Goal: Contribute content: Add original content to the website for others to see

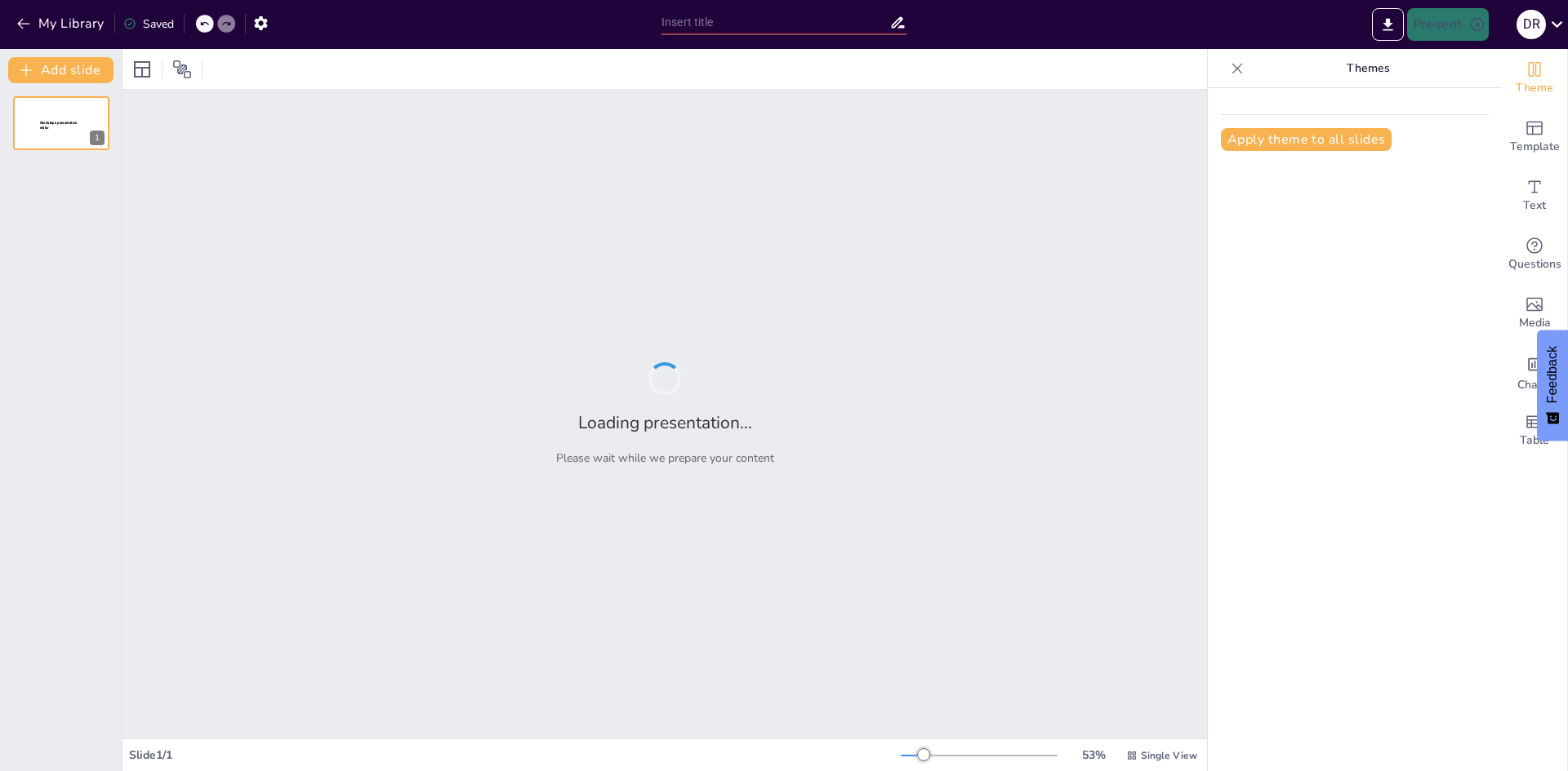
type input "Manteniendo la Seguridad Laboral Durante las Fiestas Patrias"
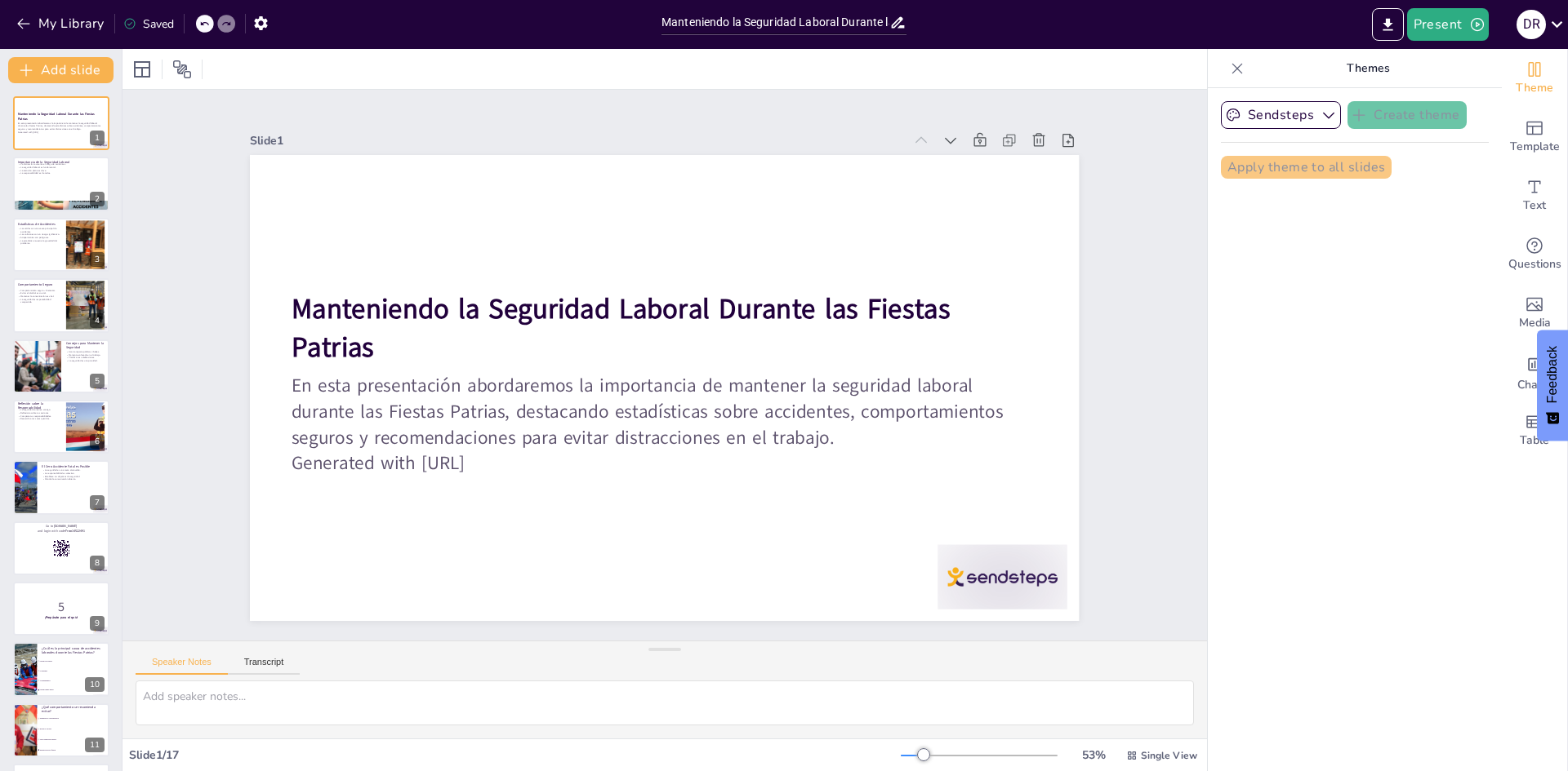
checkbox input "true"
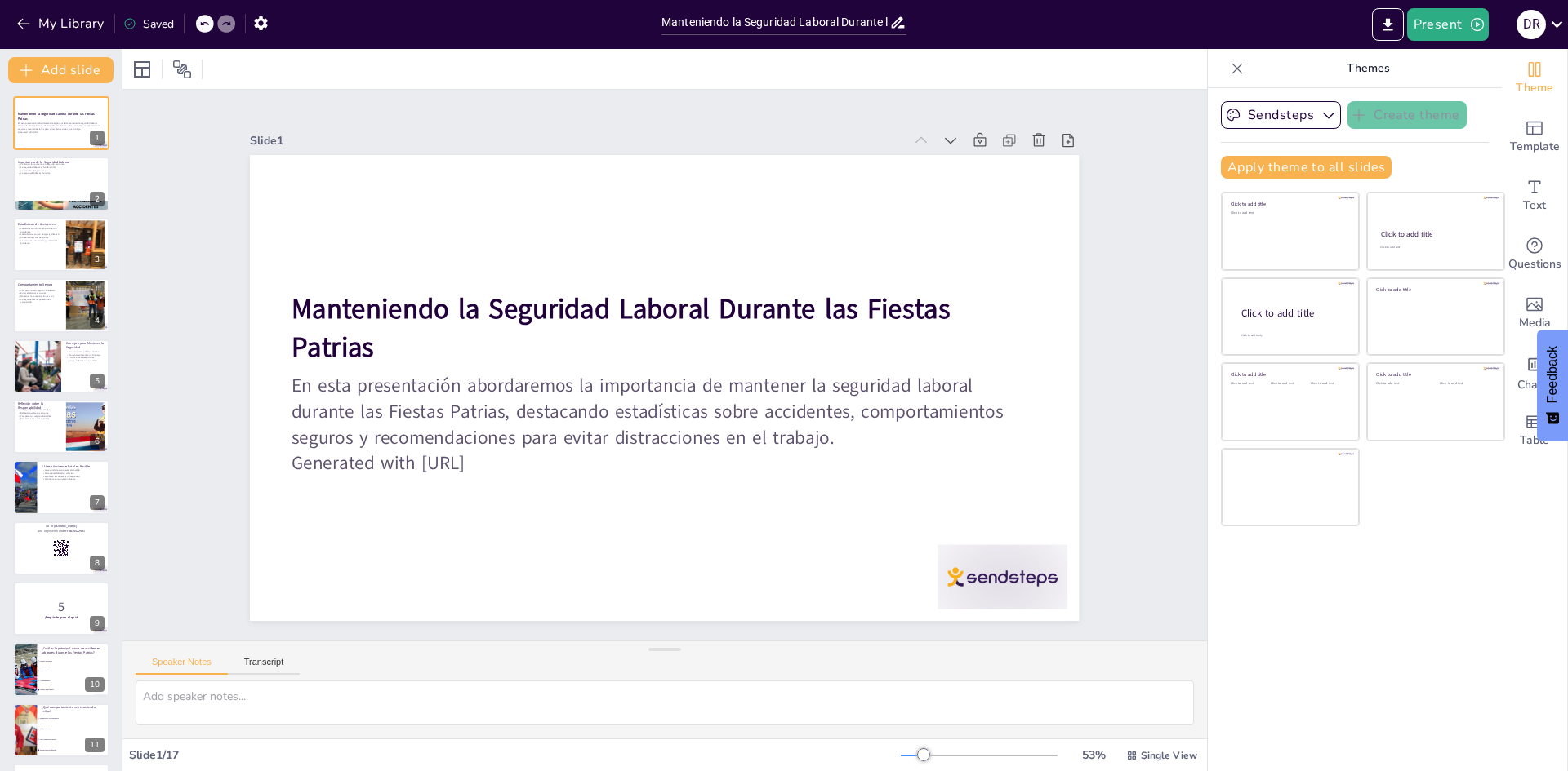
checkbox input "true"
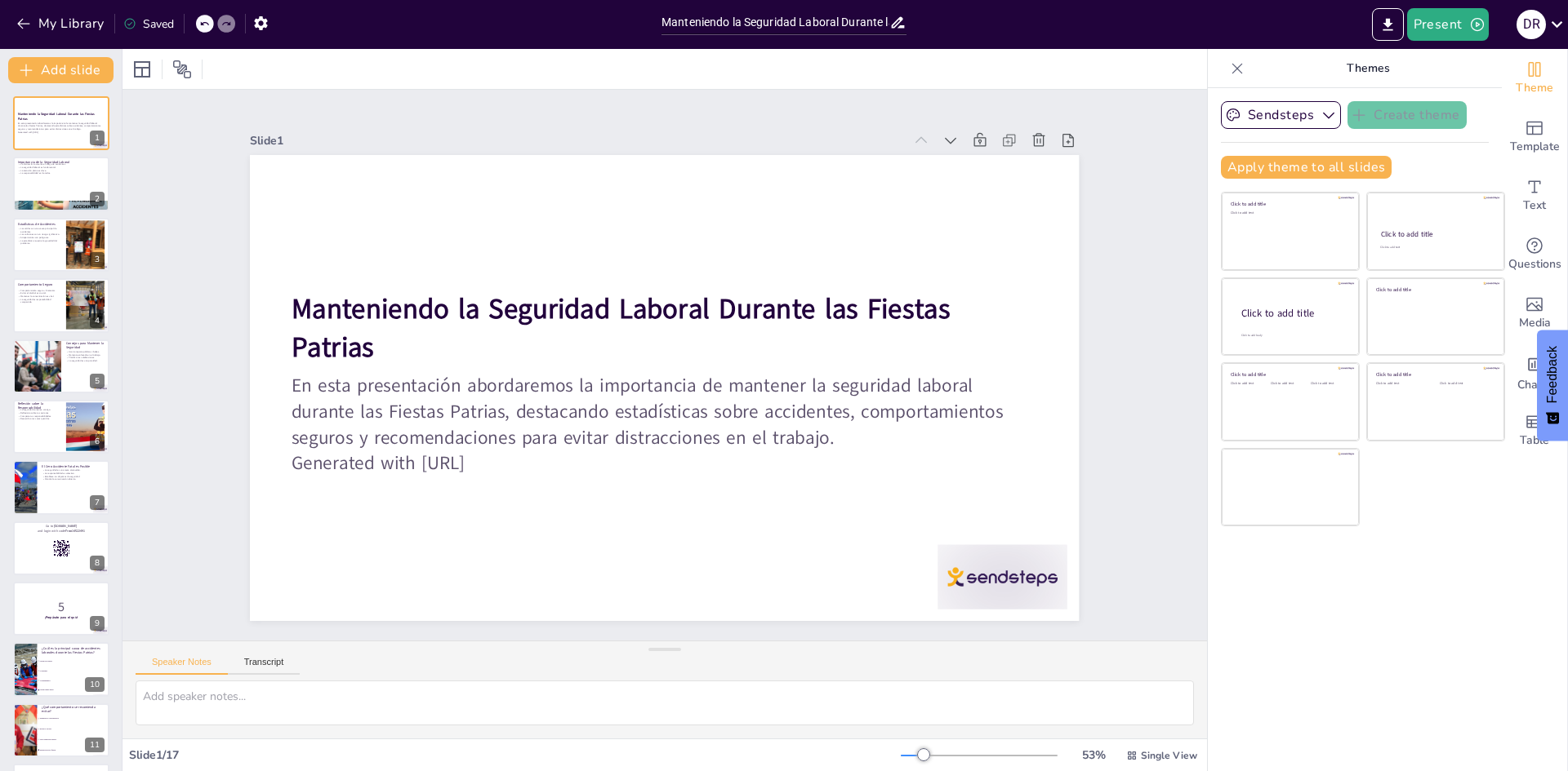
checkbox input "true"
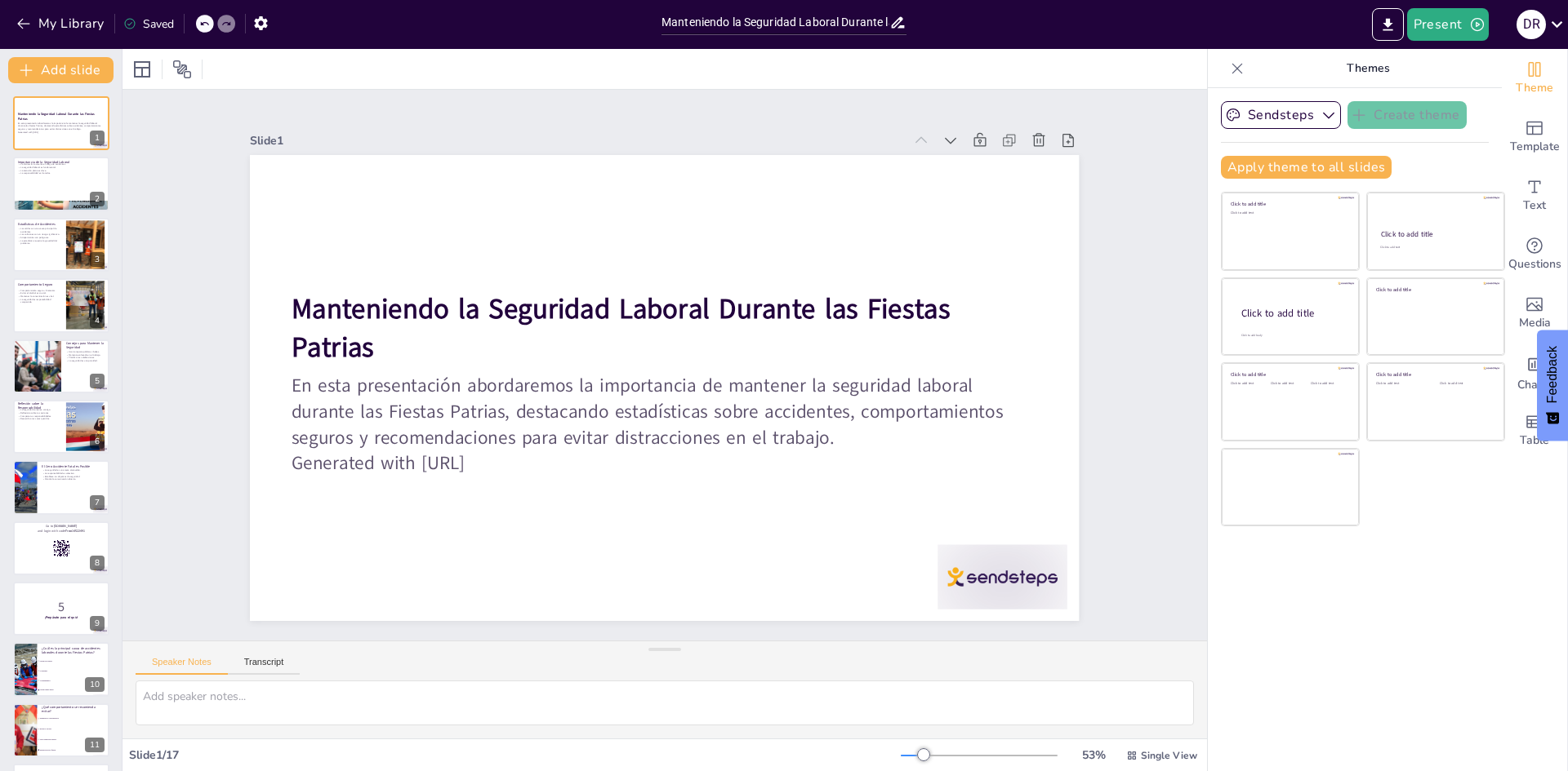
checkbox input "true"
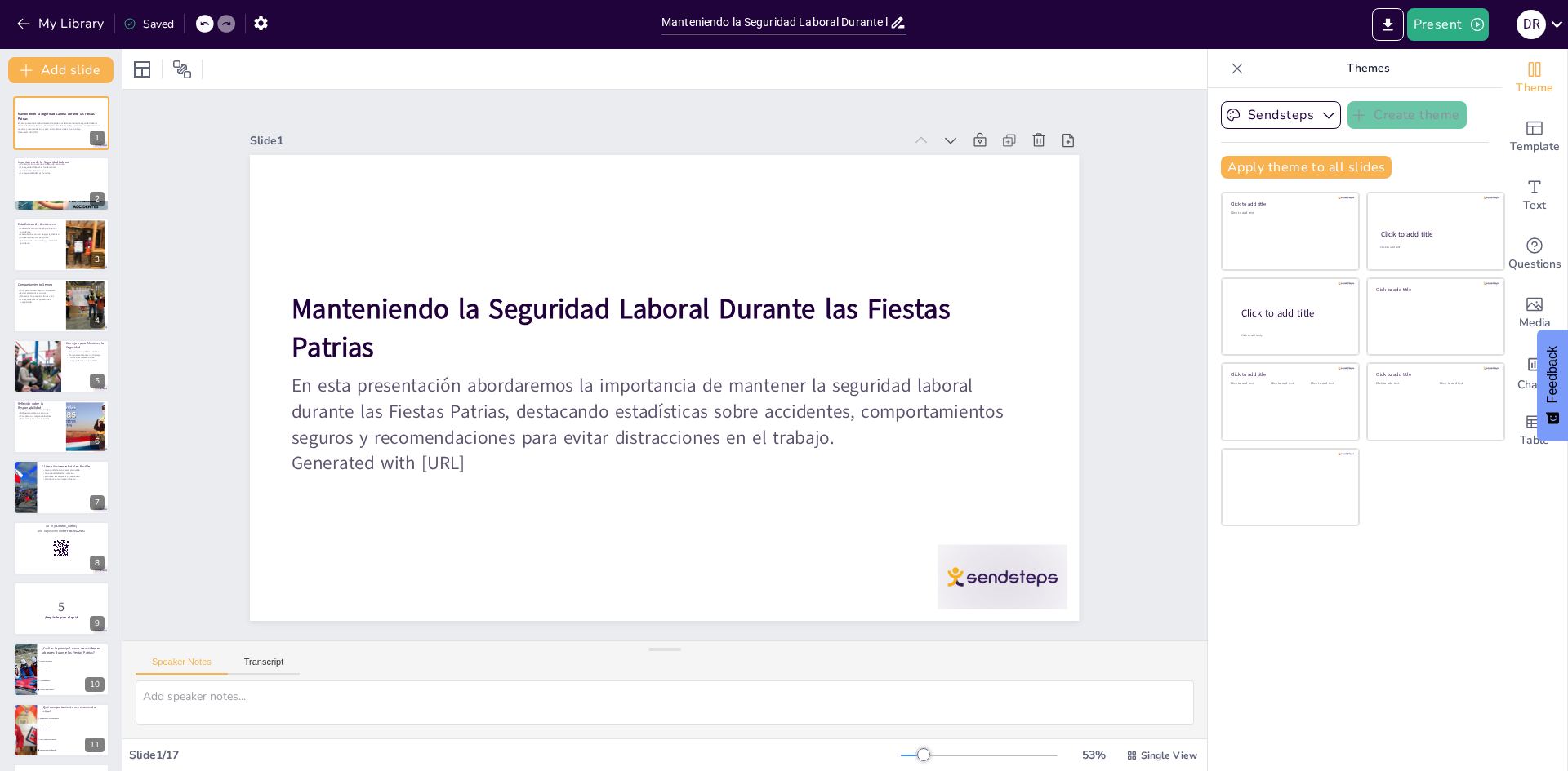
checkbox input "true"
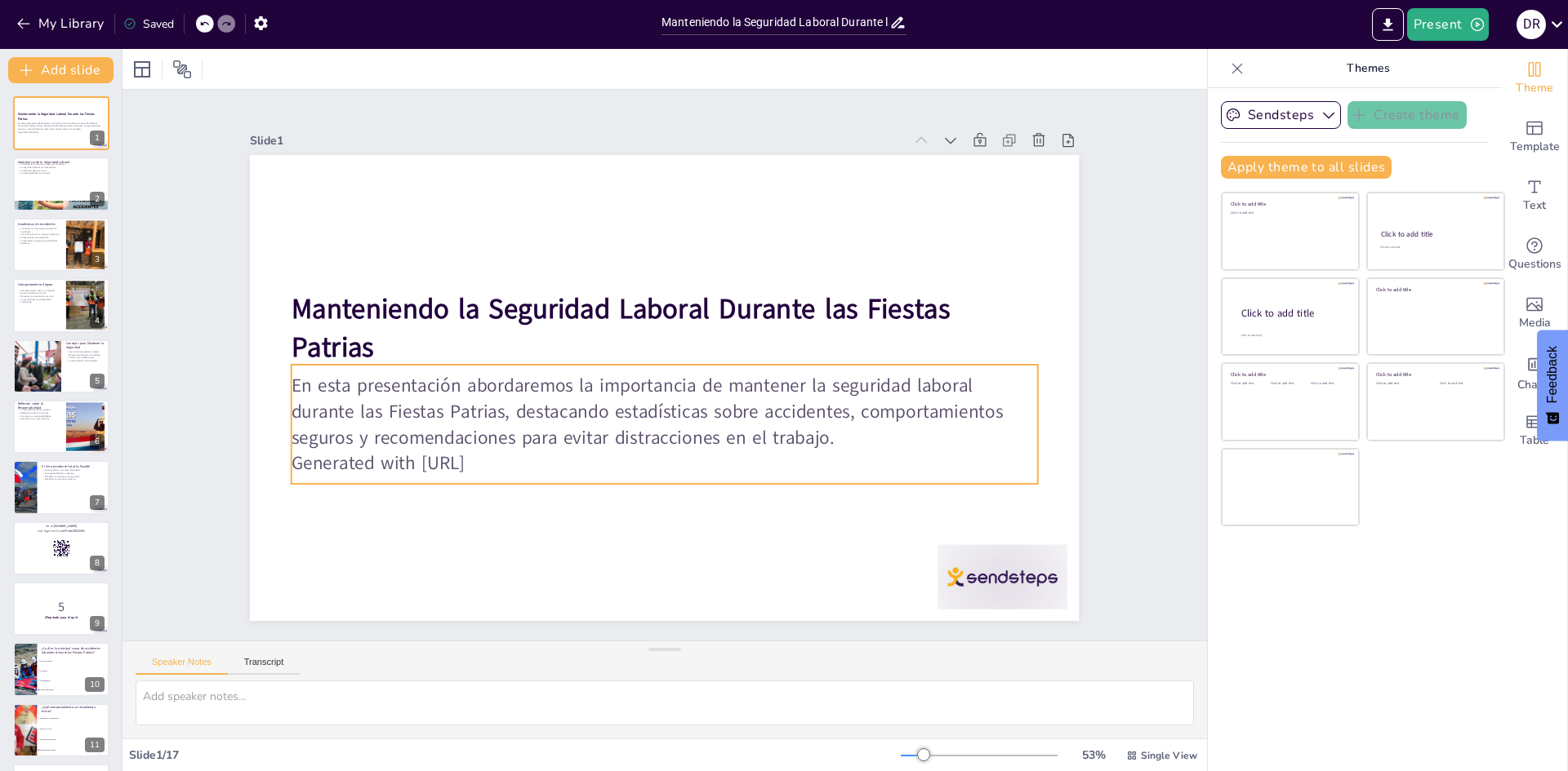
checkbox input "true"
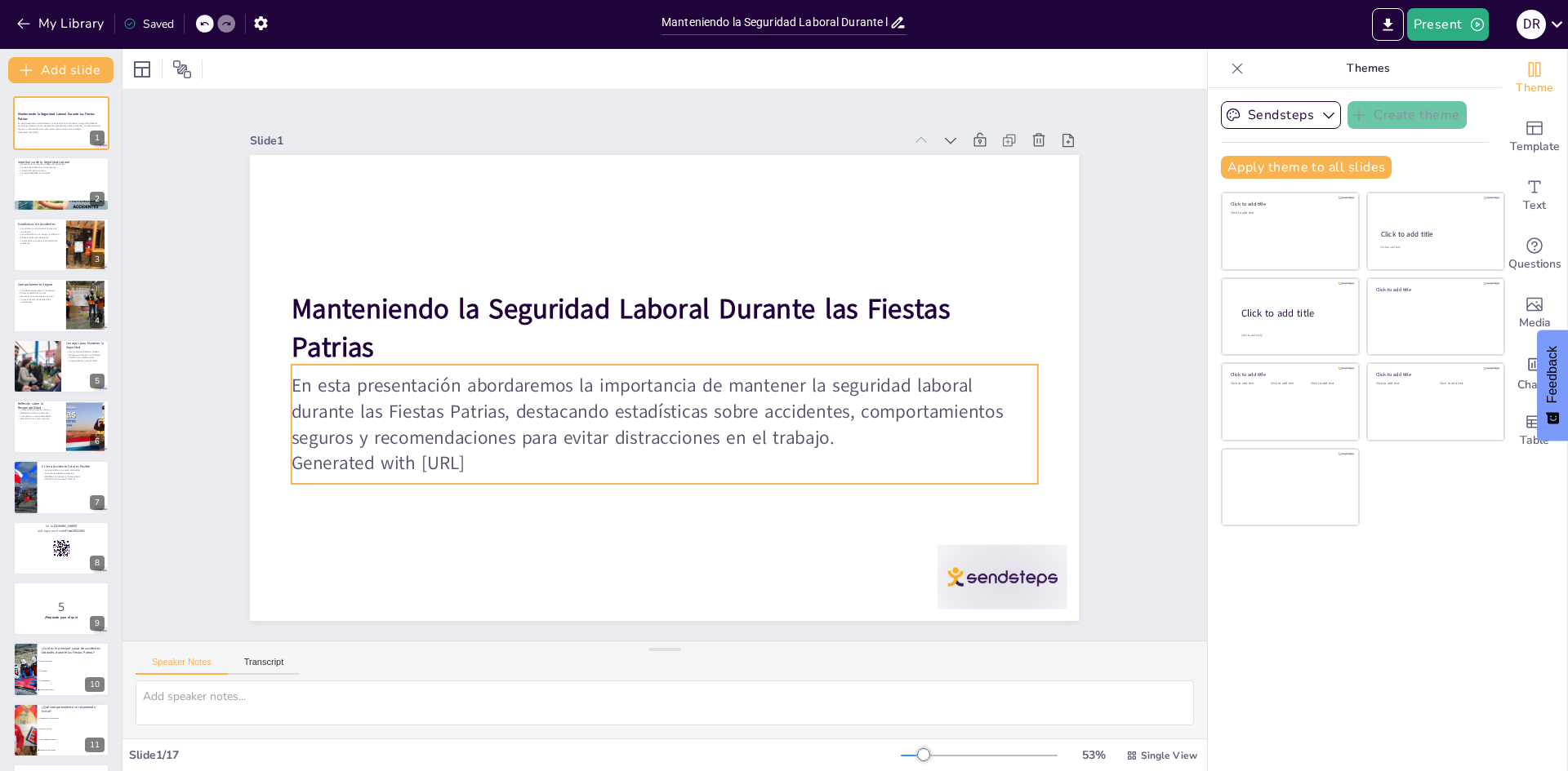
checkbox input "true"
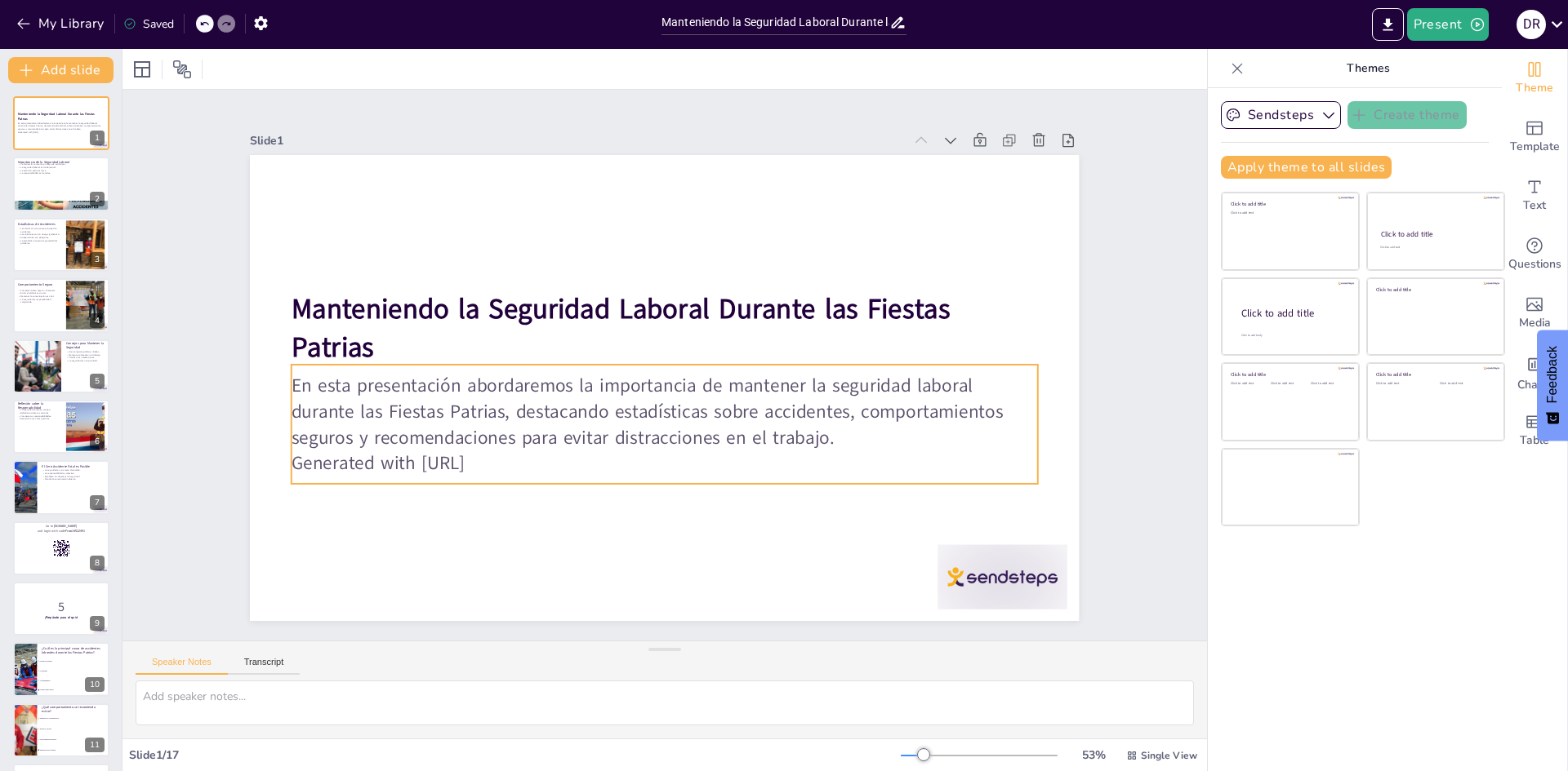
checkbox input "true"
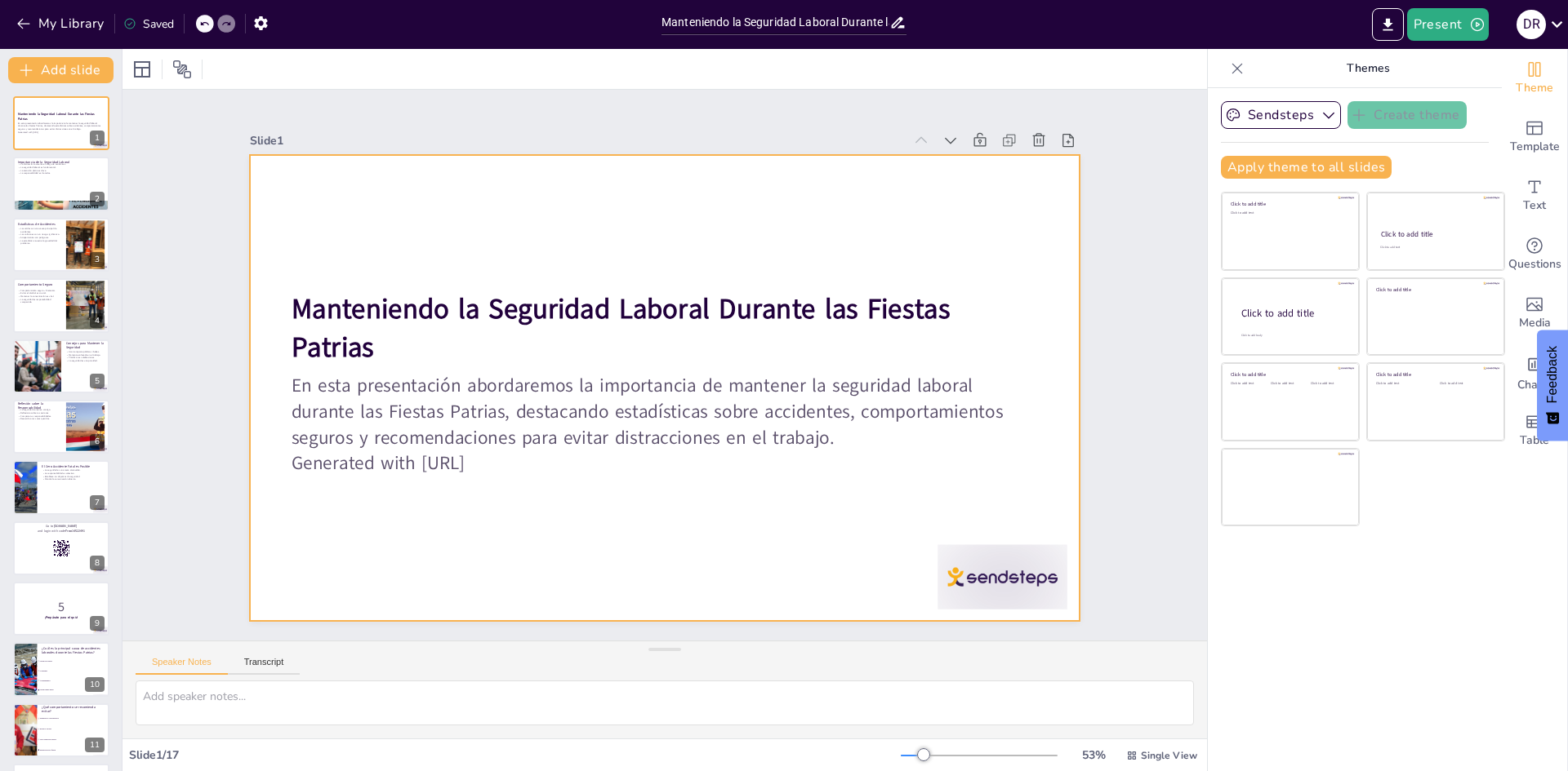
checkbox input "true"
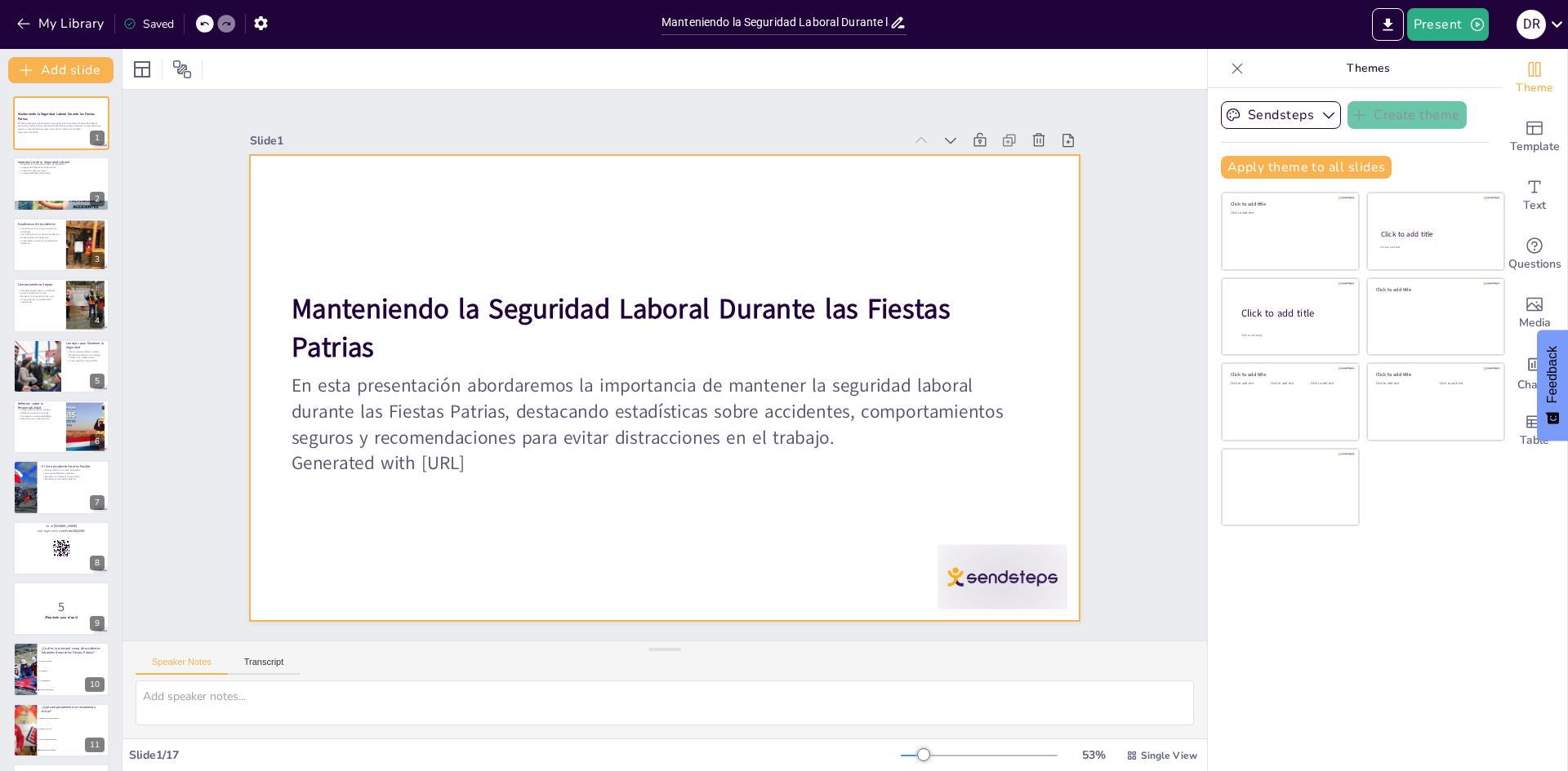
checkbox input "true"
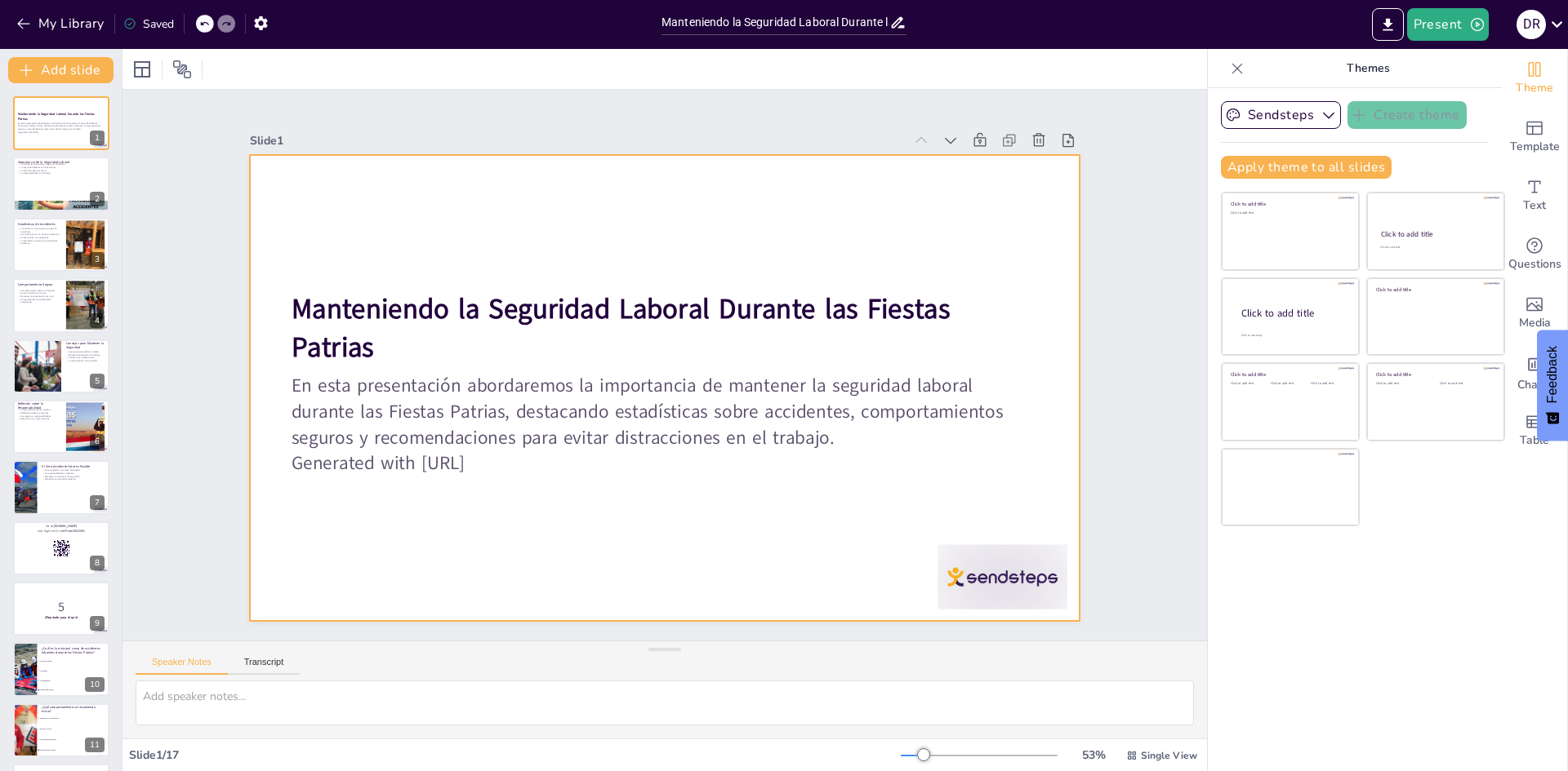
checkbox input "true"
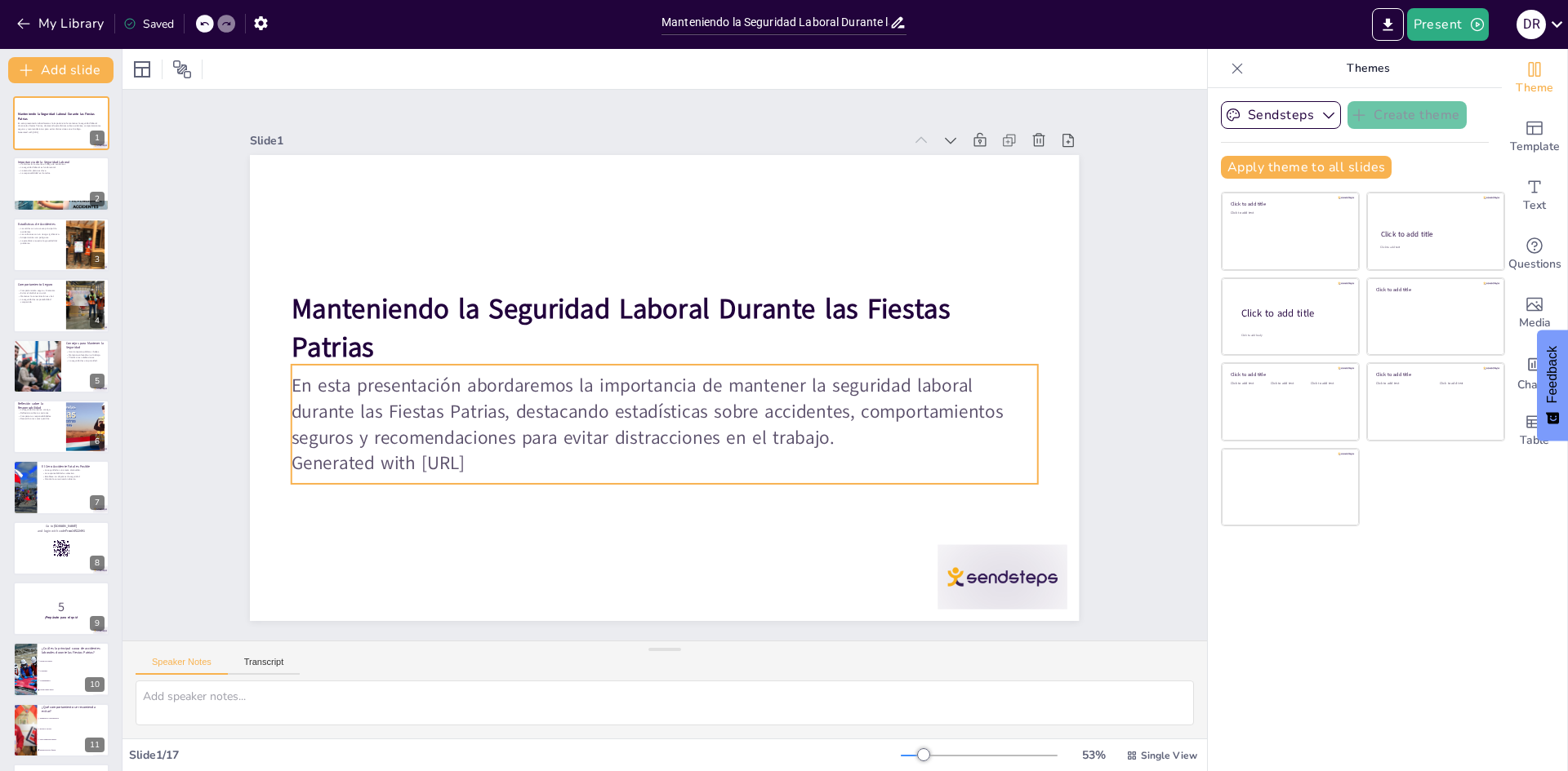
checkbox input "true"
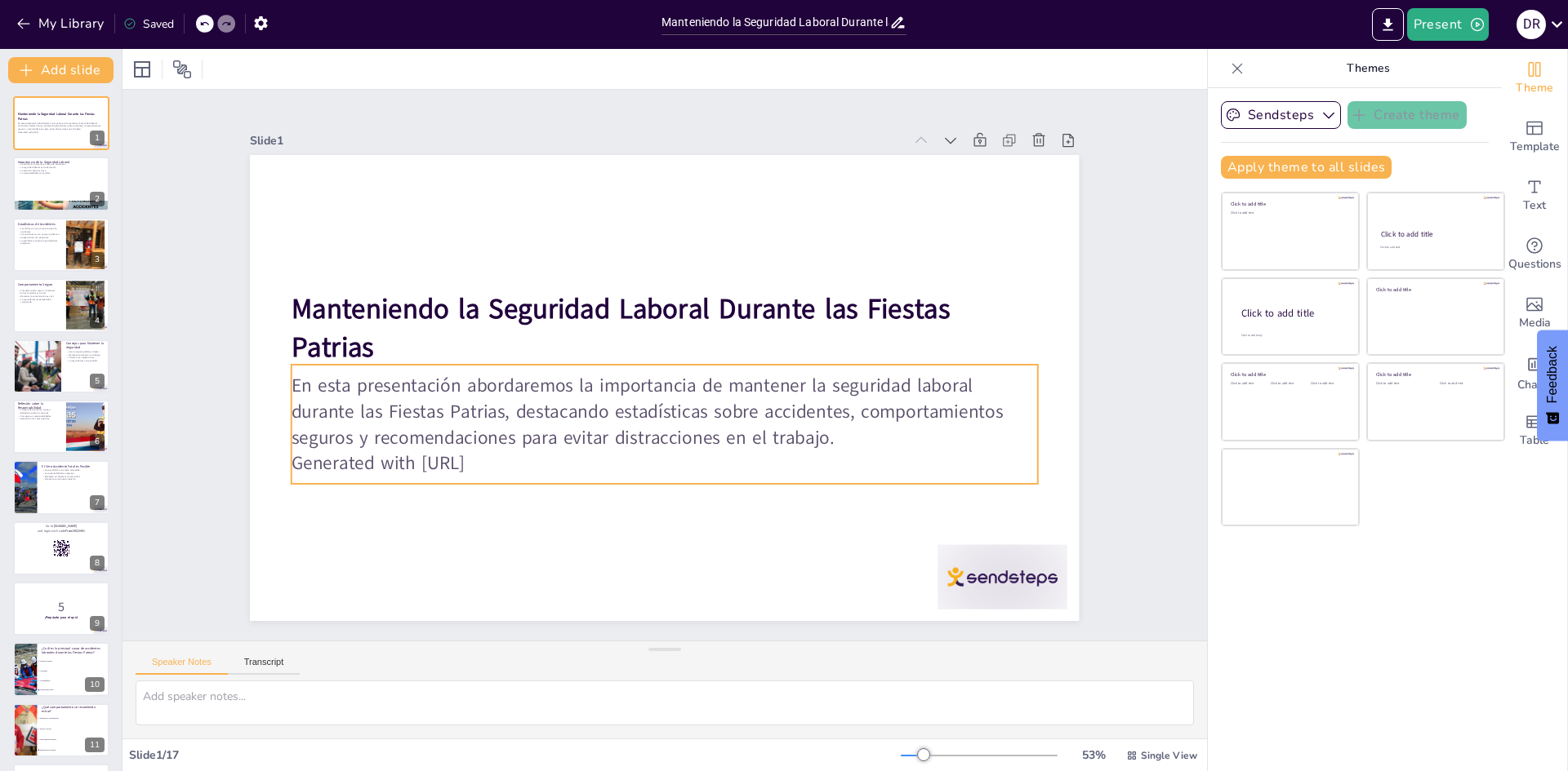
checkbox input "true"
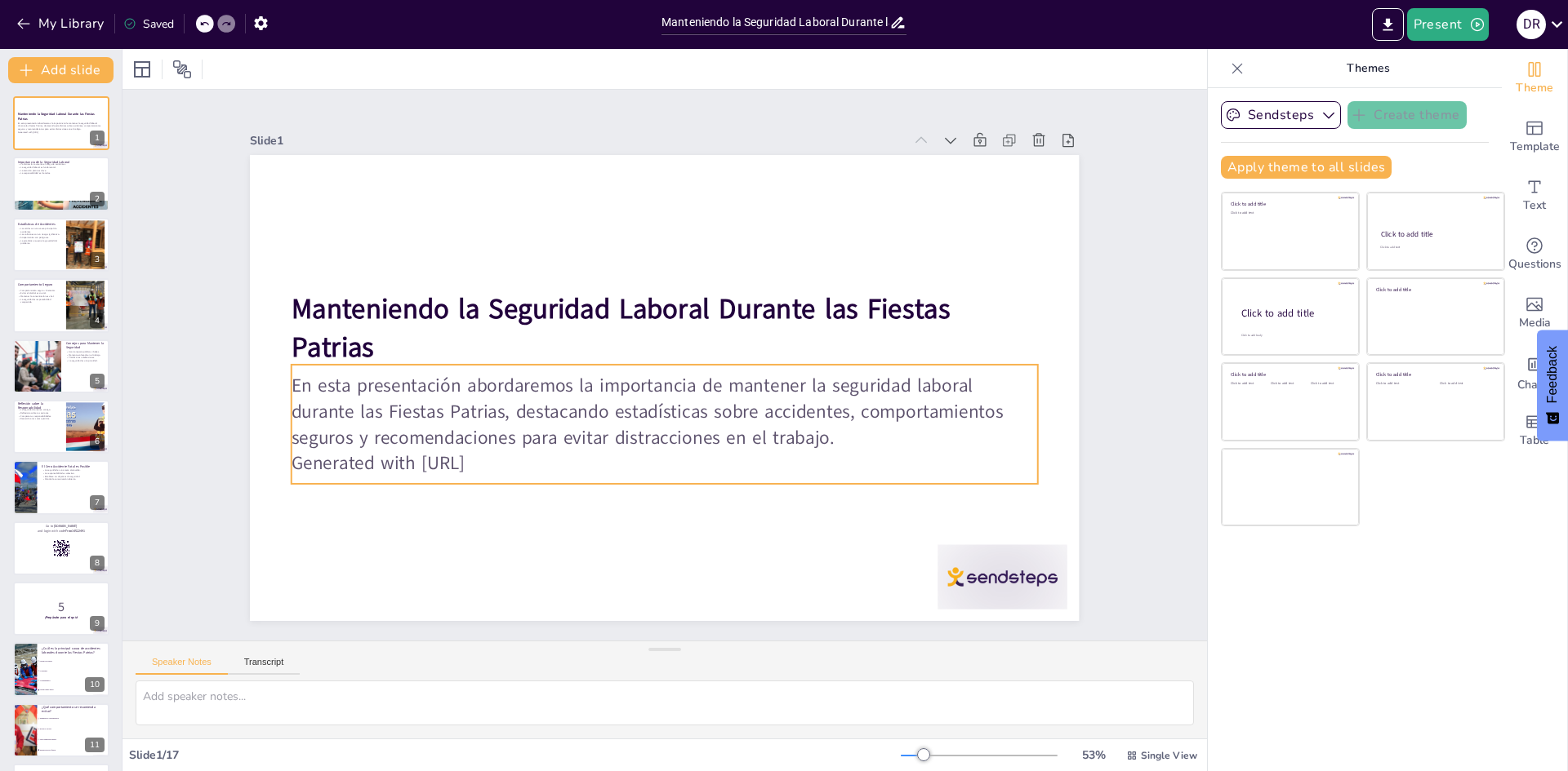
checkbox input "true"
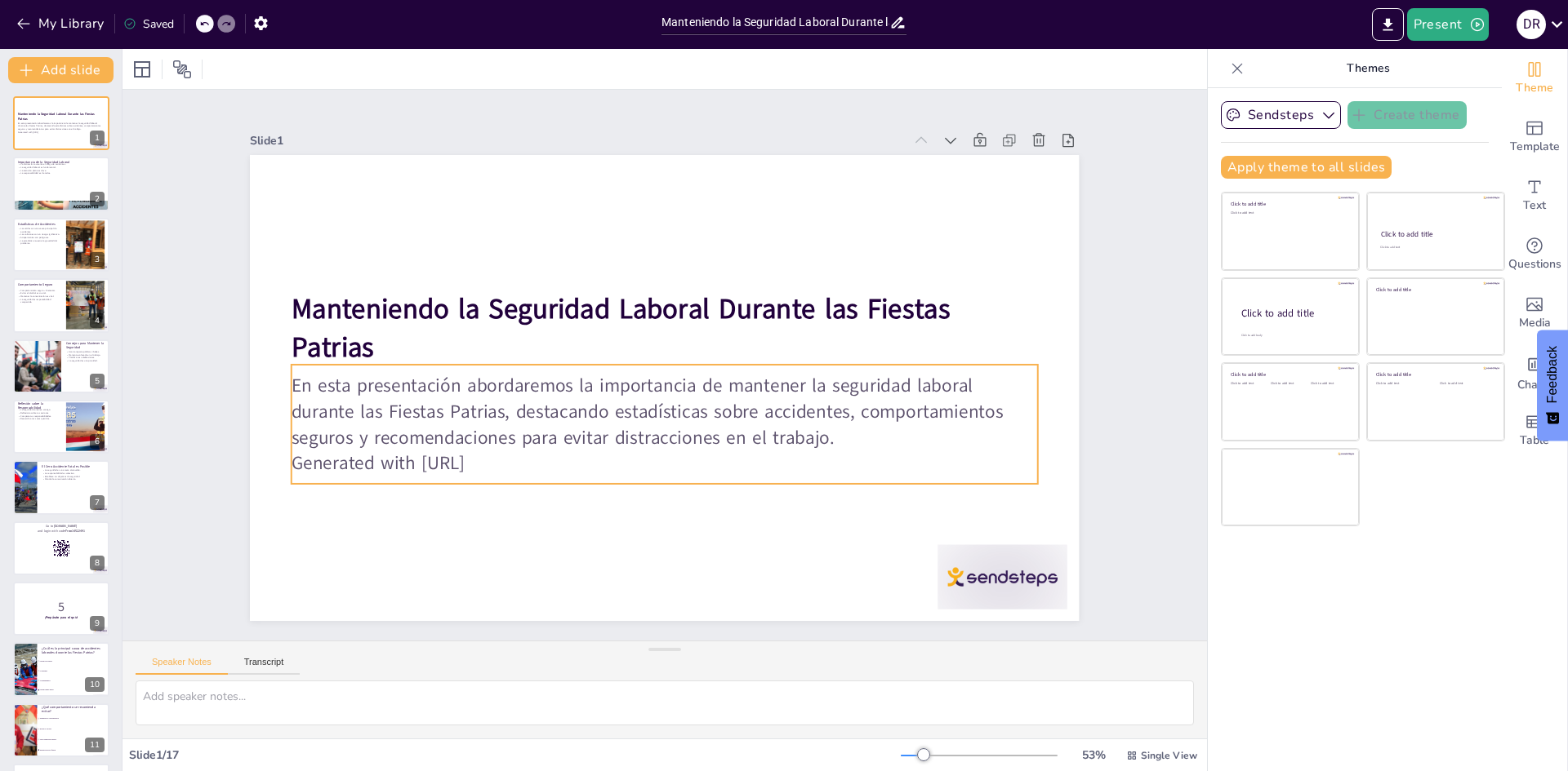
checkbox input "true"
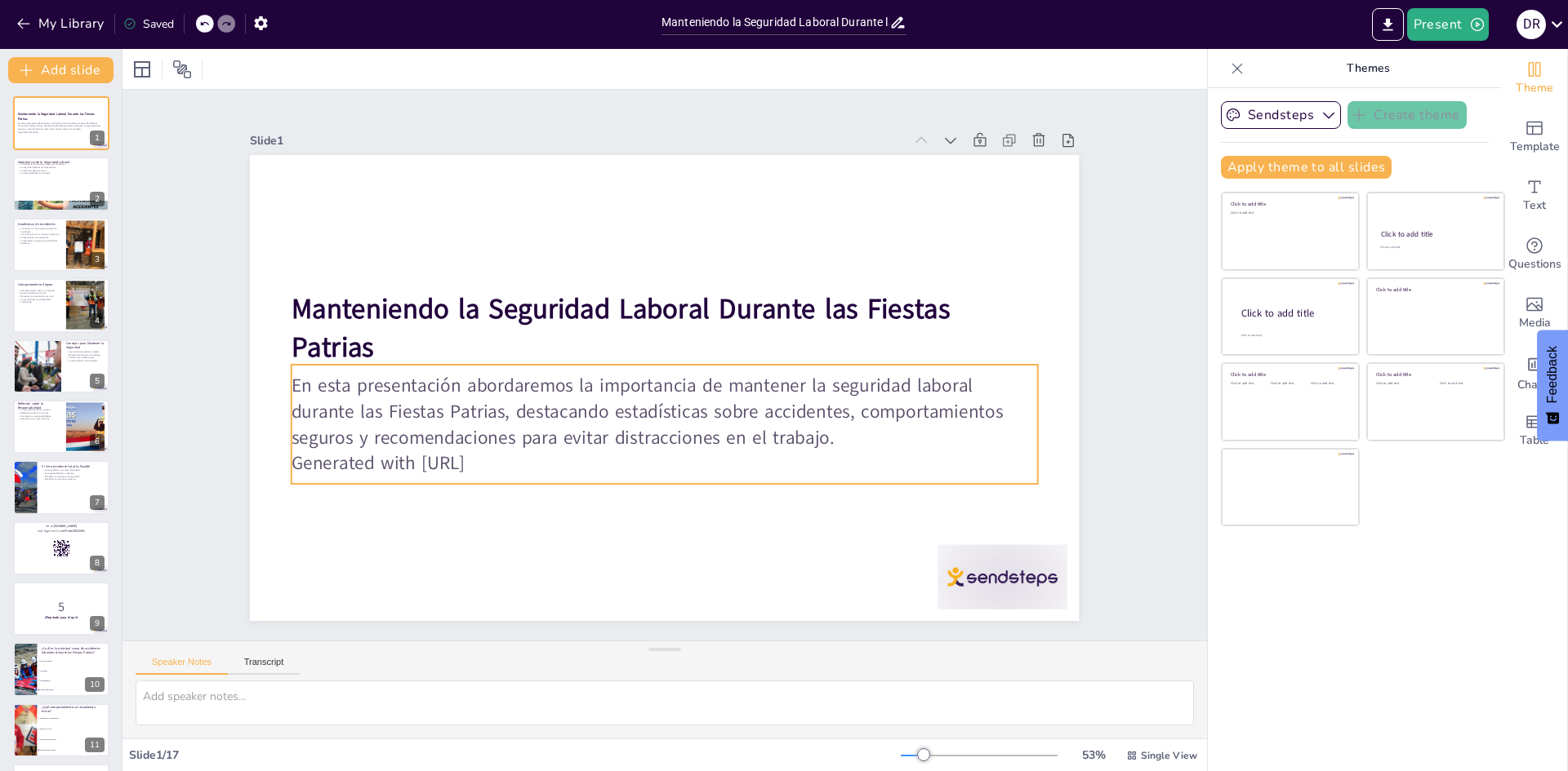
checkbox input "true"
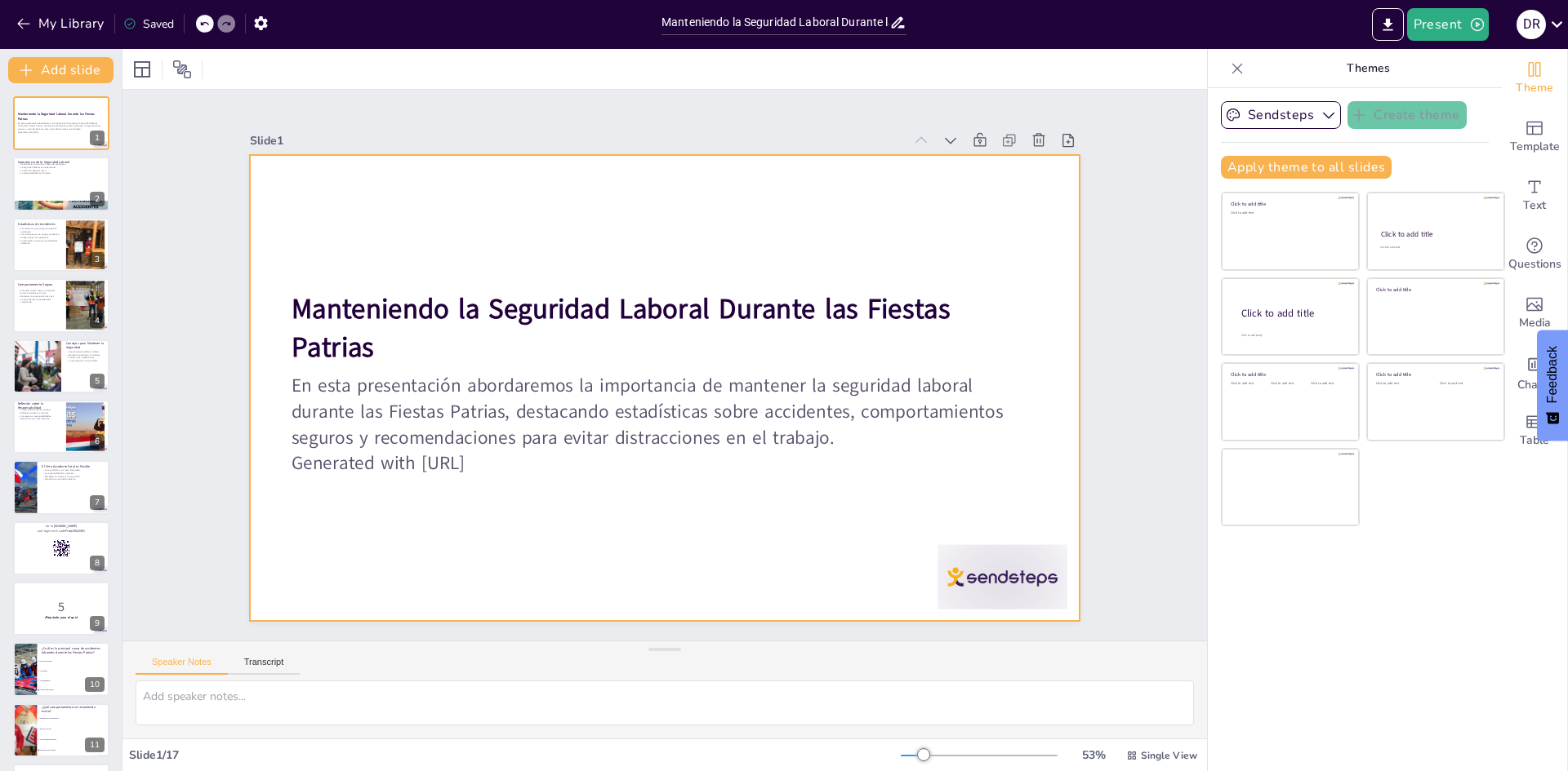
checkbox input "true"
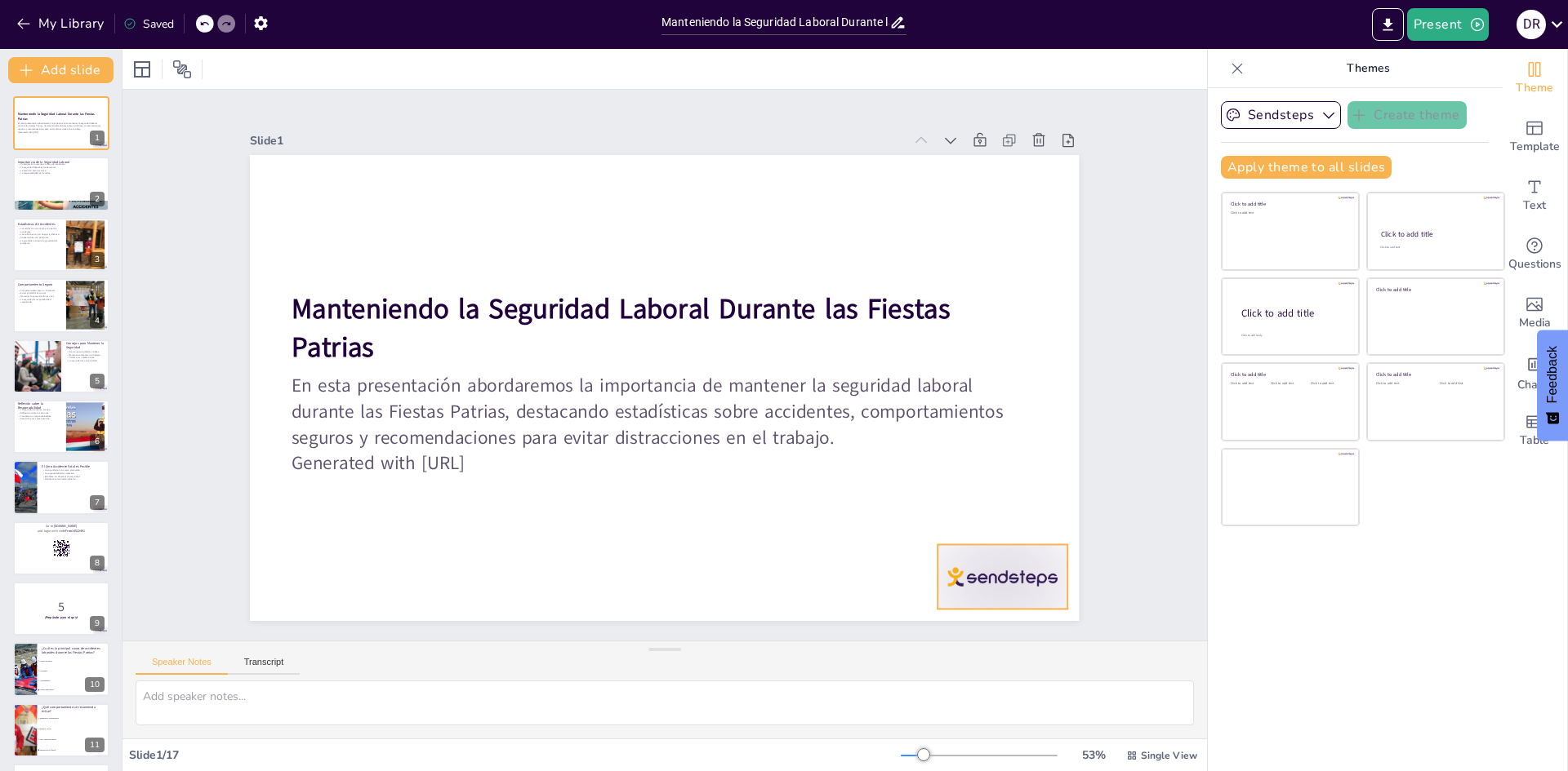
checkbox input "true"
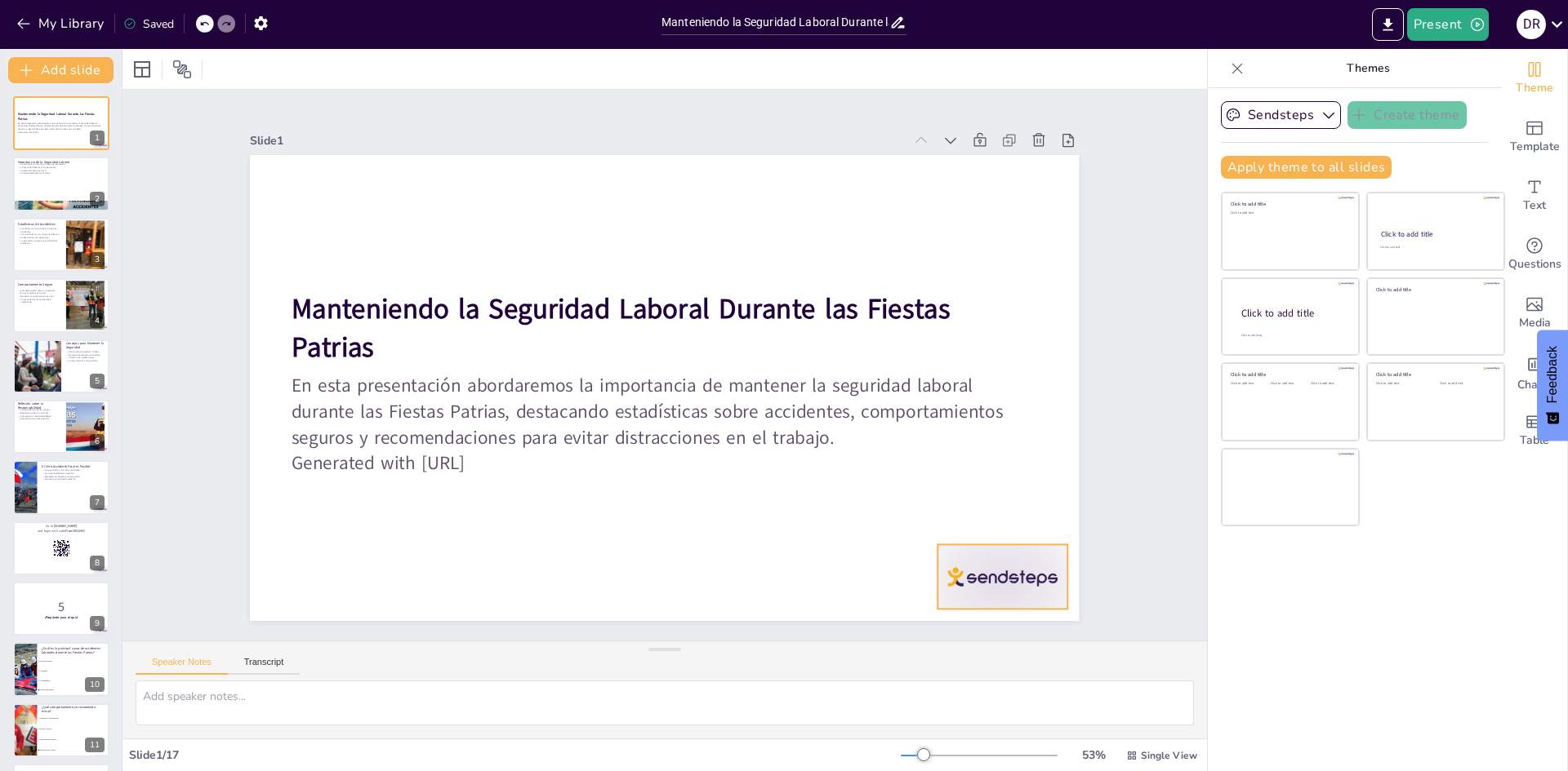
checkbox input "true"
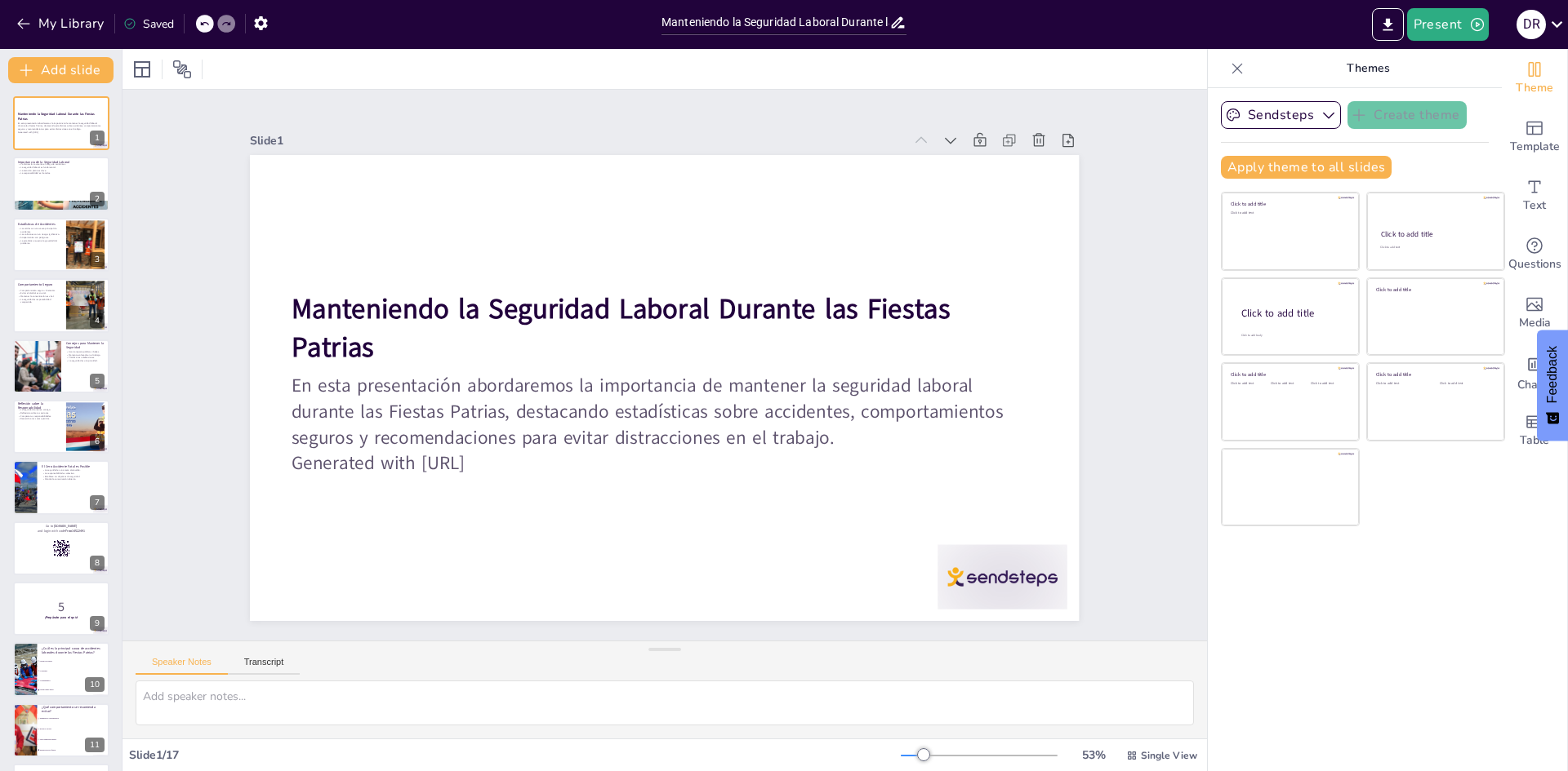
checkbox input "true"
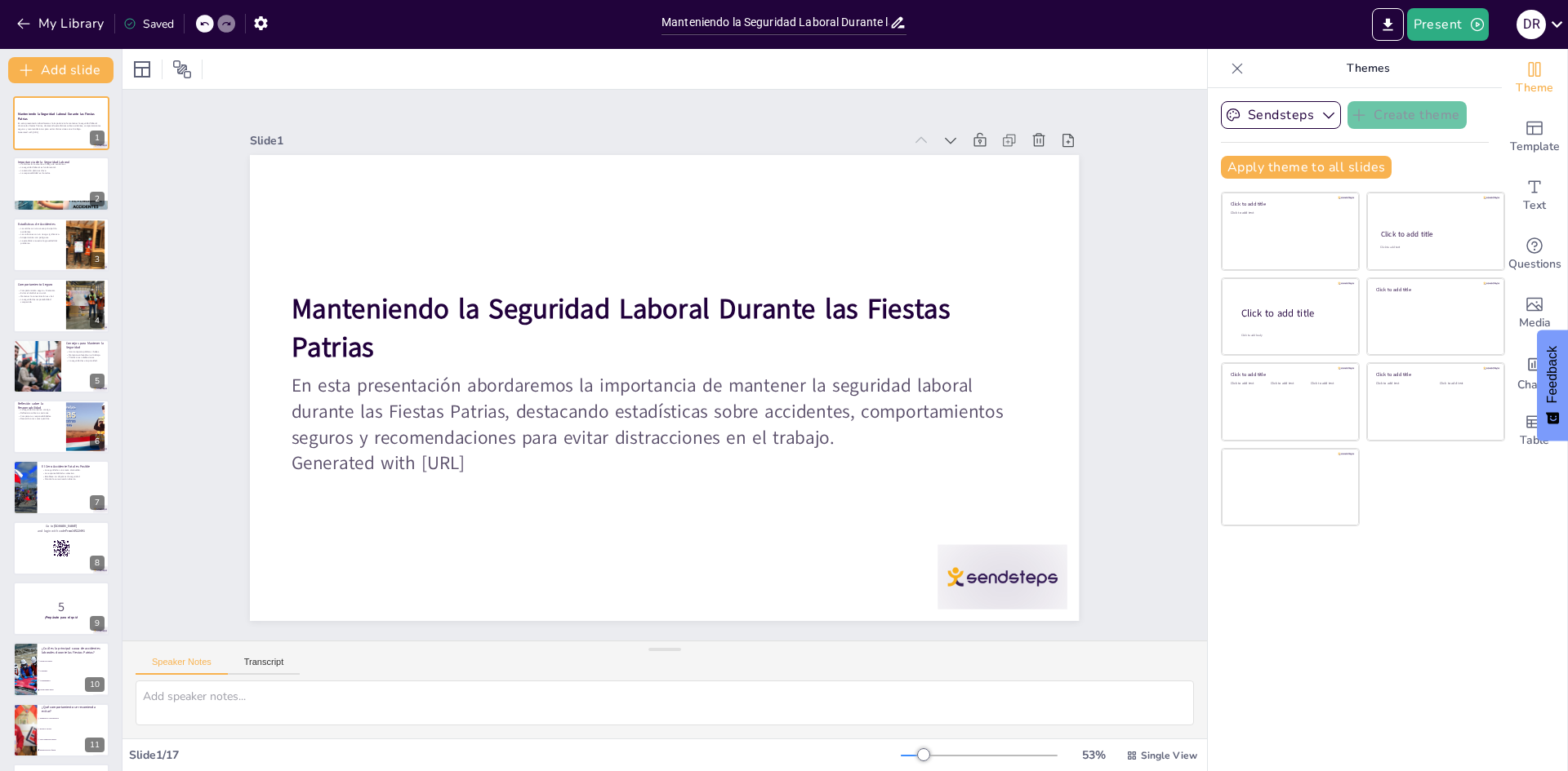
checkbox input "true"
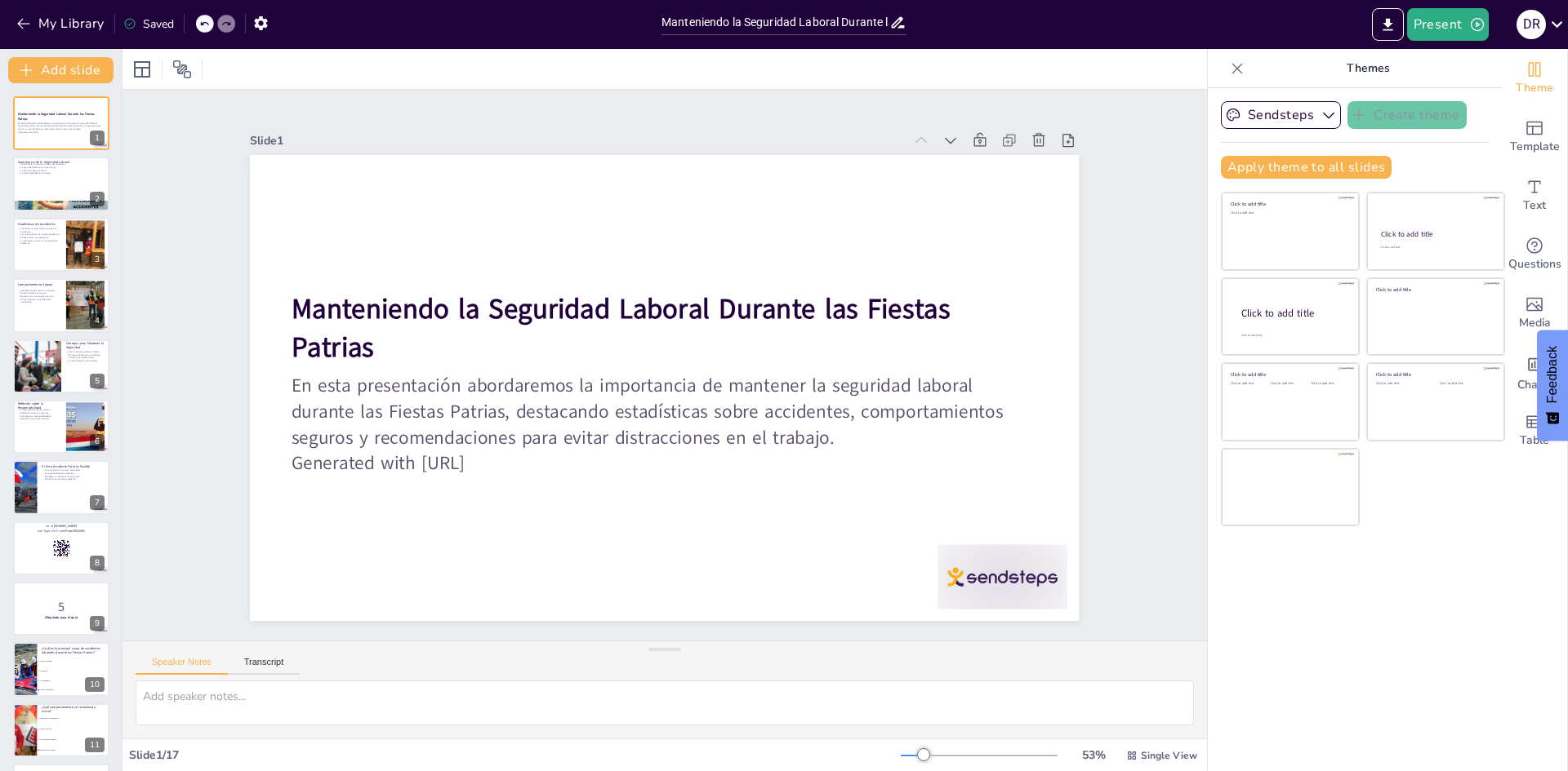
checkbox input "true"
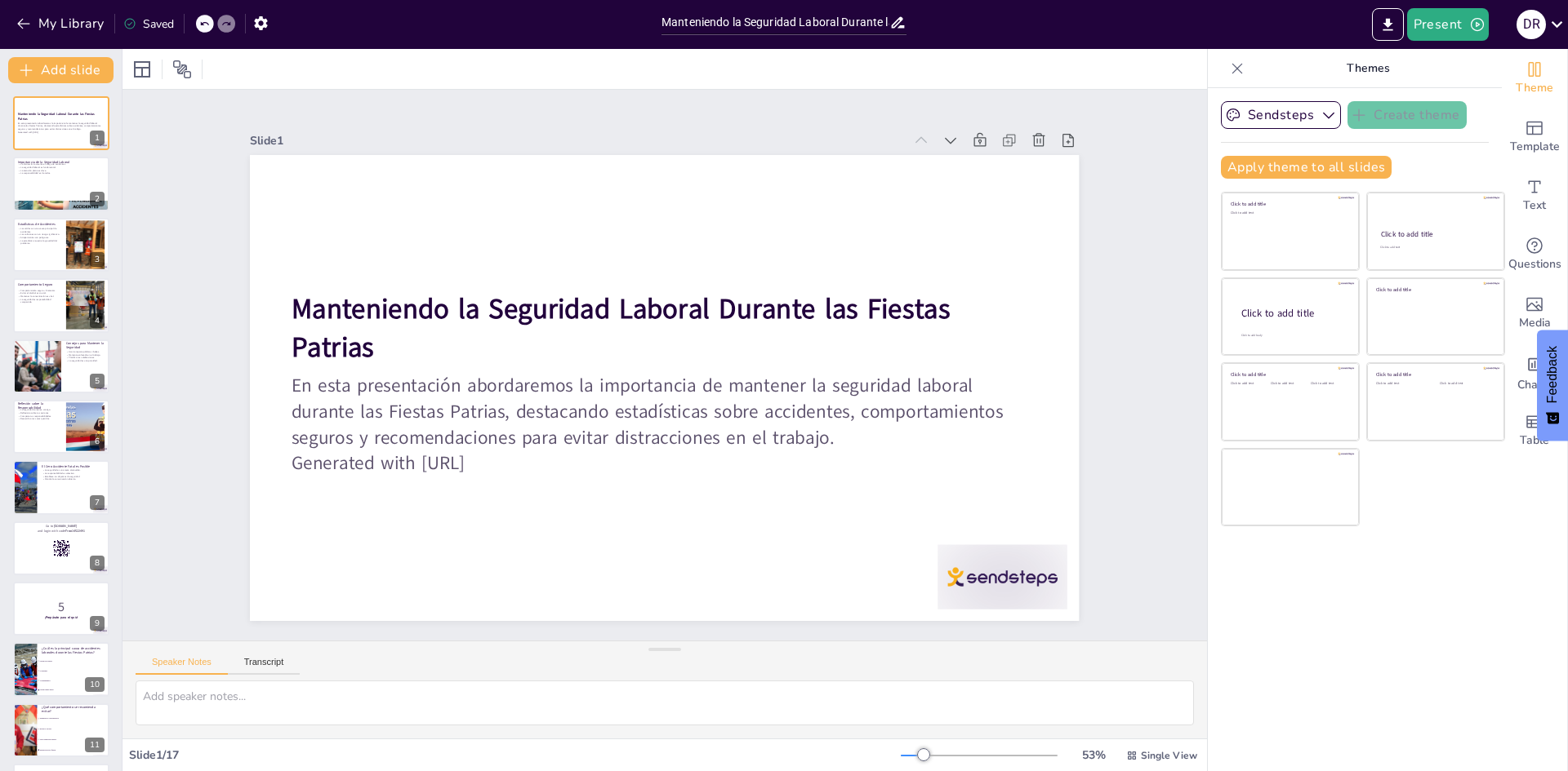
checkbox input "true"
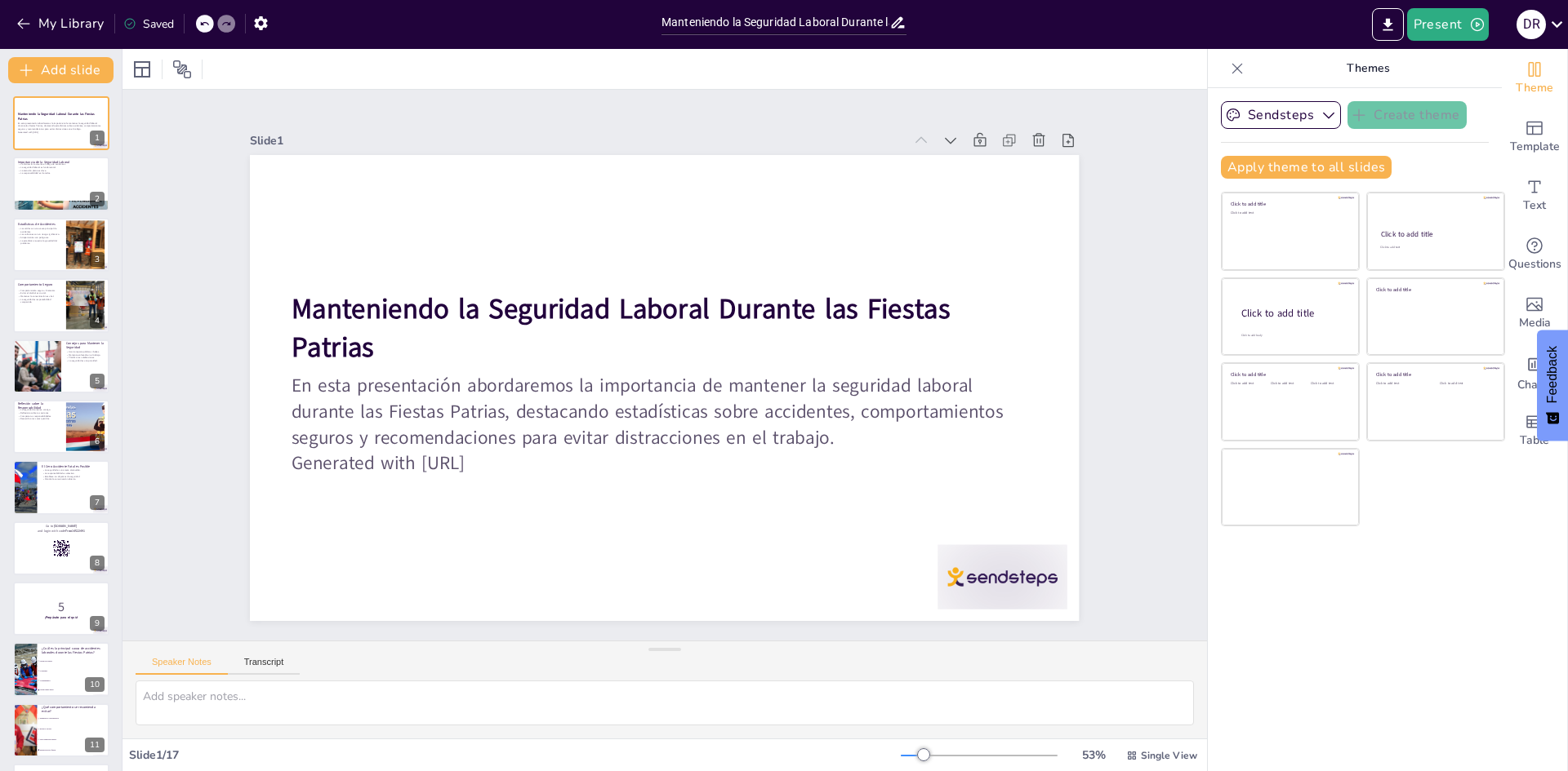
checkbox input "true"
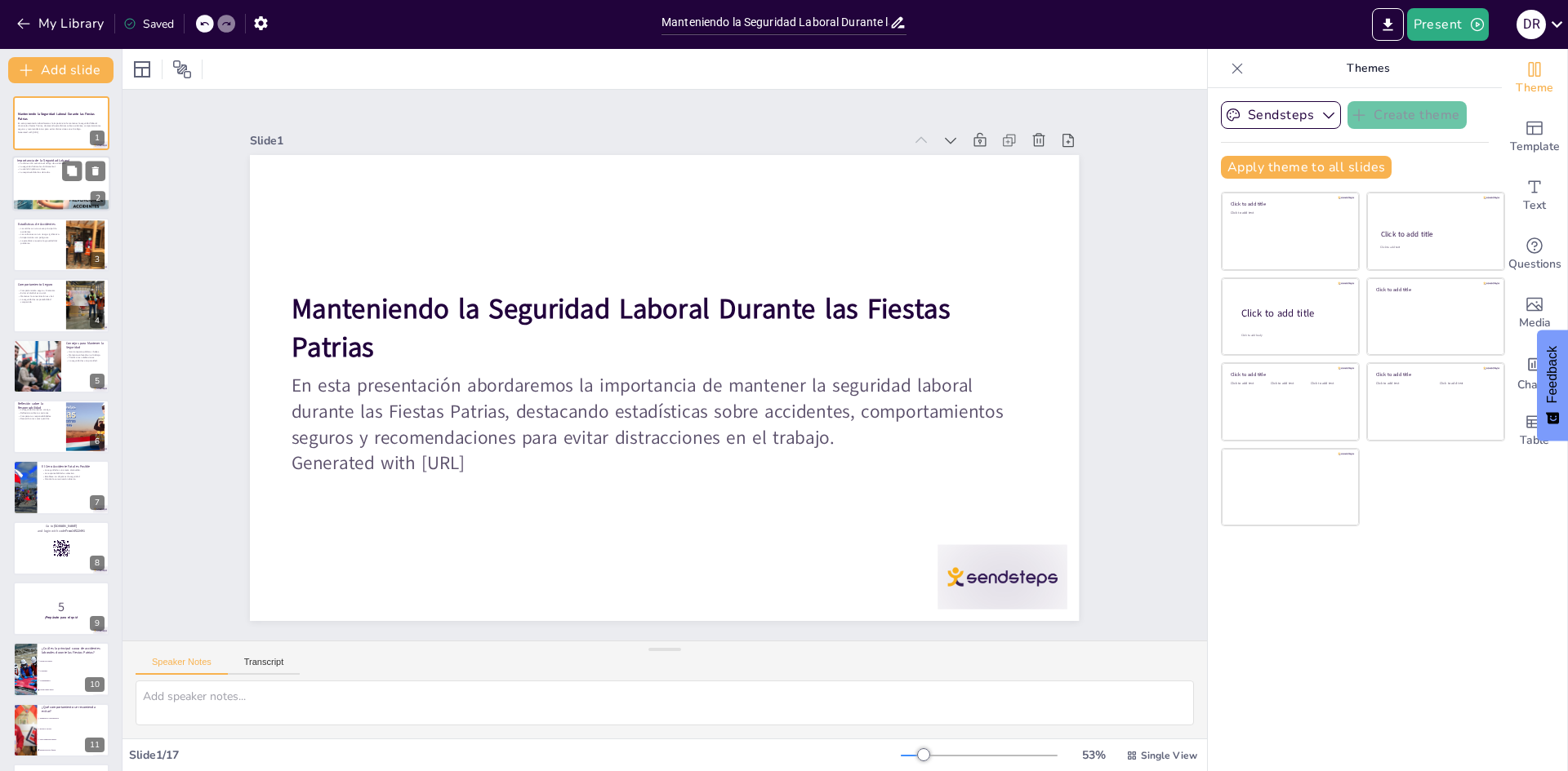
checkbox input "true"
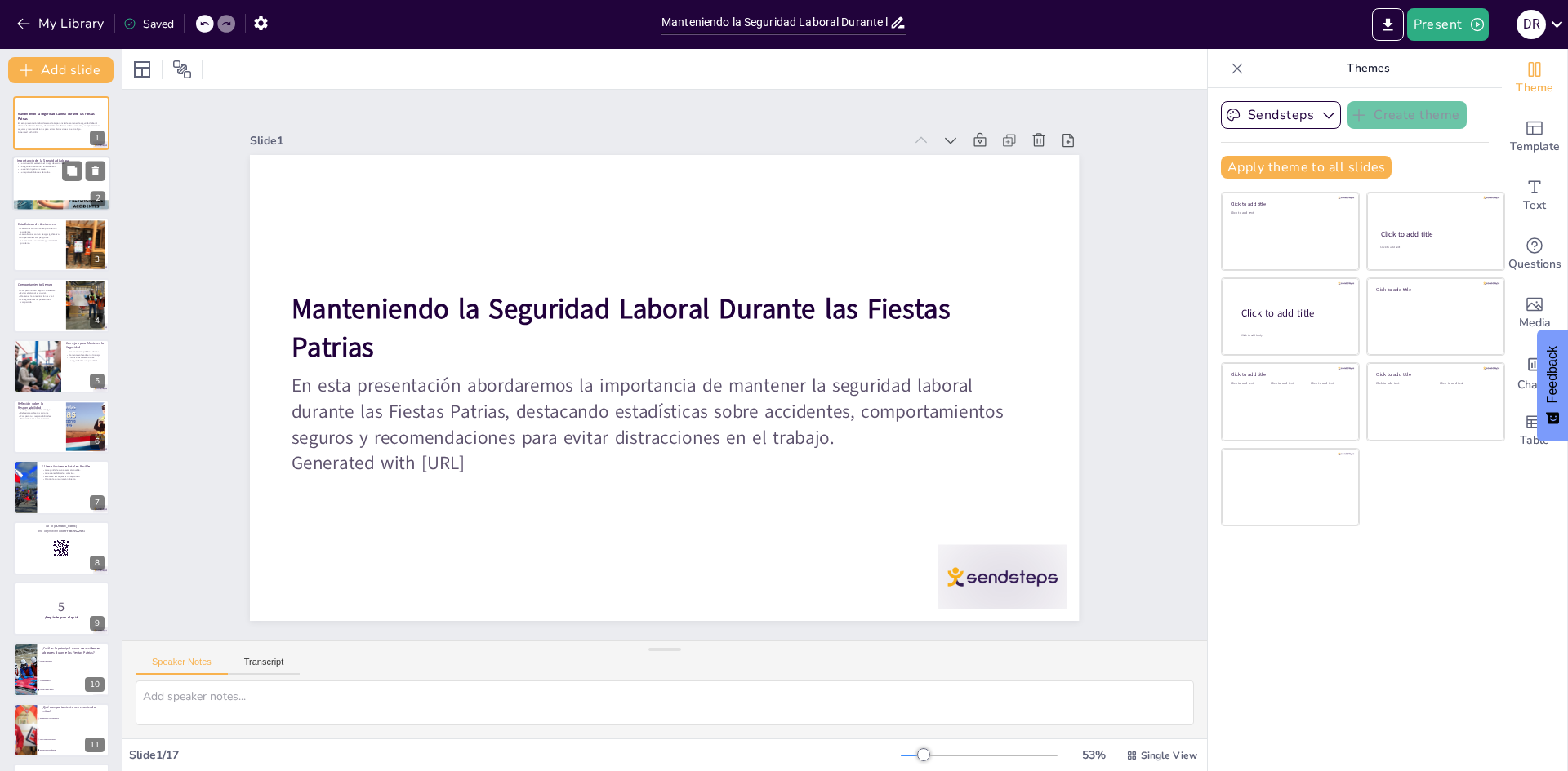
checkbox input "true"
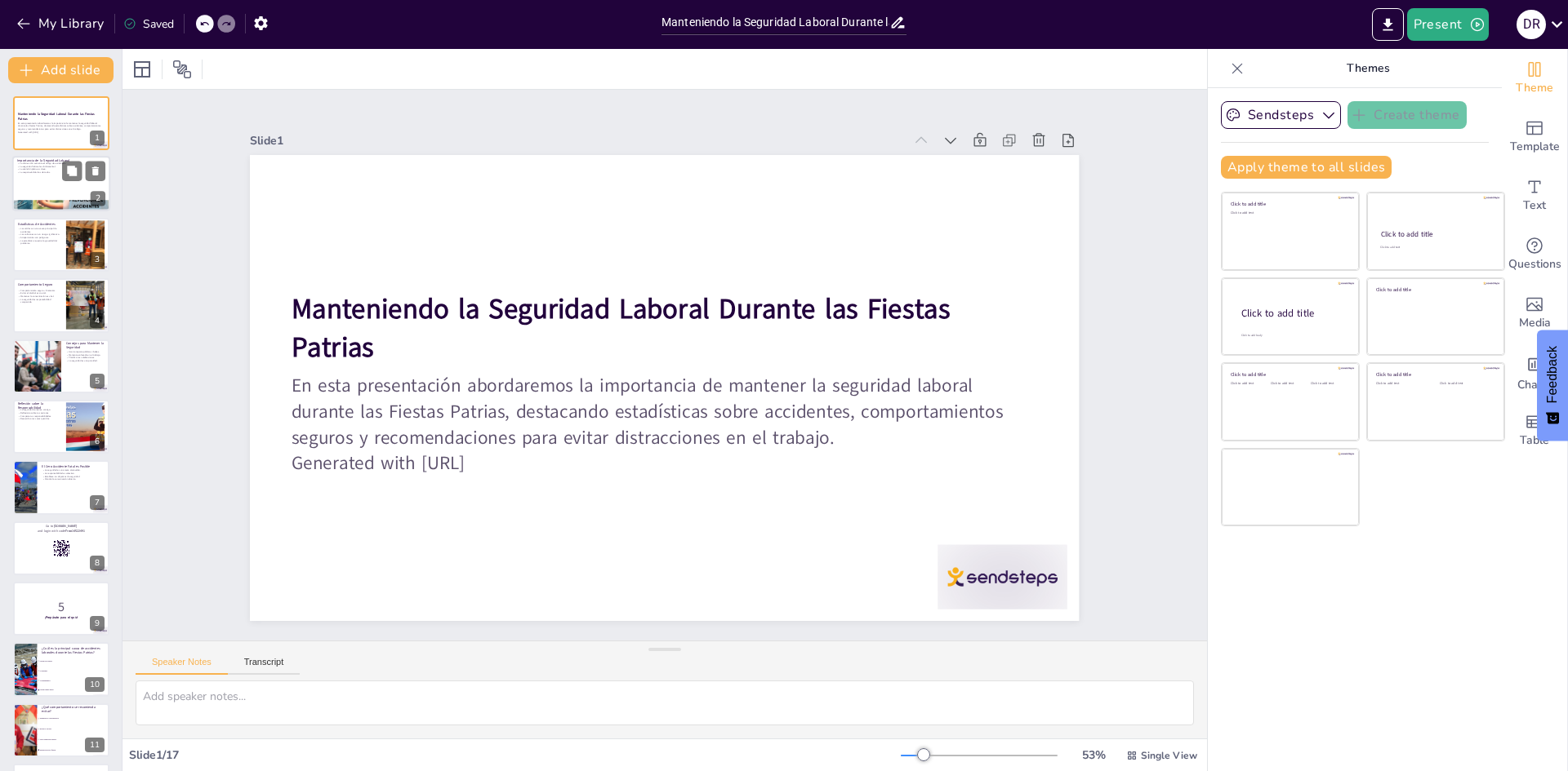
checkbox input "true"
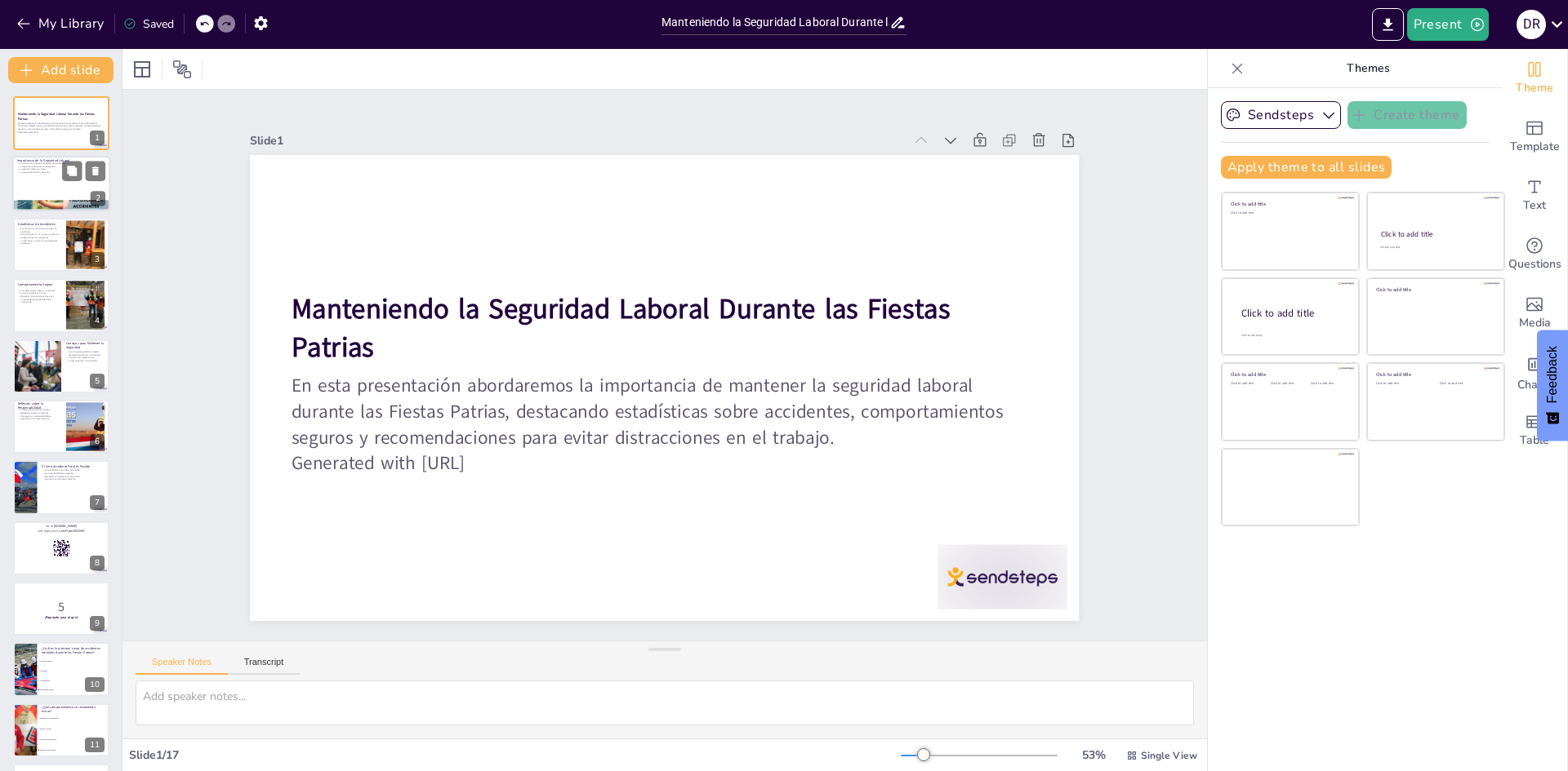
click at [61, 183] on div at bounding box center [61, 185] width 98 height 56
type textarea "La distracción en el entorno laboral puede llevar a errores que resulten en acc…"
checkbox input "true"
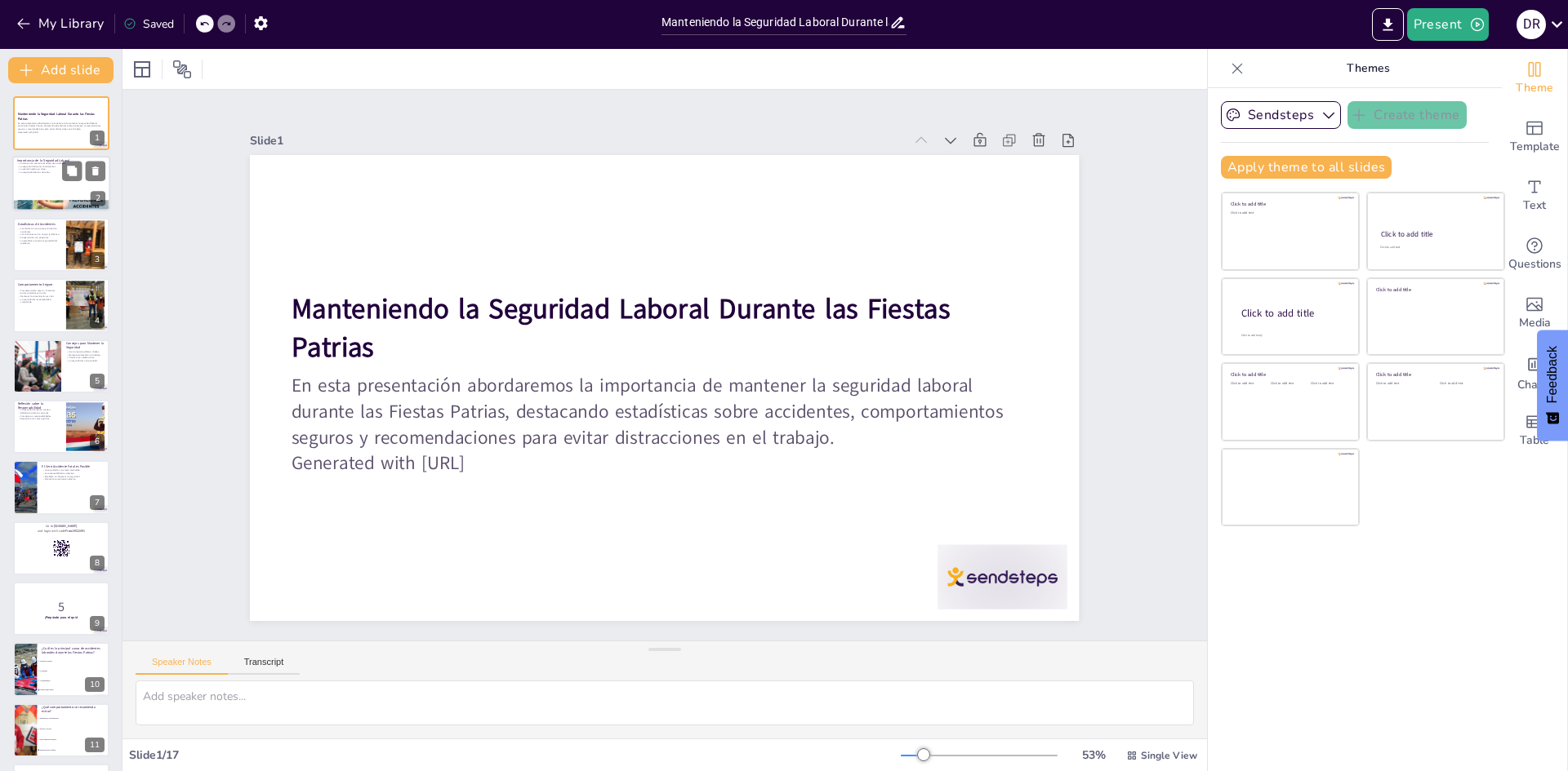
checkbox input "true"
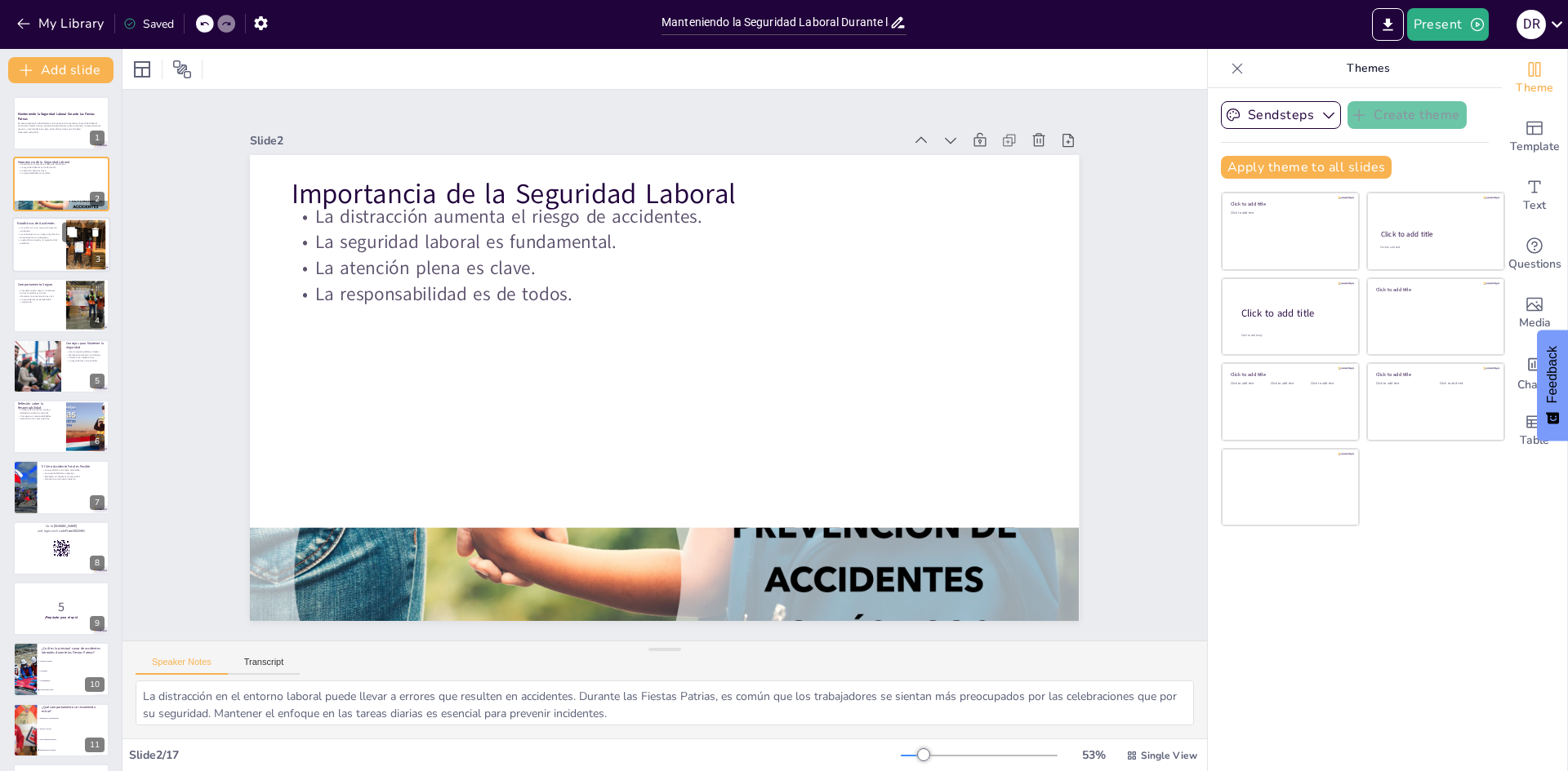
checkbox input "true"
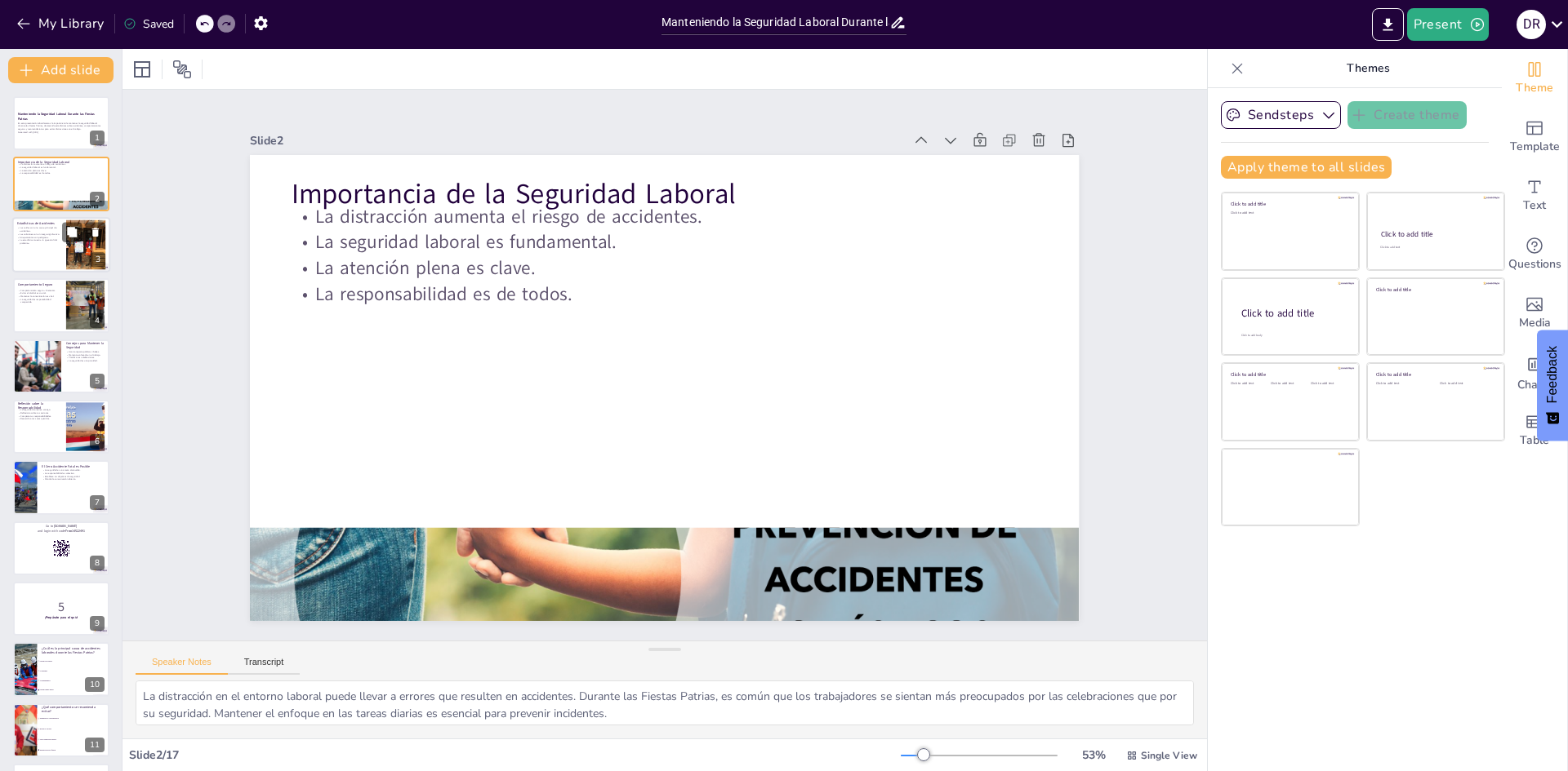
checkbox input "true"
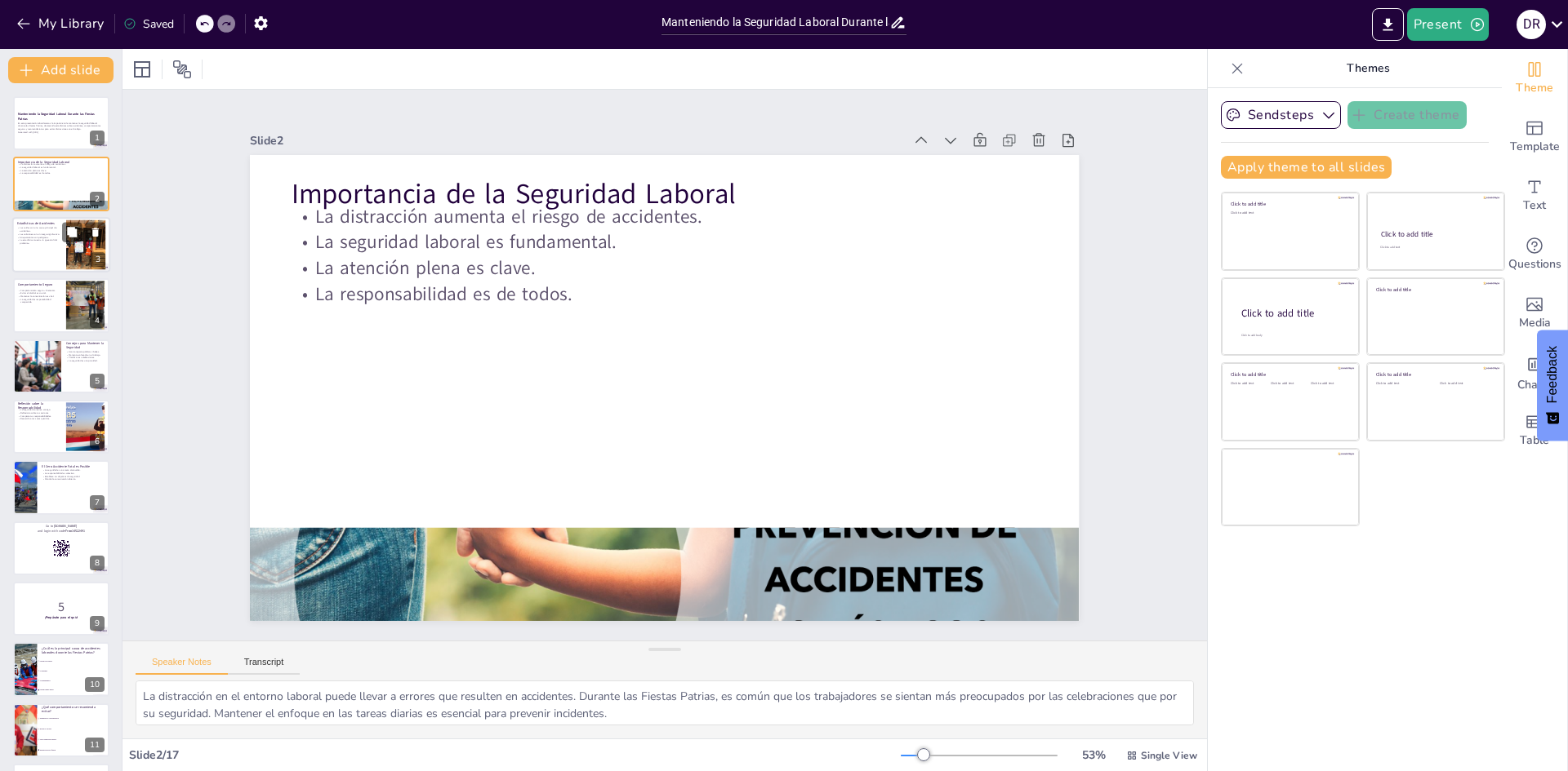
checkbox input "true"
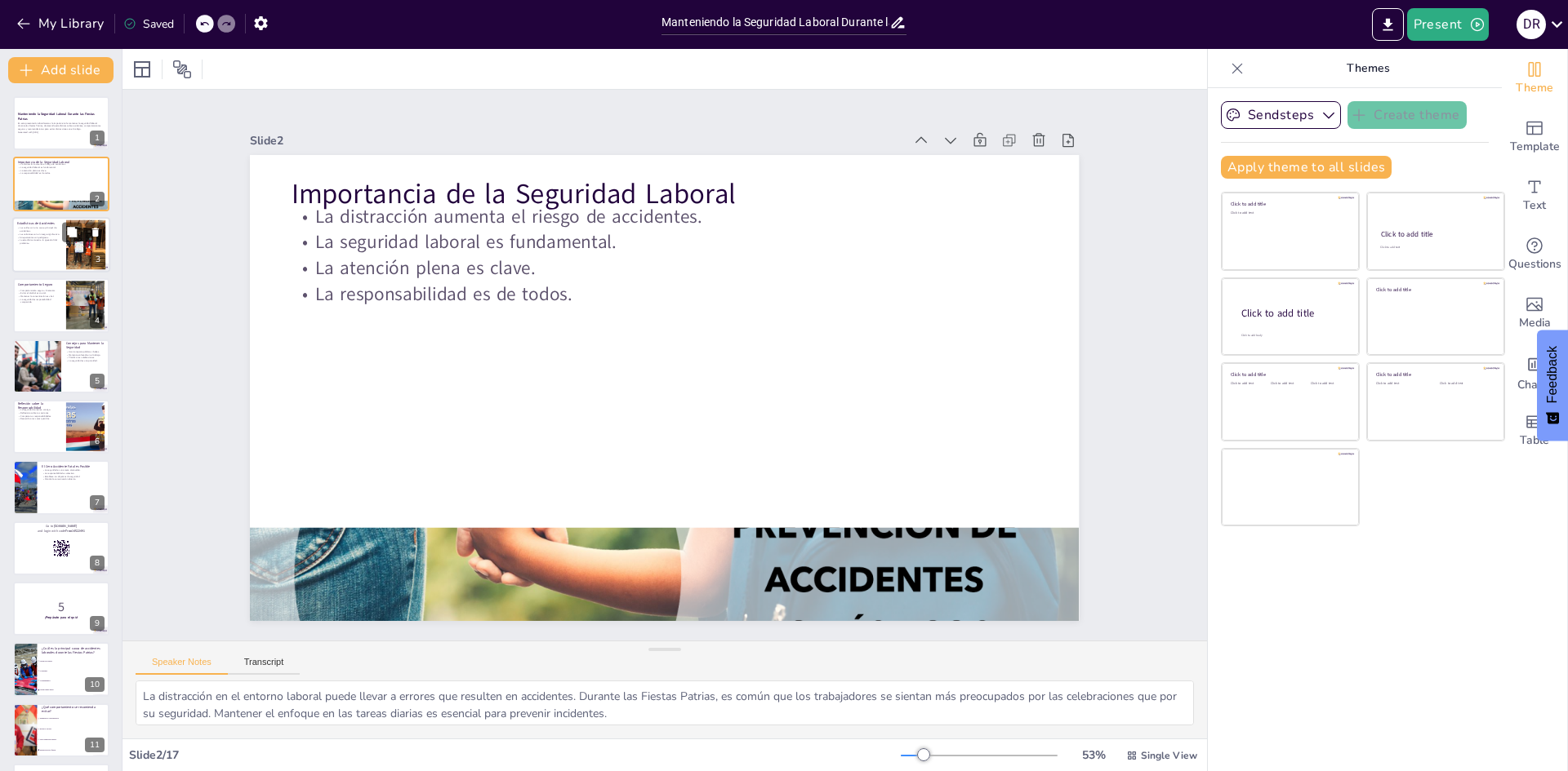
checkbox input "true"
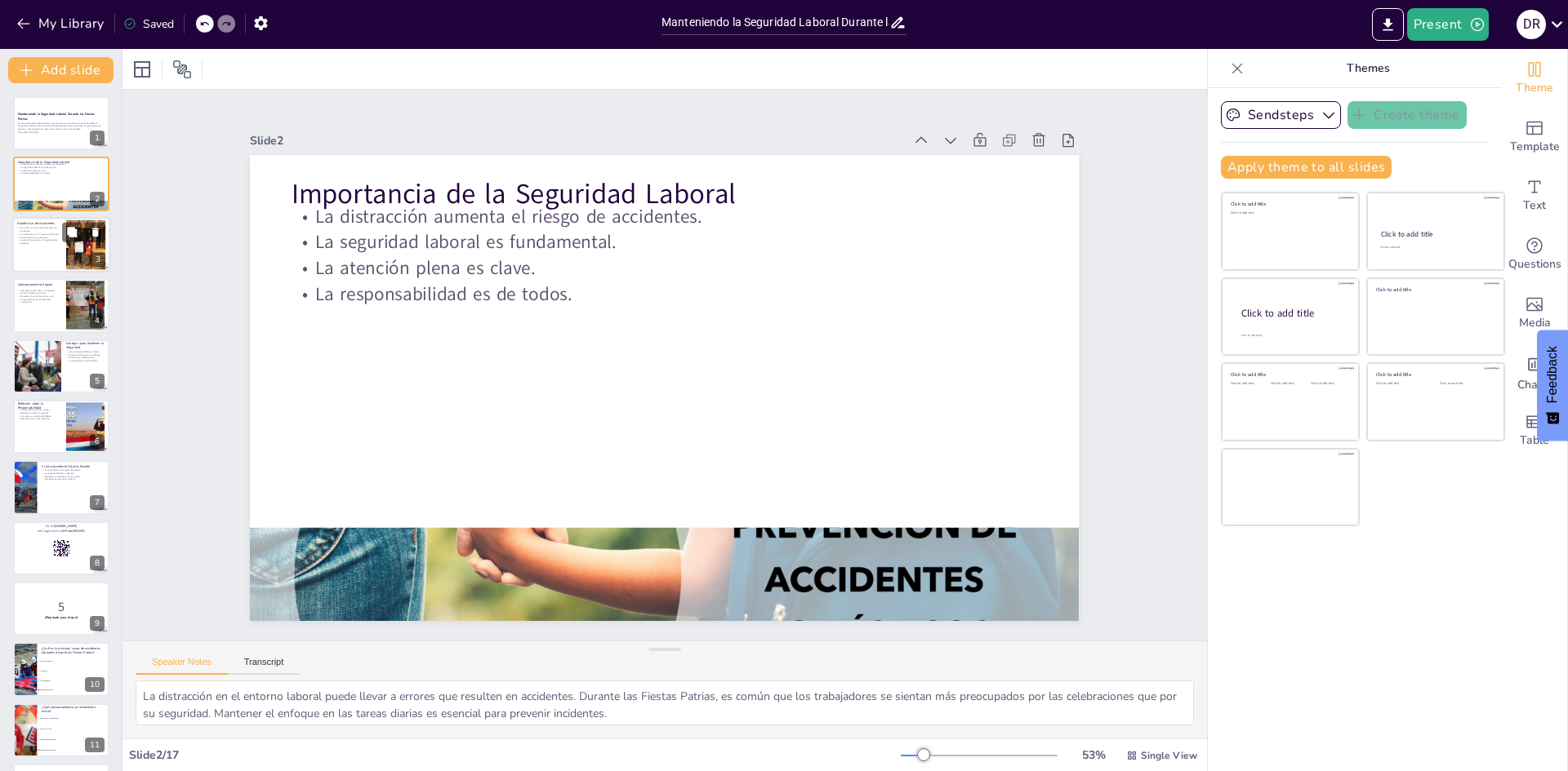
checkbox input "true"
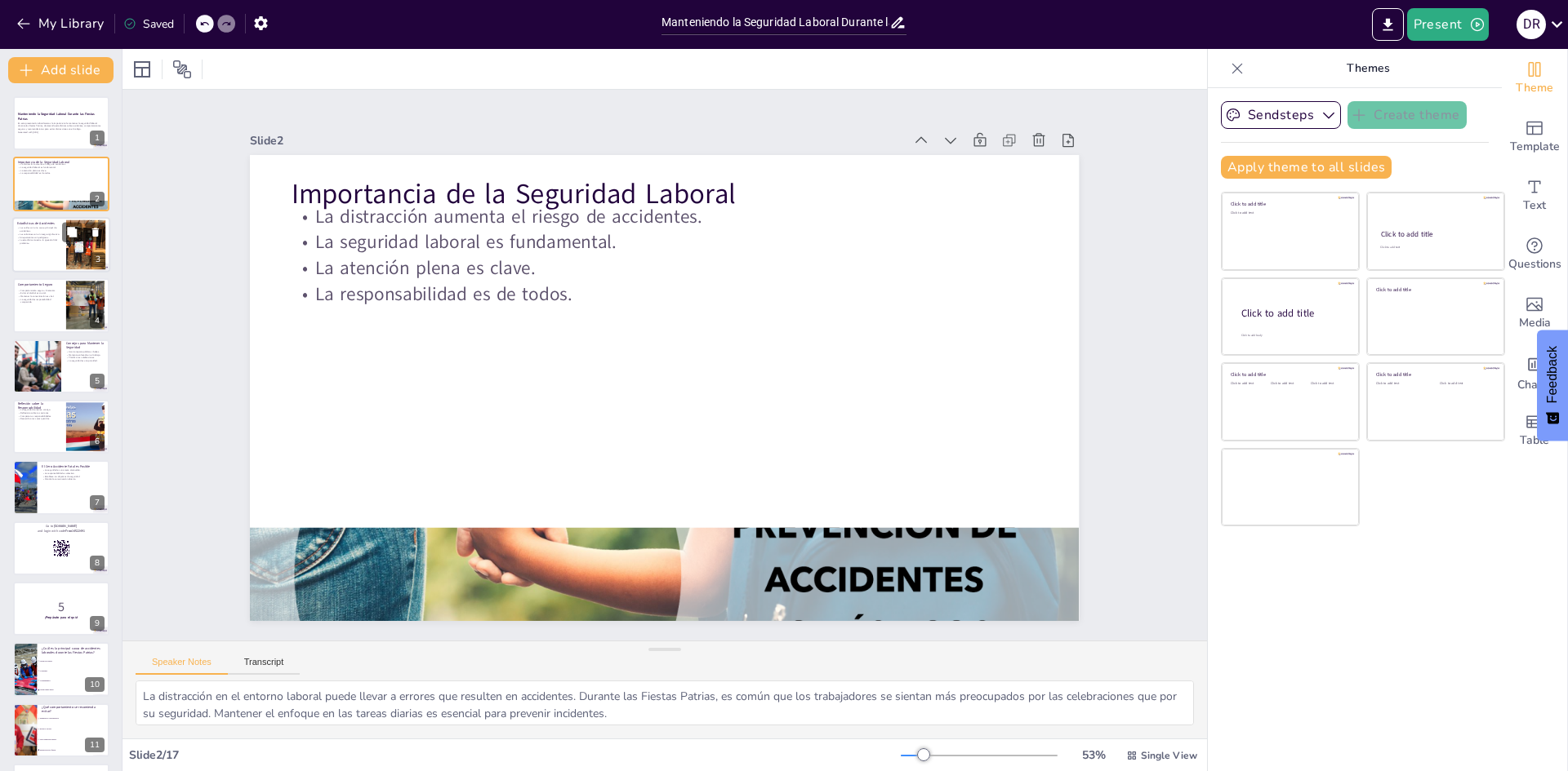
checkbox input "true"
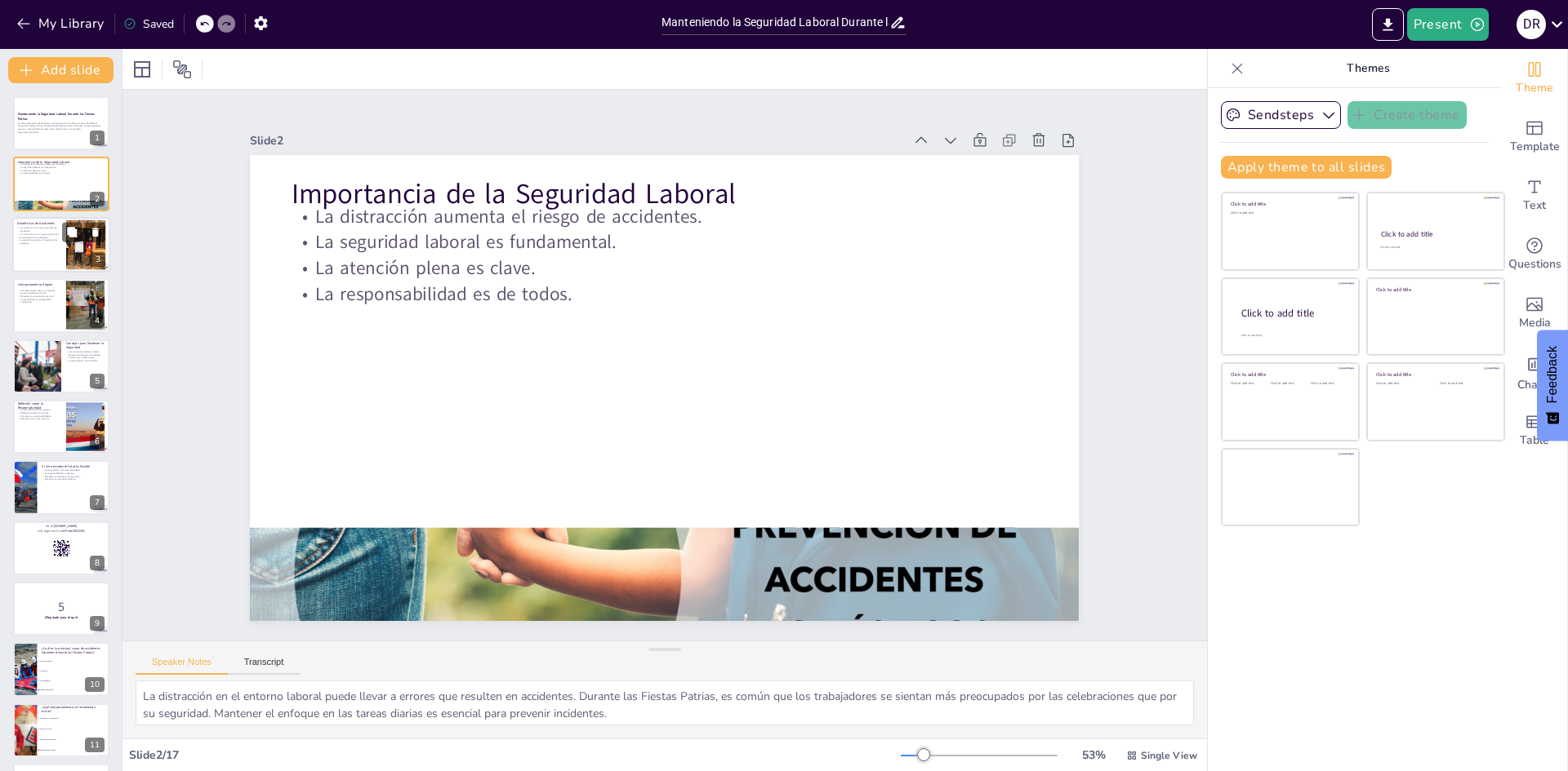
checkbox input "true"
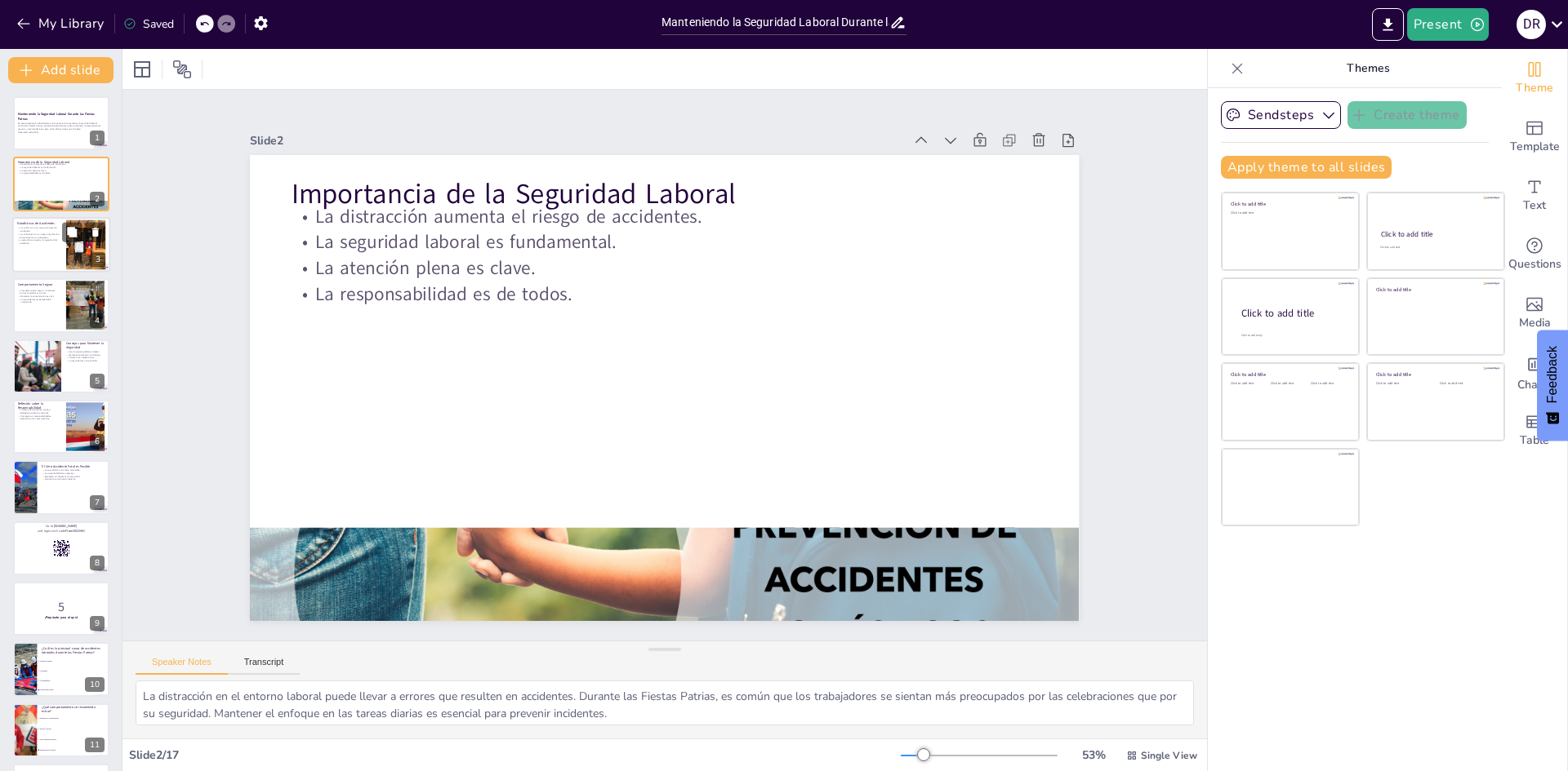
checkbox input "true"
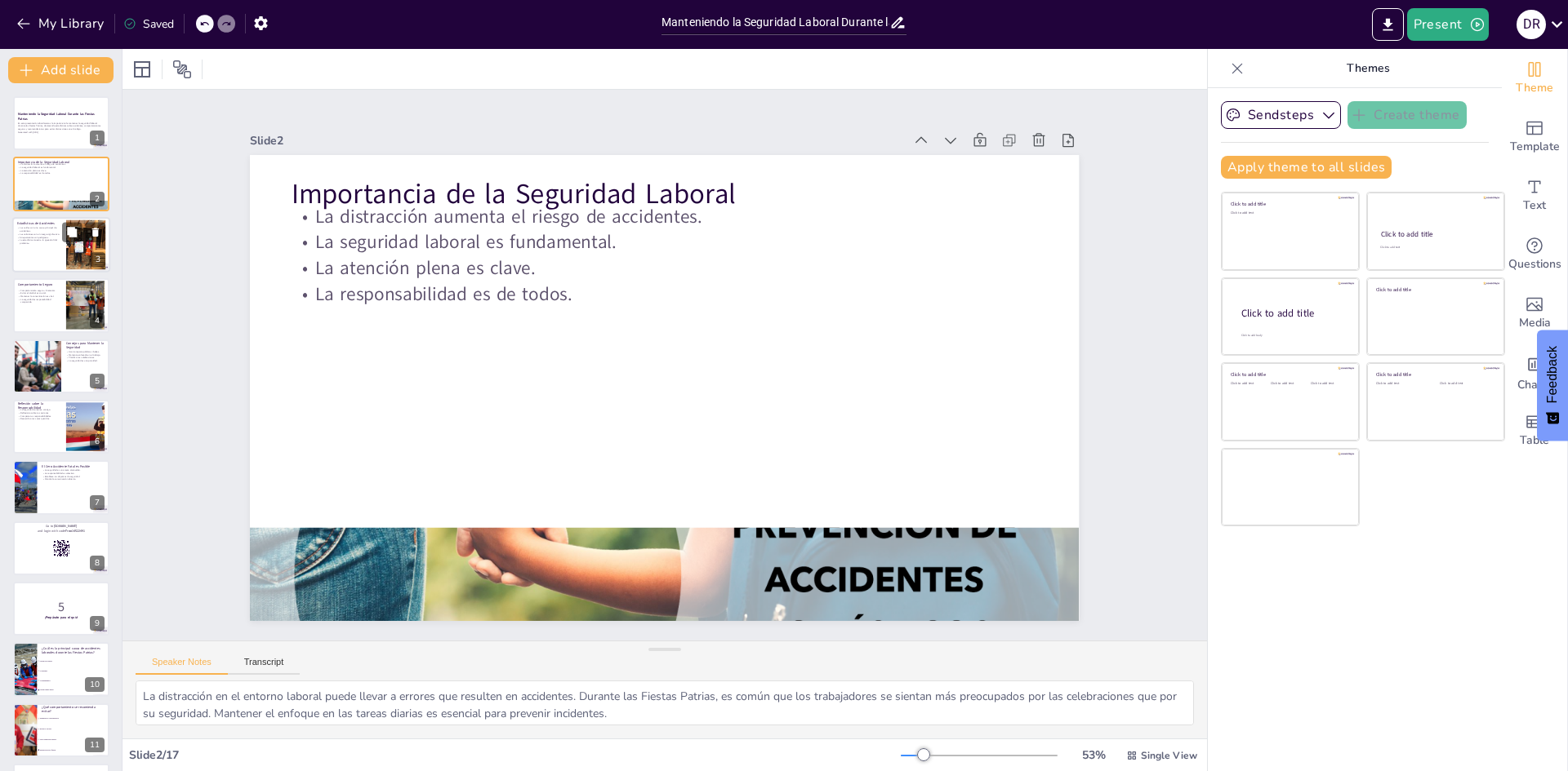
checkbox input "true"
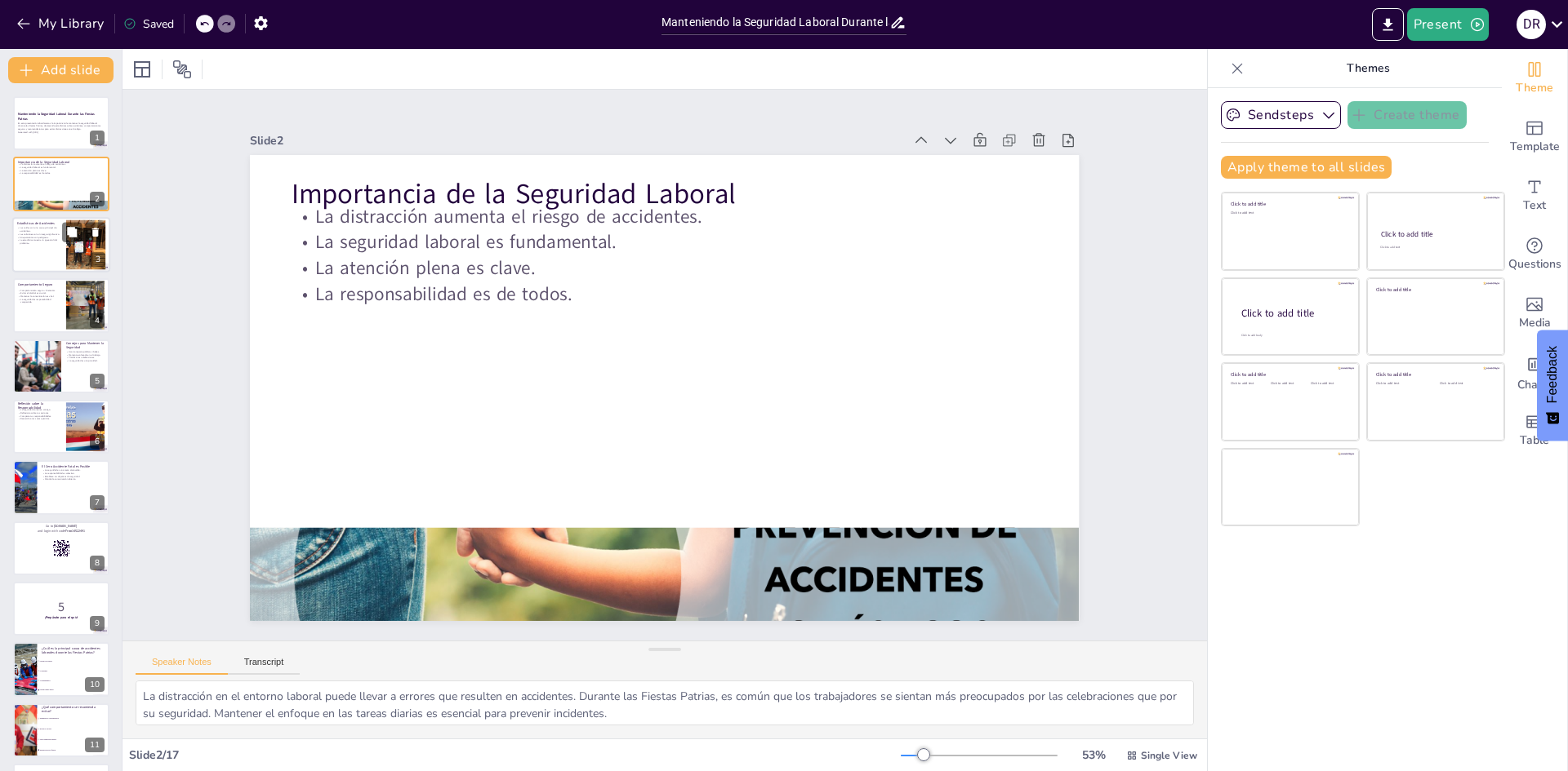
checkbox input "true"
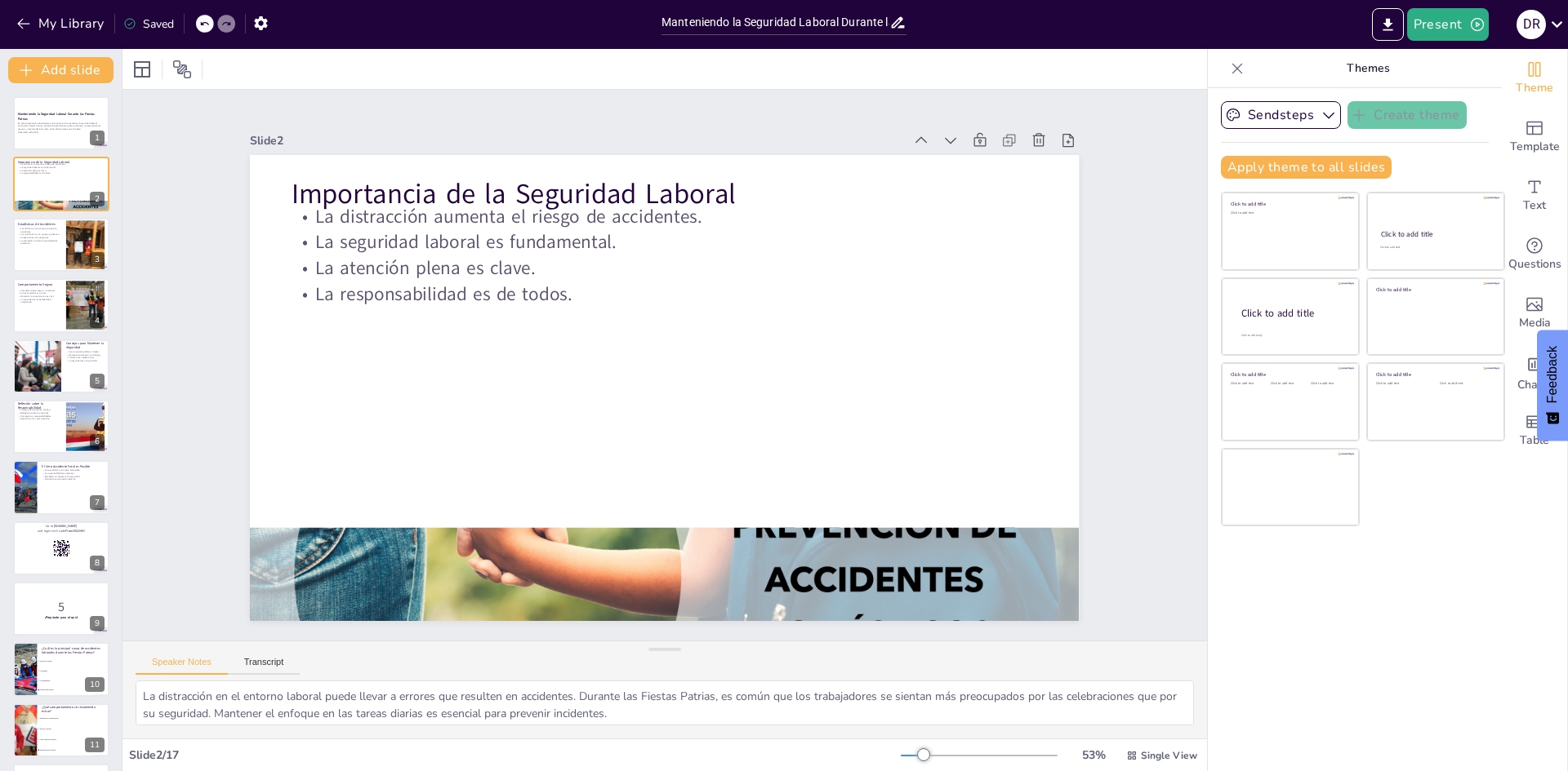
checkbox input "true"
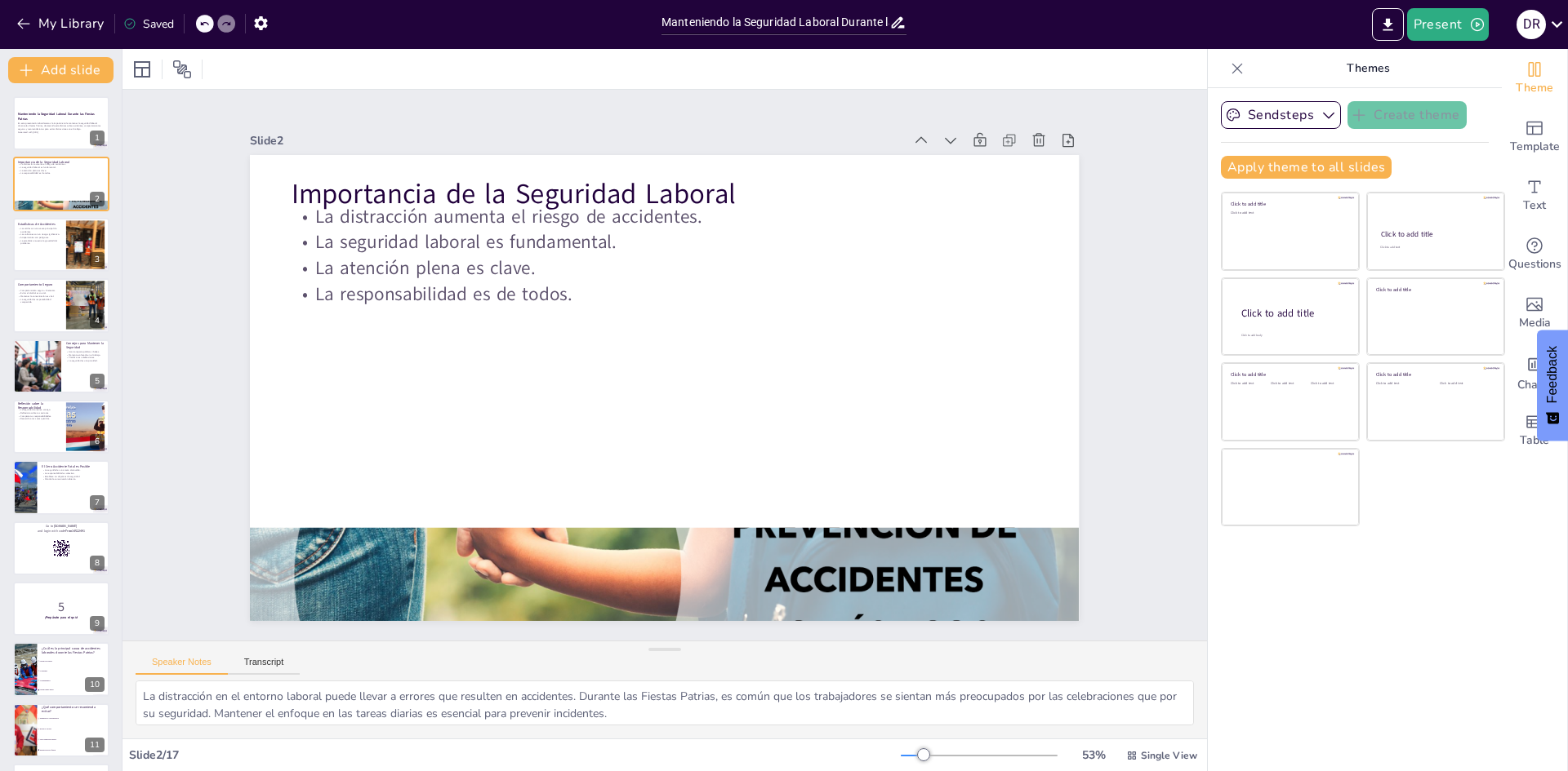
checkbox input "true"
click at [47, 253] on div at bounding box center [61, 245] width 98 height 56
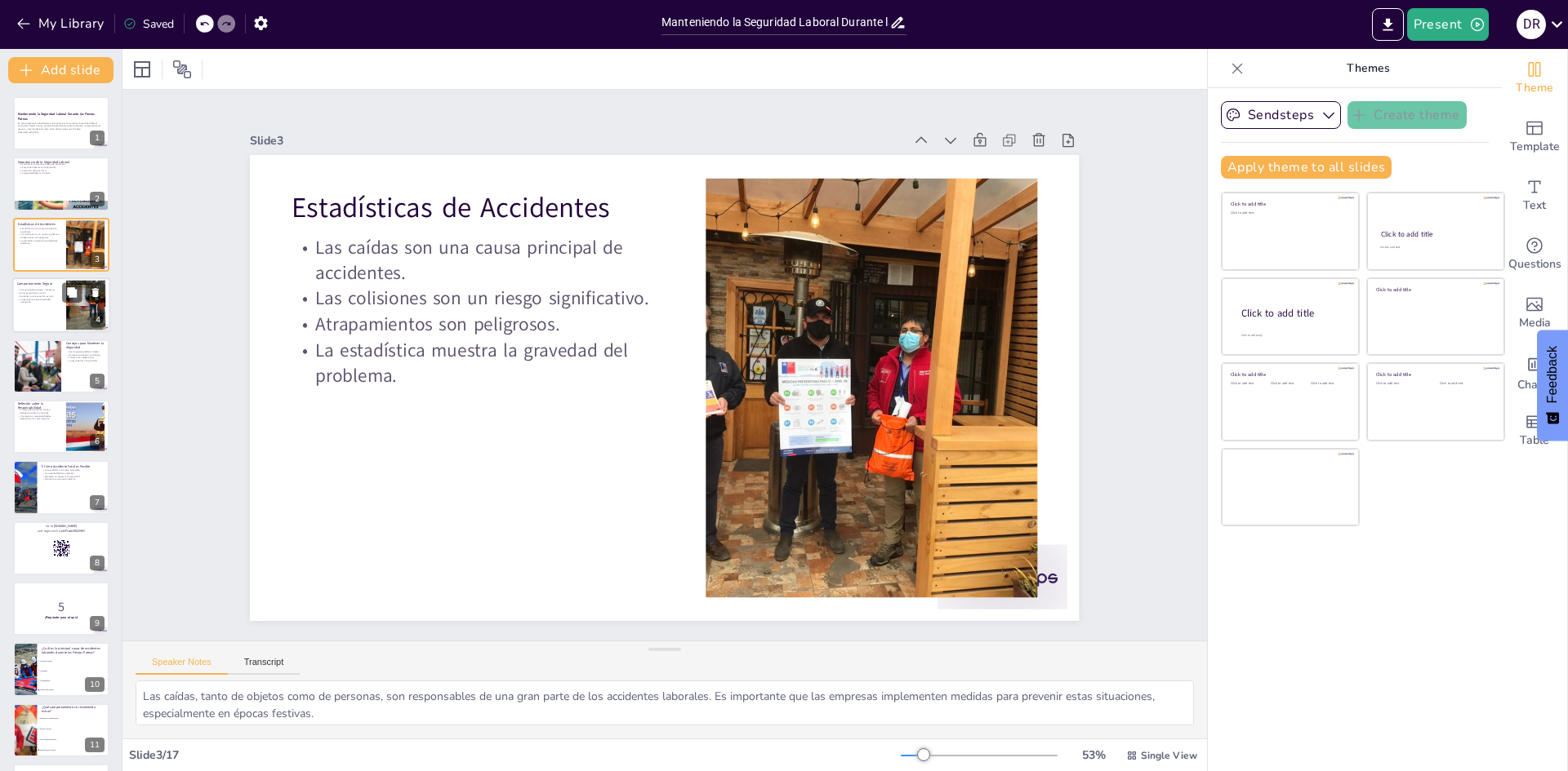
click at [38, 311] on div at bounding box center [61, 305] width 98 height 56
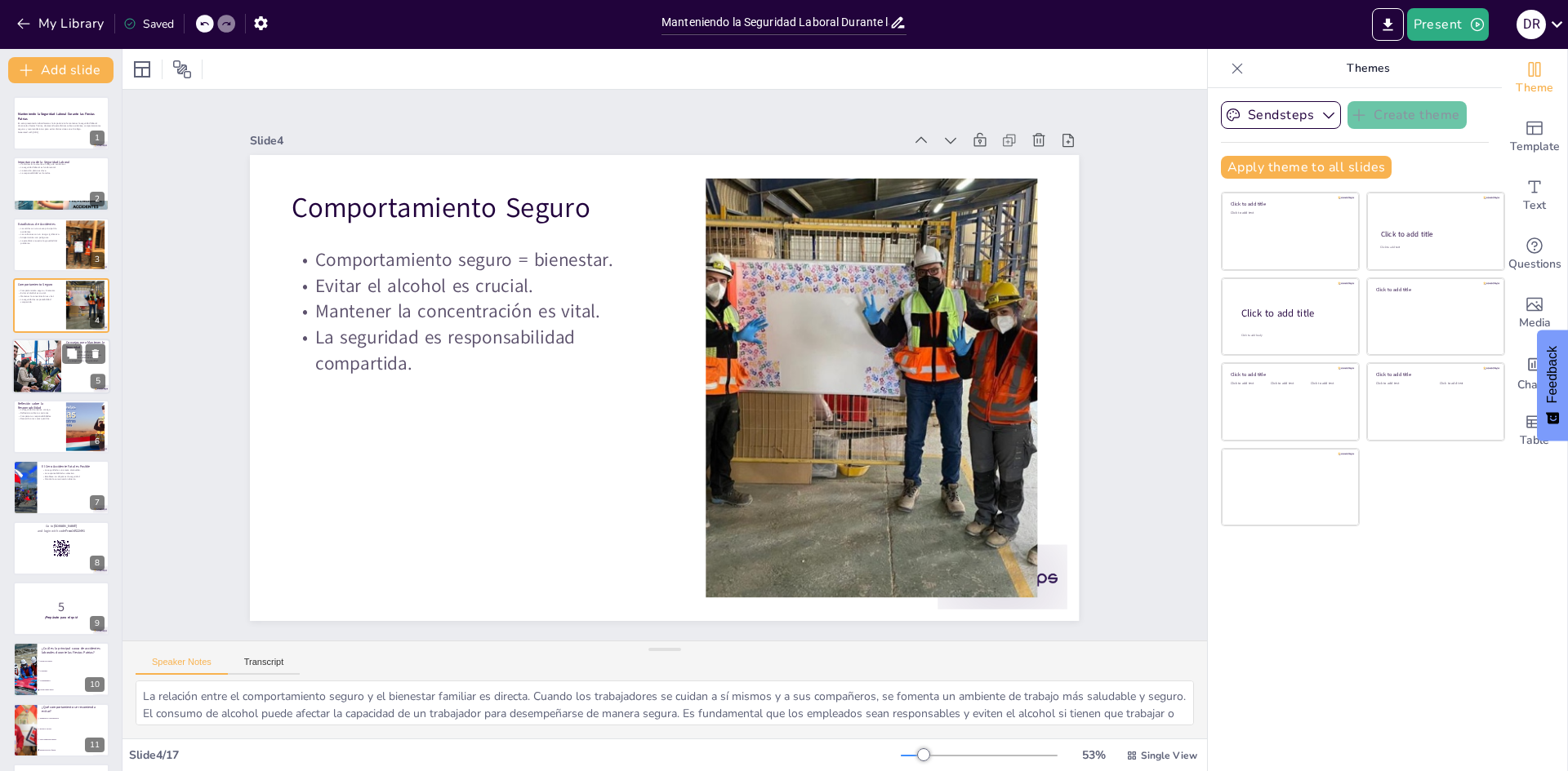
click at [43, 357] on div at bounding box center [36, 366] width 84 height 56
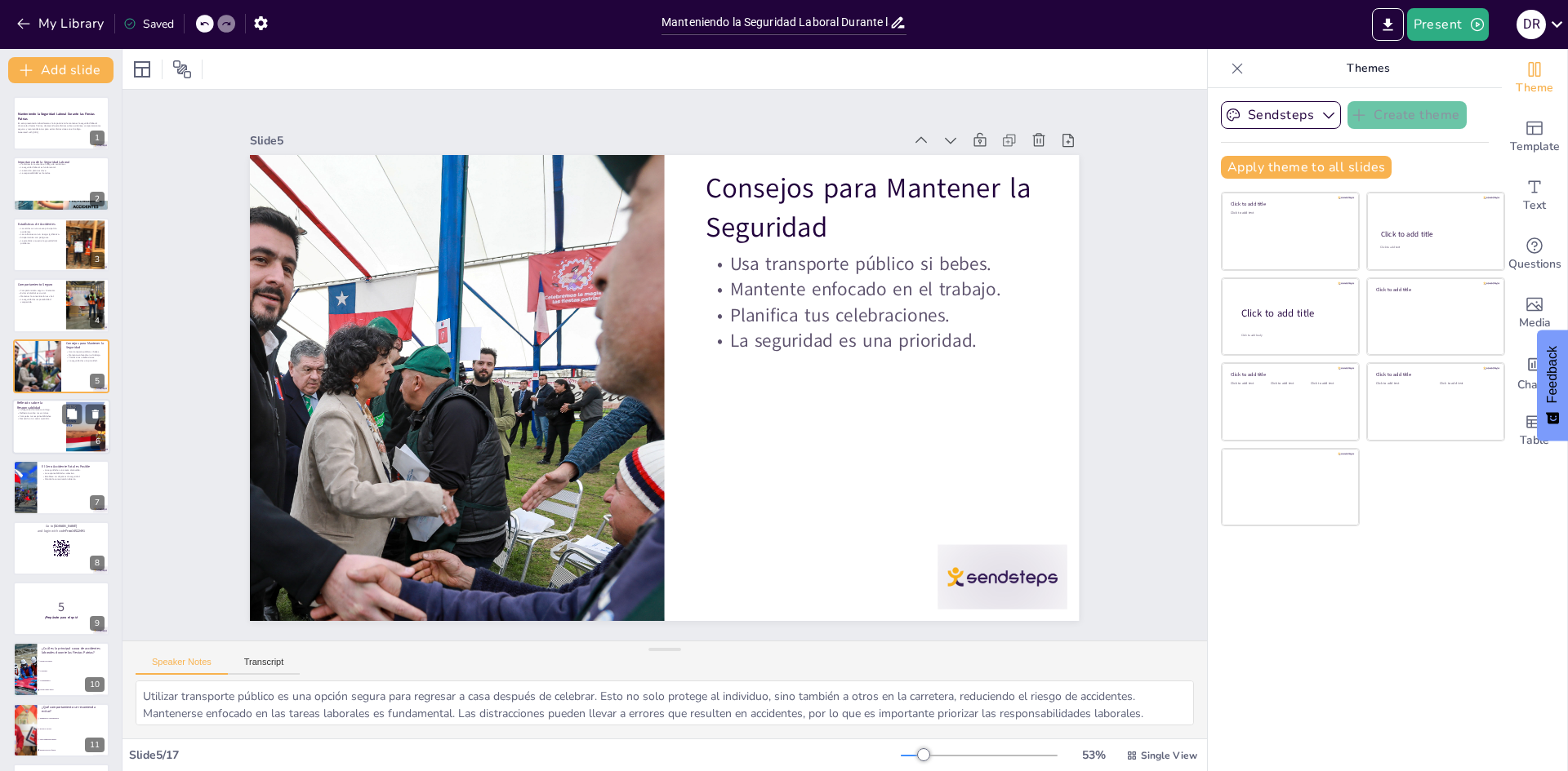
click at [46, 422] on div at bounding box center [61, 426] width 98 height 56
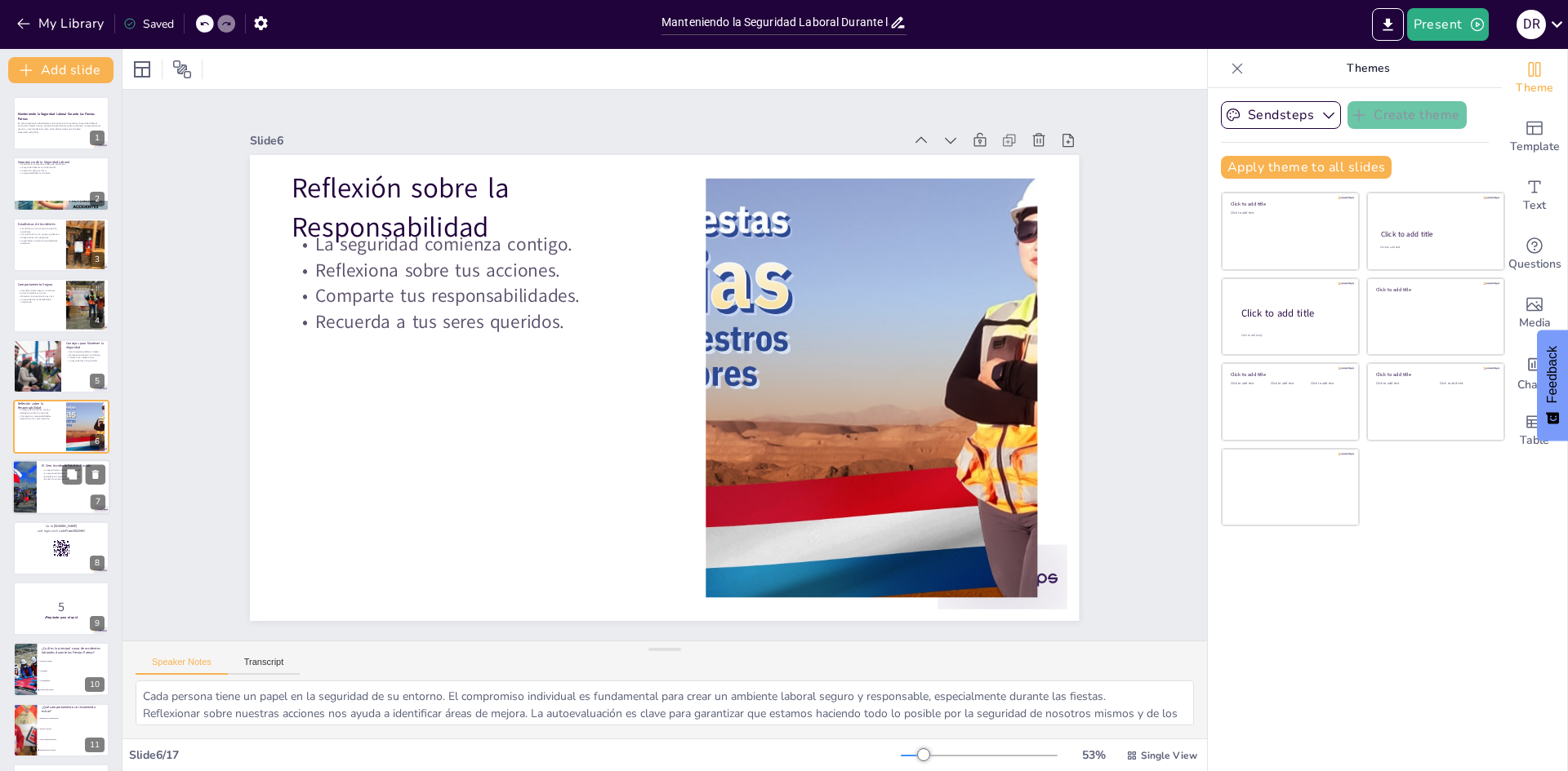
click at [32, 487] on div at bounding box center [25, 488] width 84 height 56
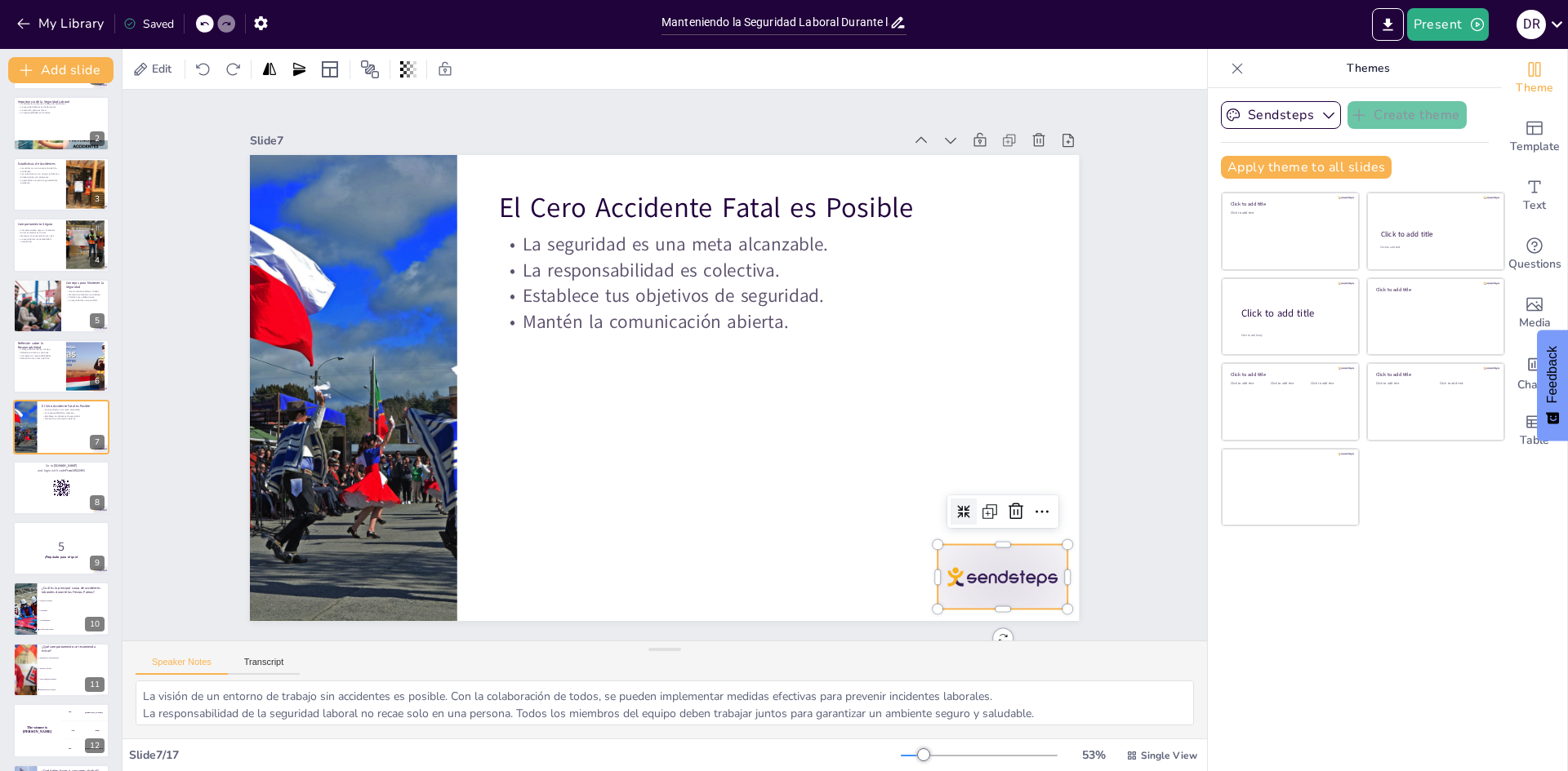
click at [374, 229] on div at bounding box center [307, 190] width 136 height 78
click at [766, 722] on icon at bounding box center [752, 736] width 28 height 28
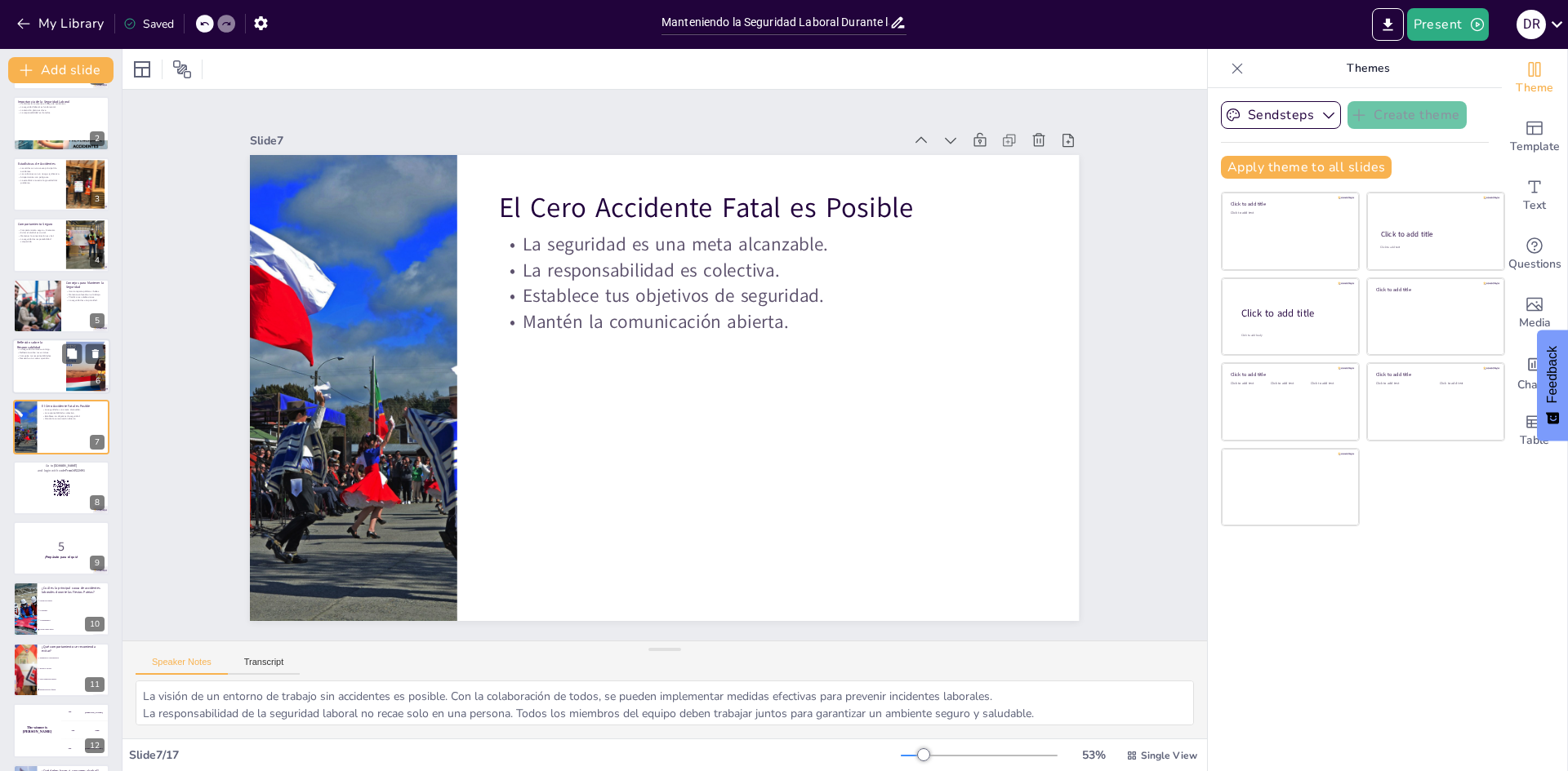
click at [65, 370] on div at bounding box center [61, 366] width 98 height 56
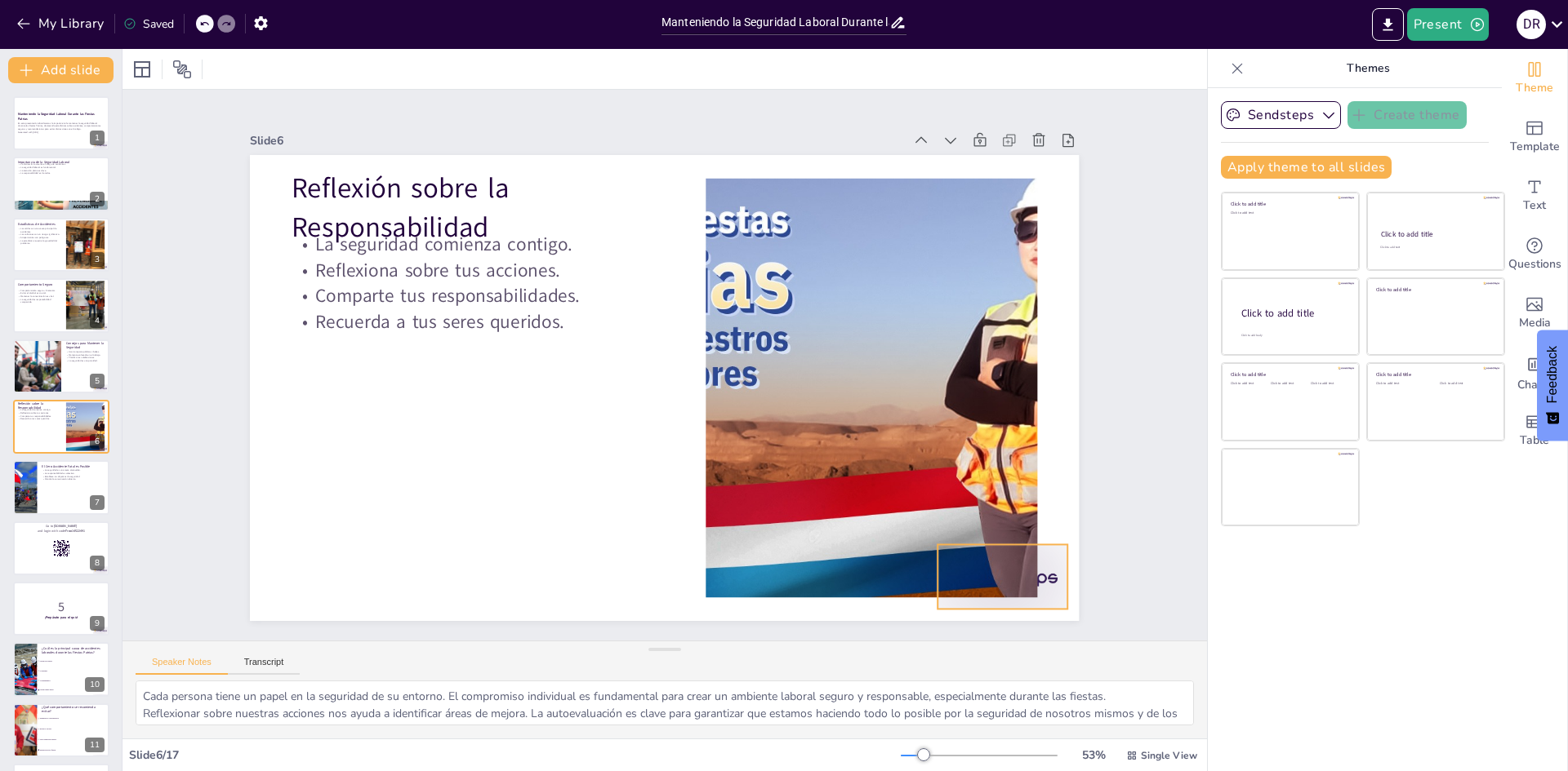
click at [338, 412] on div at bounding box center [265, 351] width 144 height 121
click at [401, 613] on icon at bounding box center [387, 626] width 27 height 27
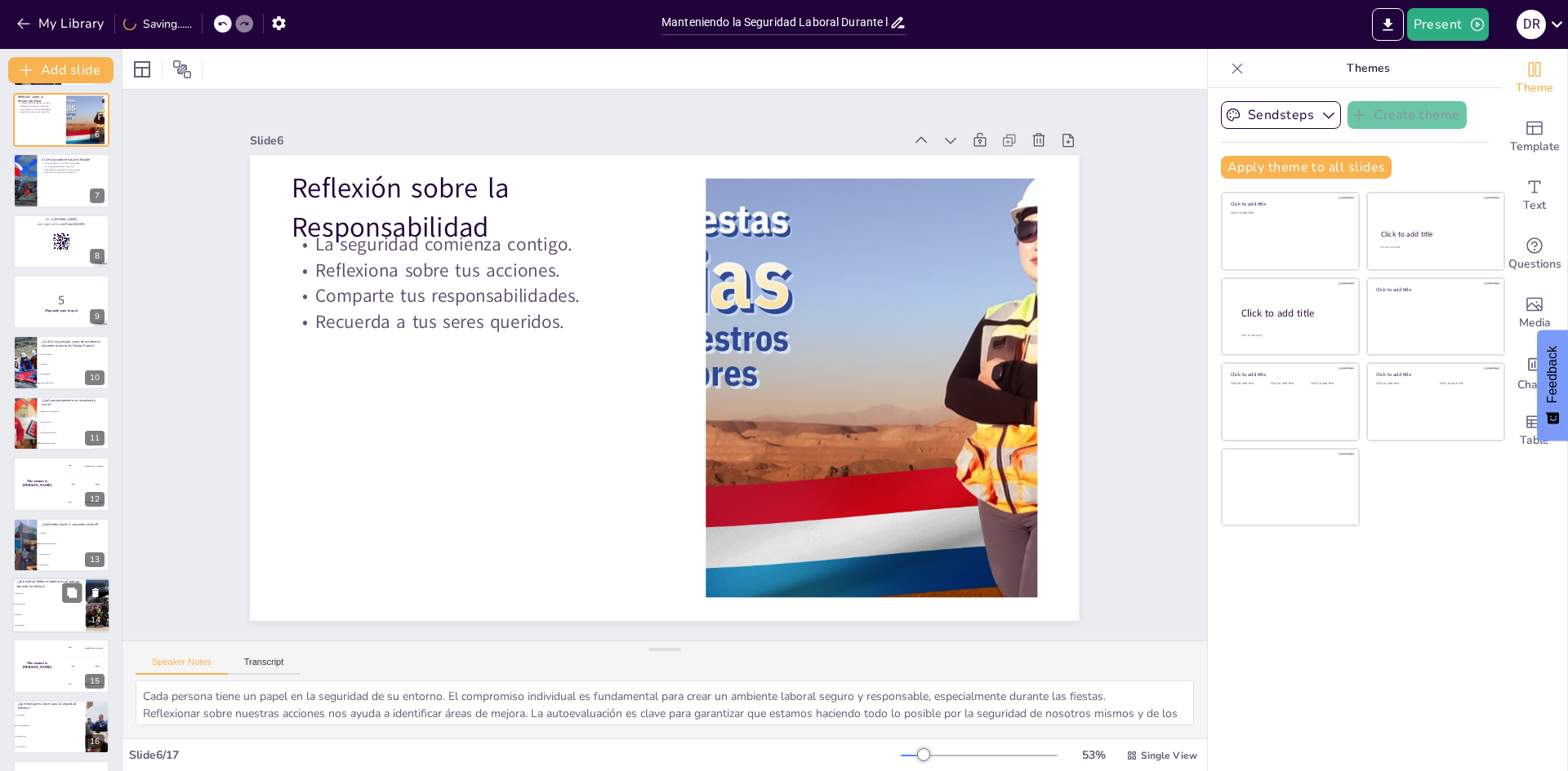
scroll to position [363, 0]
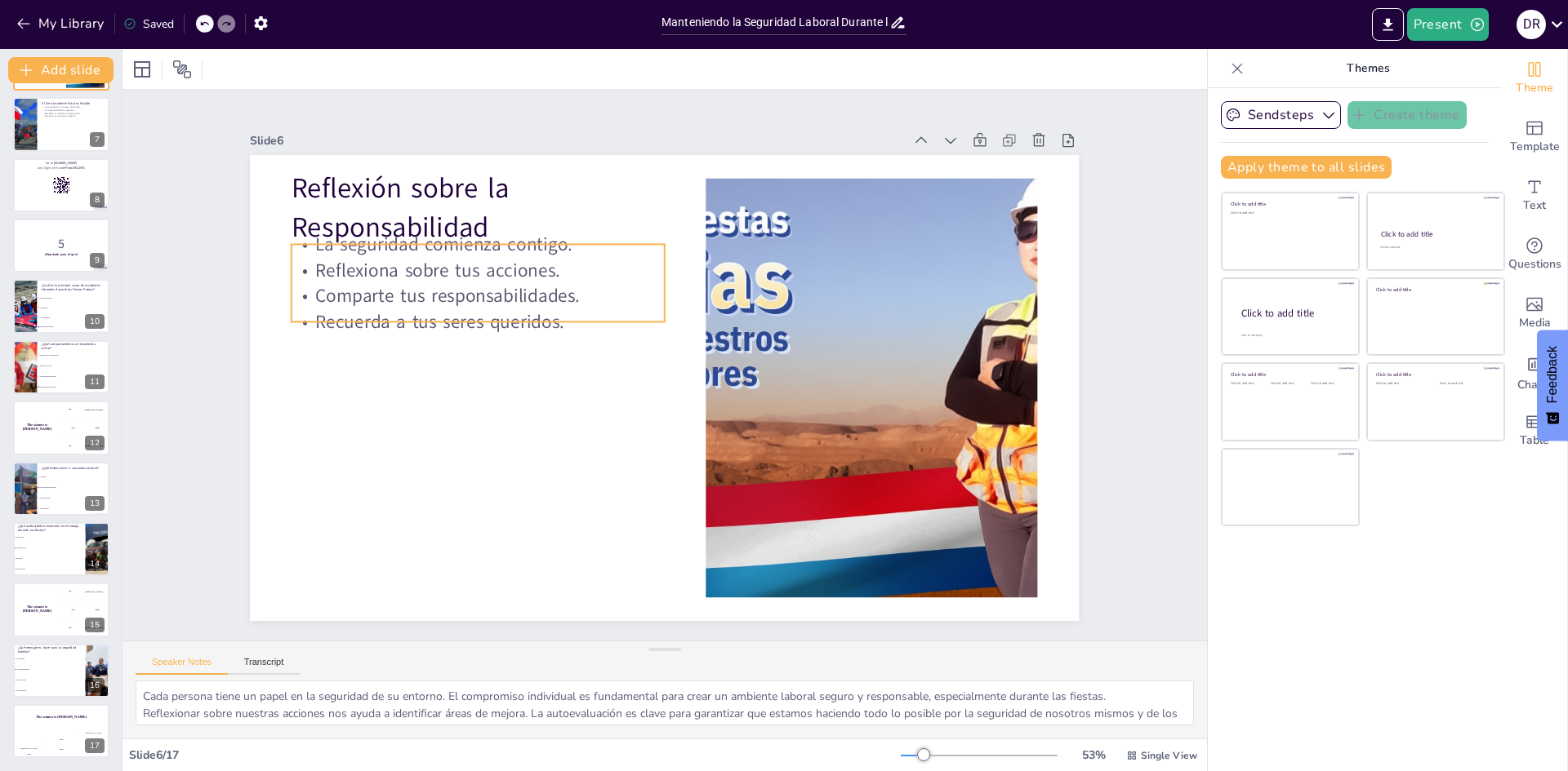
click at [351, 258] on p "Reflexiona sobre tus acciones." at bounding box center [488, 252] width 374 height 65
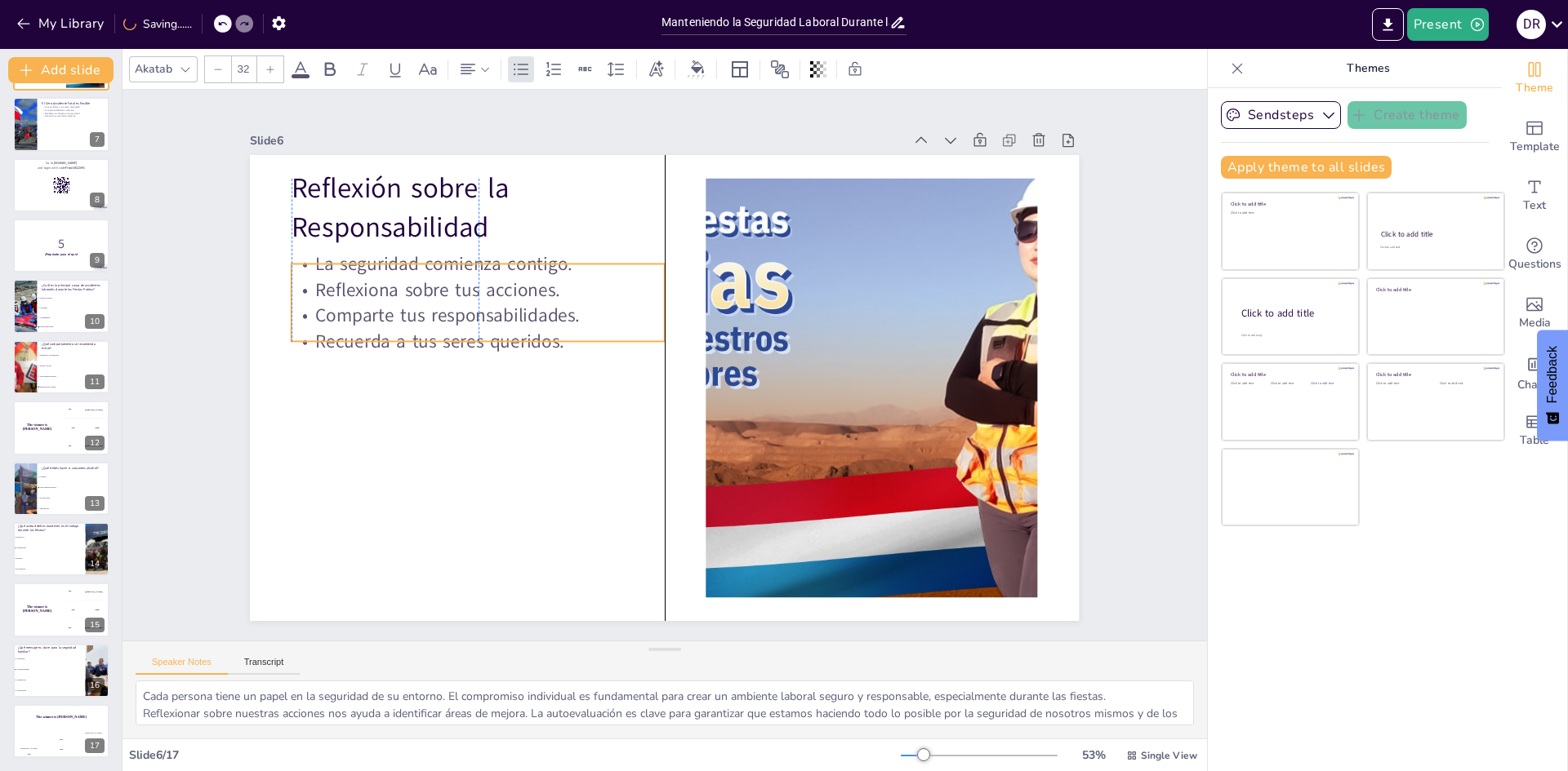
drag, startPoint x: 530, startPoint y: 239, endPoint x: 530, endPoint y: 258, distance: 19.0
click at [597, 437] on p "La seguridad comienza contigo." at bounding box center [756, 557] width 316 height 240
click at [46, 742] on div "200" at bounding box center [61, 750] width 32 height 18
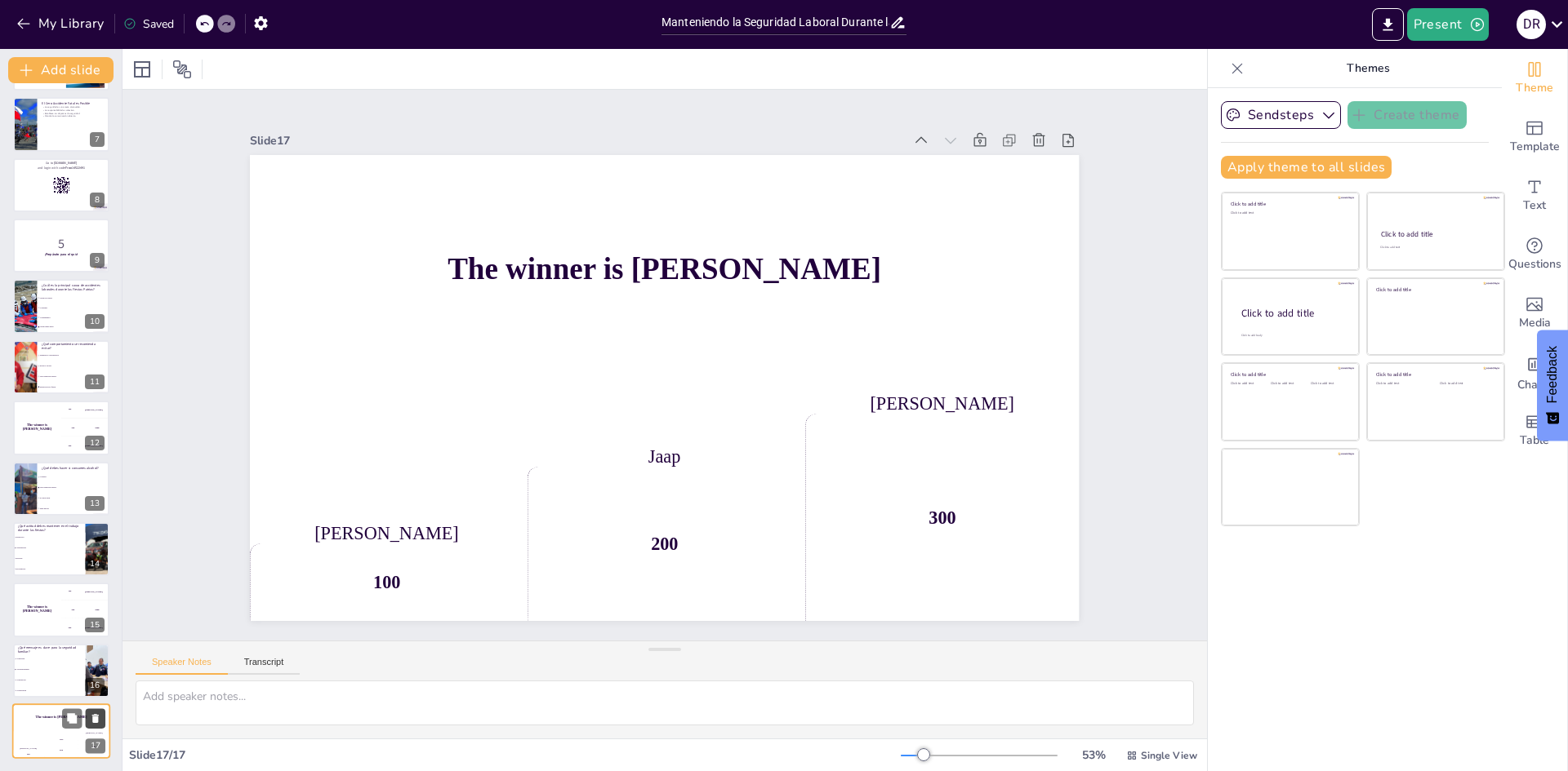
click at [90, 715] on icon at bounding box center [95, 719] width 12 height 12
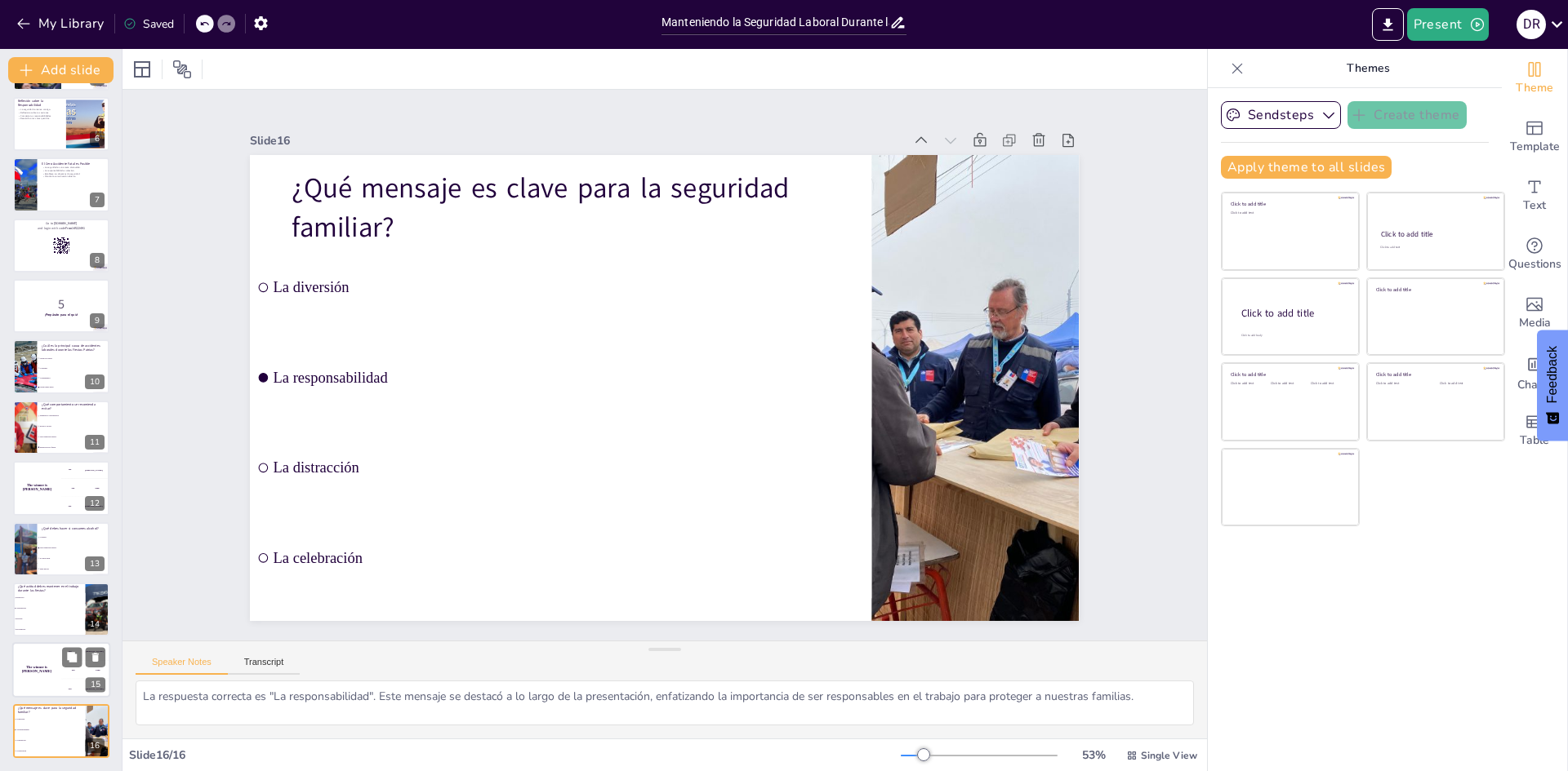
click at [34, 670] on h4 "The winner is Niels 🏆" at bounding box center [36, 670] width 49 height 8
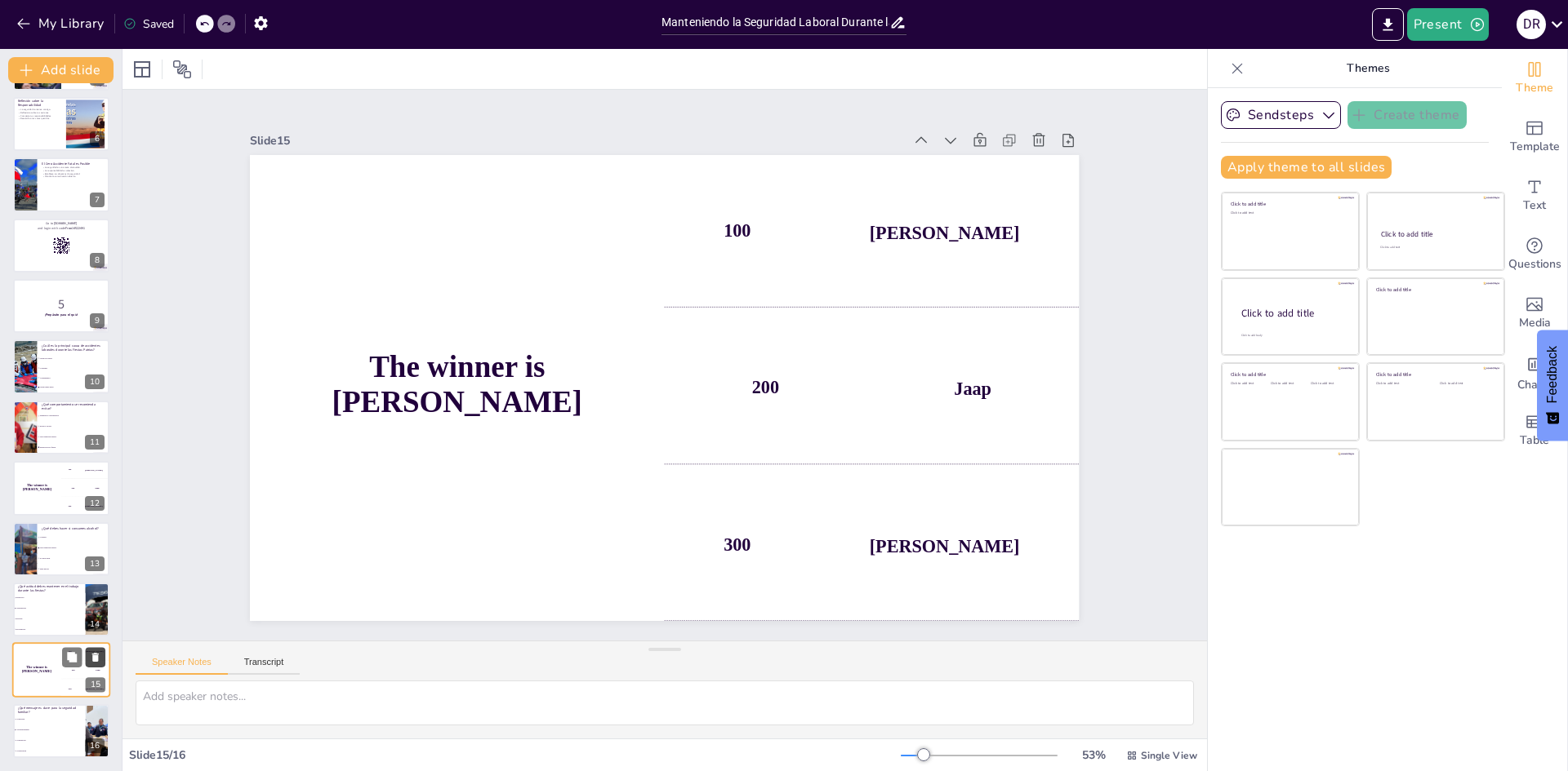
click at [92, 655] on icon at bounding box center [95, 658] width 12 height 12
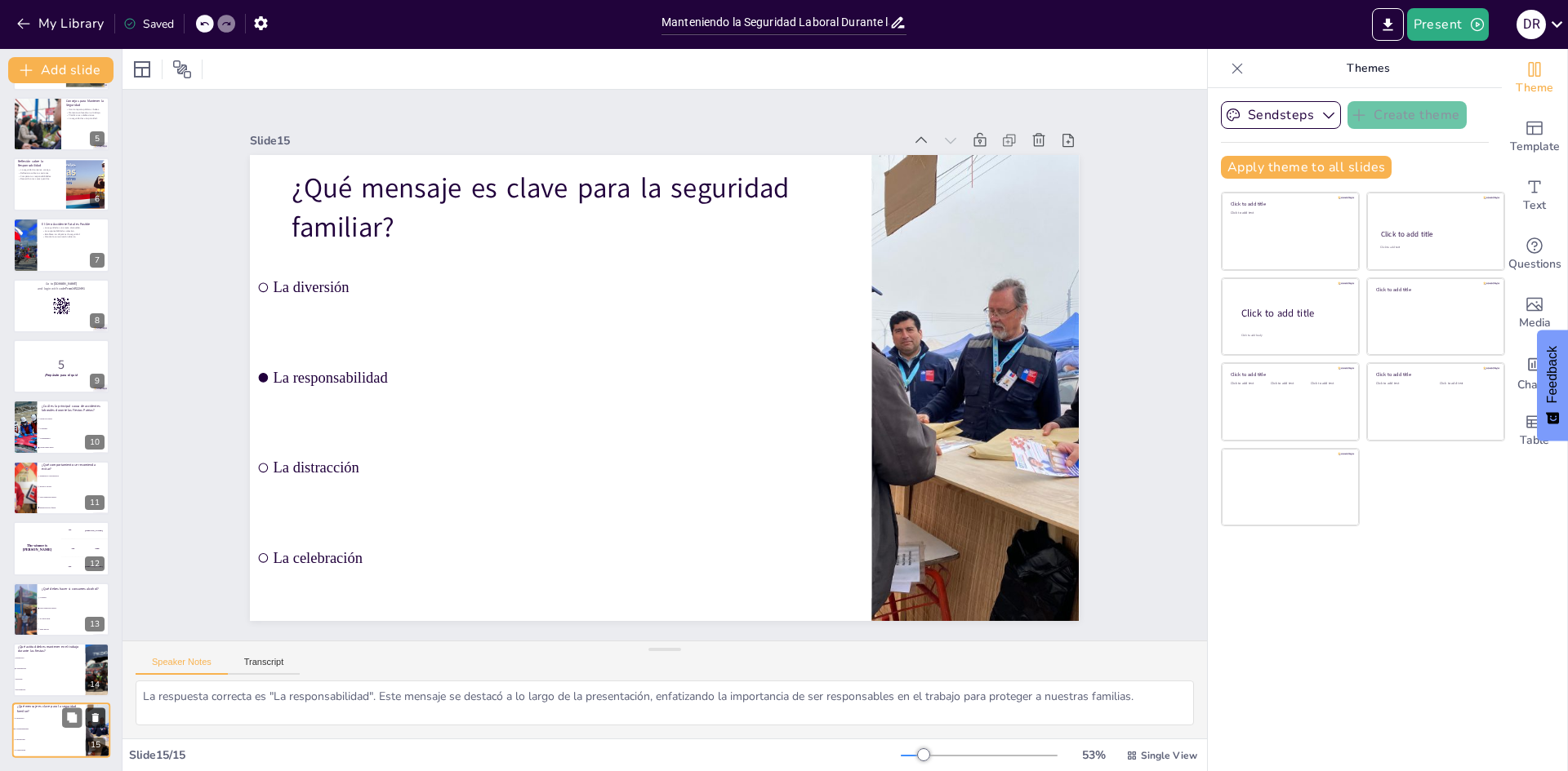
scroll to position [243, 0]
click at [30, 661] on li "Distracción" at bounding box center [48, 658] width 74 height 11
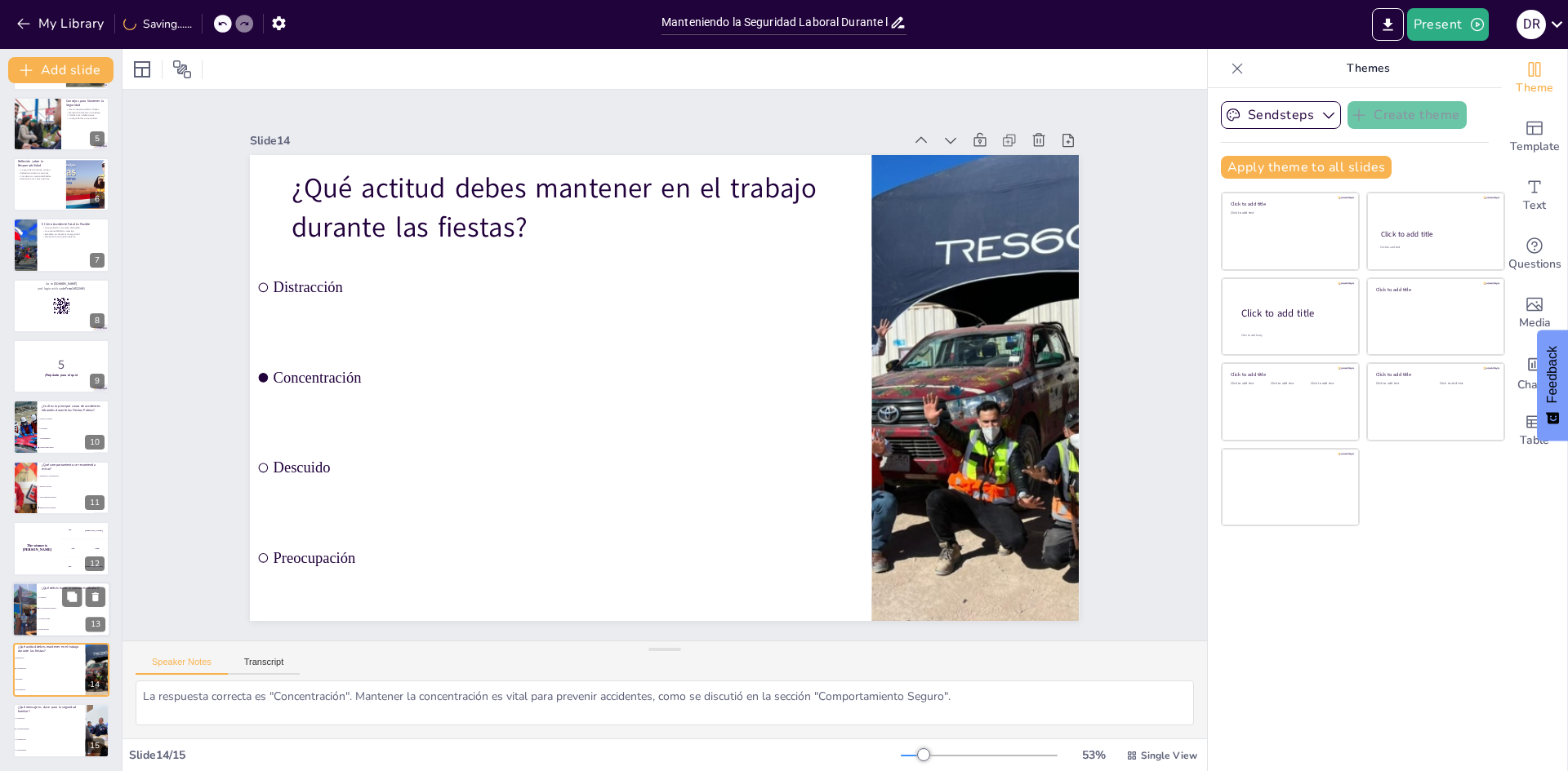
click at [41, 599] on li "Conducir" at bounding box center [73, 597] width 74 height 11
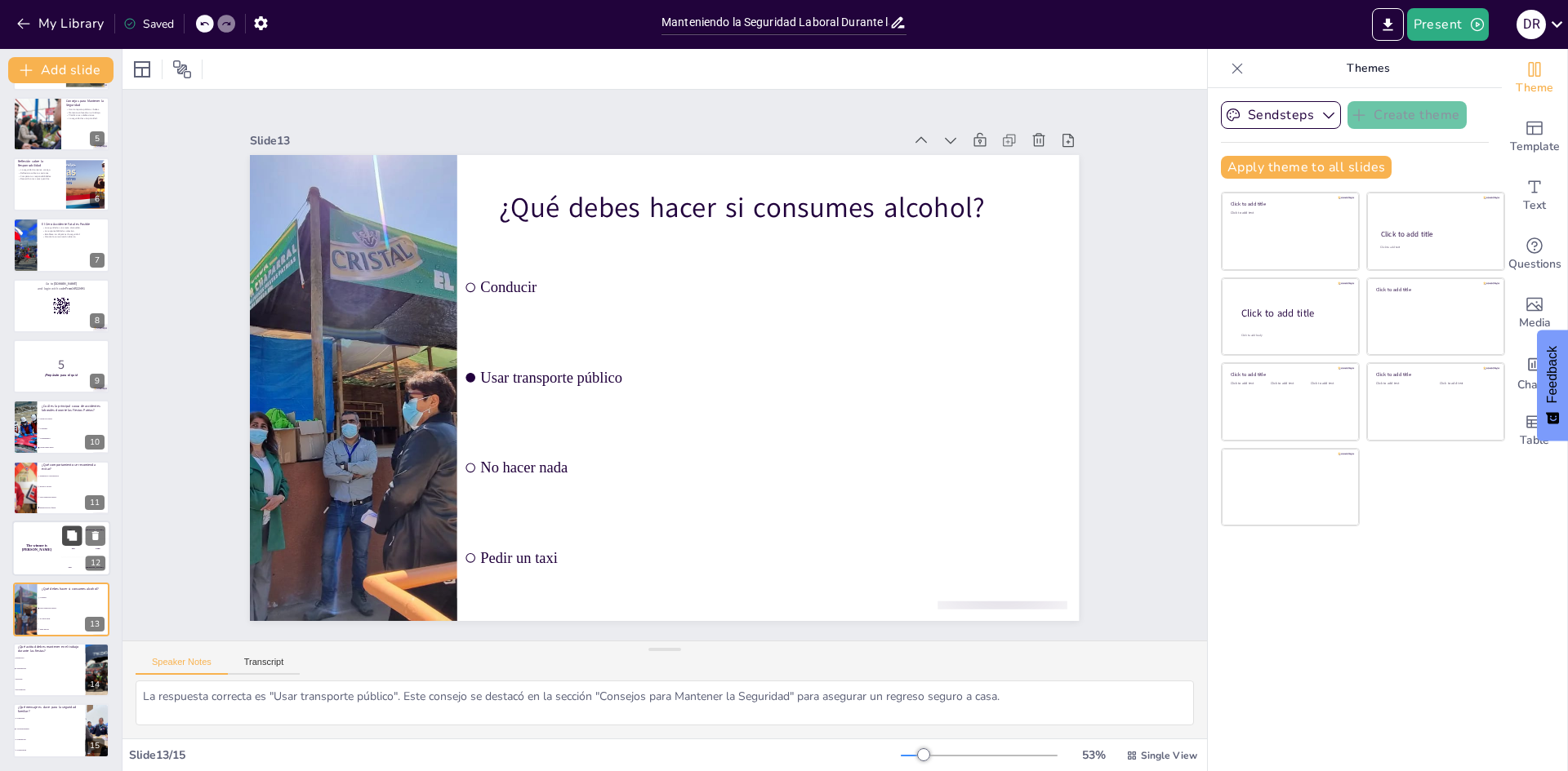
click at [64, 537] on button at bounding box center [72, 536] width 20 height 20
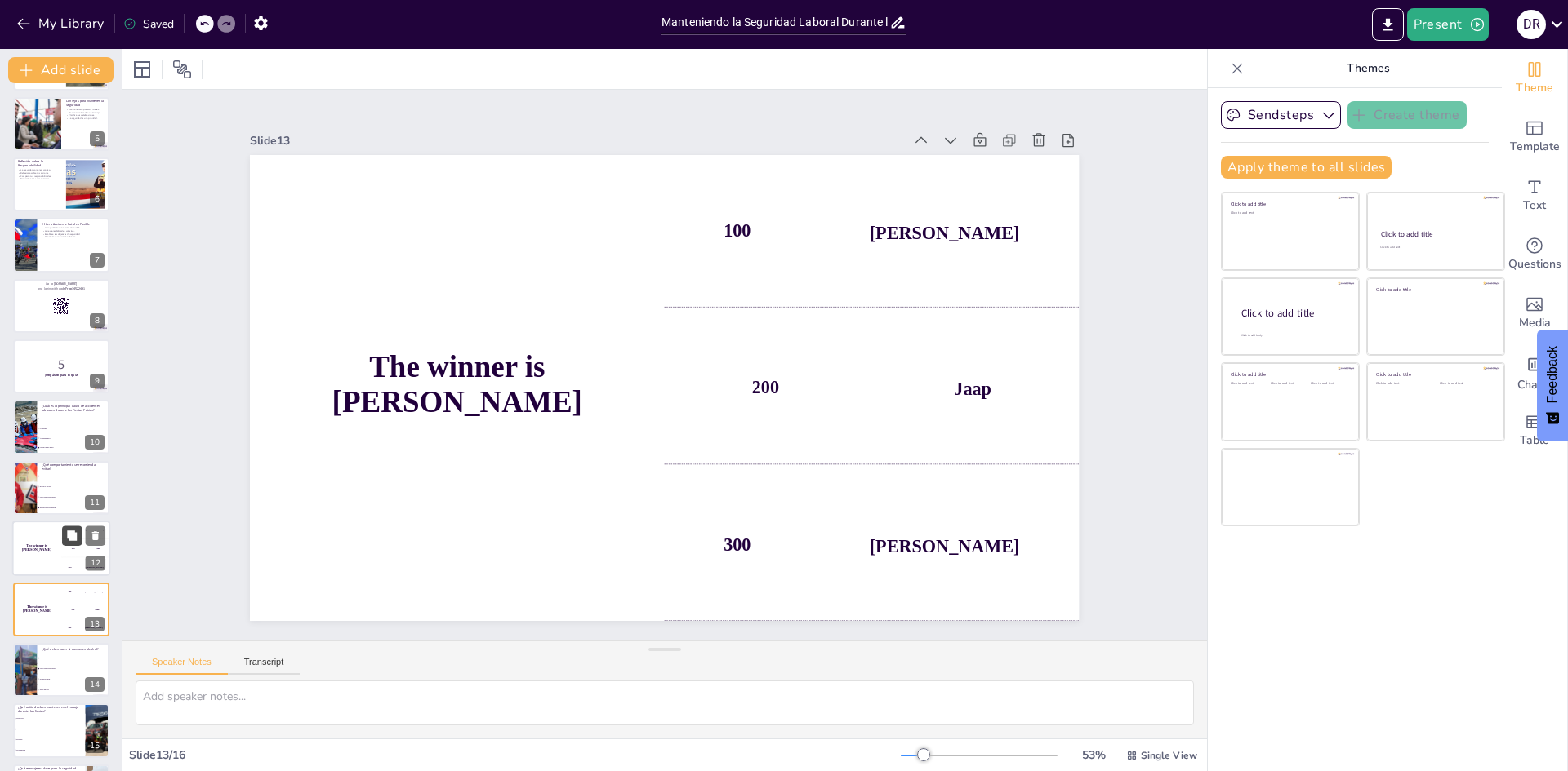
scroll to position [303, 0]
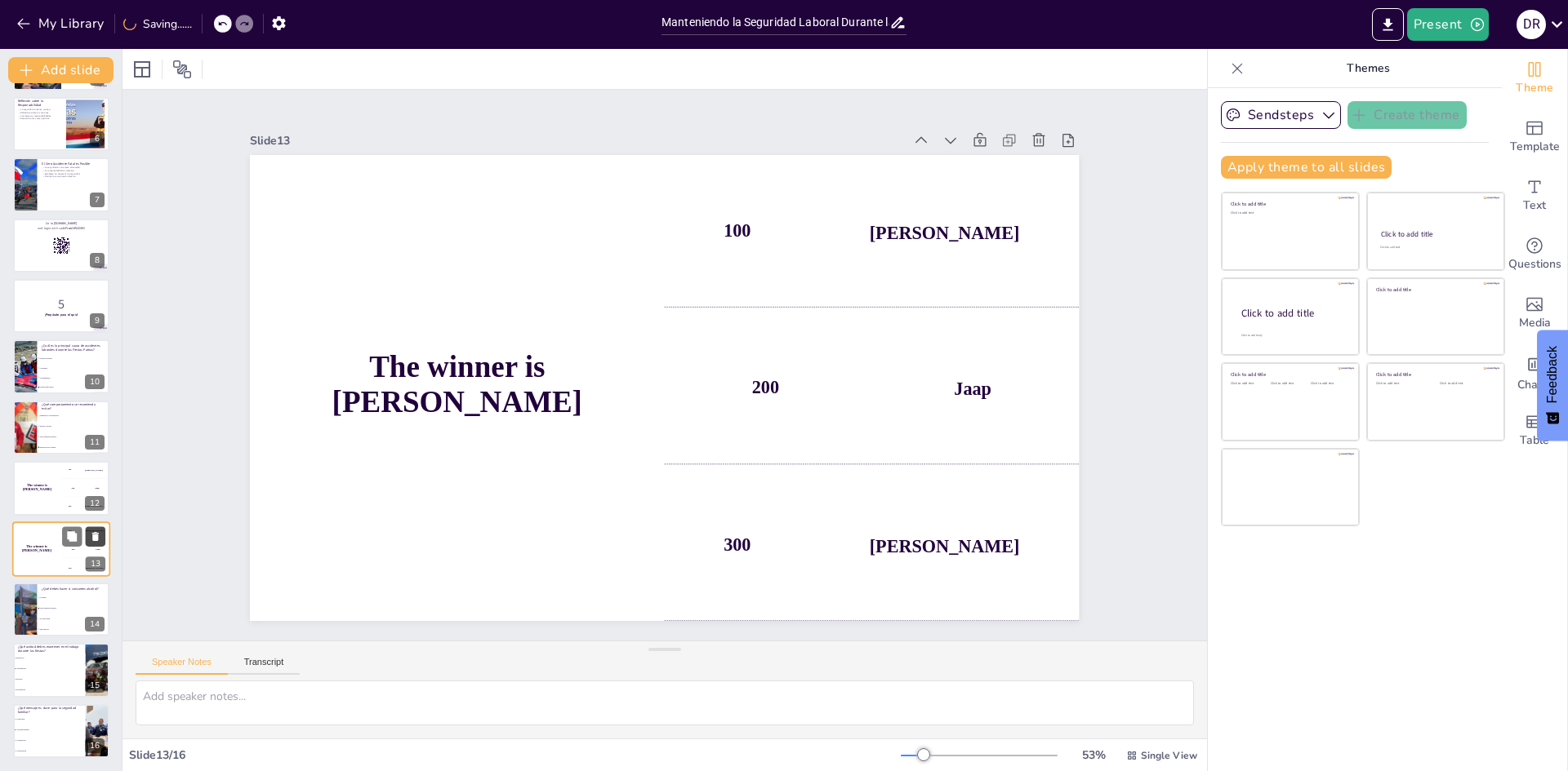
click at [89, 536] on icon at bounding box center [95, 536] width 12 height 12
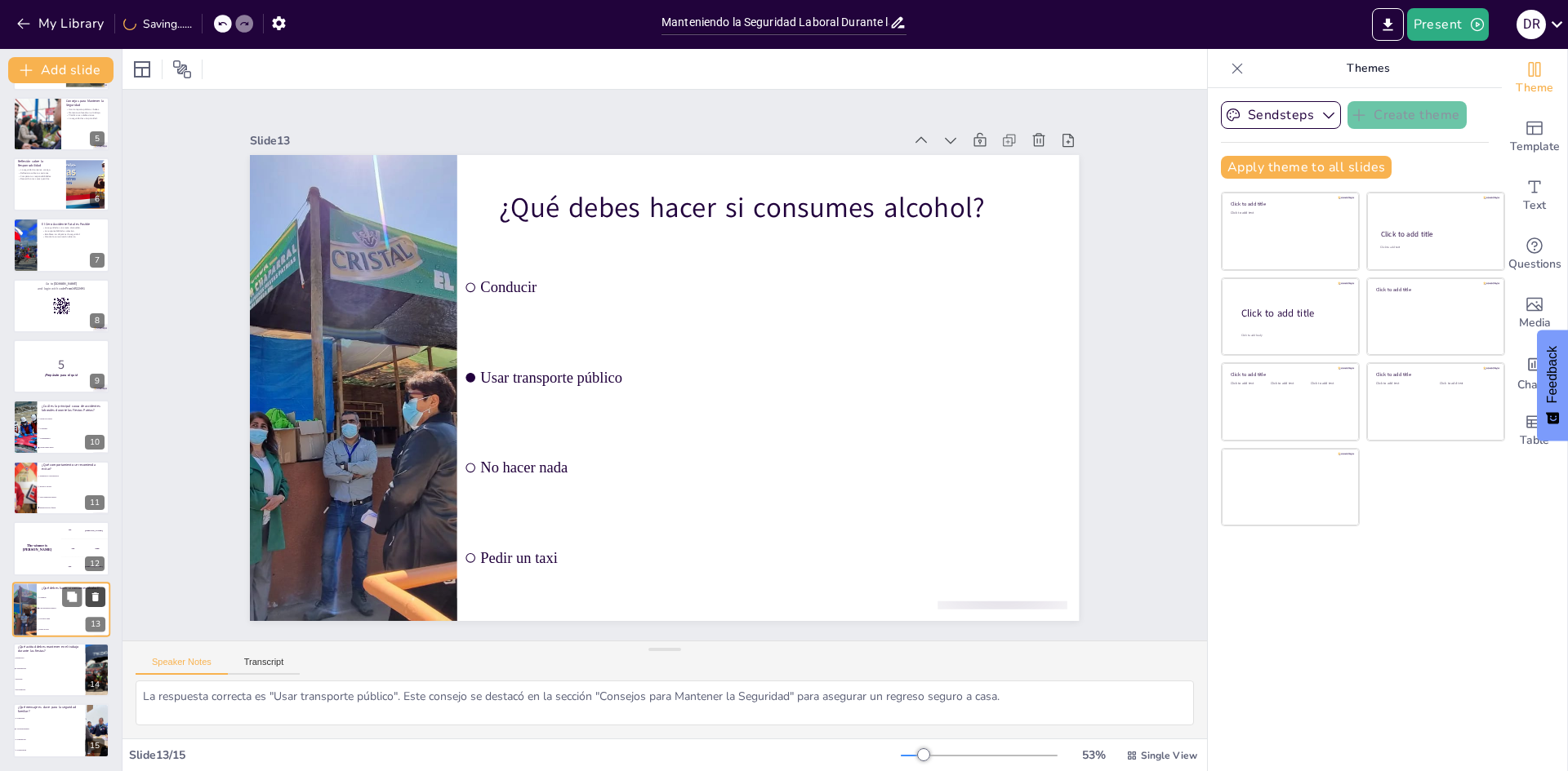
scroll to position [243, 0]
click at [31, 549] on h4 "The winner is Niels 🏆" at bounding box center [36, 548] width 49 height 8
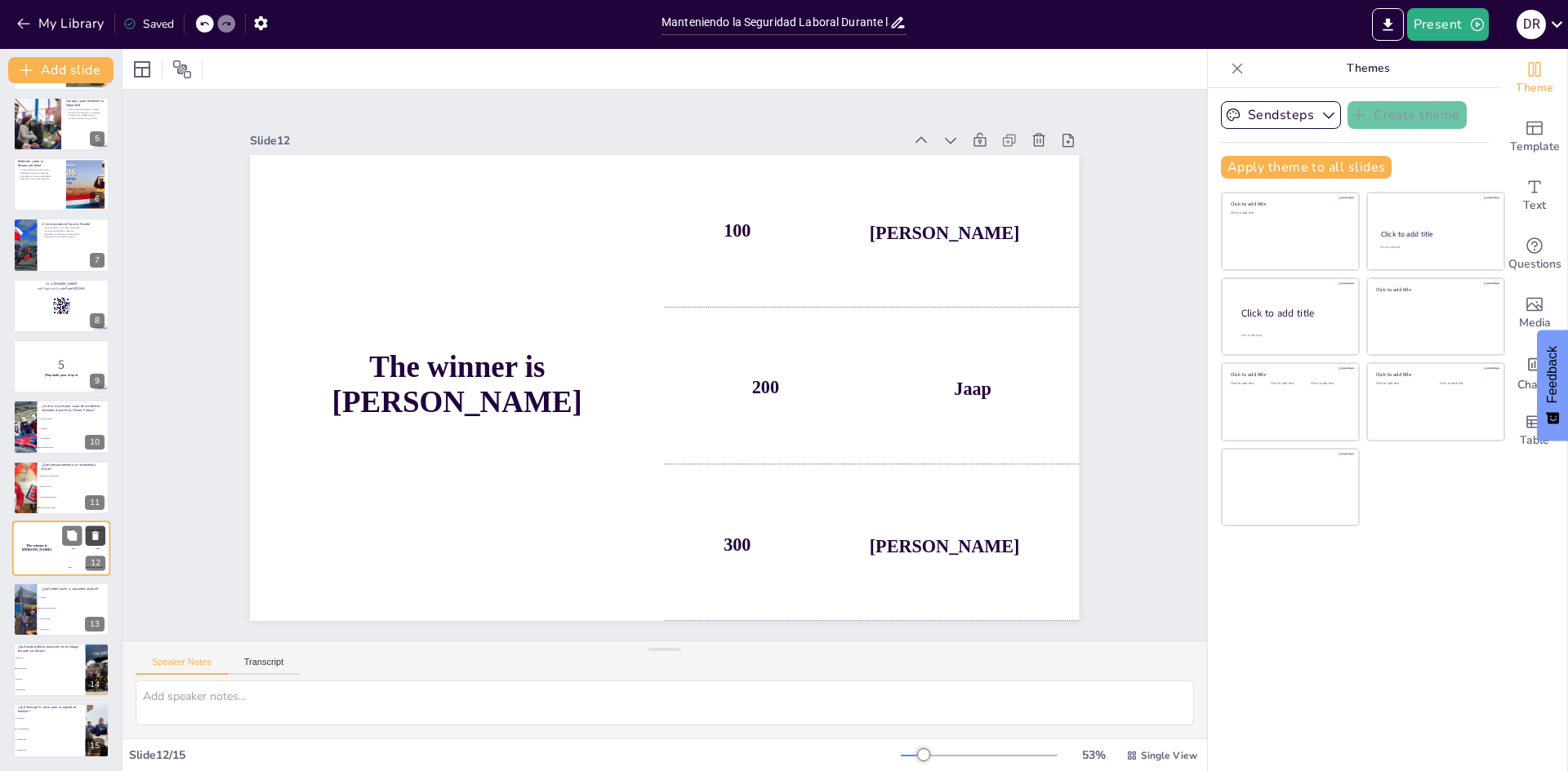
click at [96, 536] on icon at bounding box center [95, 535] width 7 height 9
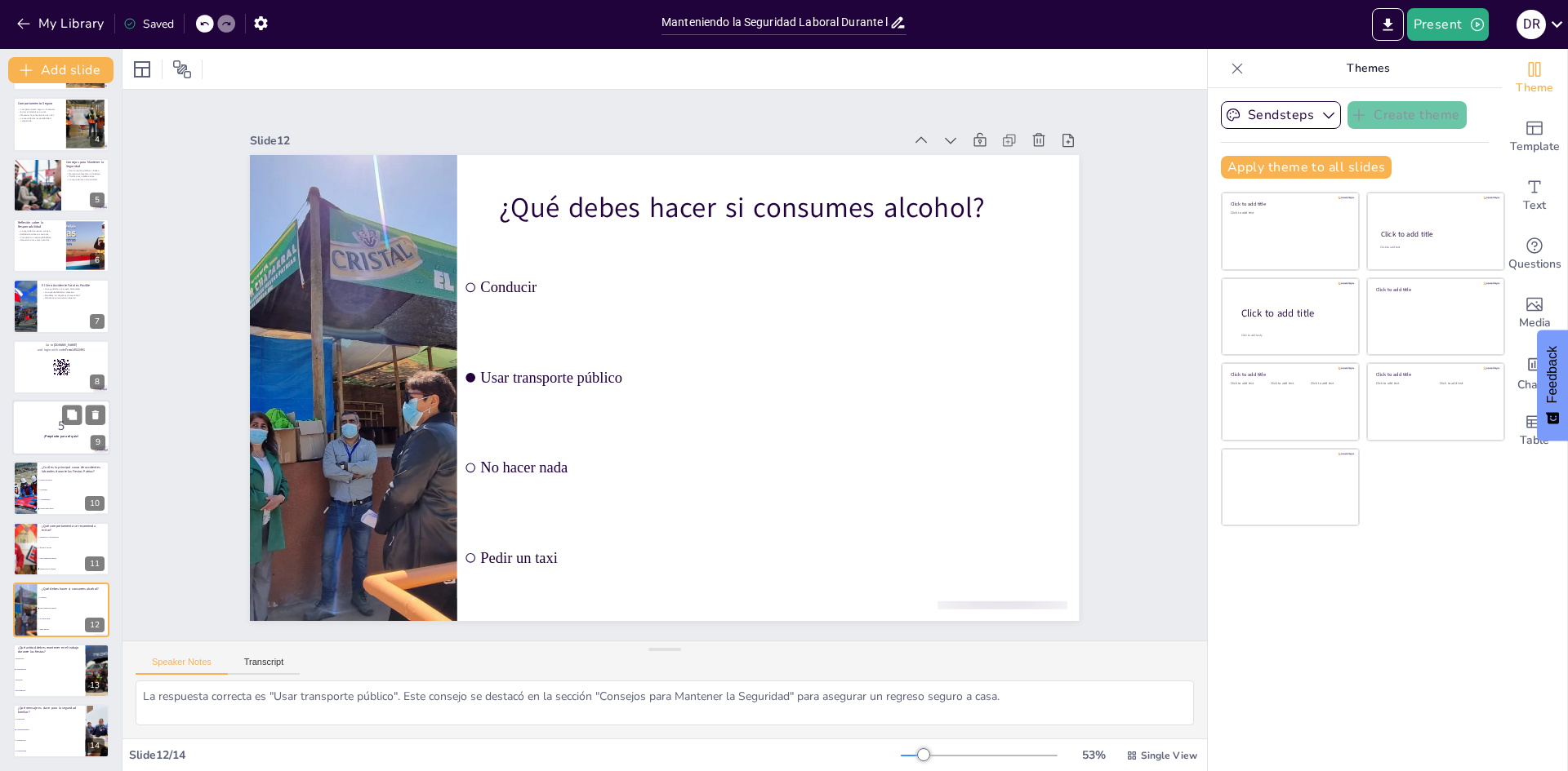
click at [46, 440] on div at bounding box center [61, 427] width 98 height 56
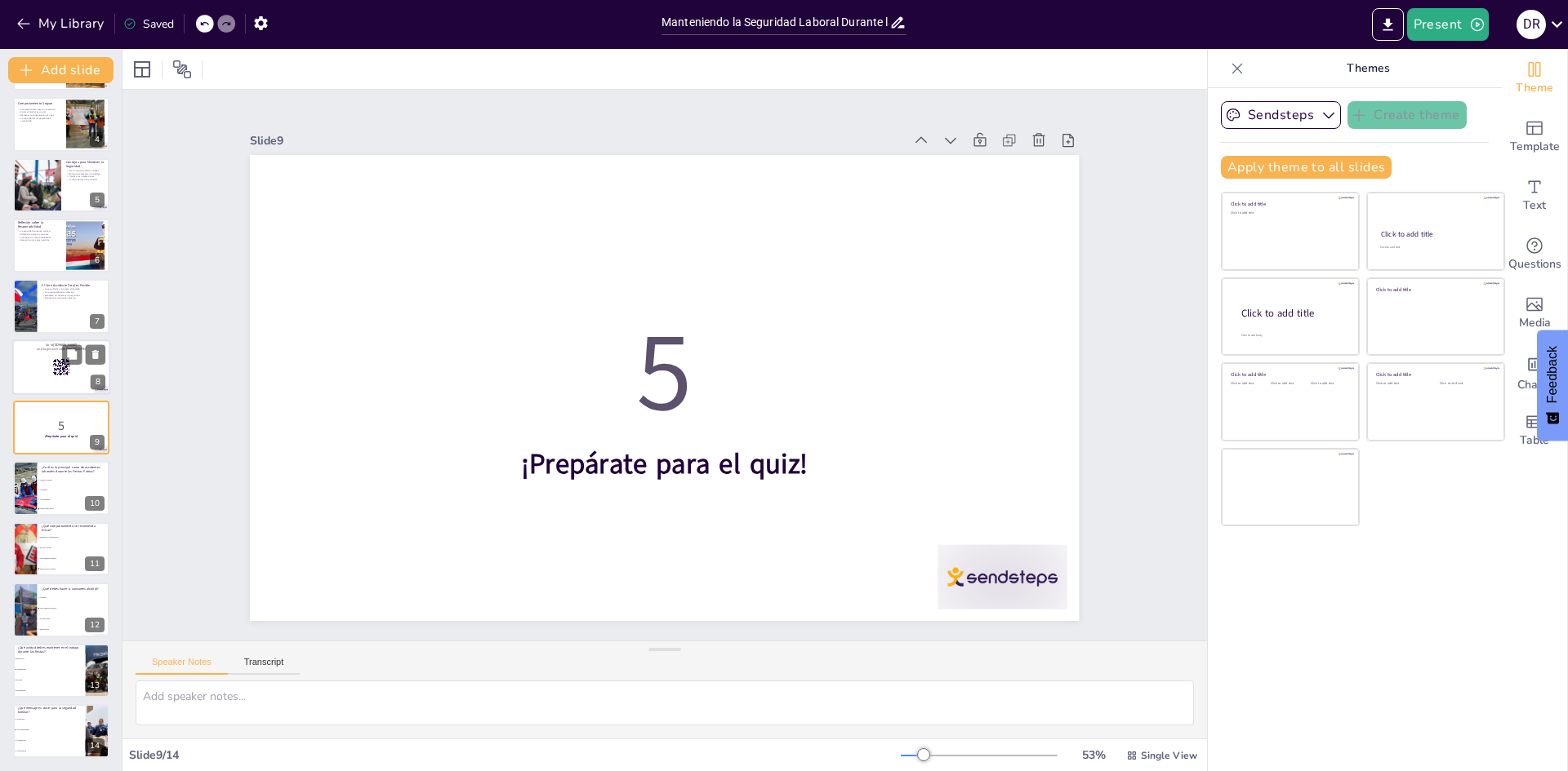
click at [22, 372] on div at bounding box center [61, 367] width 98 height 56
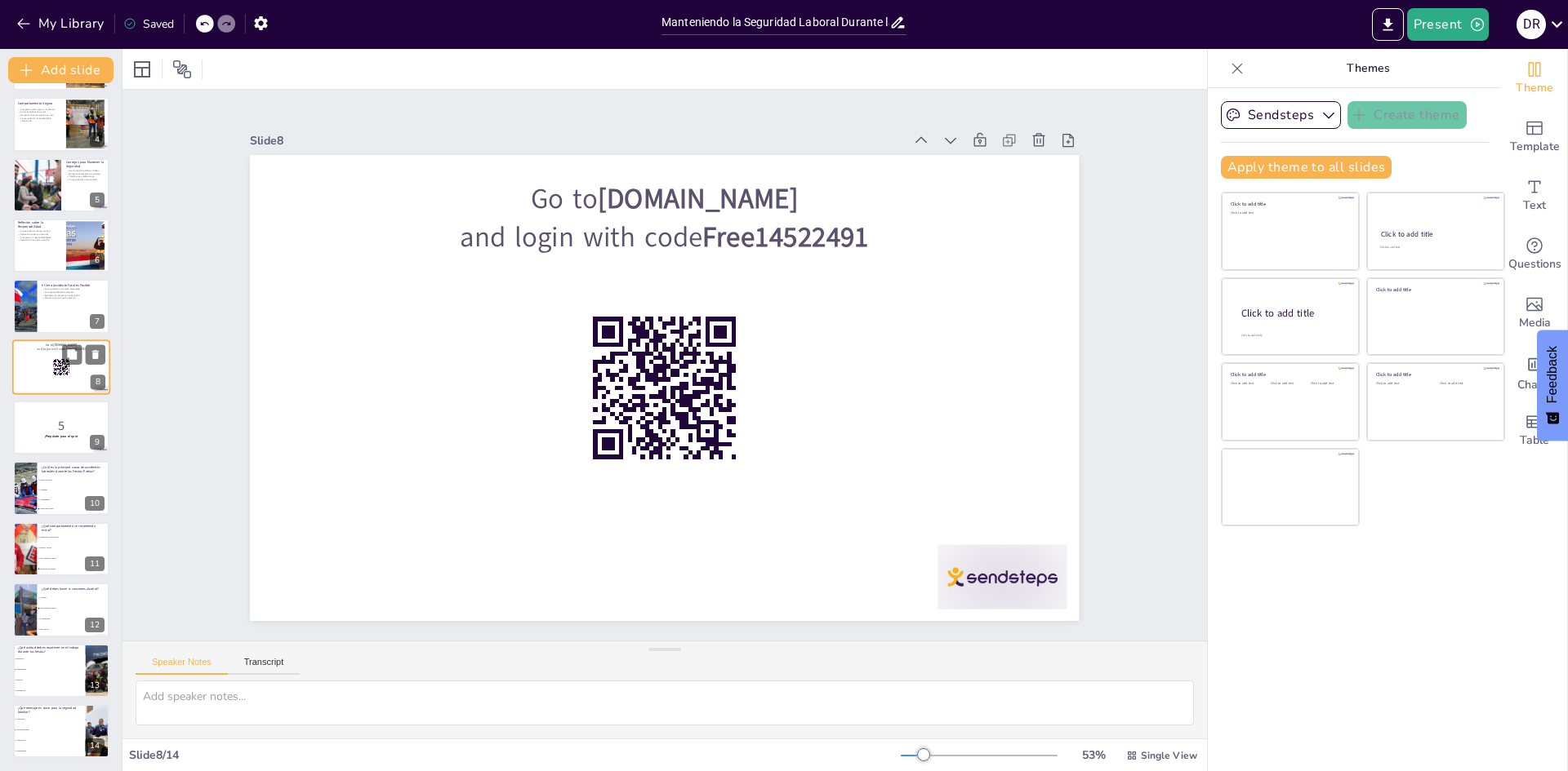
scroll to position [121, 0]
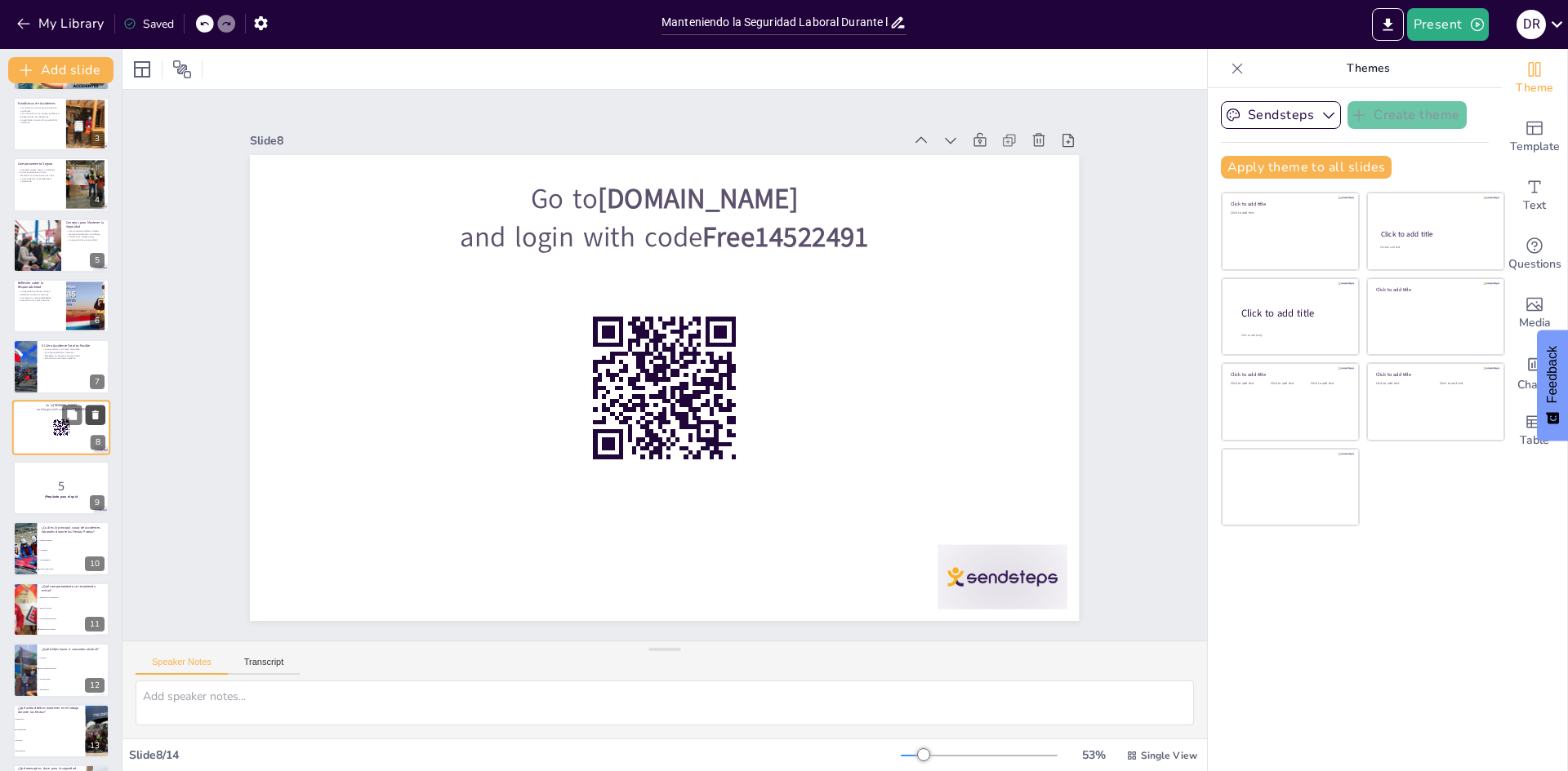
click at [99, 410] on icon at bounding box center [95, 414] width 12 height 12
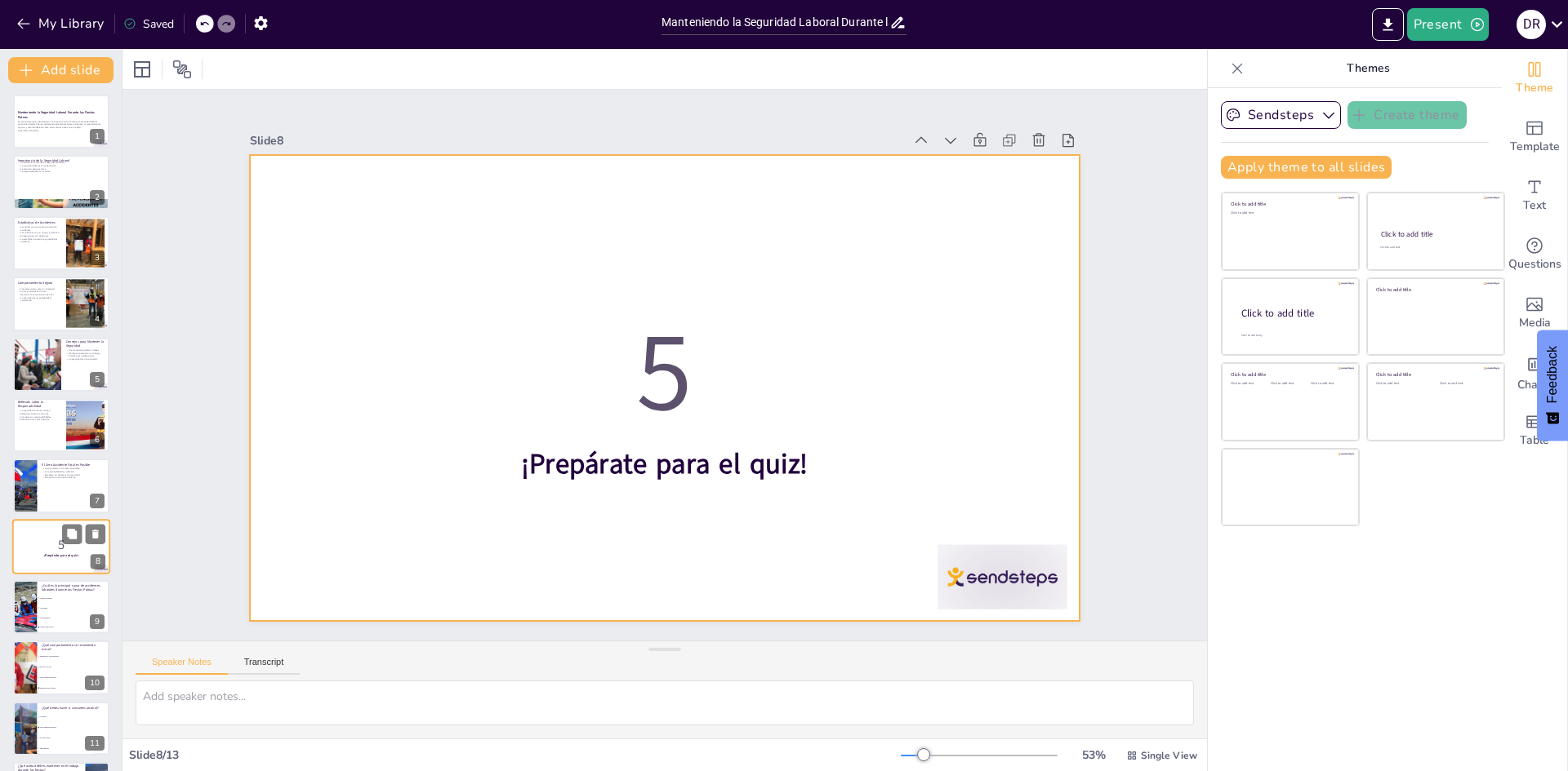
scroll to position [0, 0]
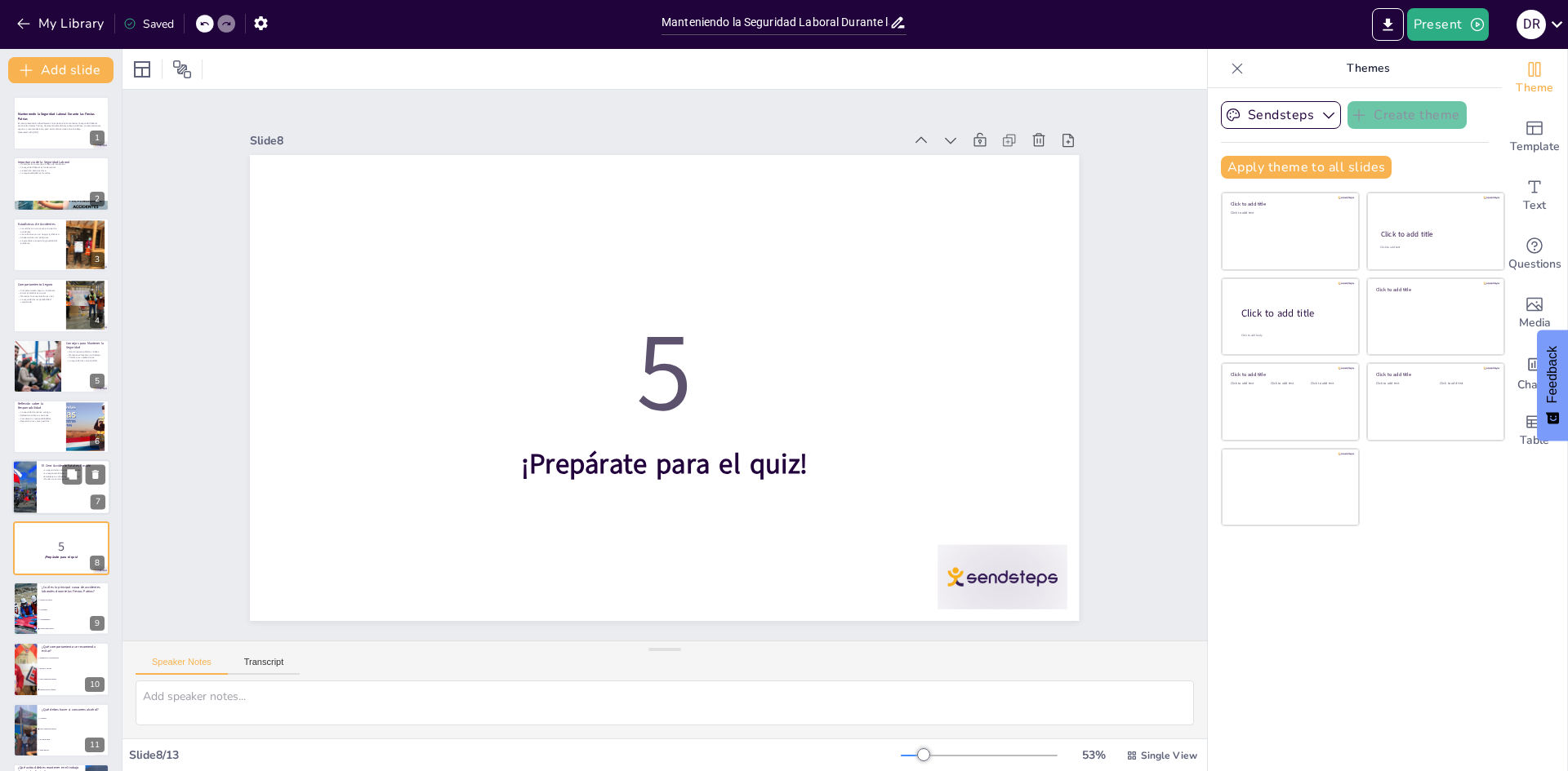
click at [69, 486] on div at bounding box center [61, 488] width 98 height 56
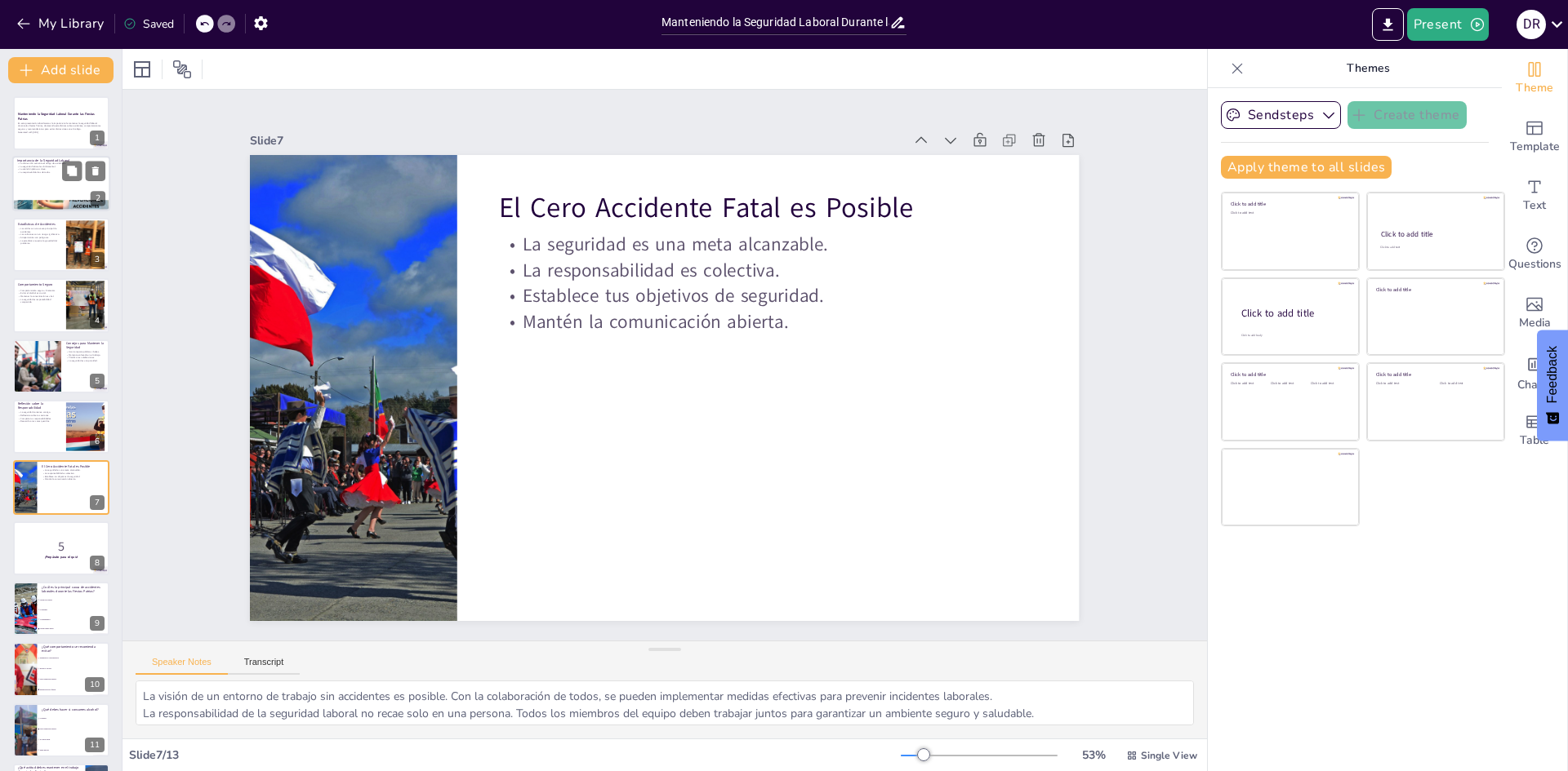
click at [52, 166] on p "La seguridad laboral es fundamental." at bounding box center [61, 167] width 88 height 3
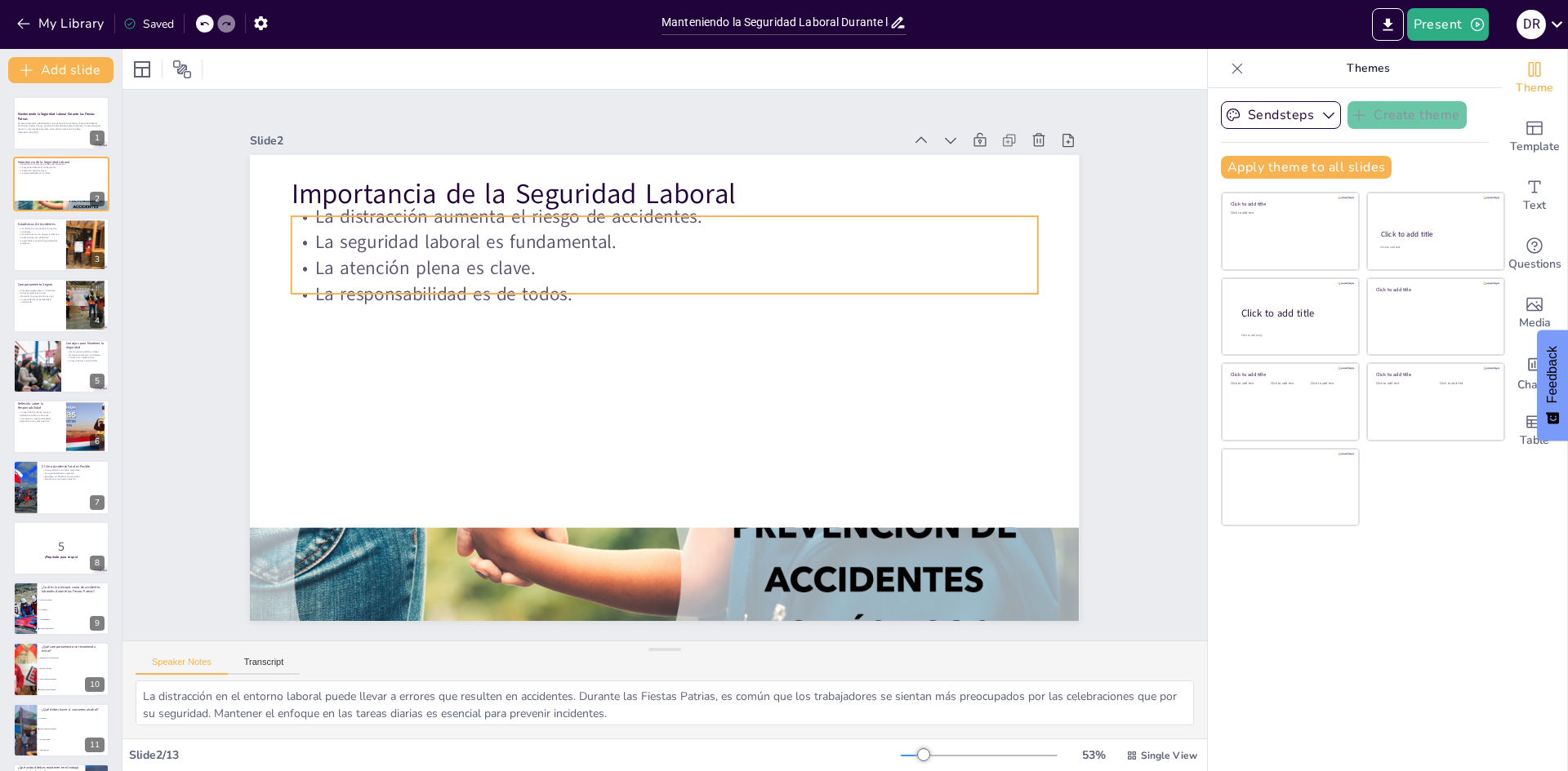
click at [479, 230] on p "La seguridad laboral es fundamental." at bounding box center [690, 245] width 735 height 180
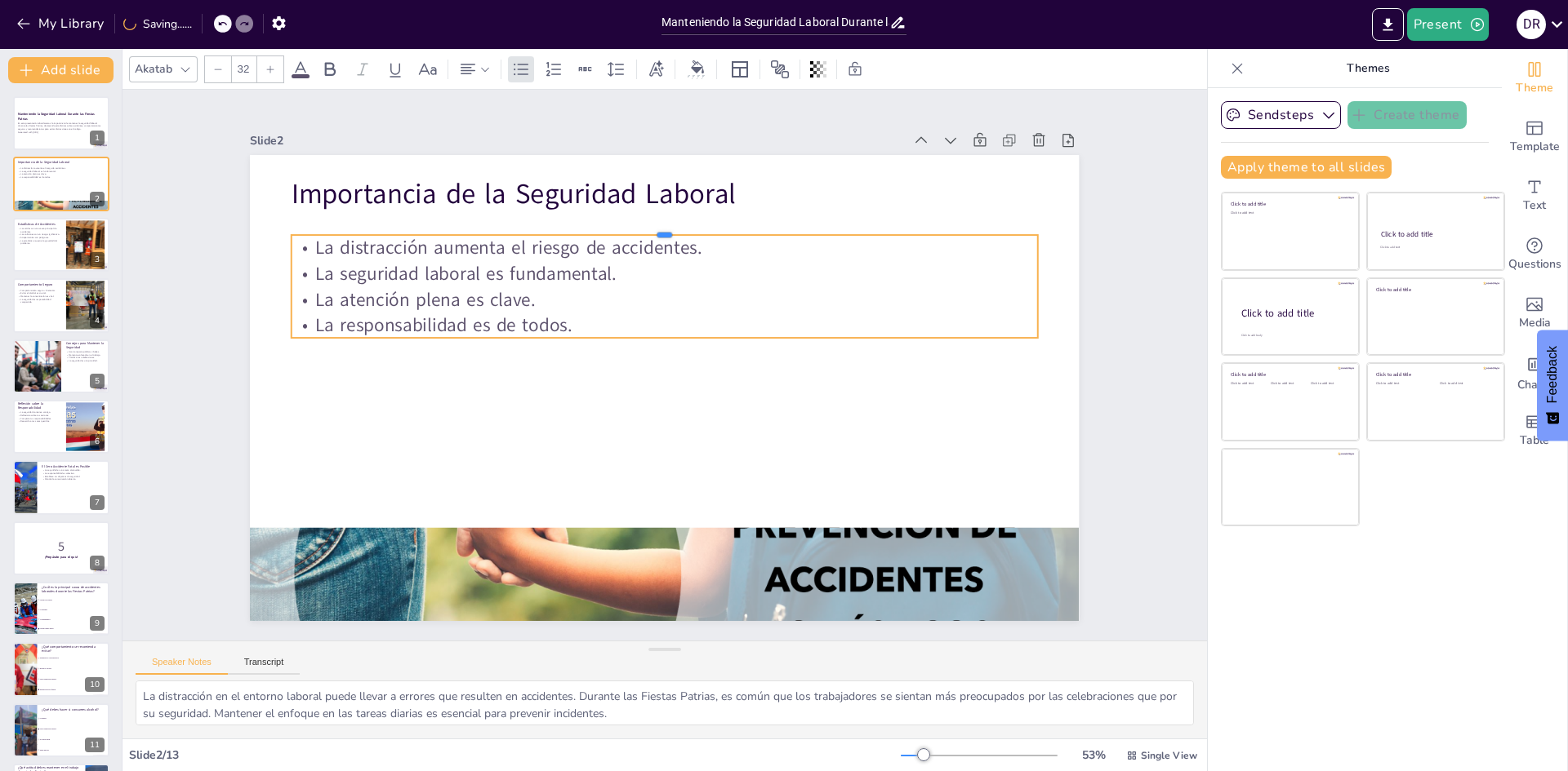
drag, startPoint x: 542, startPoint y: 209, endPoint x: 543, endPoint y: 228, distance: 19.0
click at [673, 228] on div at bounding box center [795, 323] width 244 height 713
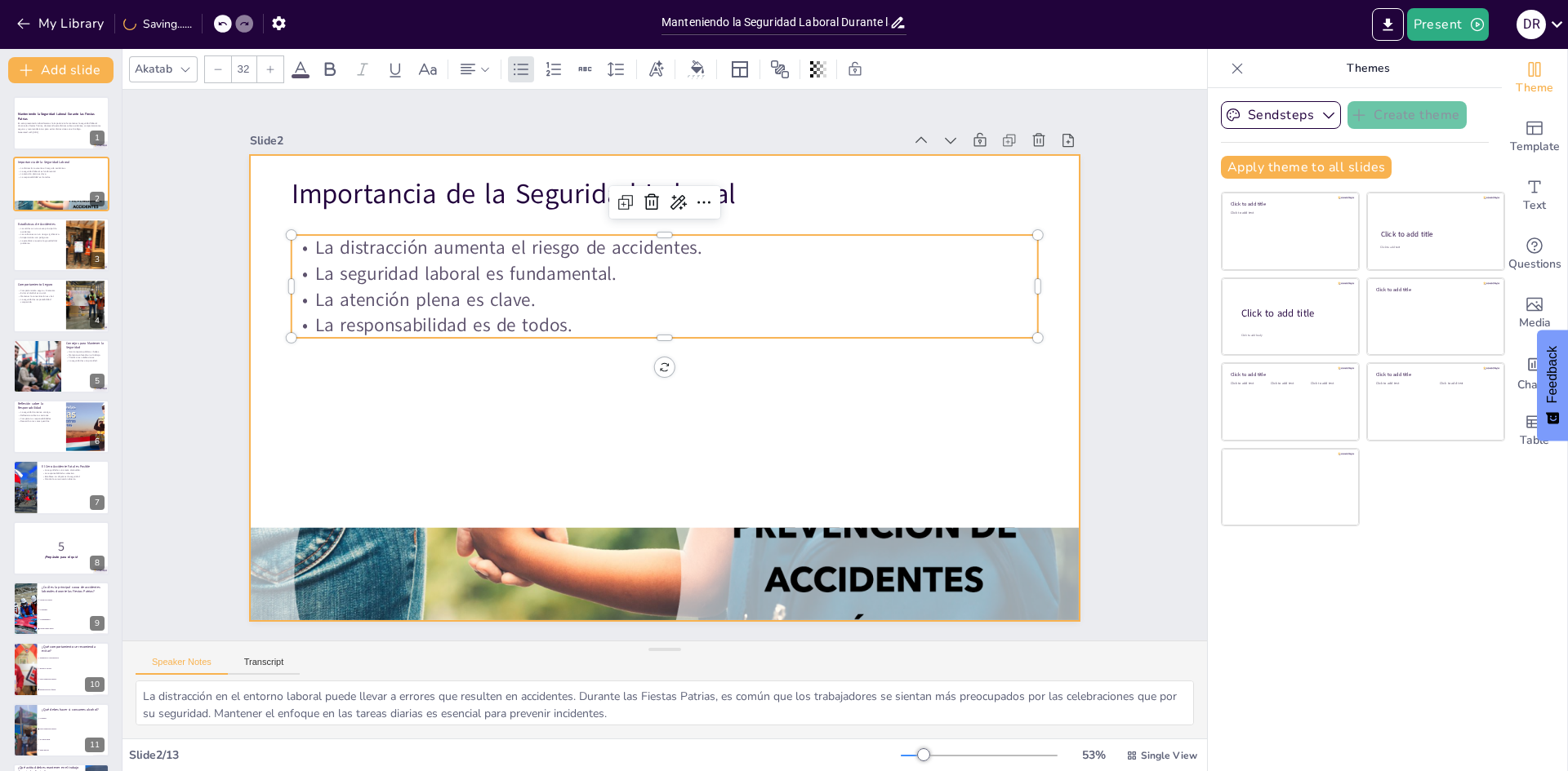
click at [528, 388] on div at bounding box center [661, 342] width 873 height 551
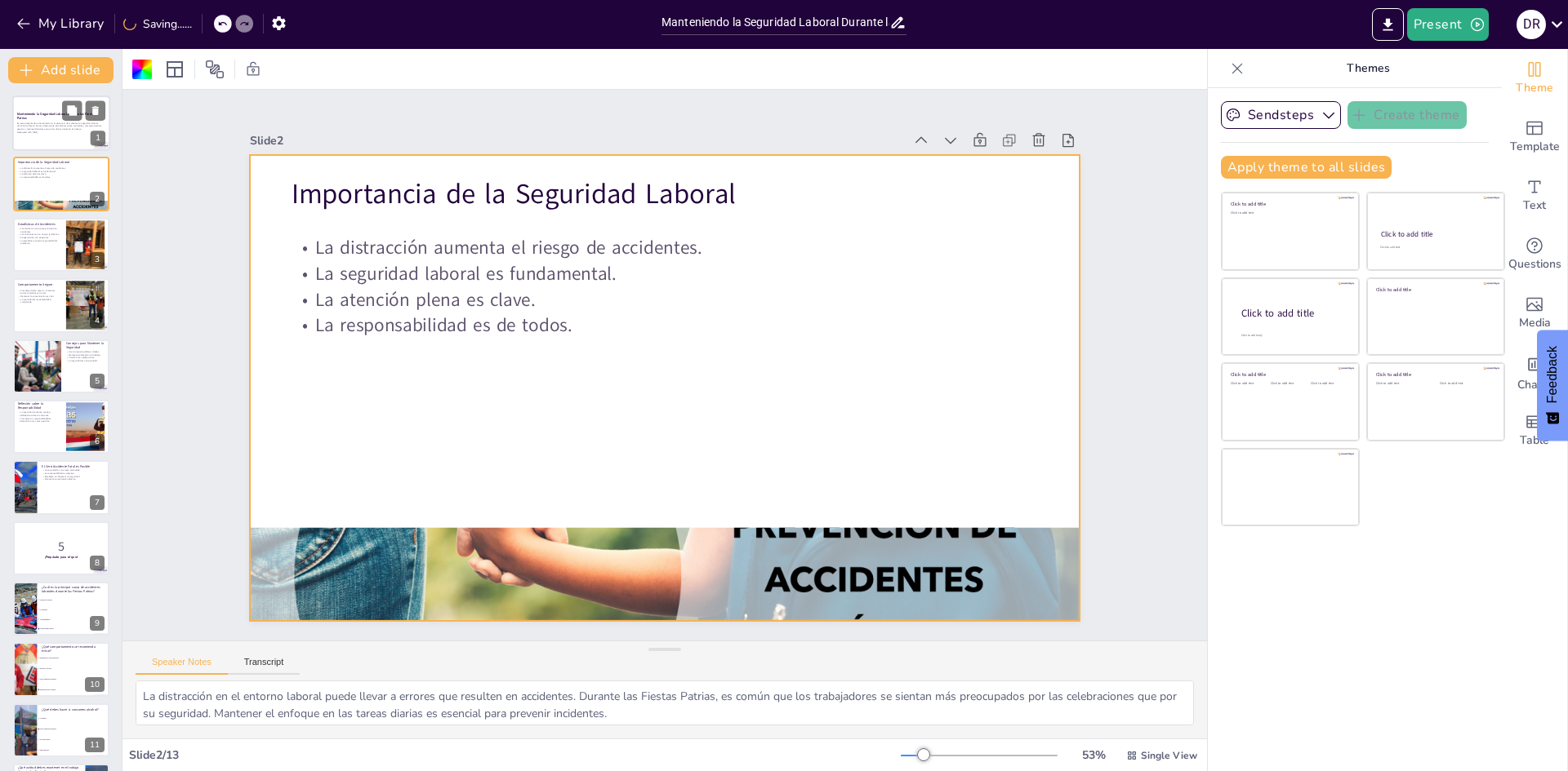
click at [57, 139] on div at bounding box center [61, 123] width 98 height 56
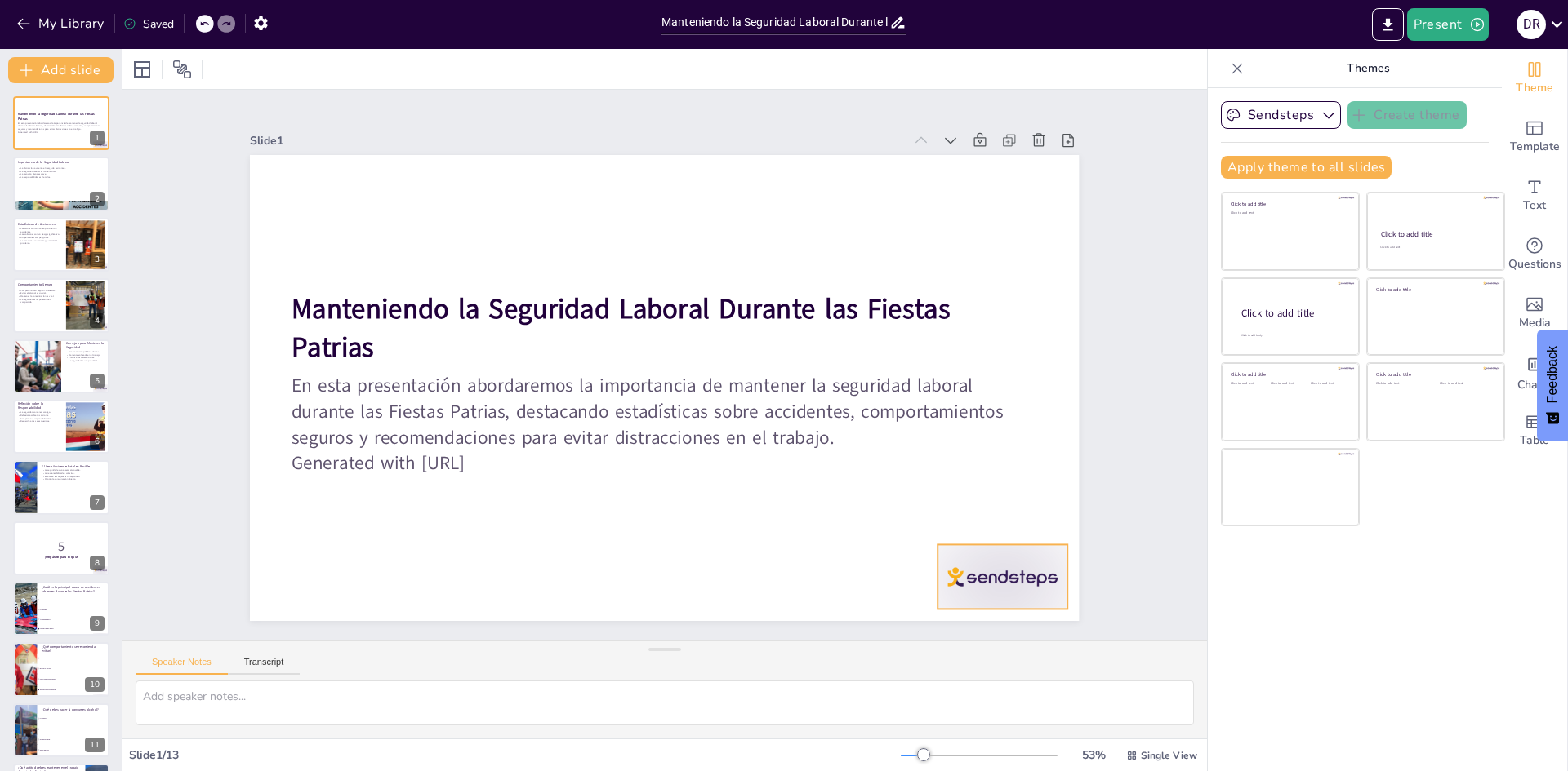
click at [988, 570] on icon at bounding box center [977, 580] width 23 height 23
click at [55, 205] on div at bounding box center [61, 206] width 98 height 56
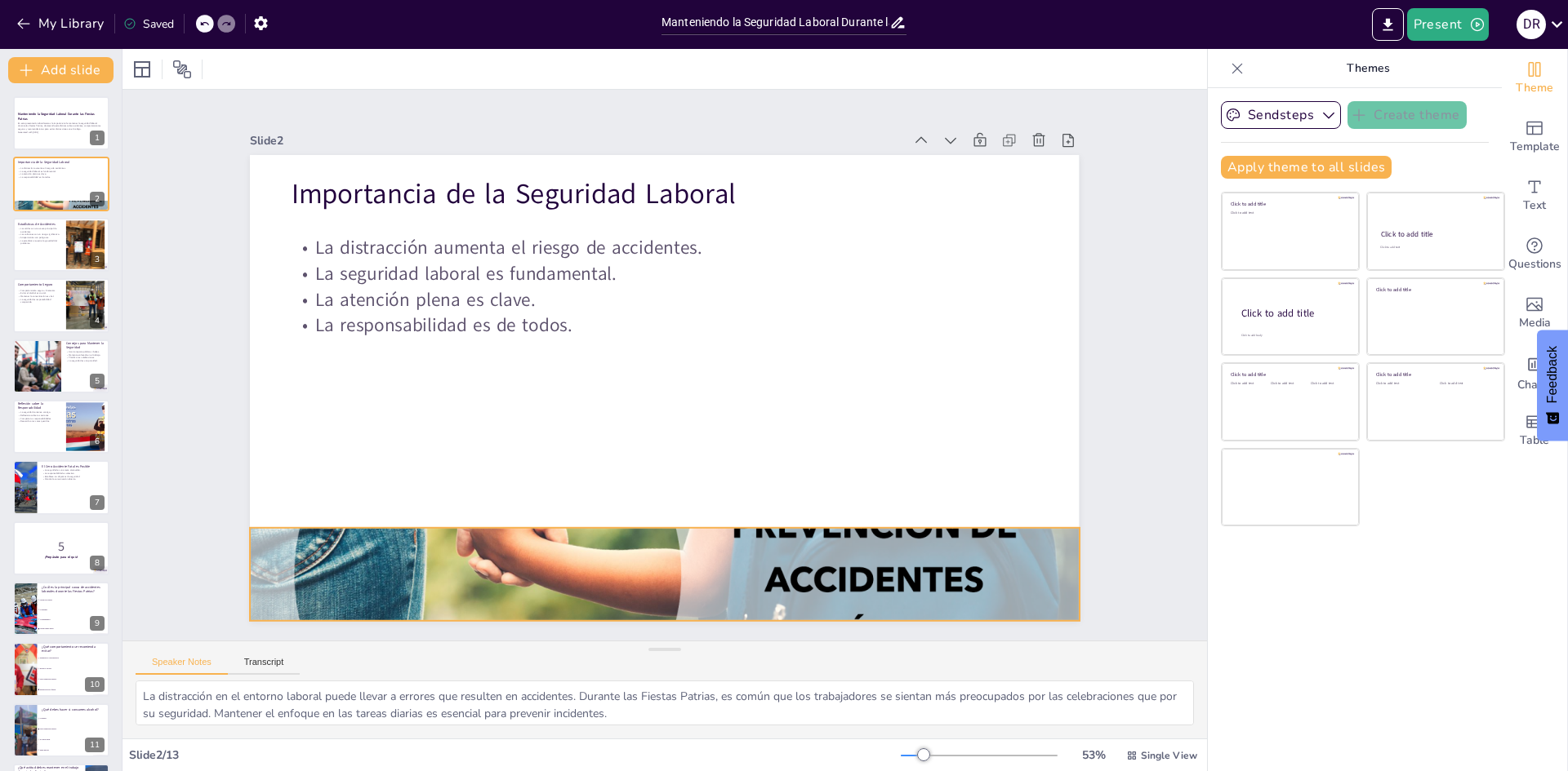
click at [890, 575] on div at bounding box center [873, 365] width 467 height 829
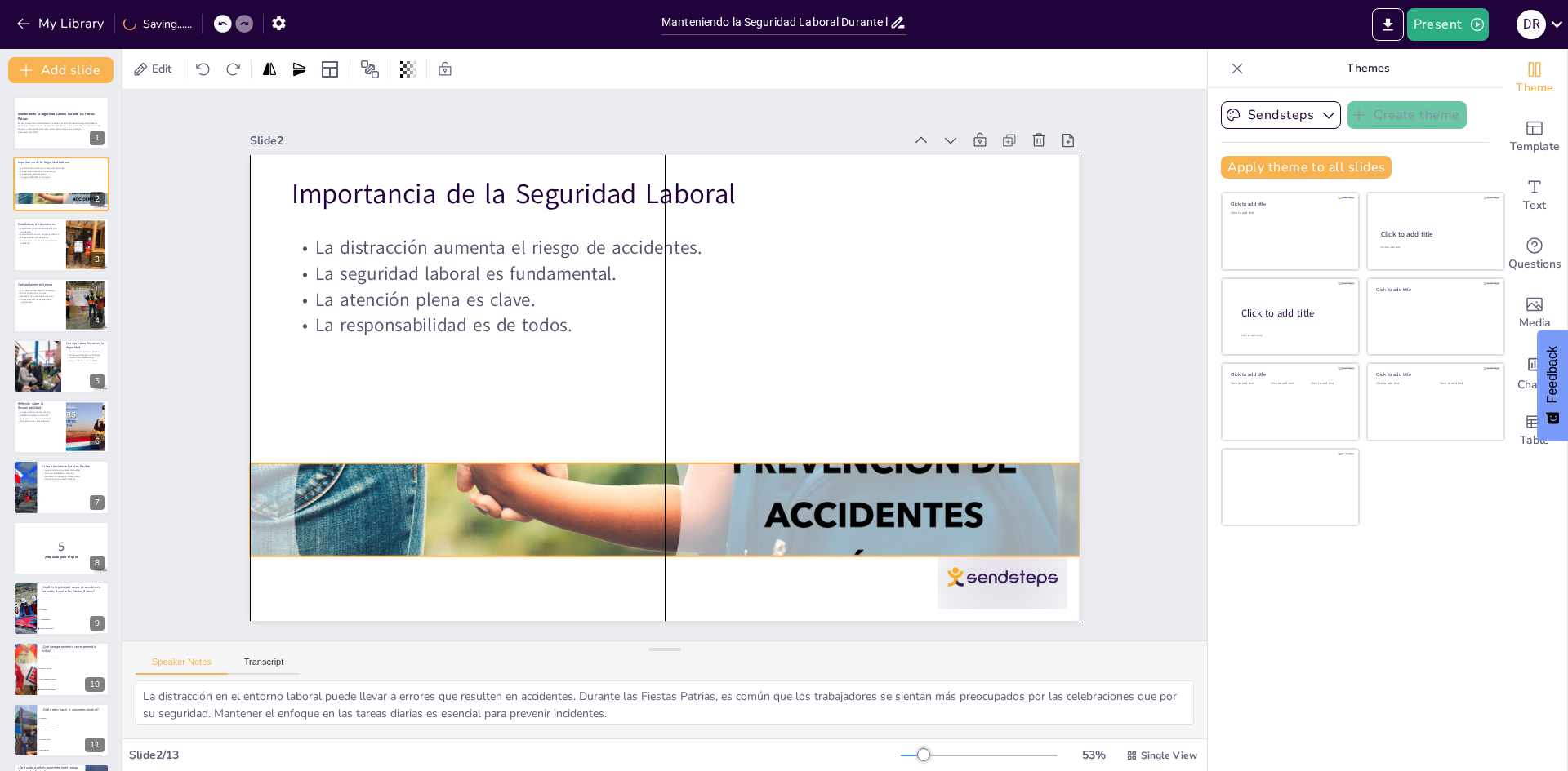
drag, startPoint x: 877, startPoint y: 558, endPoint x: 877, endPoint y: 494, distance: 64.0
click at [795, 494] on div at bounding box center [520, 351] width 549 height 872
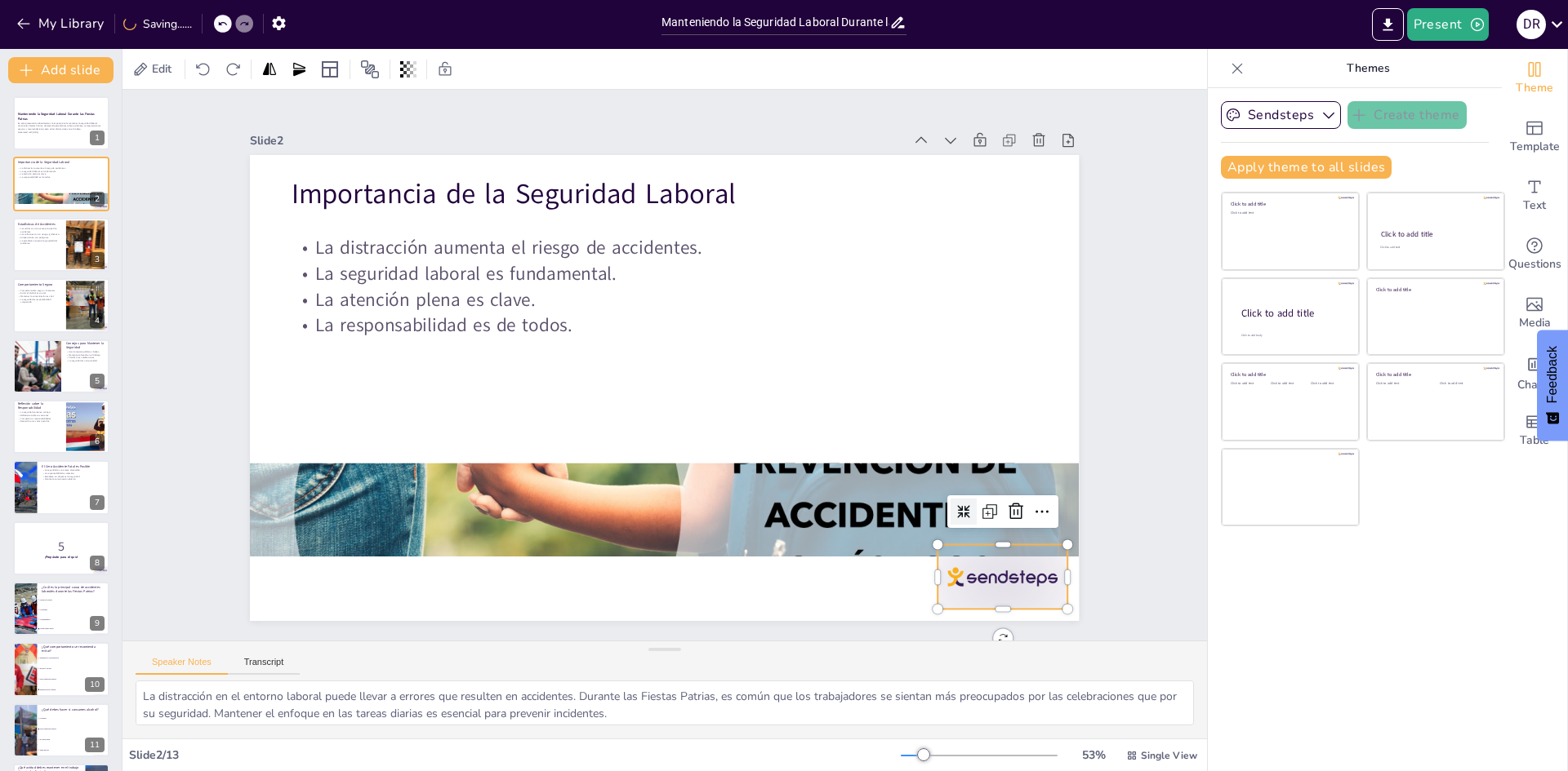
click at [801, 688] on div at bounding box center [733, 758] width 135 height 139
click at [842, 695] on icon at bounding box center [828, 709] width 28 height 28
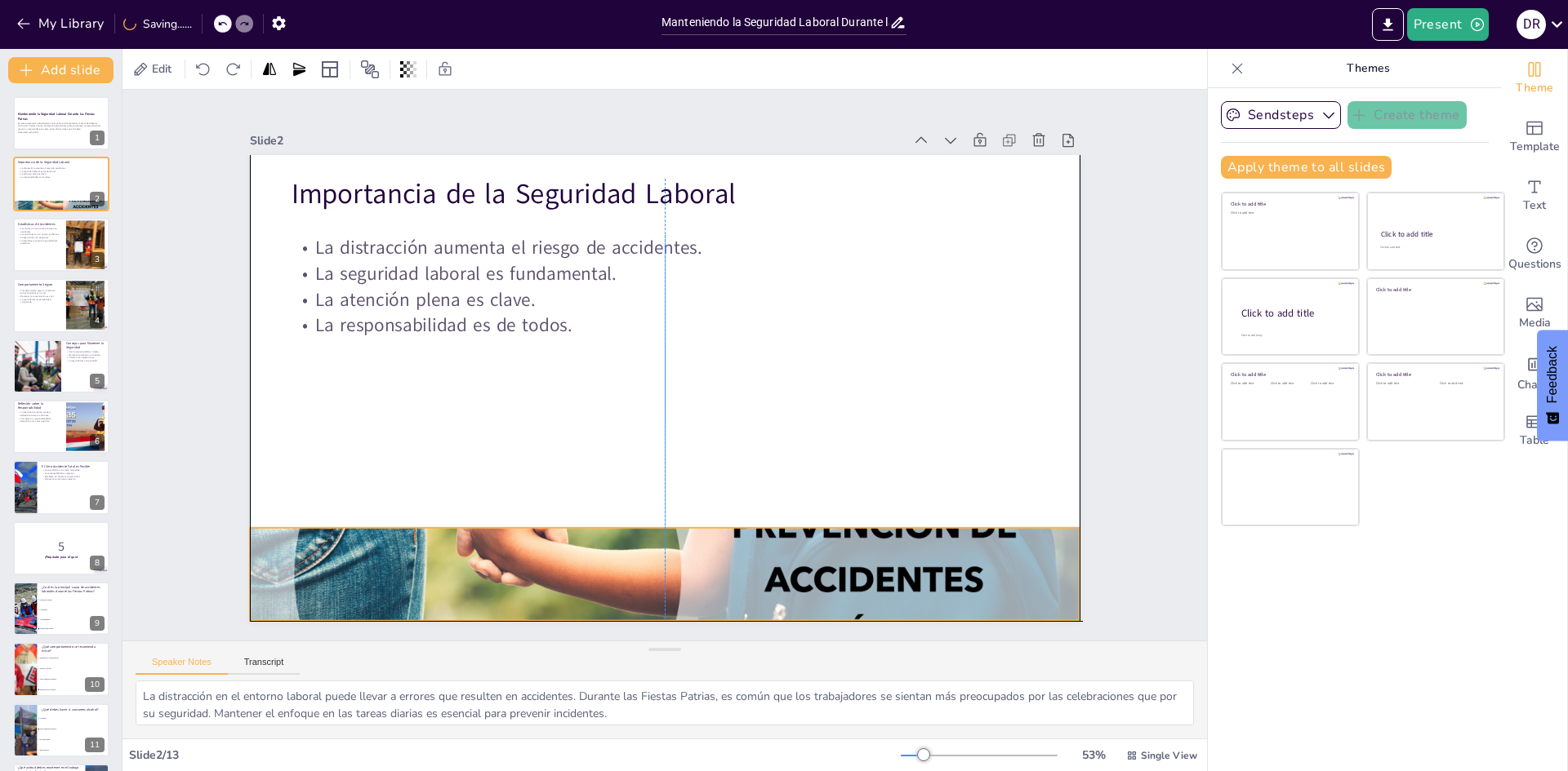
drag, startPoint x: 891, startPoint y: 496, endPoint x: 895, endPoint y: 559, distance: 63.1
click at [815, 559] on div at bounding box center [466, 429] width 700 height 932
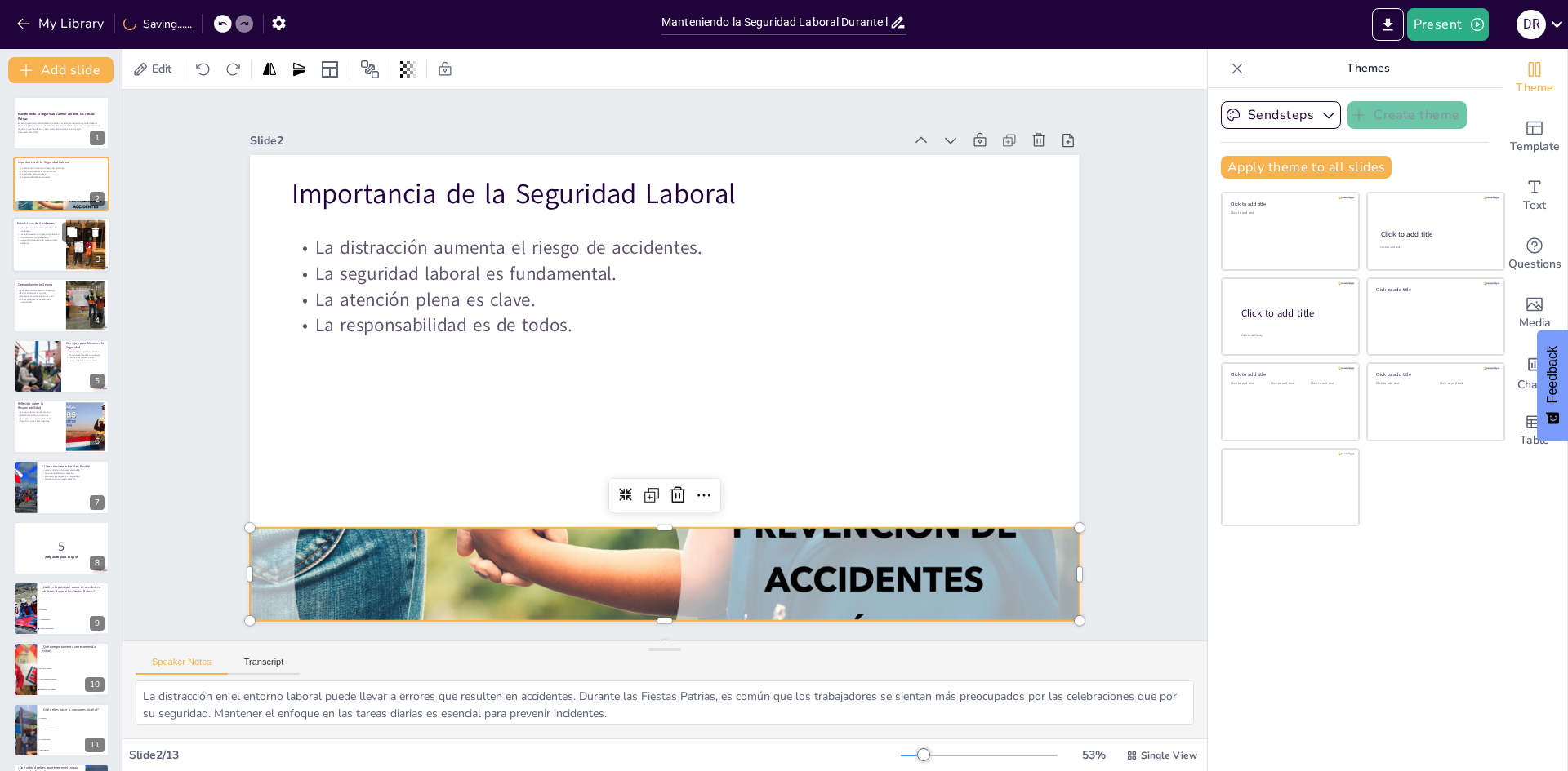
click at [48, 253] on div at bounding box center [61, 245] width 98 height 56
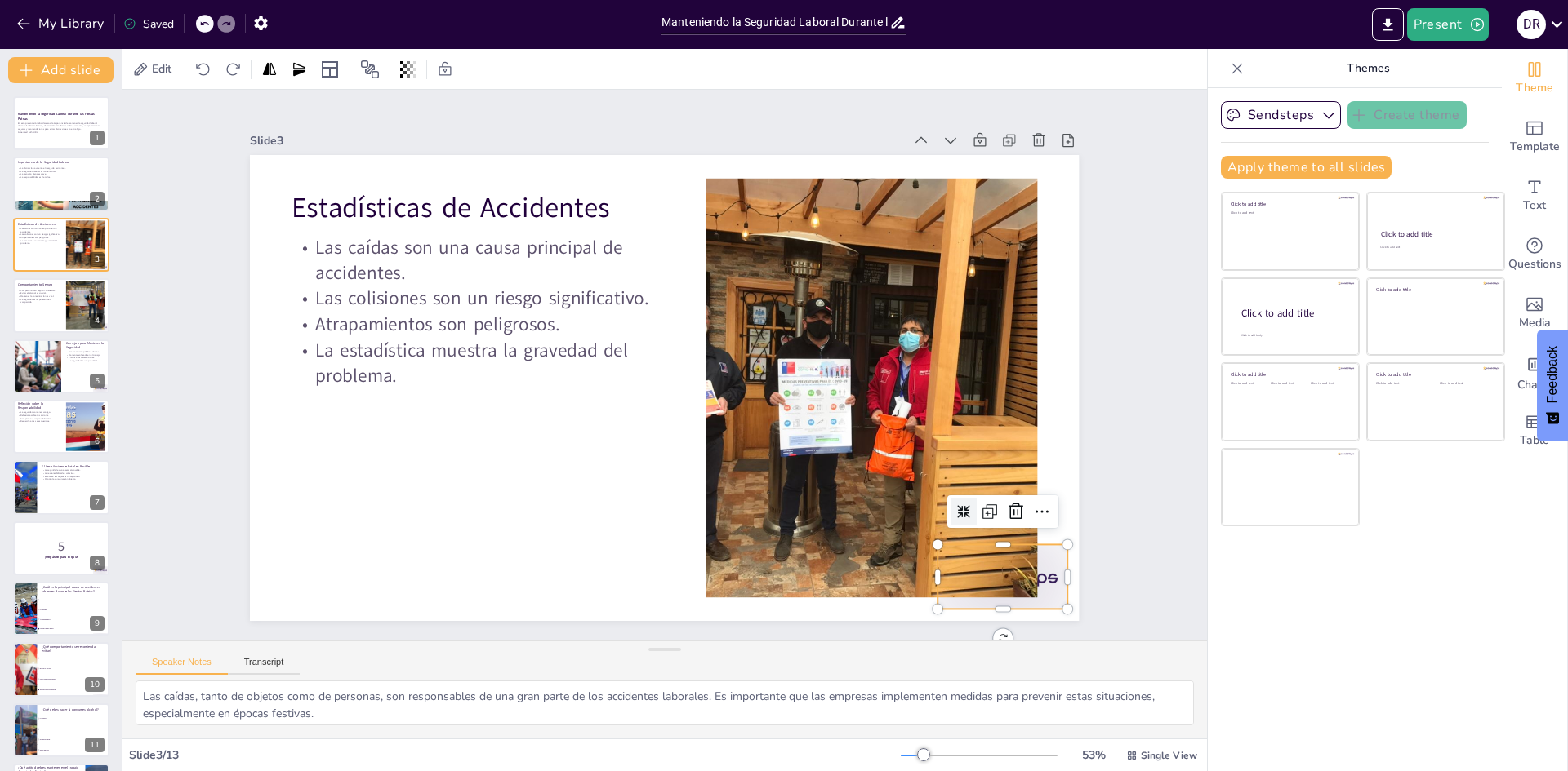
click at [1044, 573] on div at bounding box center [979, 611] width 136 height 78
click at [605, 727] on icon at bounding box center [593, 738] width 23 height 23
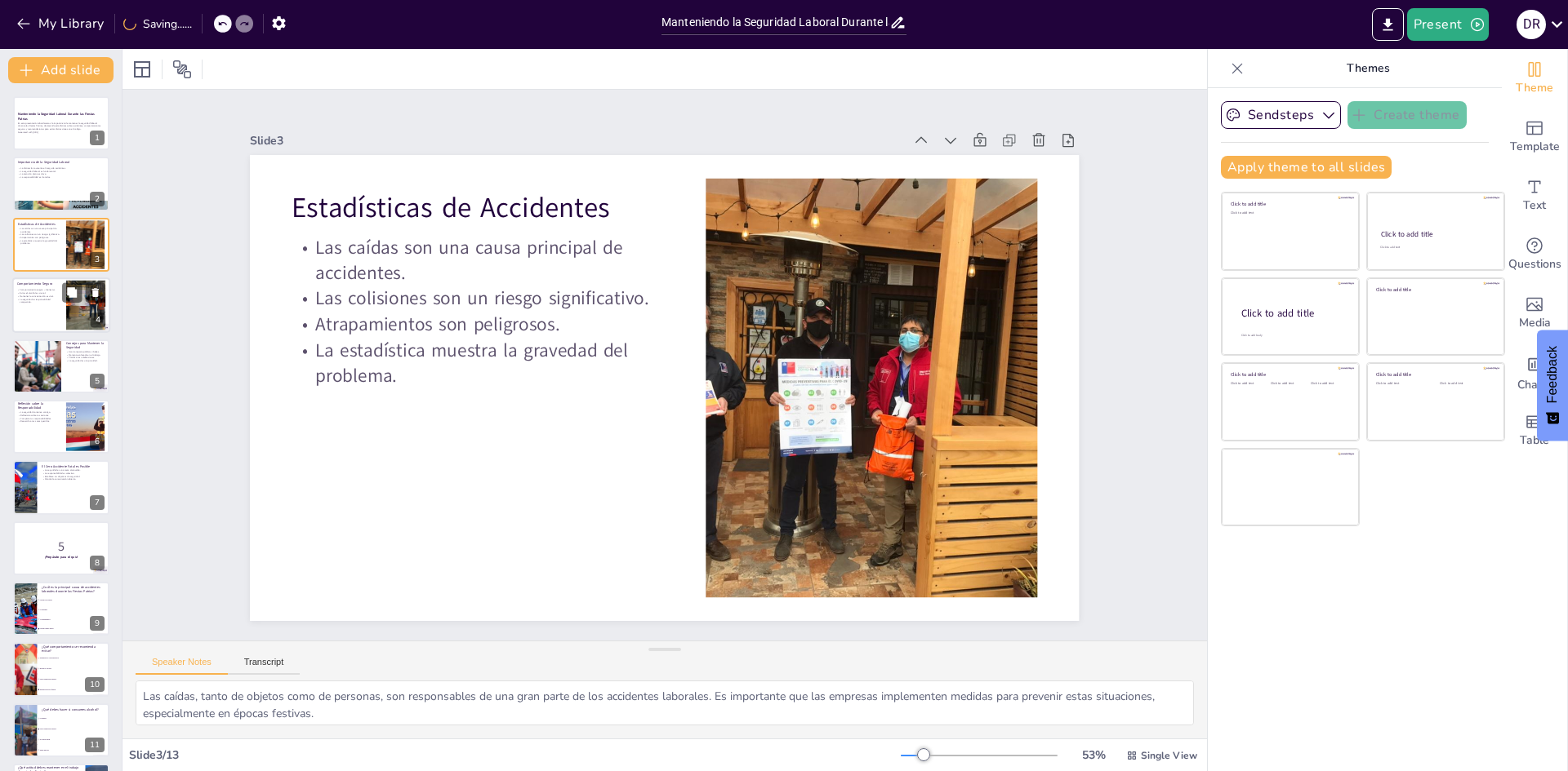
click at [75, 317] on div at bounding box center [85, 305] width 76 height 50
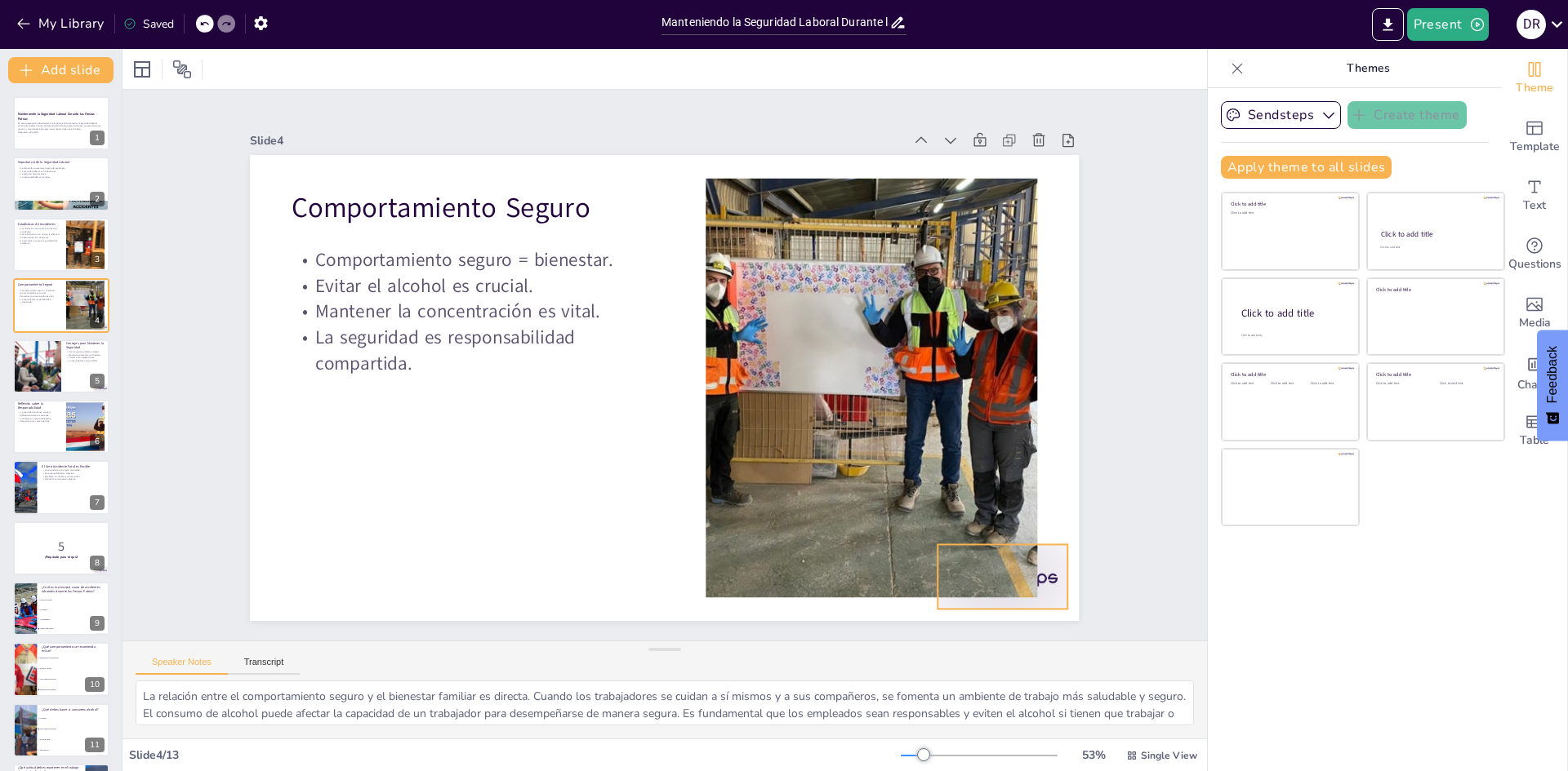
click at [1036, 403] on div at bounding box center [1062, 338] width 142 height 128
click at [549, 17] on icon at bounding box center [538, 7] width 22 height 22
click at [73, 382] on div at bounding box center [61, 366] width 98 height 56
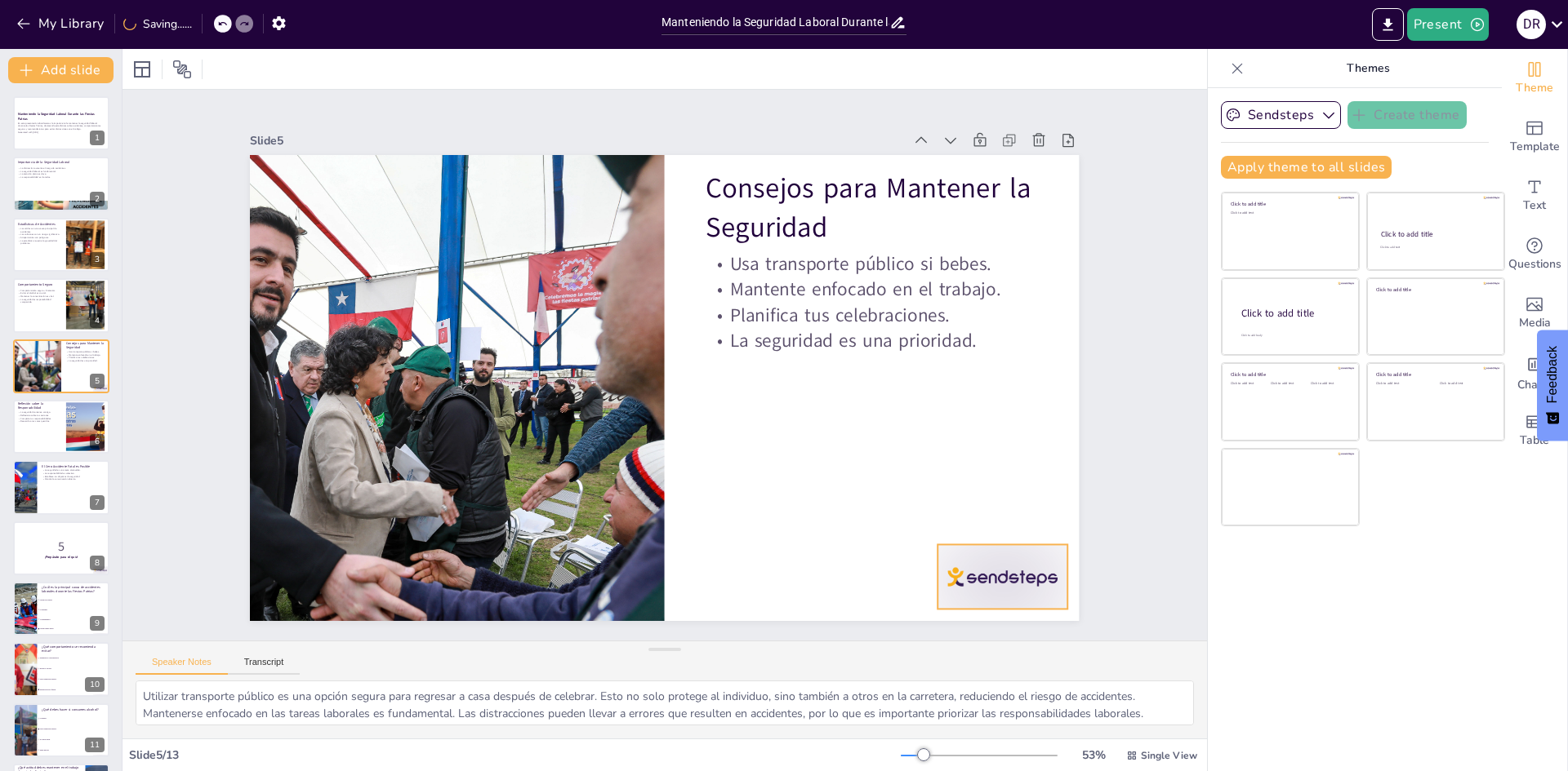
click at [994, 181] on div at bounding box center [971, 108] width 101 height 142
click at [999, 178] on icon at bounding box center [989, 168] width 22 height 22
click at [71, 414] on icon at bounding box center [72, 413] width 10 height 10
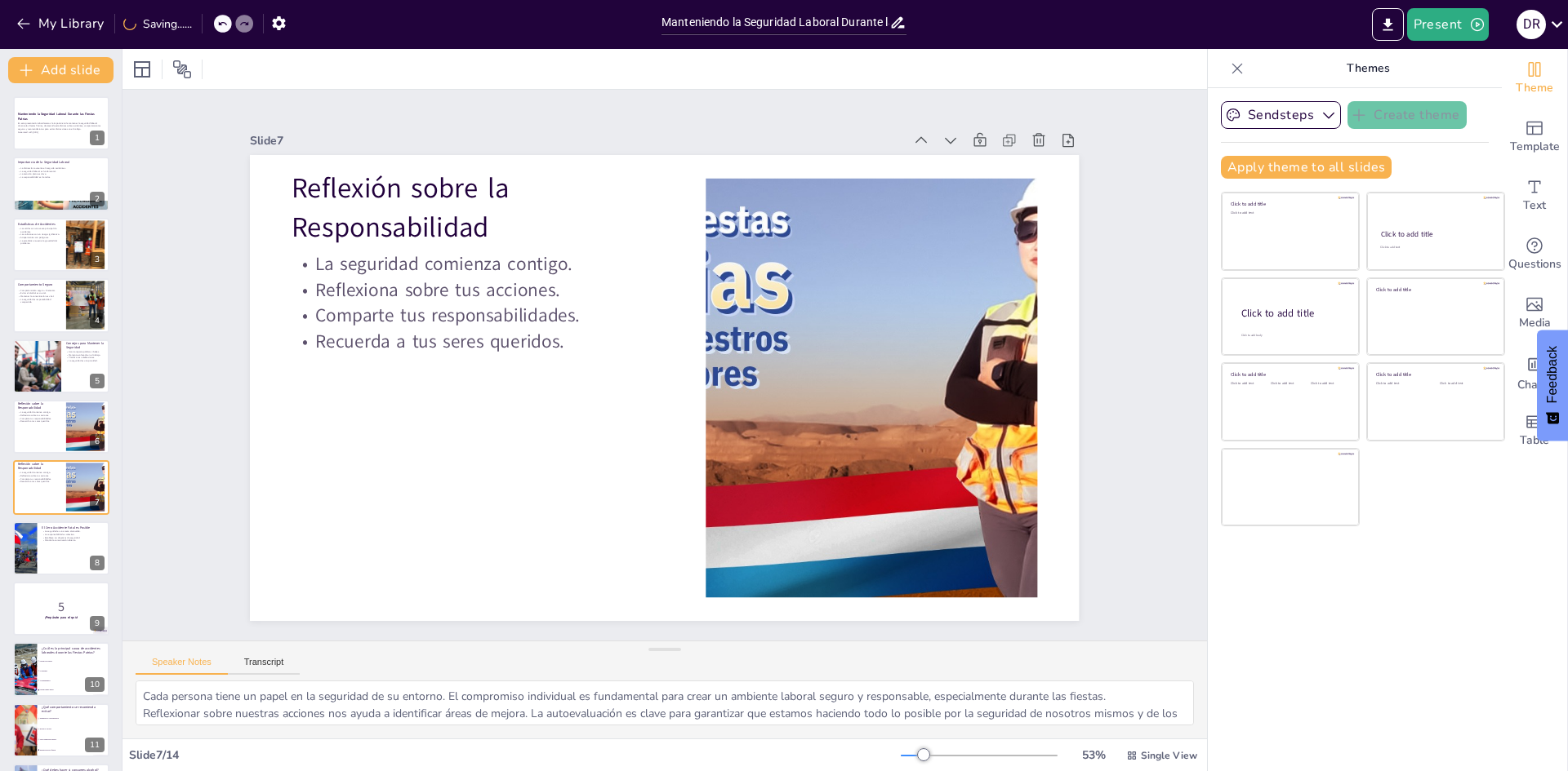
scroll to position [60, 0]
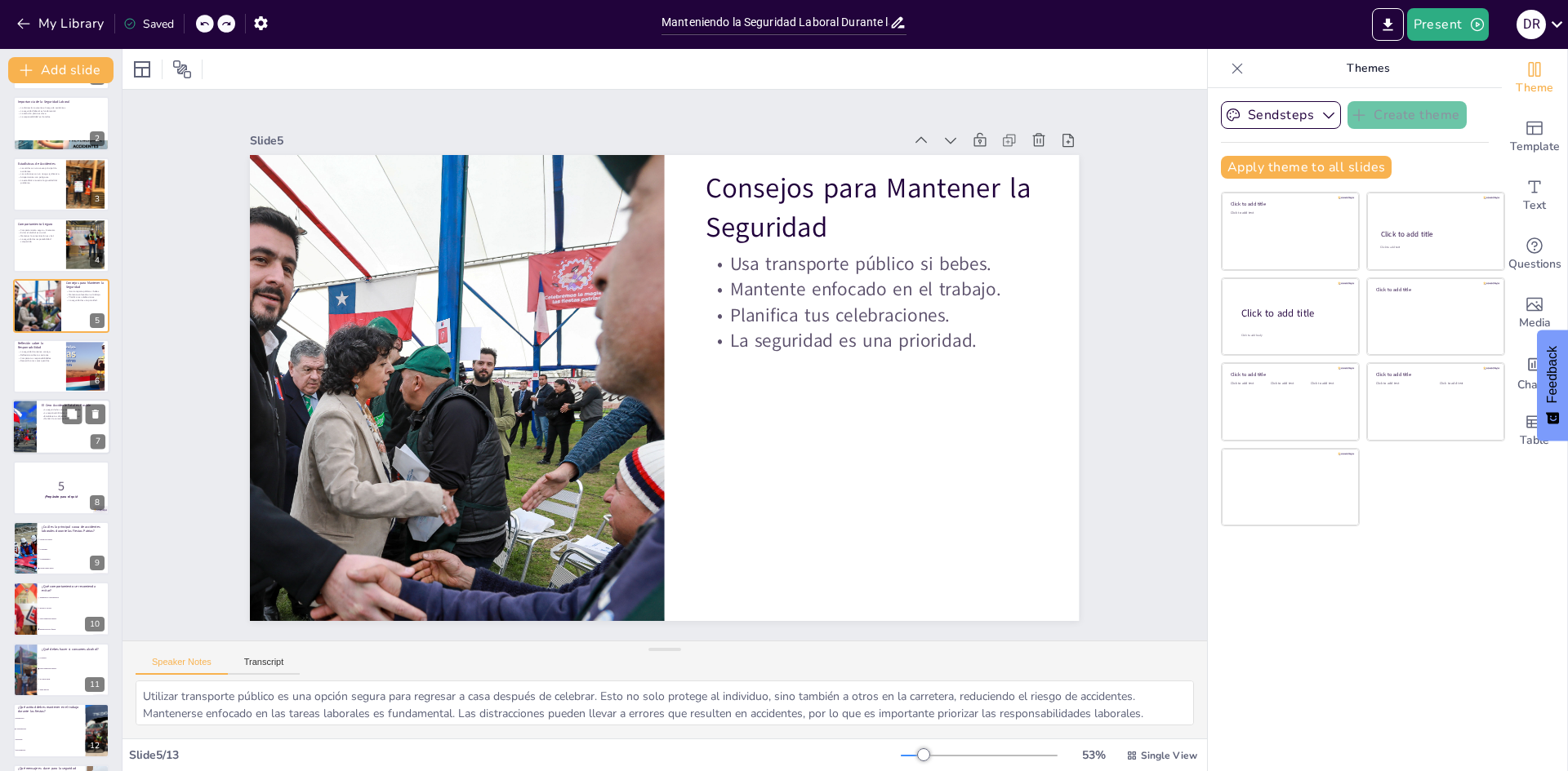
click at [53, 422] on div at bounding box center [61, 427] width 98 height 56
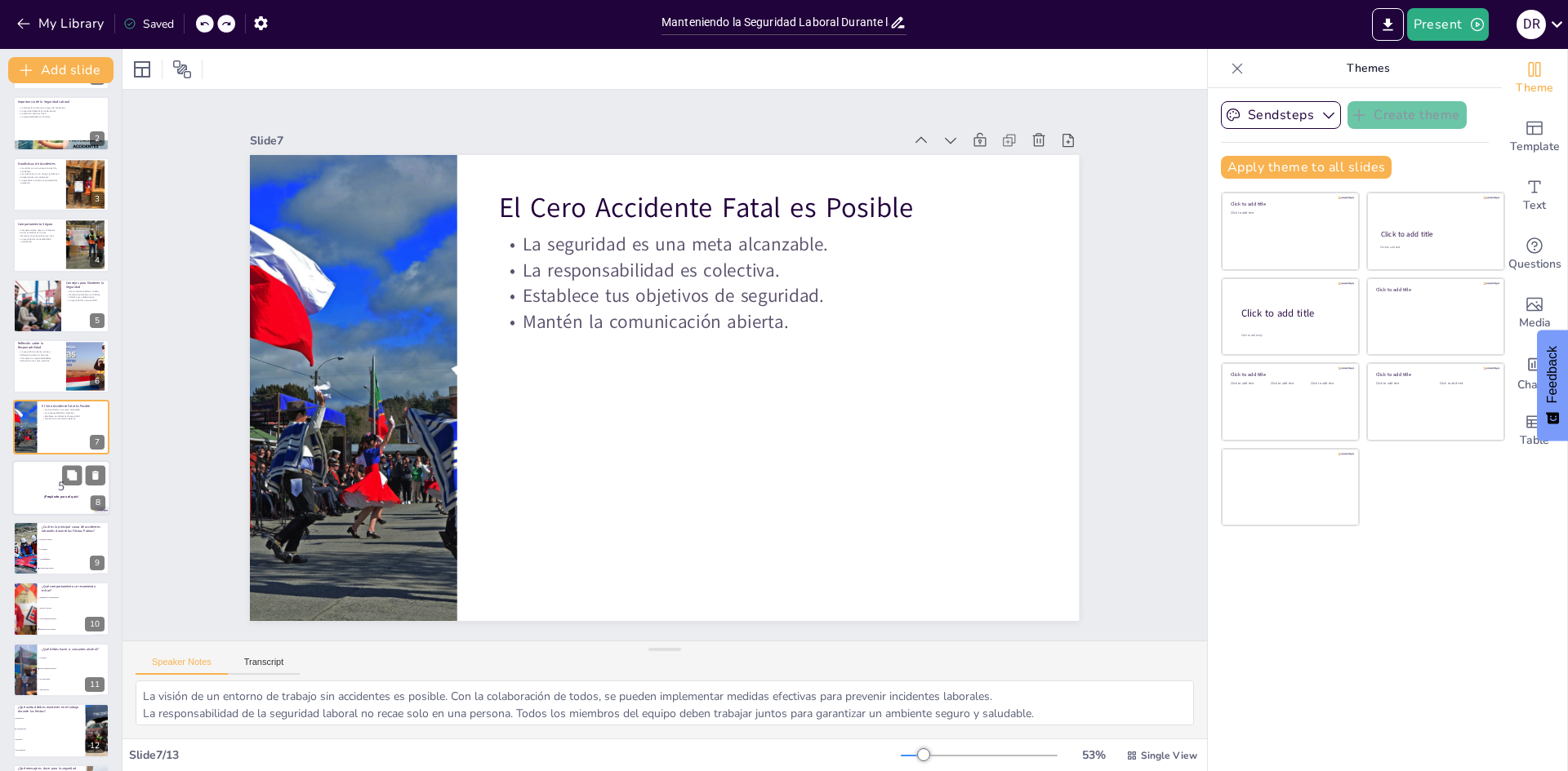
click at [52, 497] on strong "¡Prepárate para el quiz!" at bounding box center [61, 497] width 34 height 4
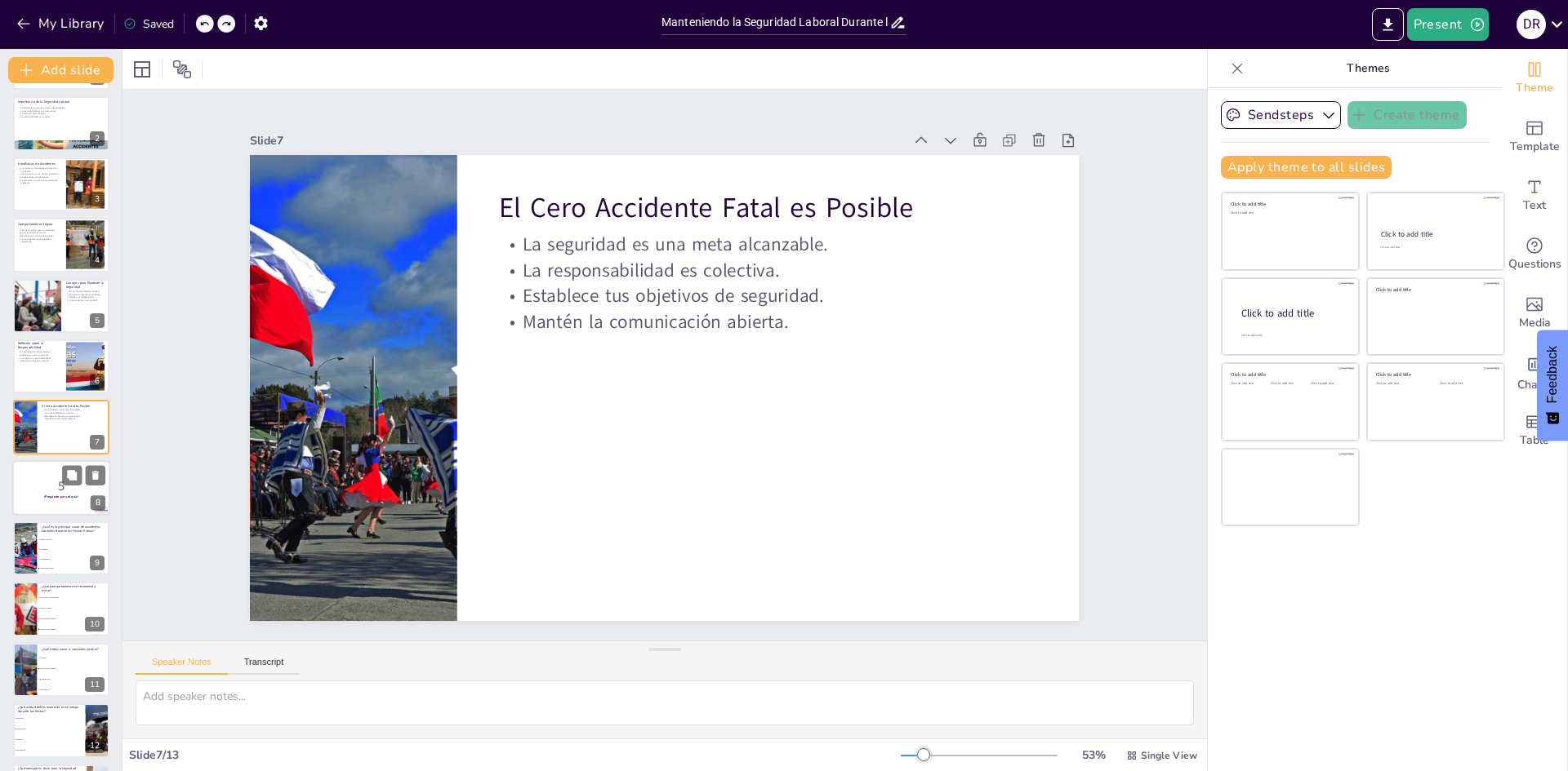
scroll to position [121, 0]
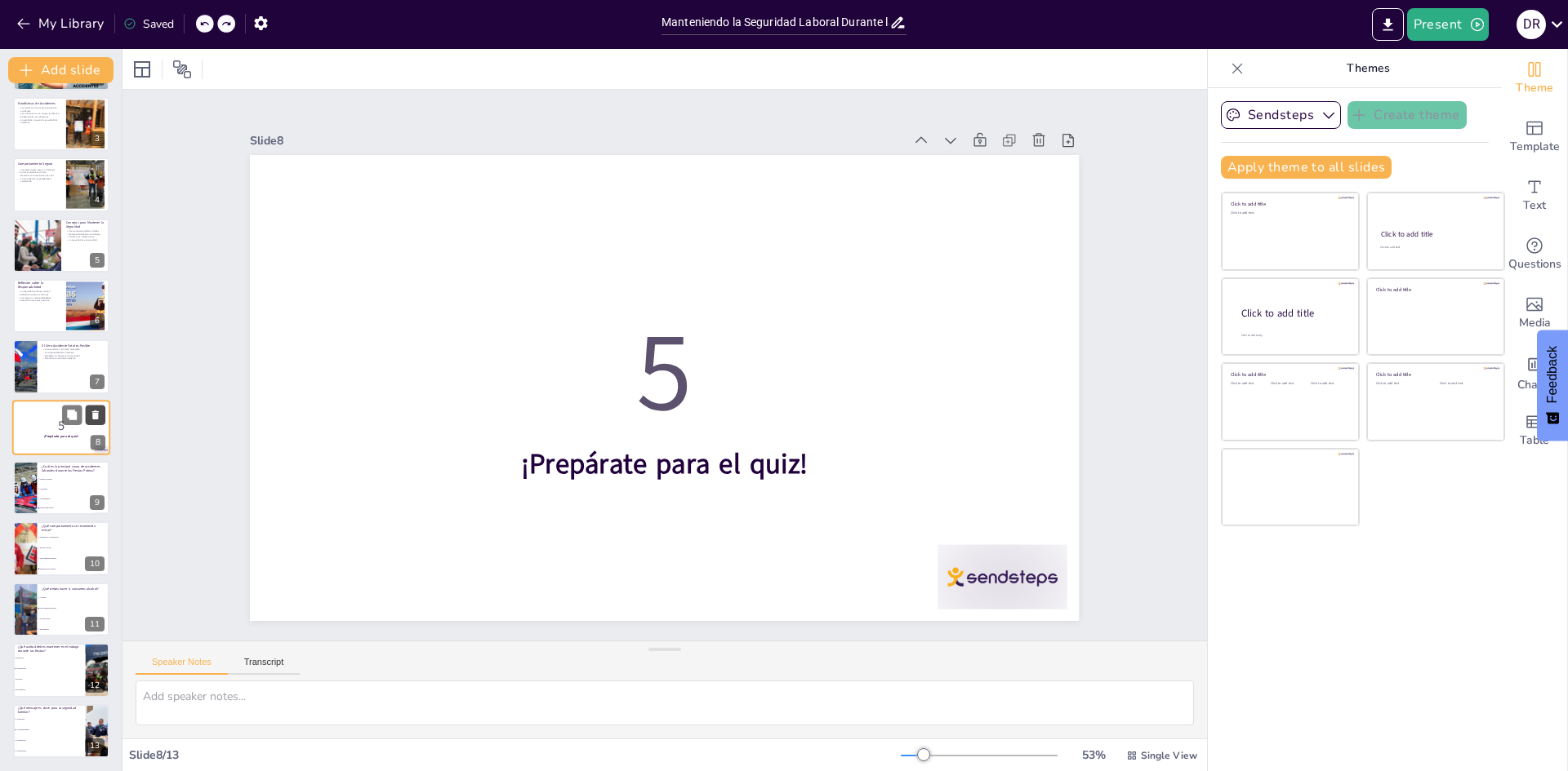
click at [100, 413] on icon at bounding box center [95, 414] width 12 height 12
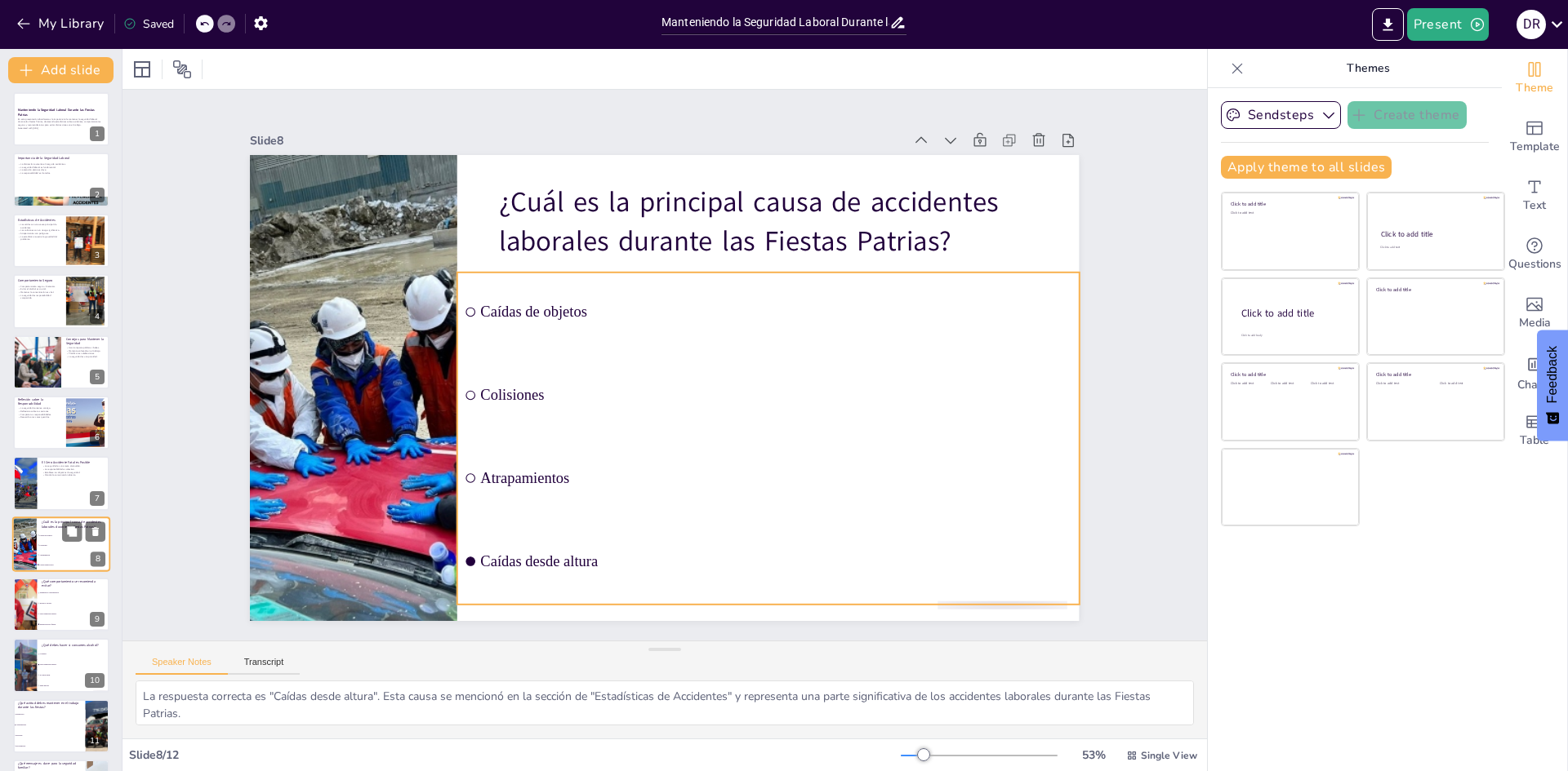
scroll to position [0, 0]
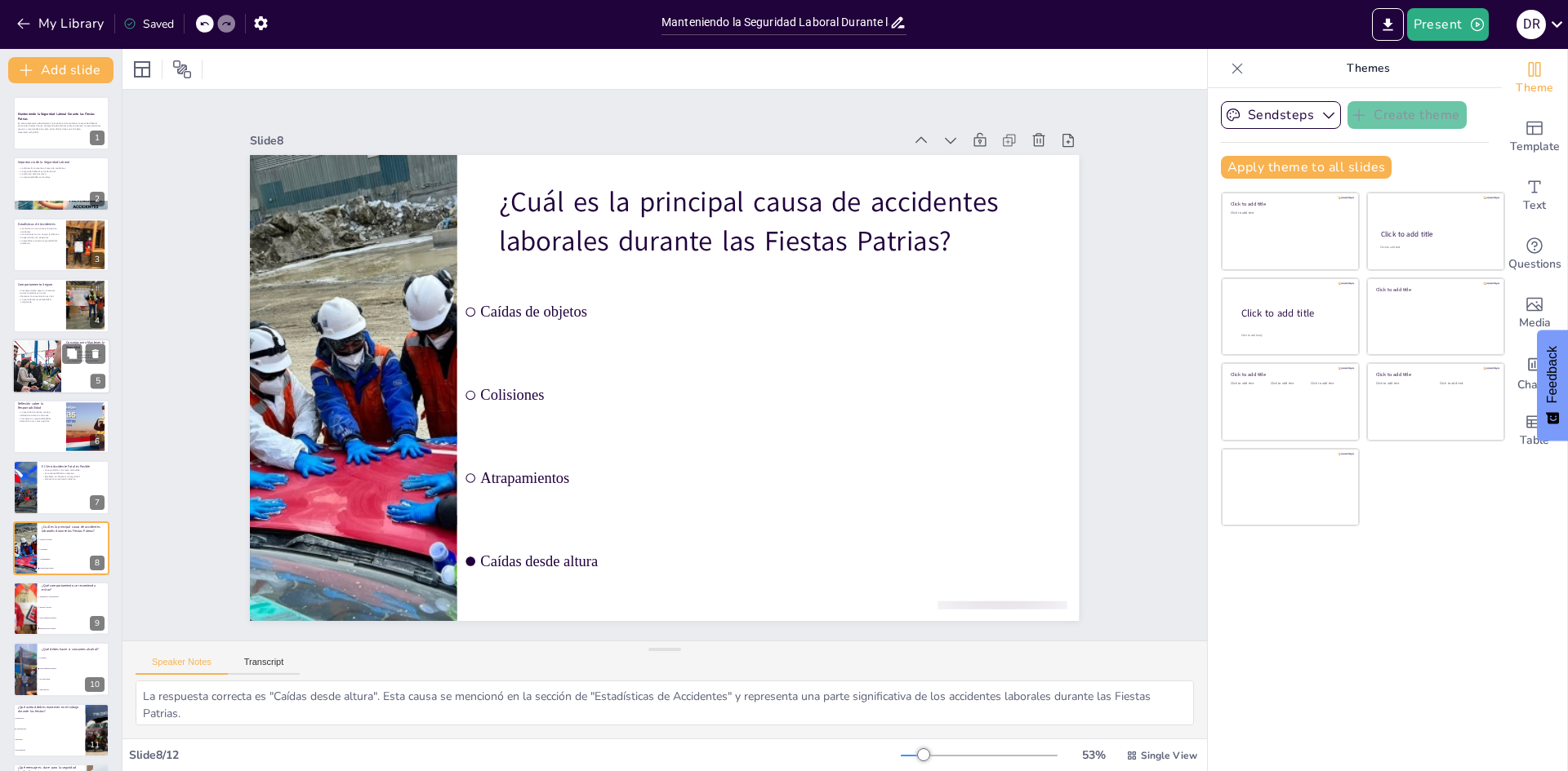
click at [50, 360] on div at bounding box center [36, 366] width 84 height 56
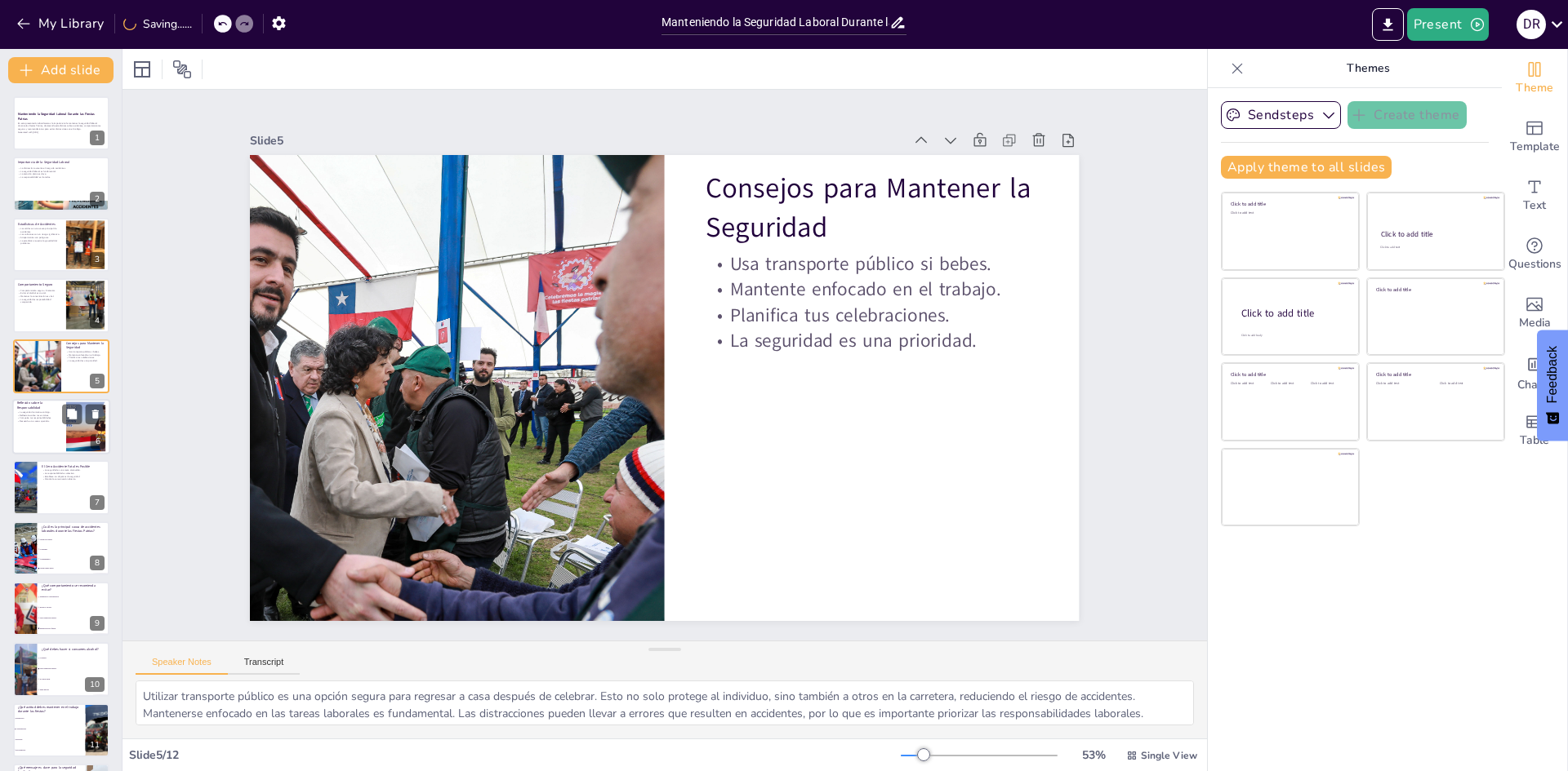
click at [33, 440] on div at bounding box center [61, 426] width 98 height 56
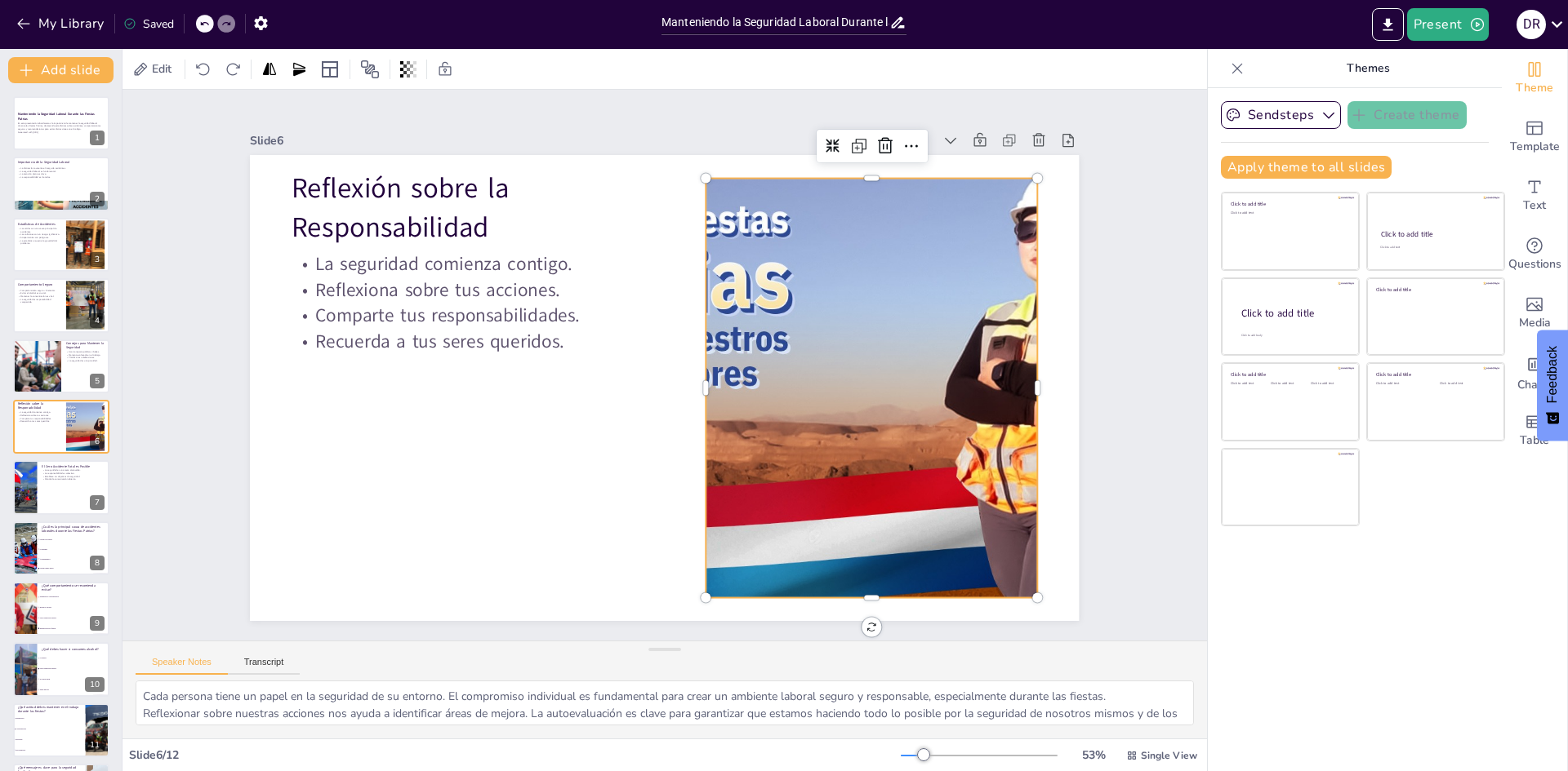
click at [901, 553] on div at bounding box center [474, 449] width 856 height 737
click at [55, 490] on div at bounding box center [61, 488] width 98 height 56
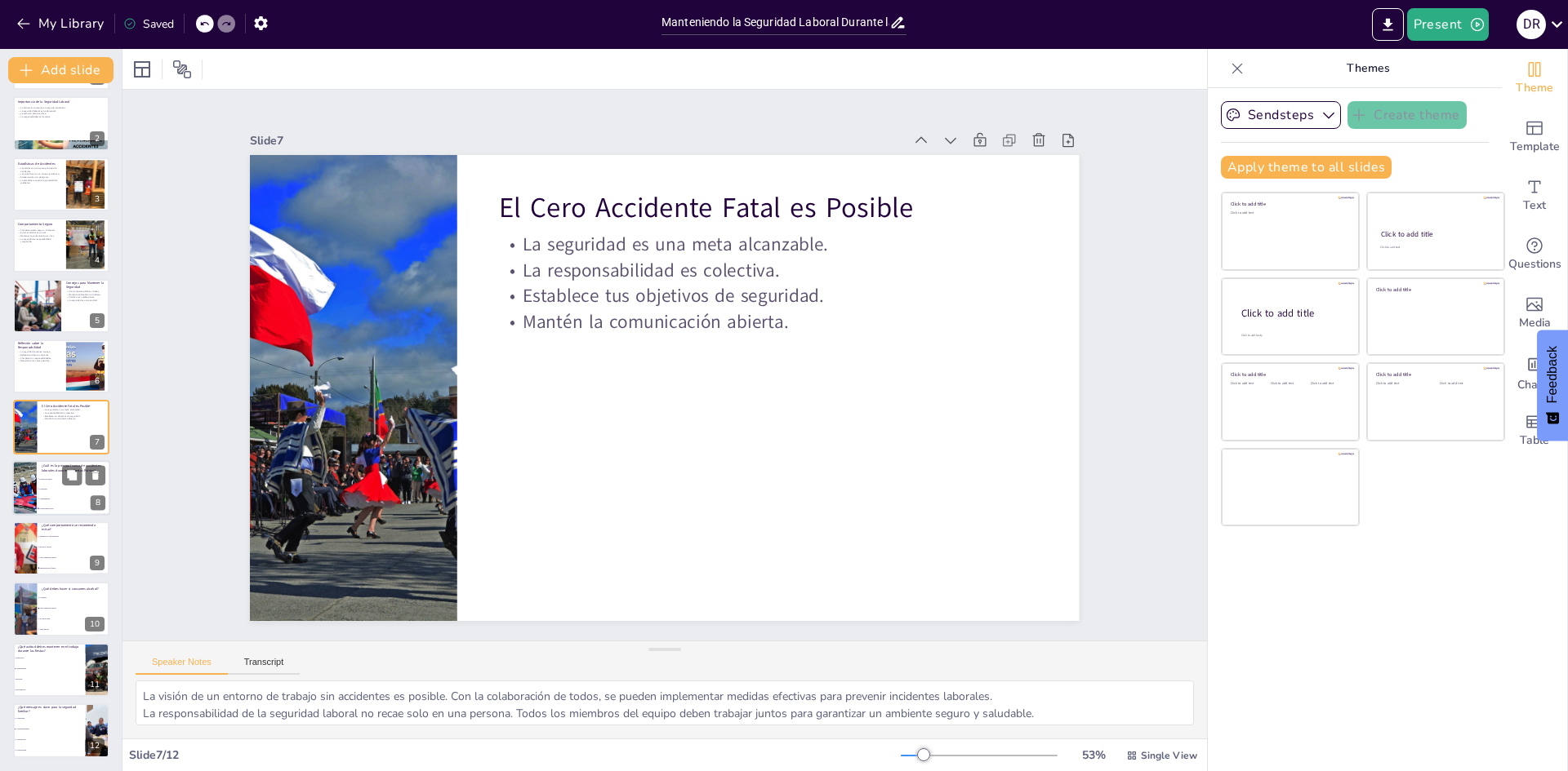
click at [55, 494] on li "Atrapamientos" at bounding box center [73, 499] width 74 height 10
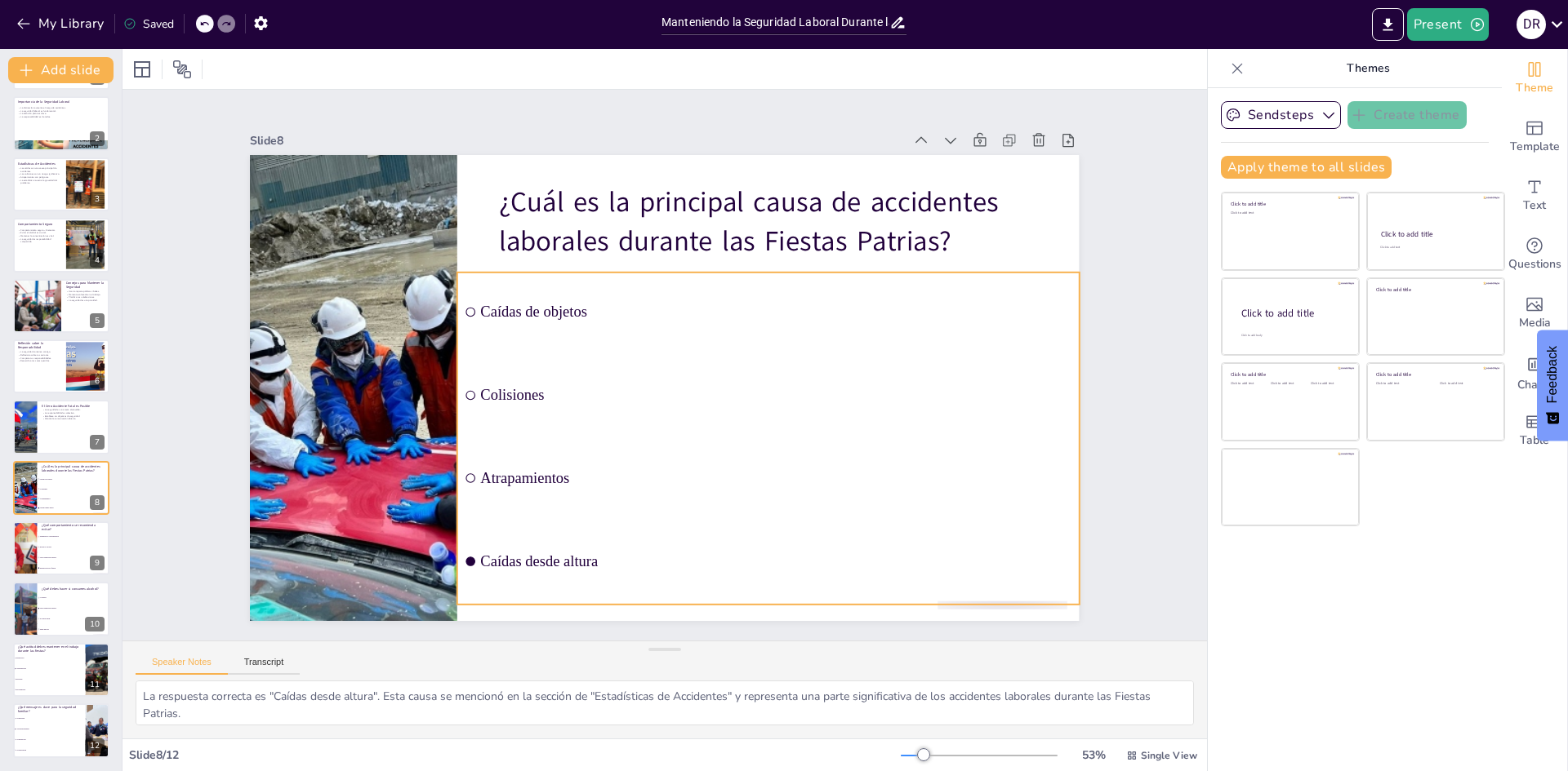
click at [878, 486] on div "¿Cuál es la principal causa de accidentes laborales durante las Fiestas Patrias…" at bounding box center [834, 488] width 486 height 671
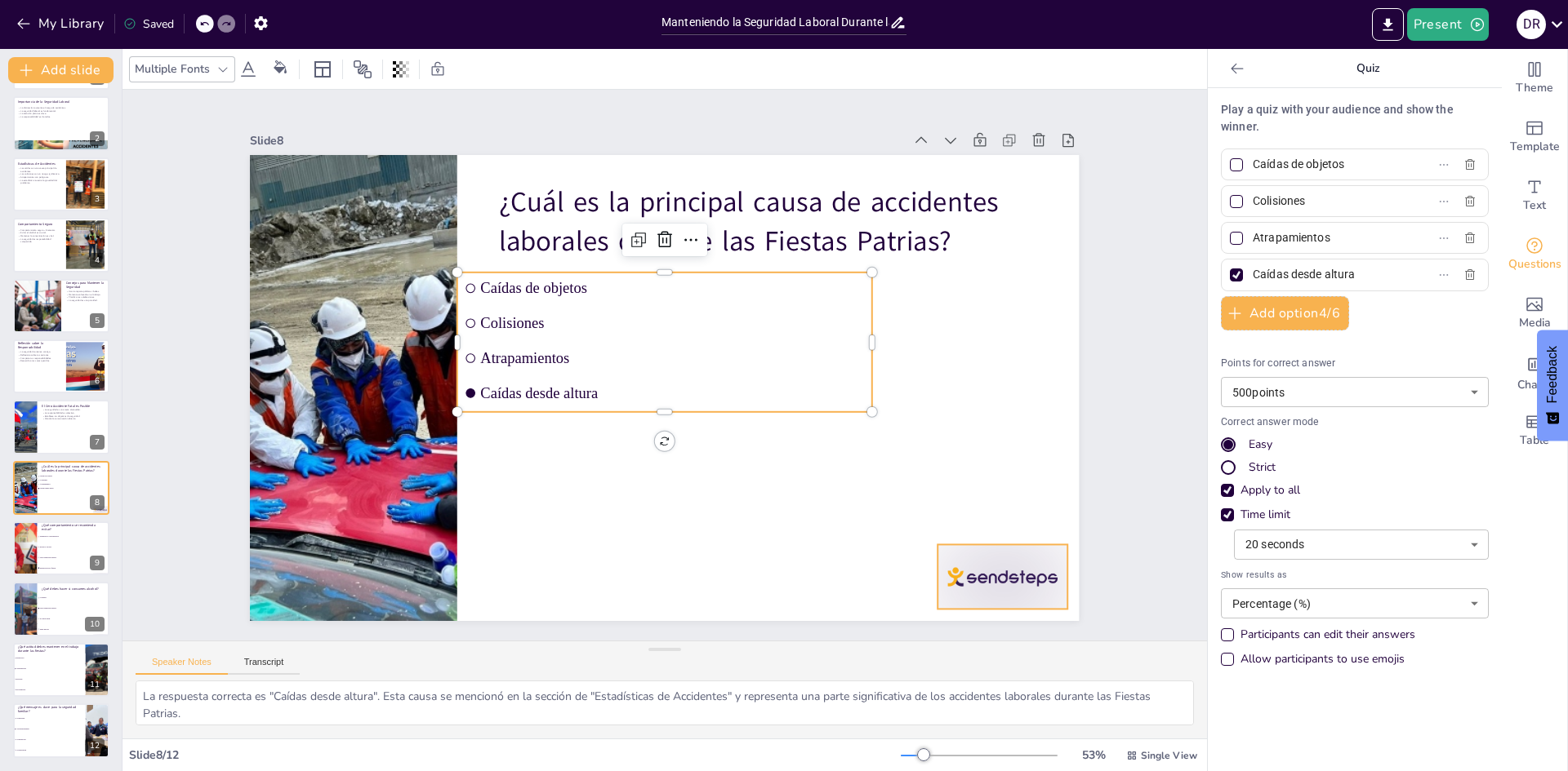
click at [710, 691] on div at bounding box center [649, 763] width 121 height 144
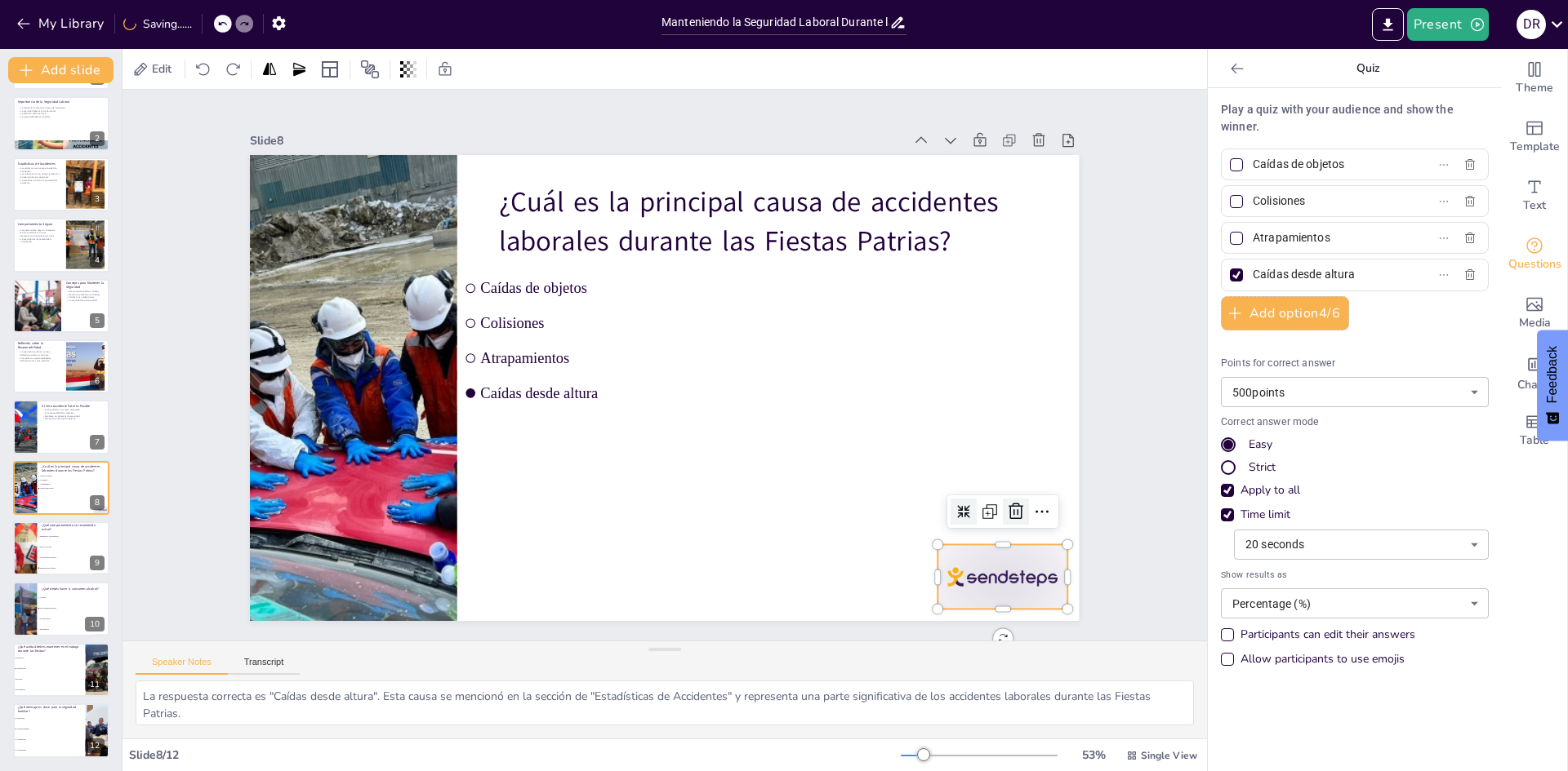
click at [414, 99] on icon at bounding box center [404, 88] width 20 height 21
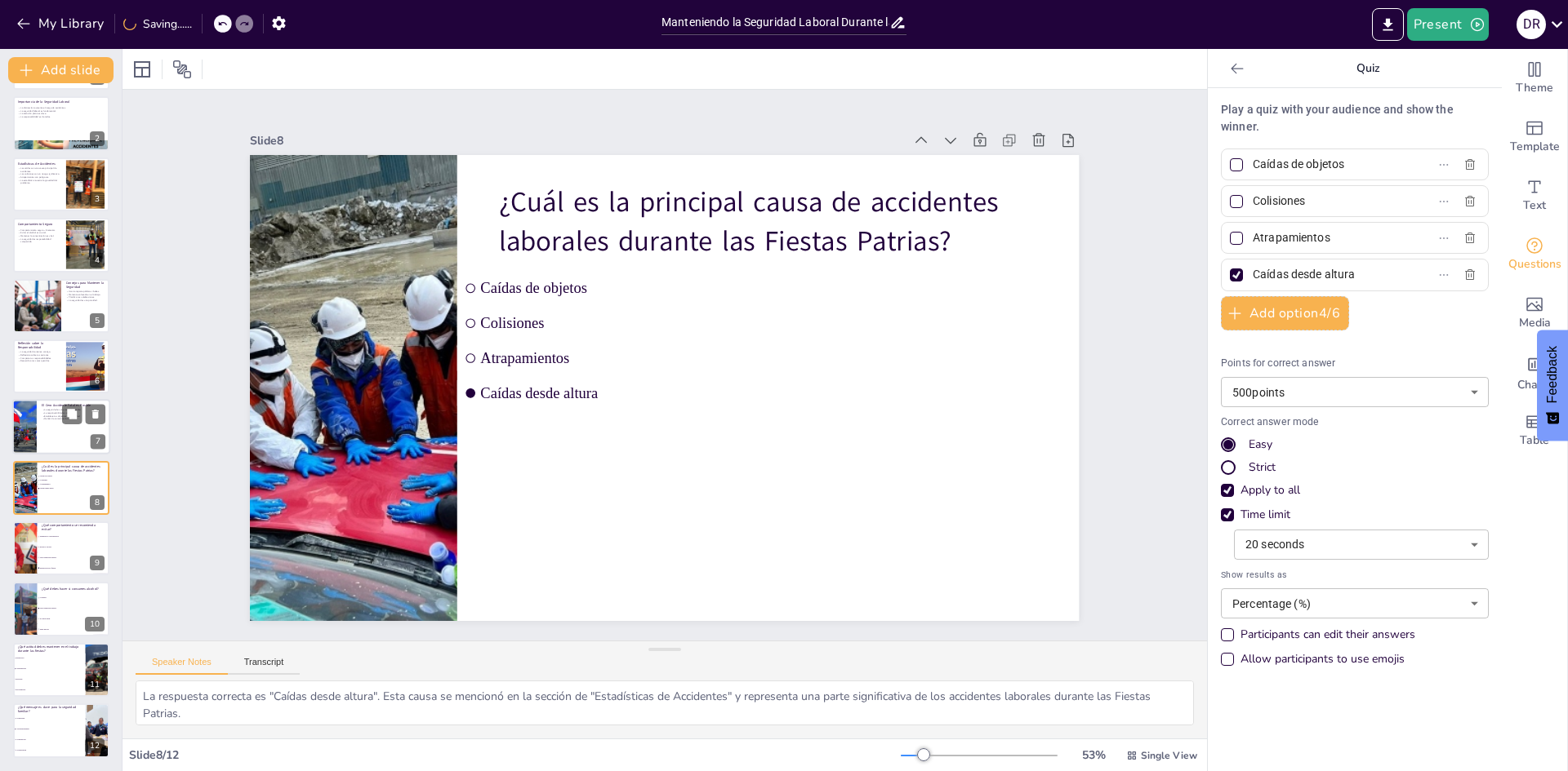
click at [72, 428] on div at bounding box center [61, 427] width 98 height 56
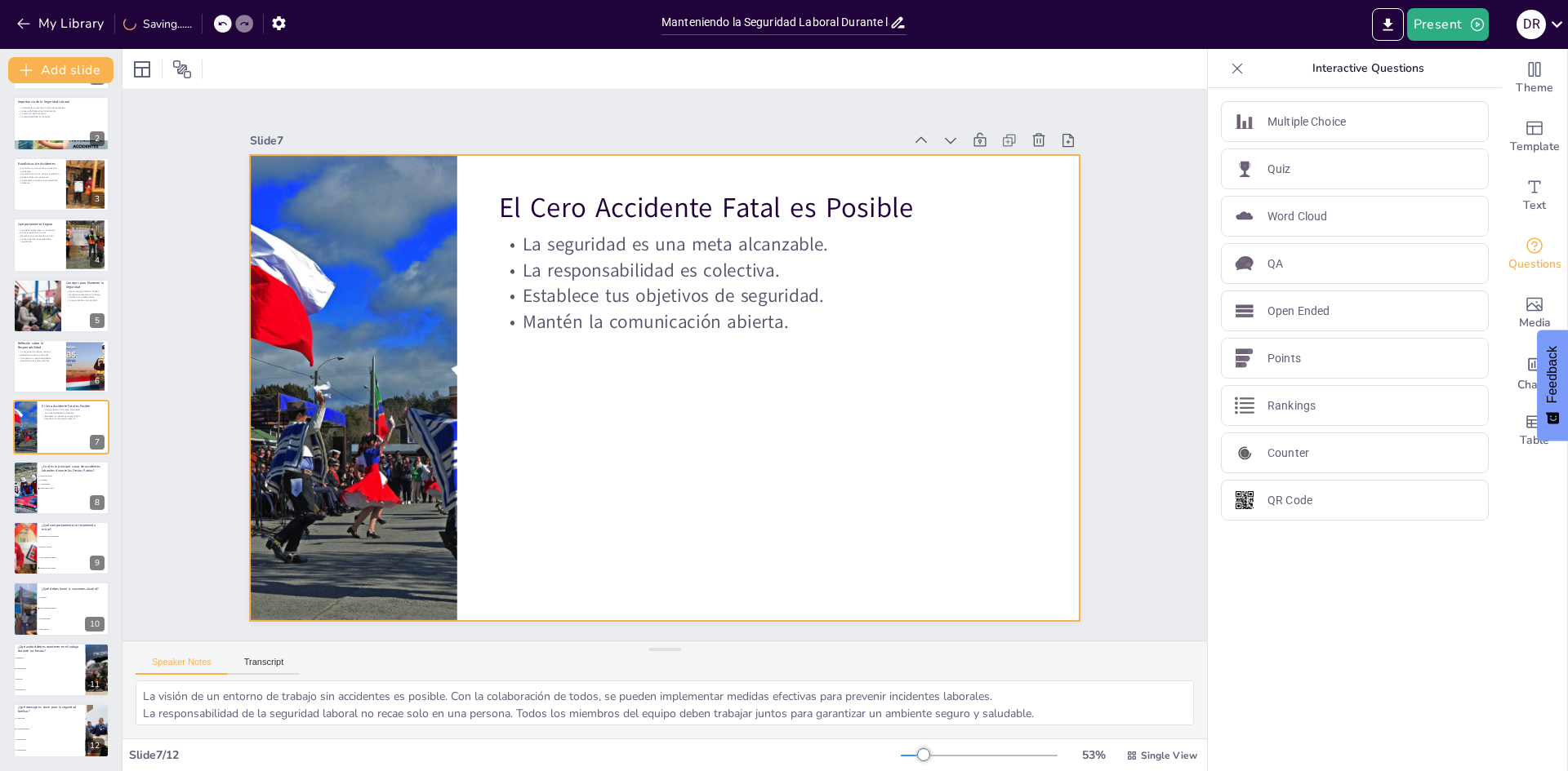
click at [841, 441] on div at bounding box center [642, 360] width 628 height 908
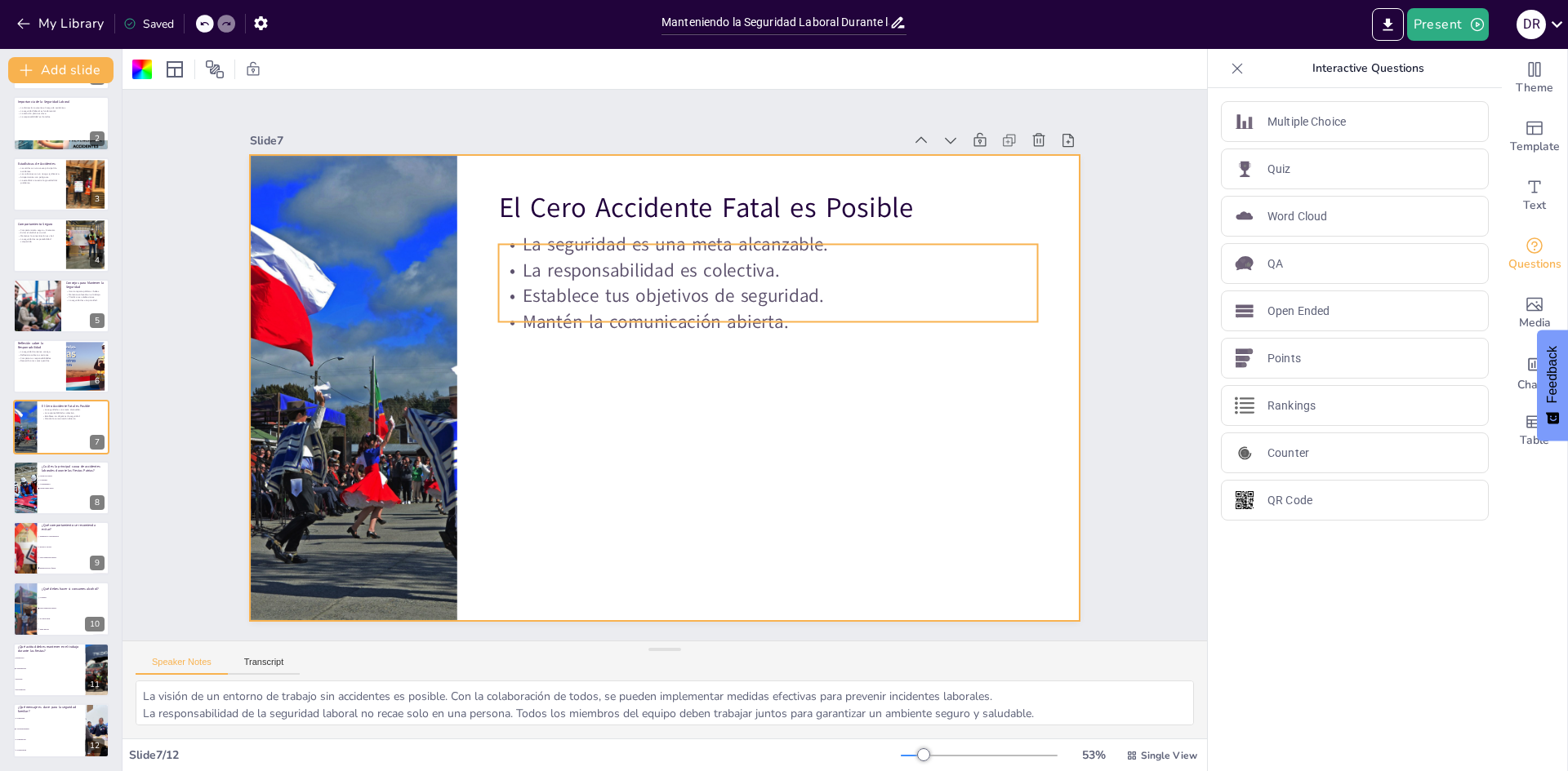
click at [737, 287] on p "Establece tus objetivos de seguridad." at bounding box center [731, 260] width 502 height 244
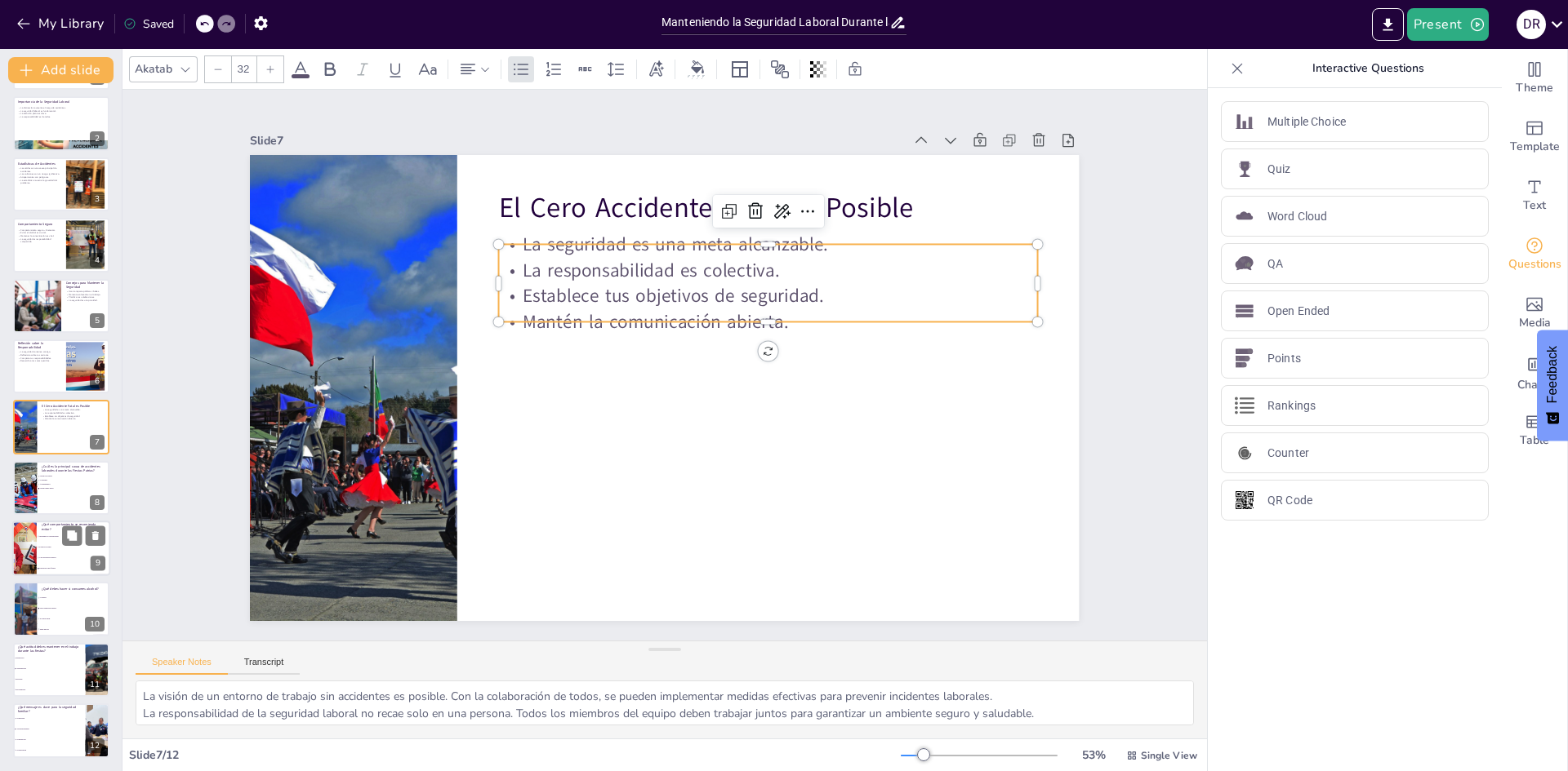
click at [24, 540] on div at bounding box center [25, 548] width 84 height 56
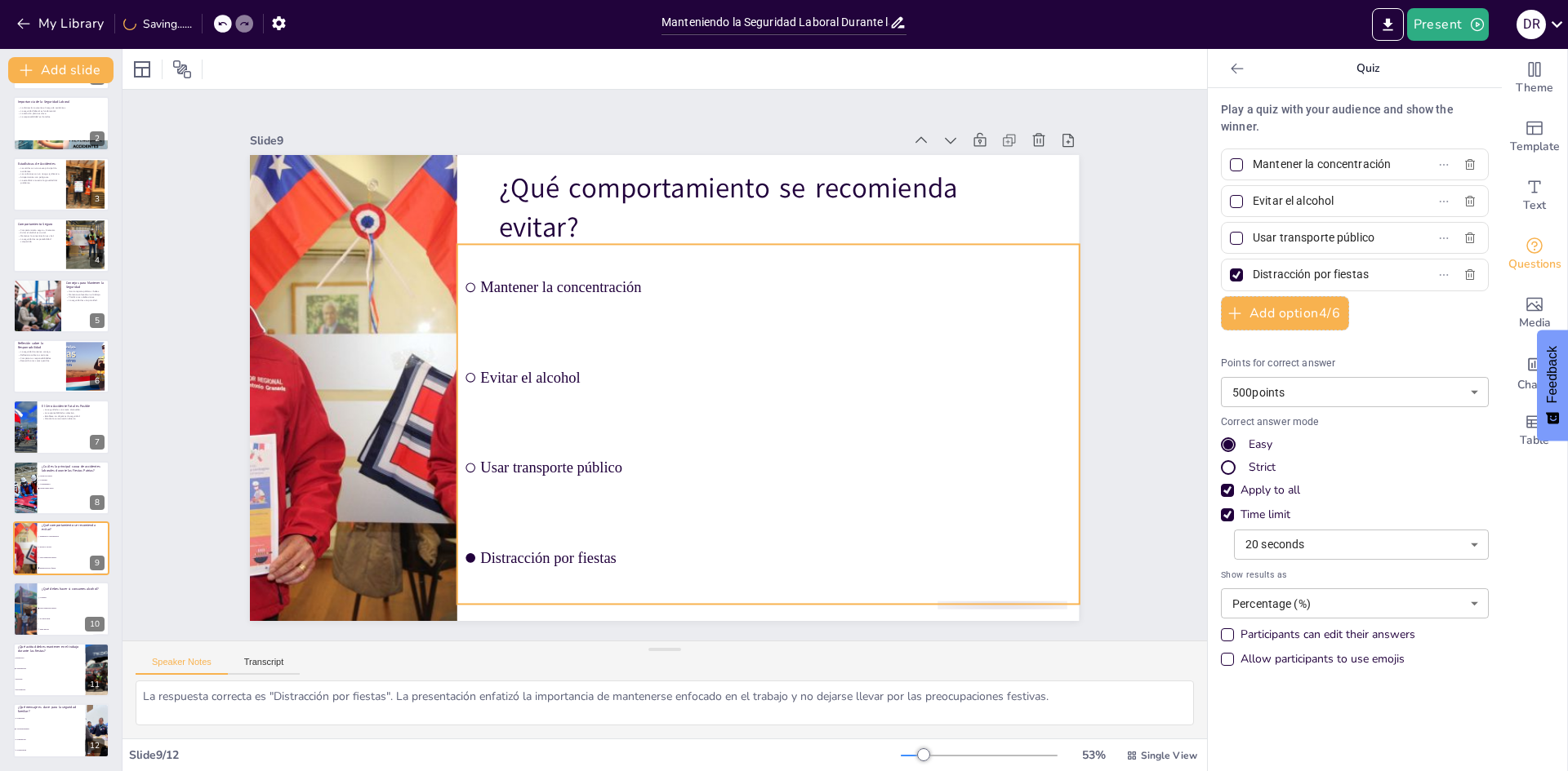
click at [747, 246] on div "¿Qué comportamiento se recomienda evitar? Mantener la concentración Evitar el a…" at bounding box center [620, 159] width 811 height 172
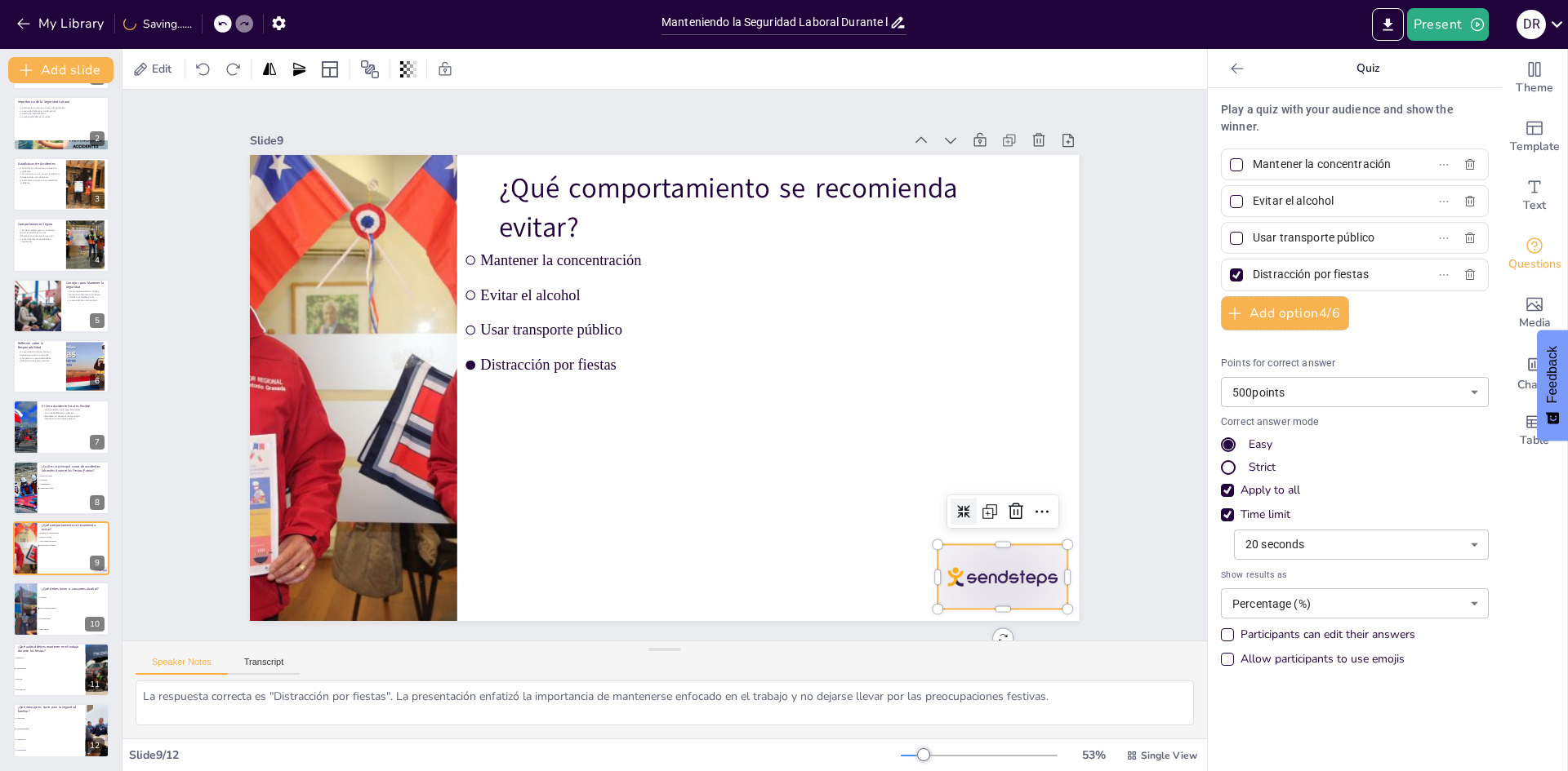
click at [550, 74] on div at bounding box center [477, 13] width 144 height 121
click at [302, 306] on icon at bounding box center [290, 294] width 23 height 23
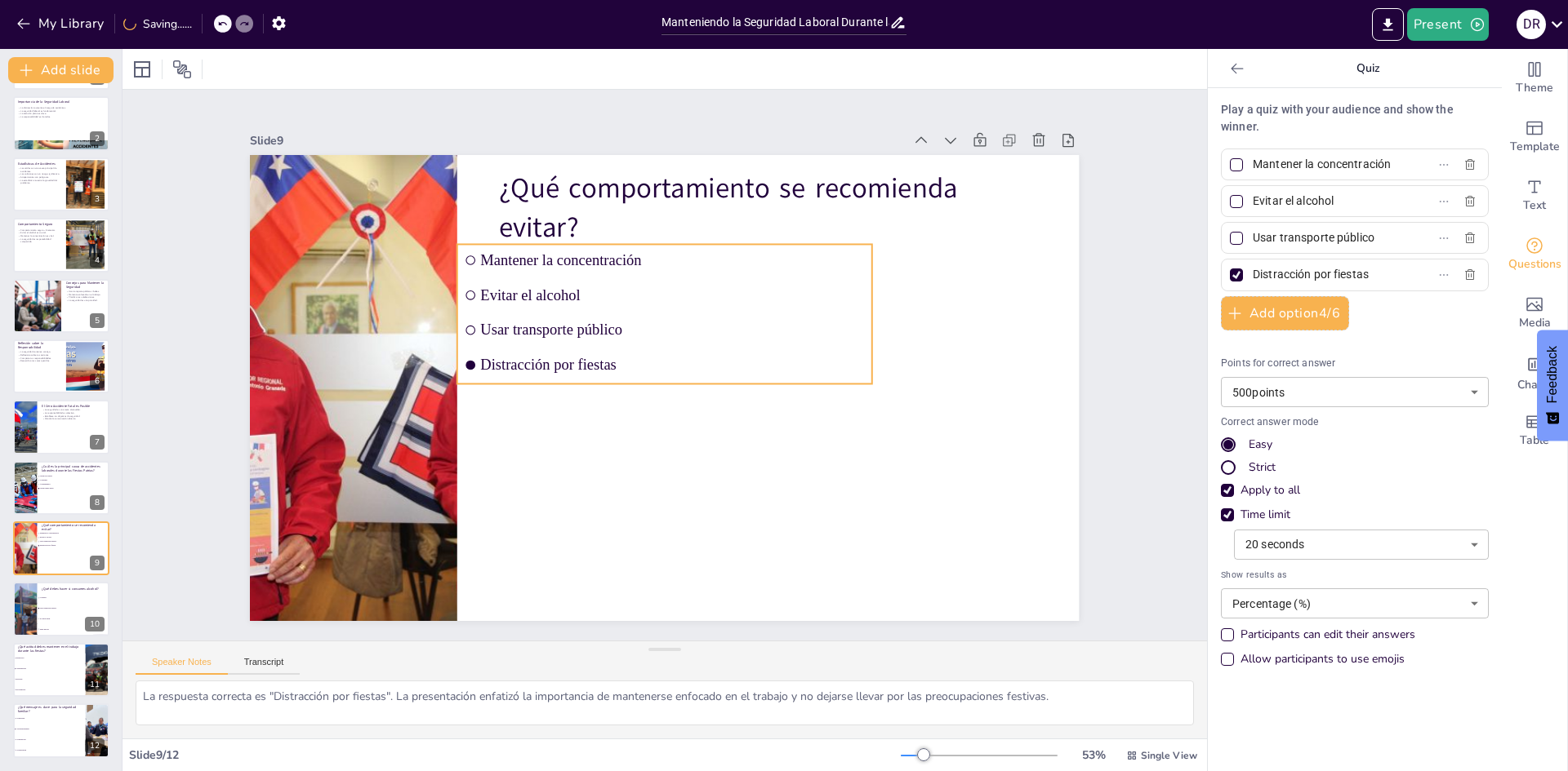
click at [585, 320] on span "Usar transporte público" at bounding box center [671, 400] width 358 height 172
click at [51, 603] on li "Usar transporte público" at bounding box center [73, 608] width 74 height 11
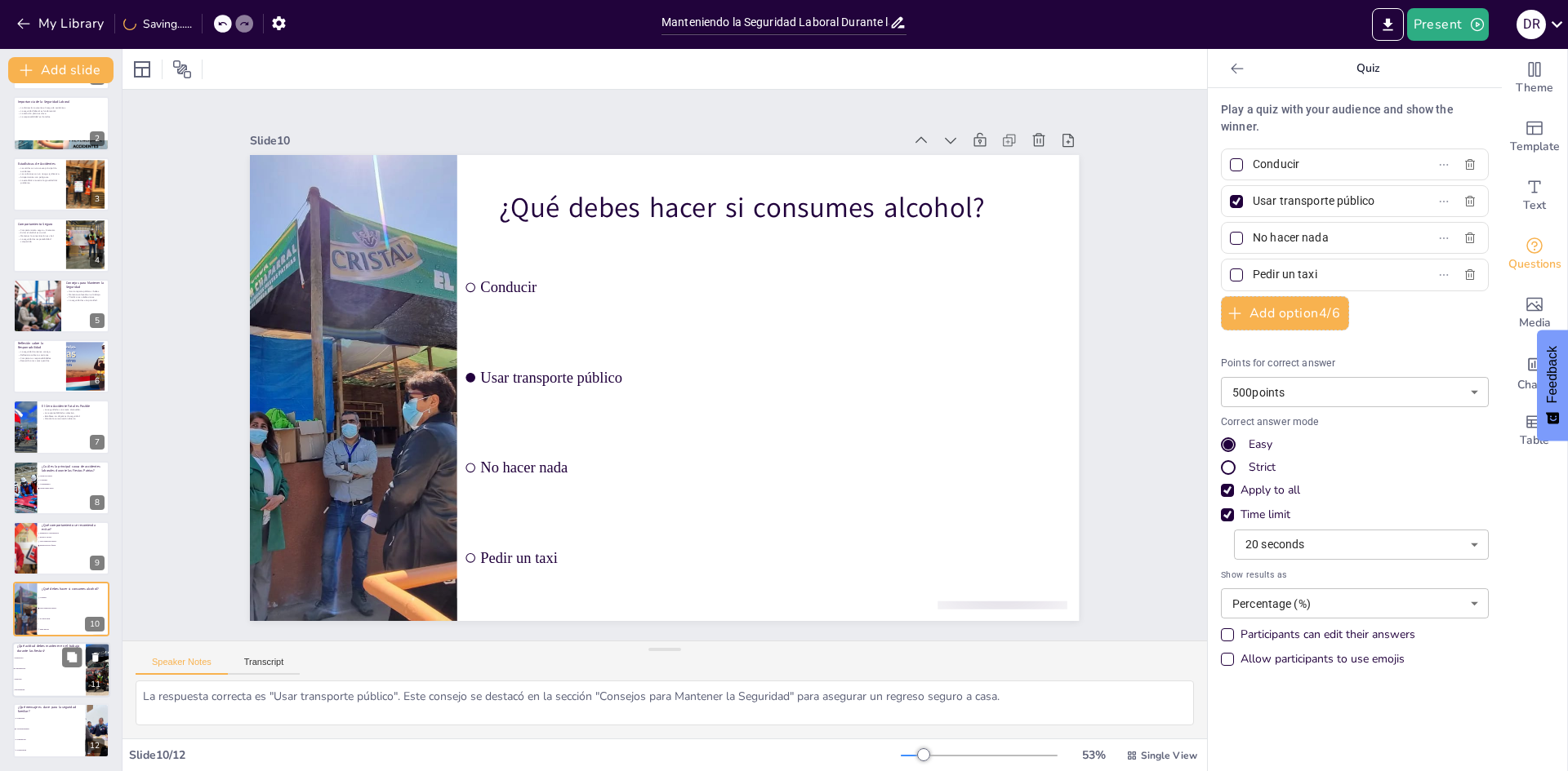
click at [51, 673] on li "Concentración" at bounding box center [48, 669] width 74 height 11
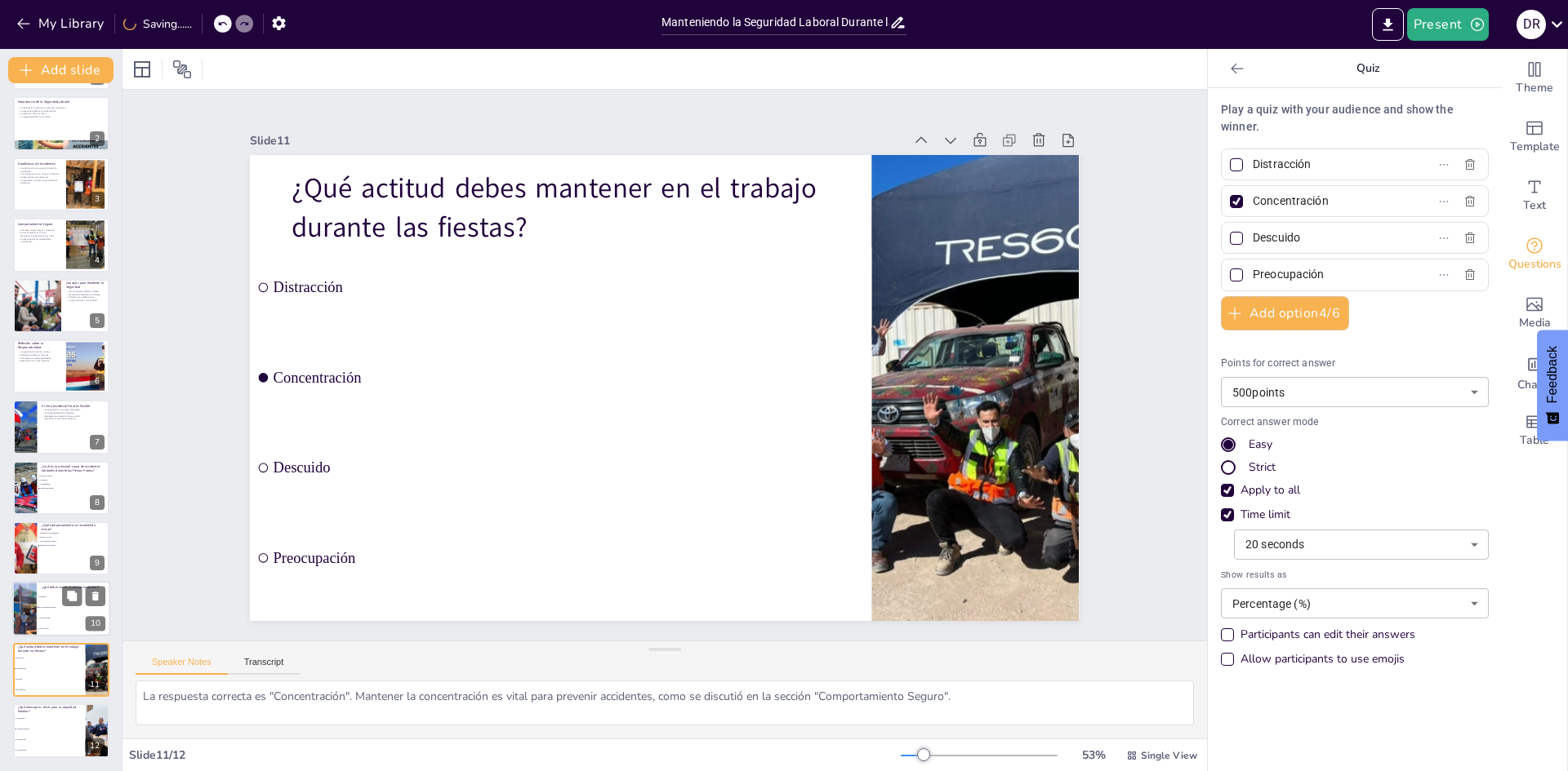
click at [51, 611] on li "Usar transporte público" at bounding box center [73, 608] width 74 height 11
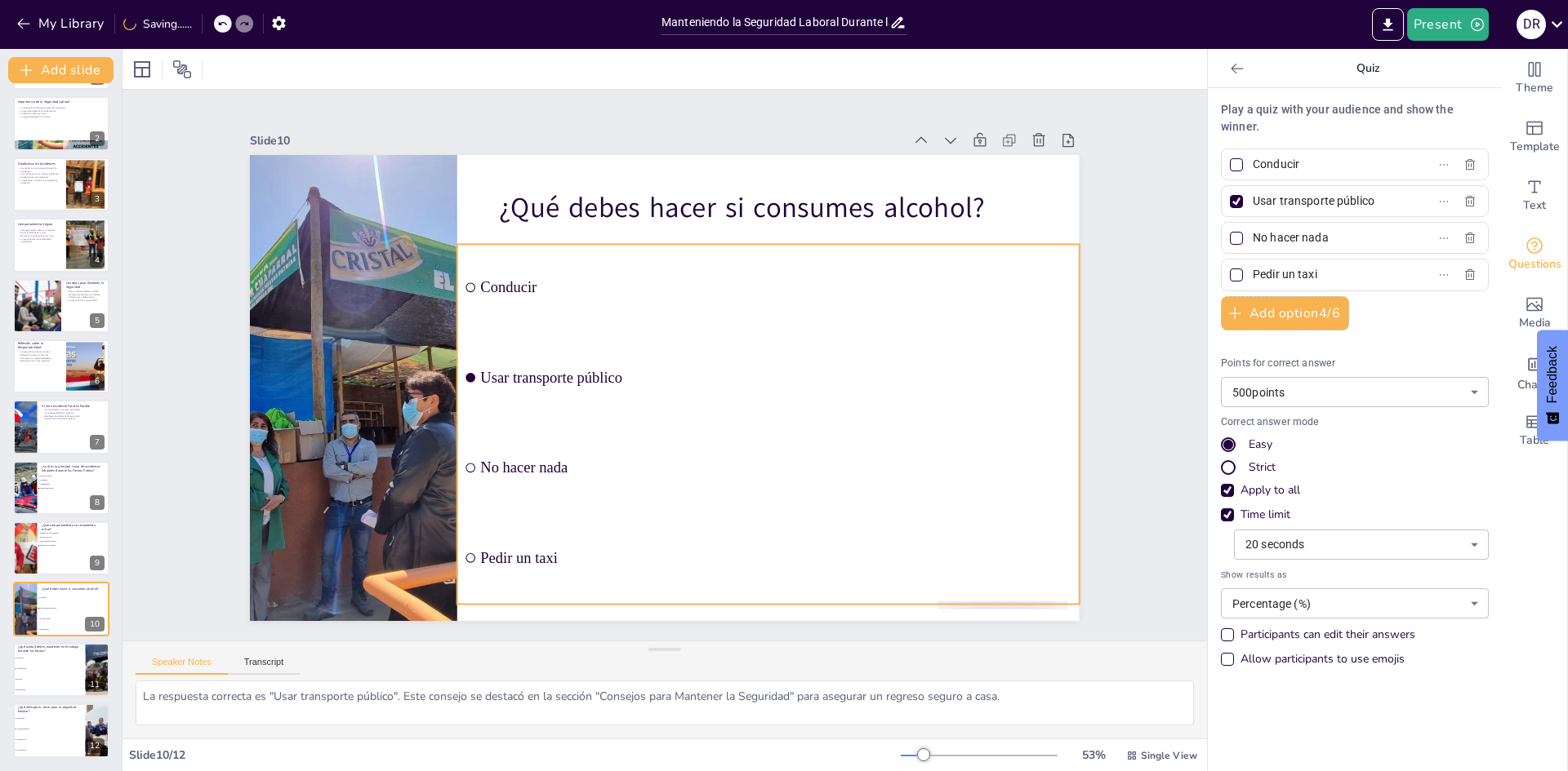
click at [919, 574] on div "¿Qué debes hacer si consumes alcohol? Conducir Usar transporte público No hacer…" at bounding box center [559, 547] width 717 height 413
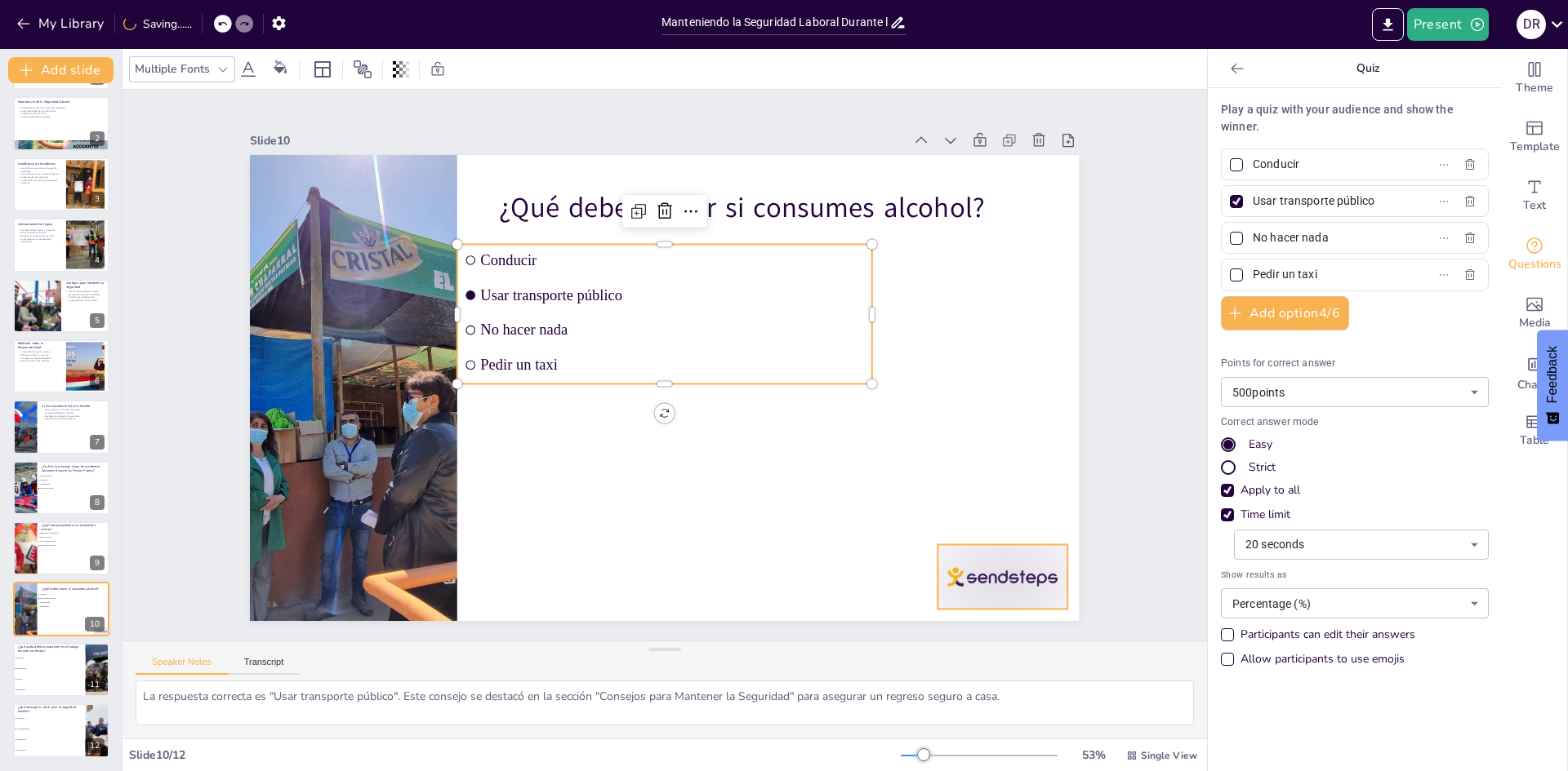
click at [879, 75] on div at bounding box center [840, 7] width 79 height 136
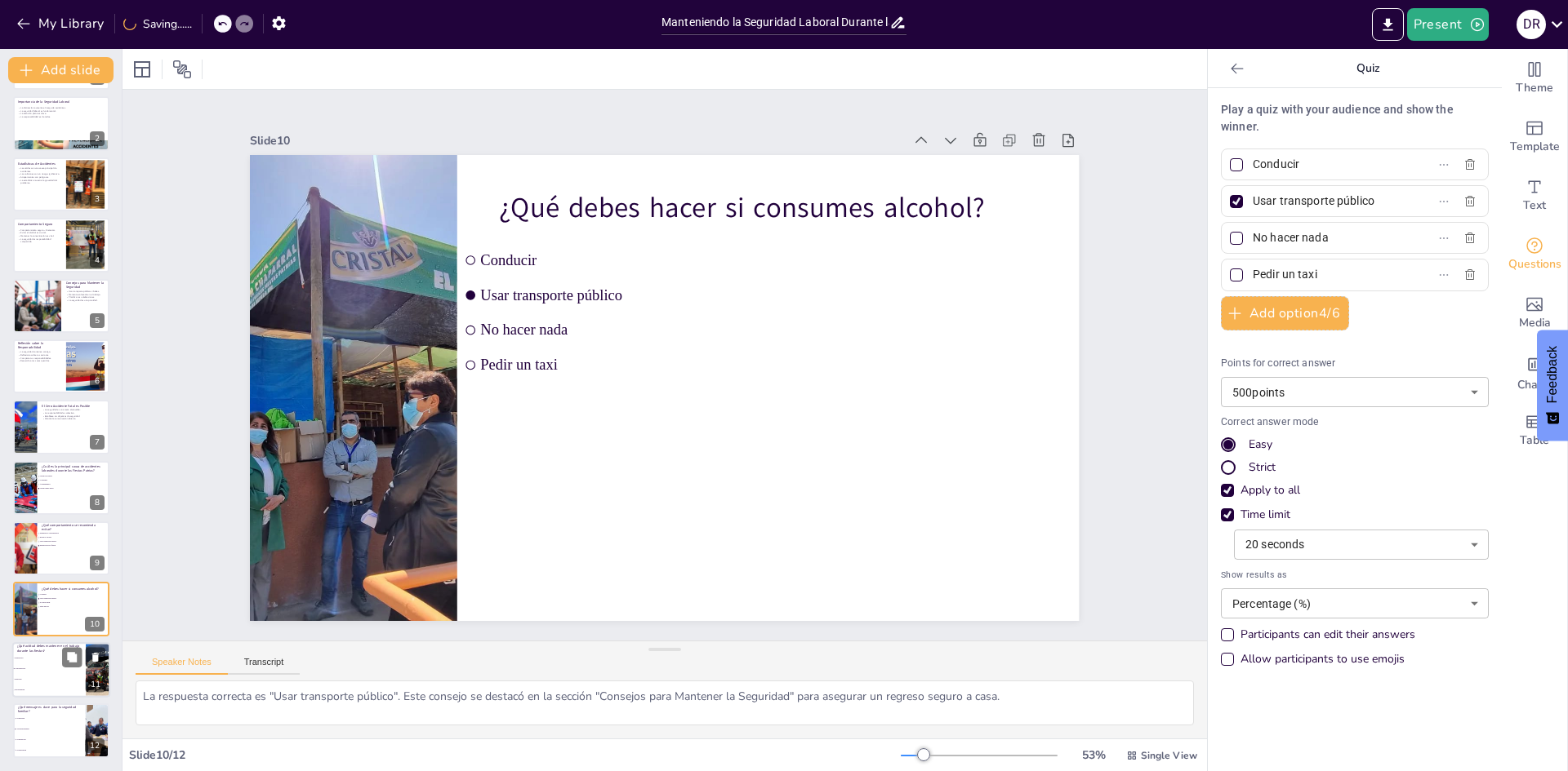
click at [40, 665] on li "Concentración" at bounding box center [48, 669] width 74 height 11
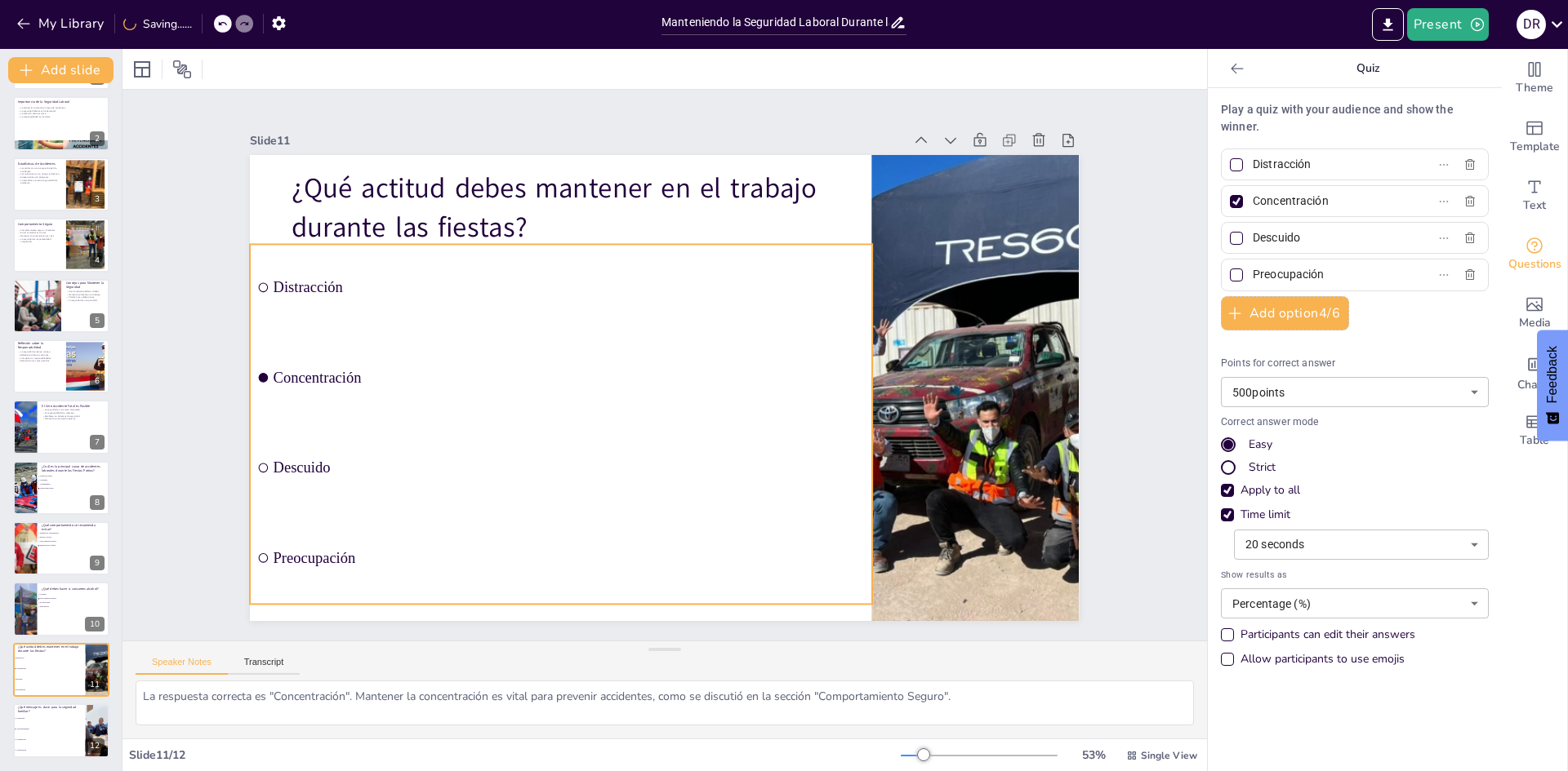
click at [706, 501] on li "Descuido" at bounding box center [809, 388] width 435 height 553
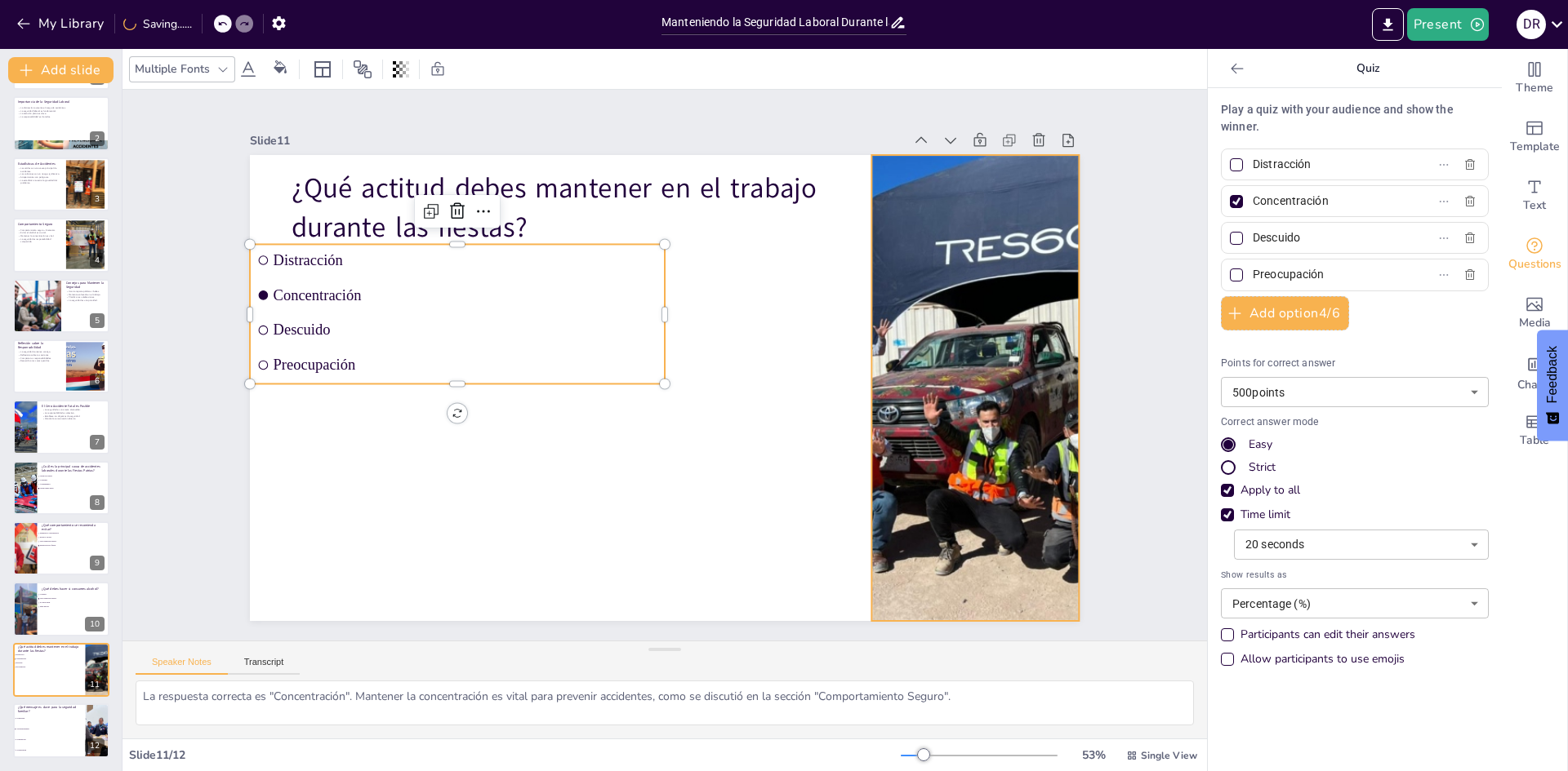
click at [915, 486] on div at bounding box center [559, 73] width 710 height 829
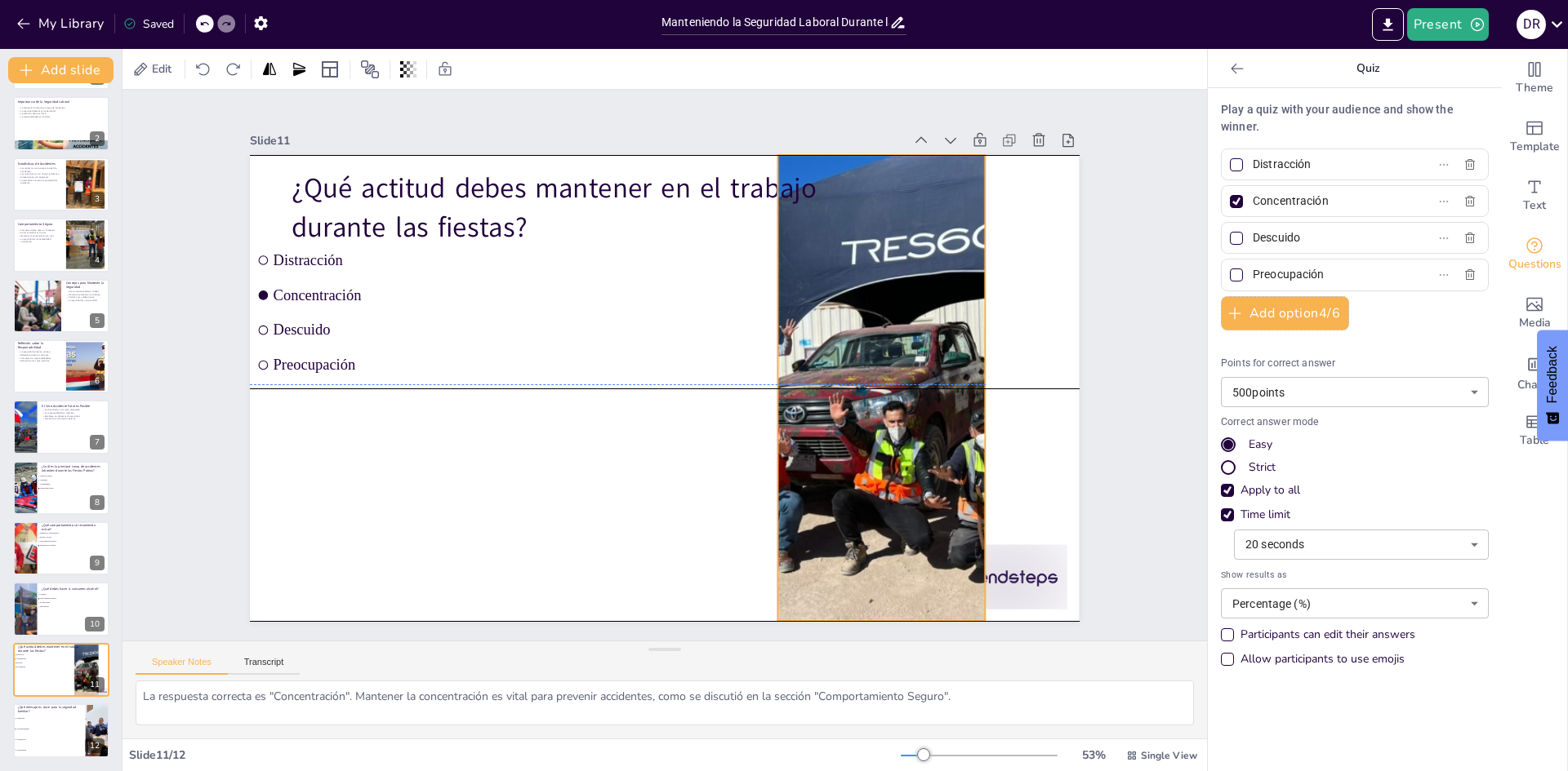
drag, startPoint x: 979, startPoint y: 556, endPoint x: 884, endPoint y: 556, distance: 95.0
click at [884, 556] on div at bounding box center [596, 158] width 710 height 829
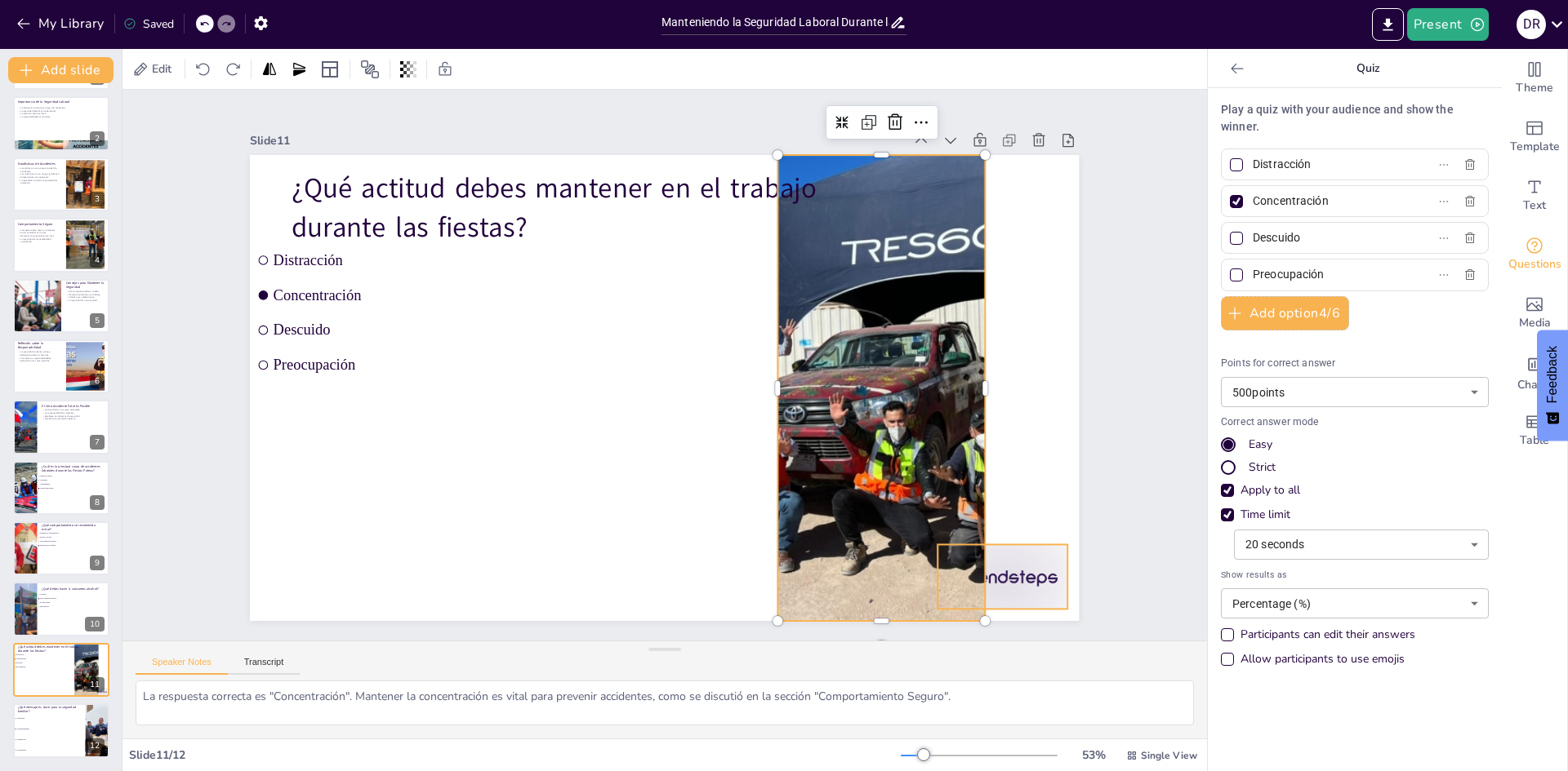
click at [1035, 288] on div at bounding box center [1035, 216] width 128 height 142
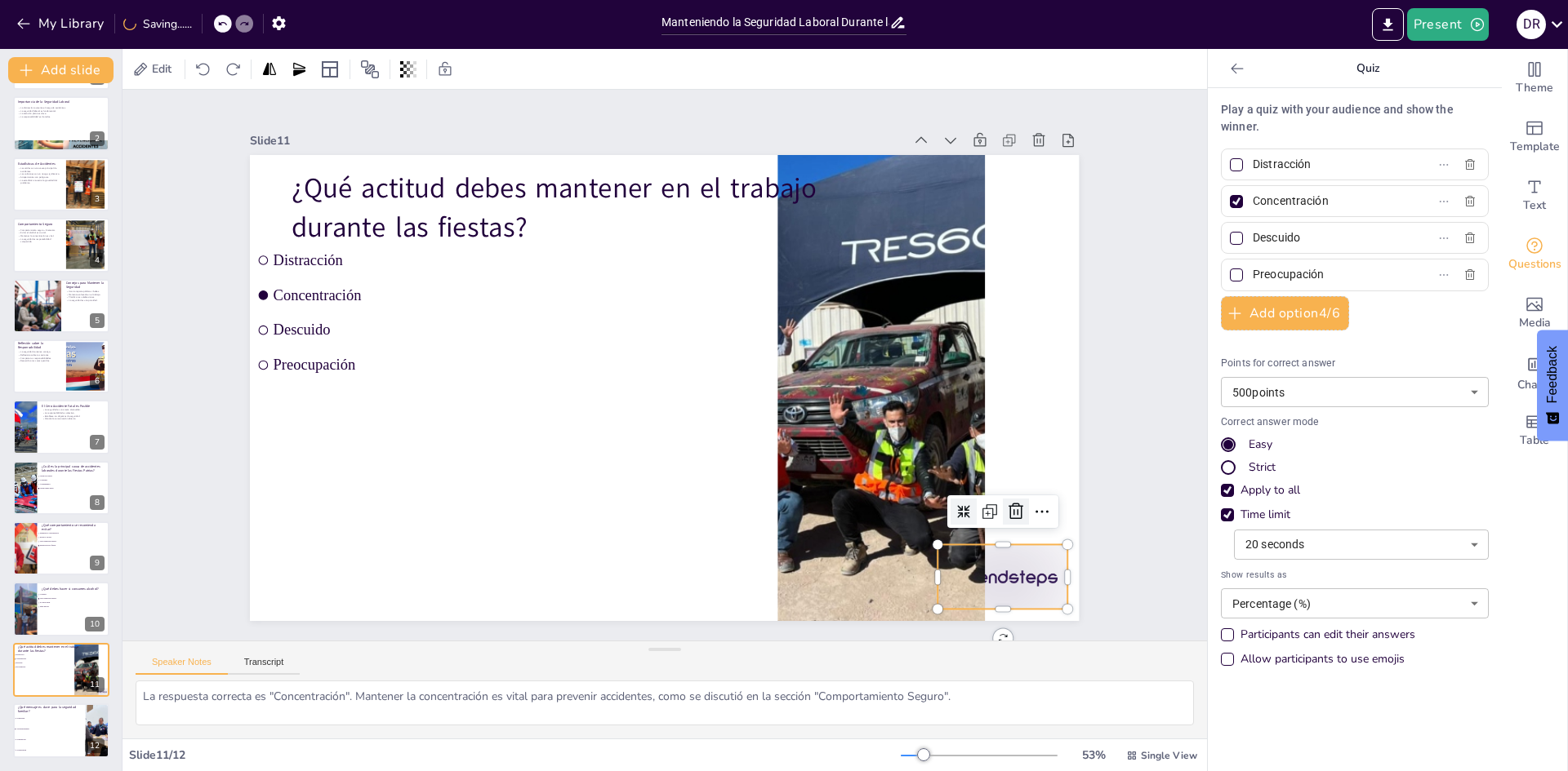
click at [1032, 369] on icon at bounding box center [1044, 357] width 27 height 27
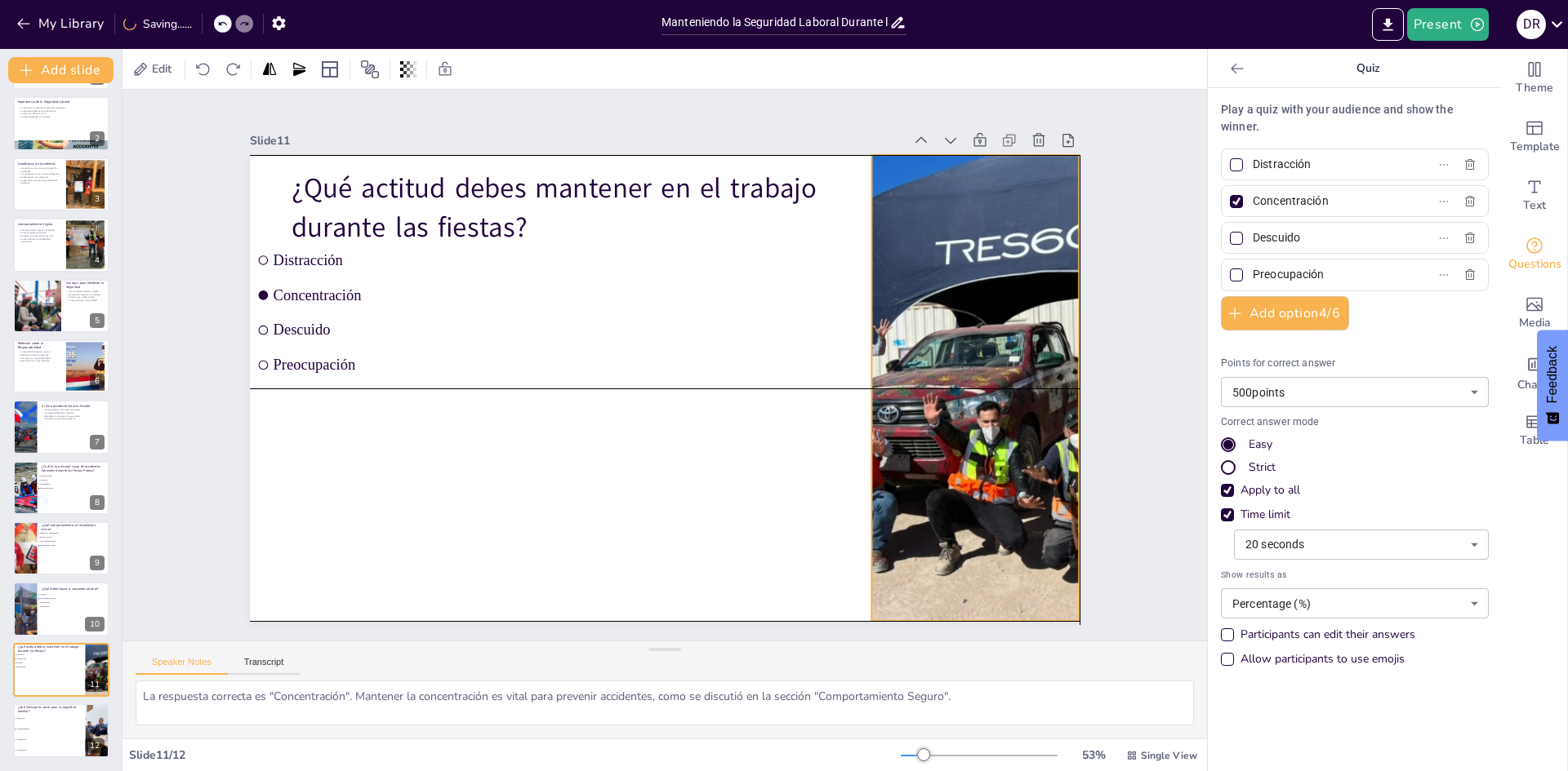
drag, startPoint x: 934, startPoint y: 503, endPoint x: 1028, endPoint y: 507, distance: 94.1
click at [906, 505] on div at bounding box center [529, 84] width 754 height 839
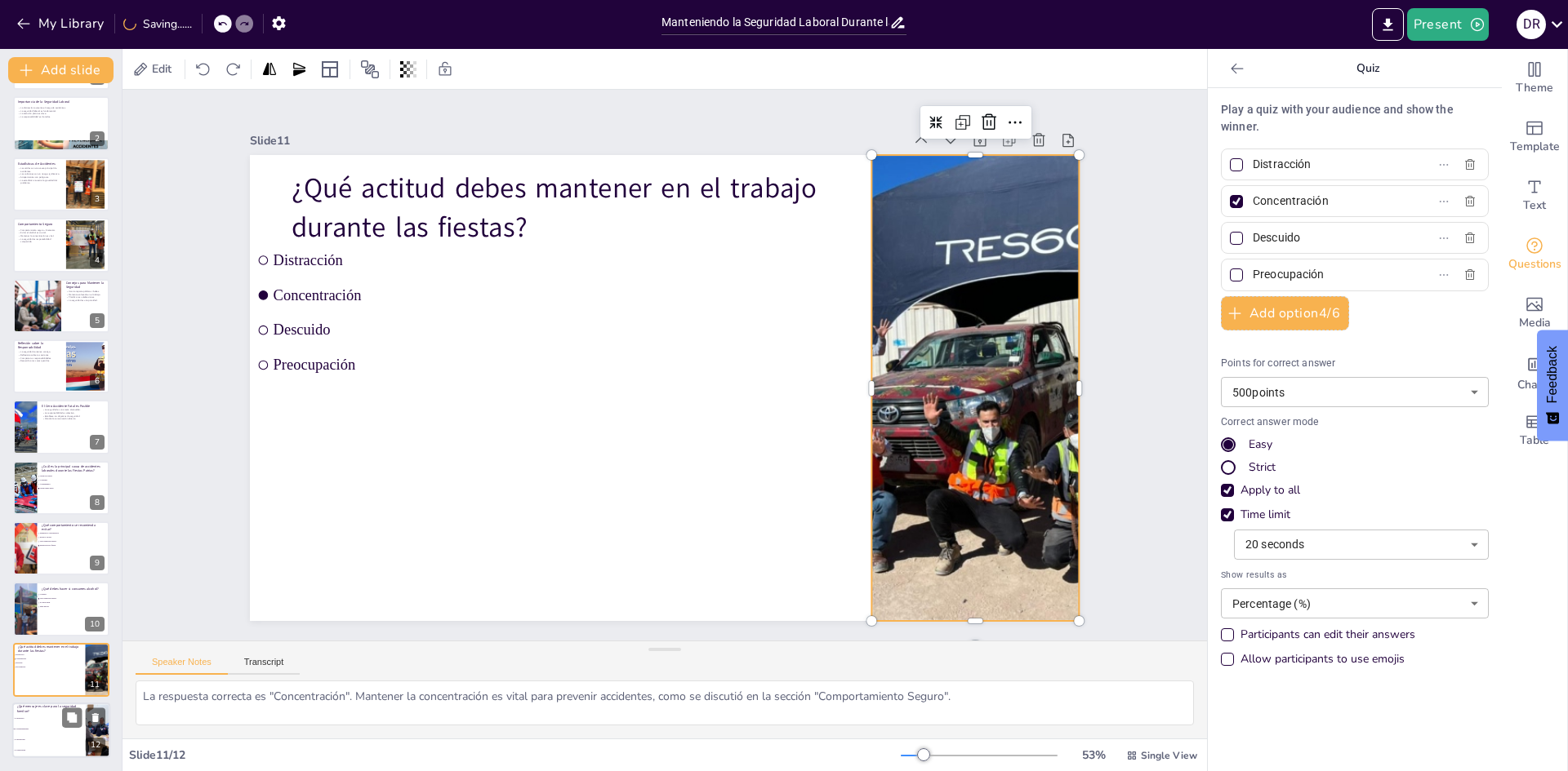
click at [51, 723] on li "La diversión" at bounding box center [48, 718] width 74 height 11
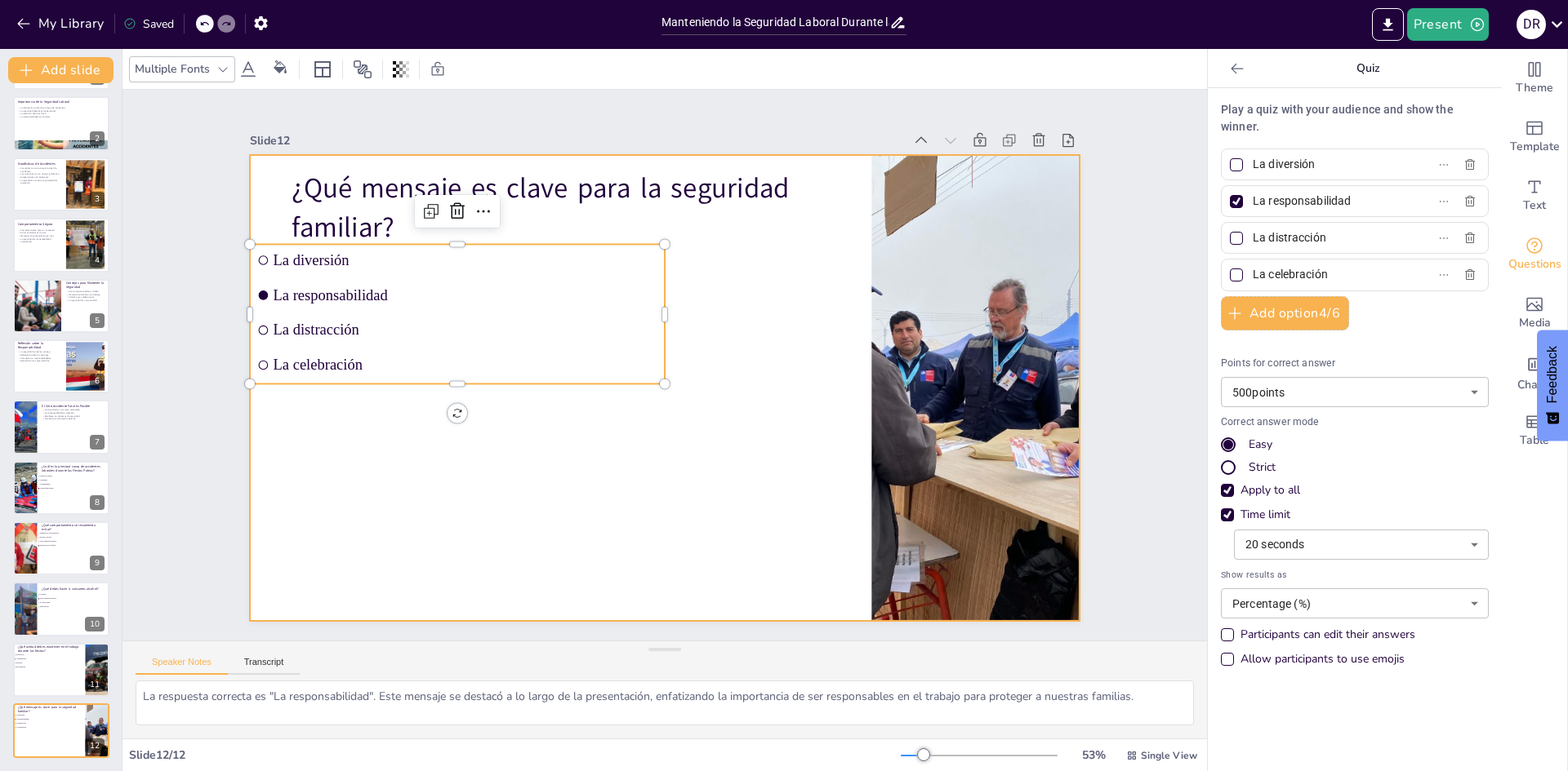
click at [497, 538] on div "¿Qué mensaje es clave para la seguridad familiar? La diversión La responsabilid…" at bounding box center [805, 521] width 616 height 555
click at [717, 537] on div at bounding box center [680, 382] width 927 height 901
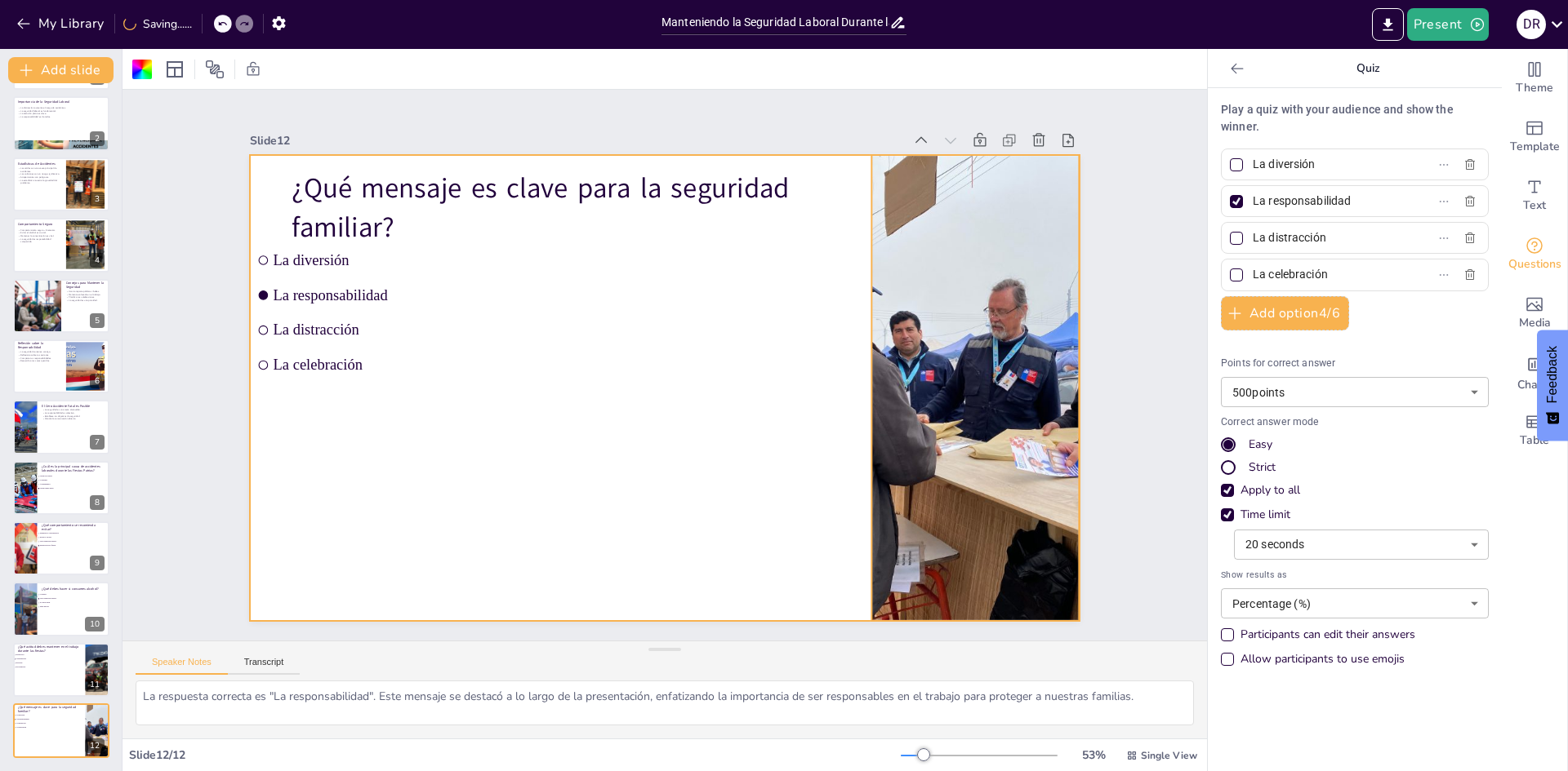
click at [874, 543] on div at bounding box center [642, 675] width 467 height 621
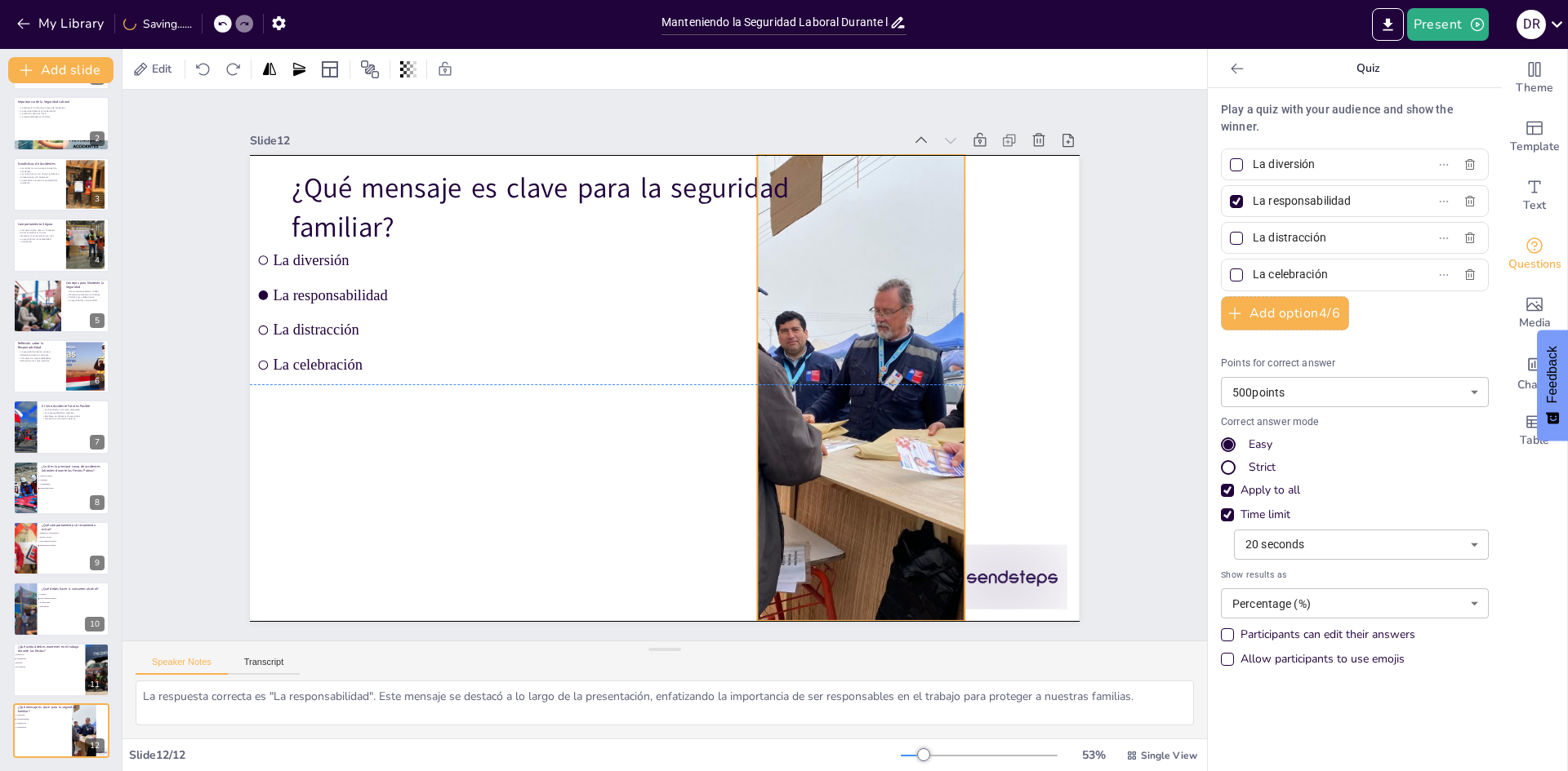
drag, startPoint x: 965, startPoint y: 542, endPoint x: 851, endPoint y: 540, distance: 114.0
click at [851, 540] on div at bounding box center [858, 325] width 736 height 635
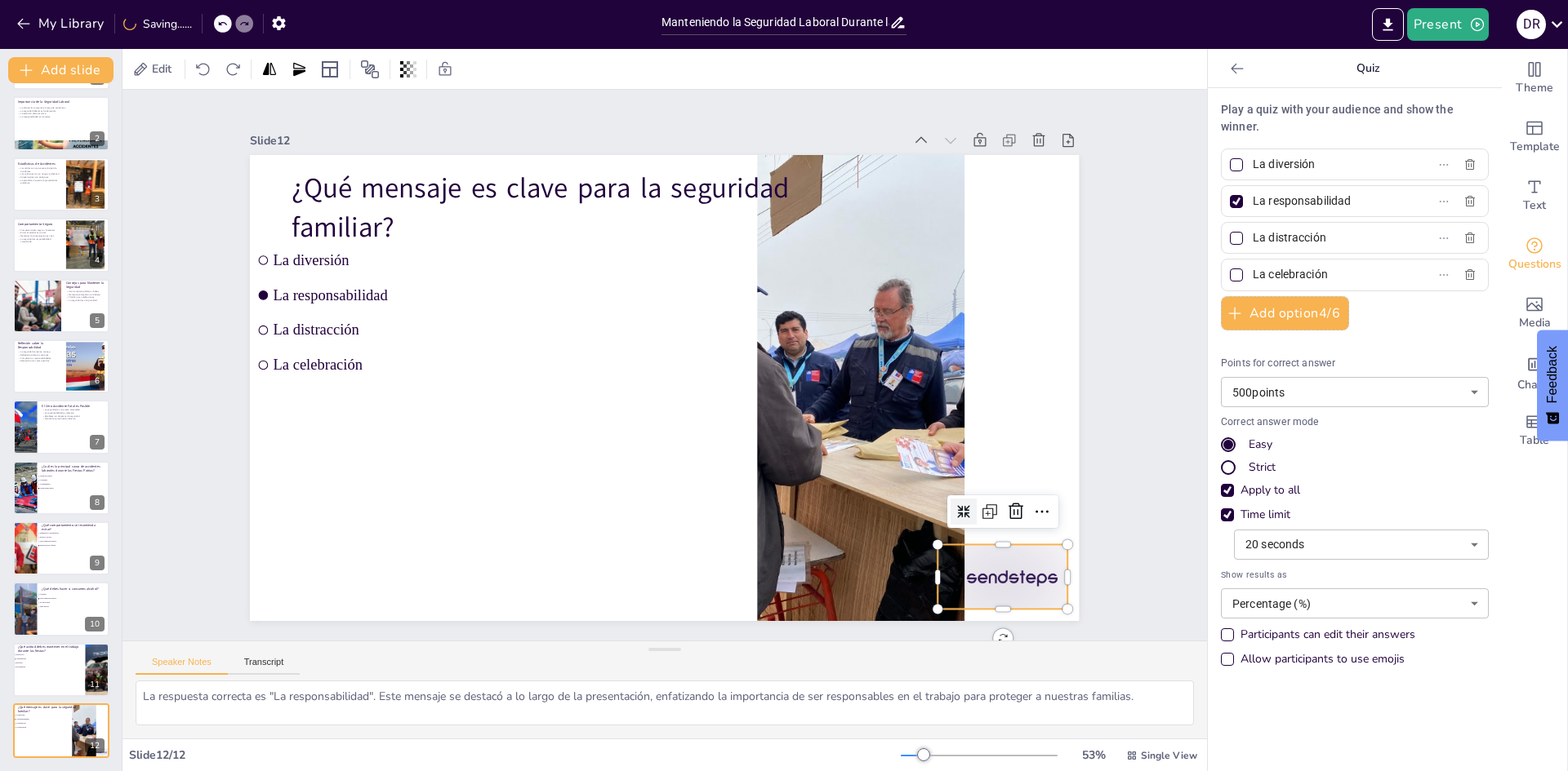
click at [349, 318] on div at bounding box center [276, 267] width 142 height 101
click at [516, 35] on icon at bounding box center [502, 21] width 28 height 28
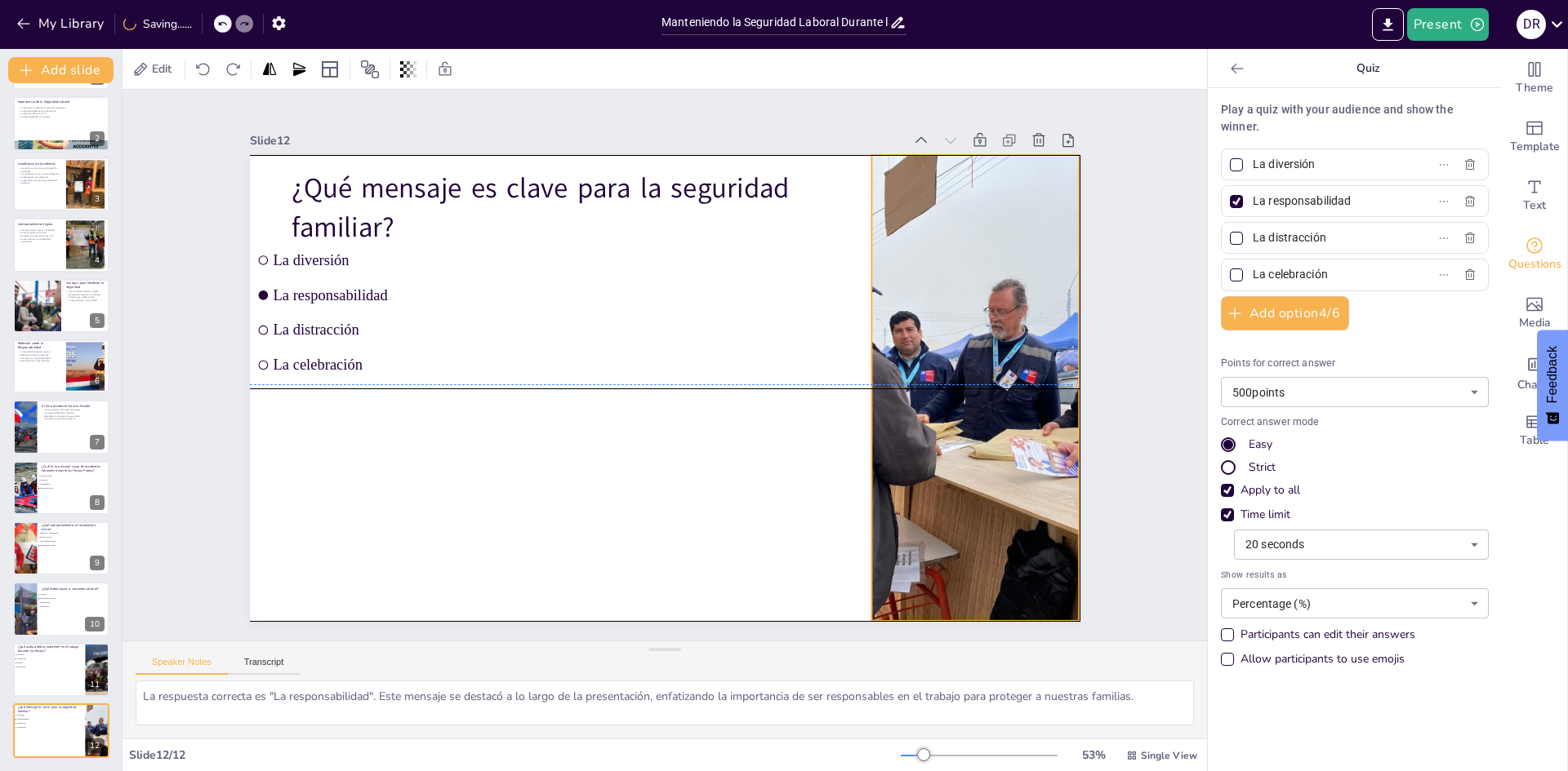
drag, startPoint x: 868, startPoint y: 474, endPoint x: 976, endPoint y: 475, distance: 108.0
click at [976, 475] on div at bounding box center [739, 668] width 636 height 736
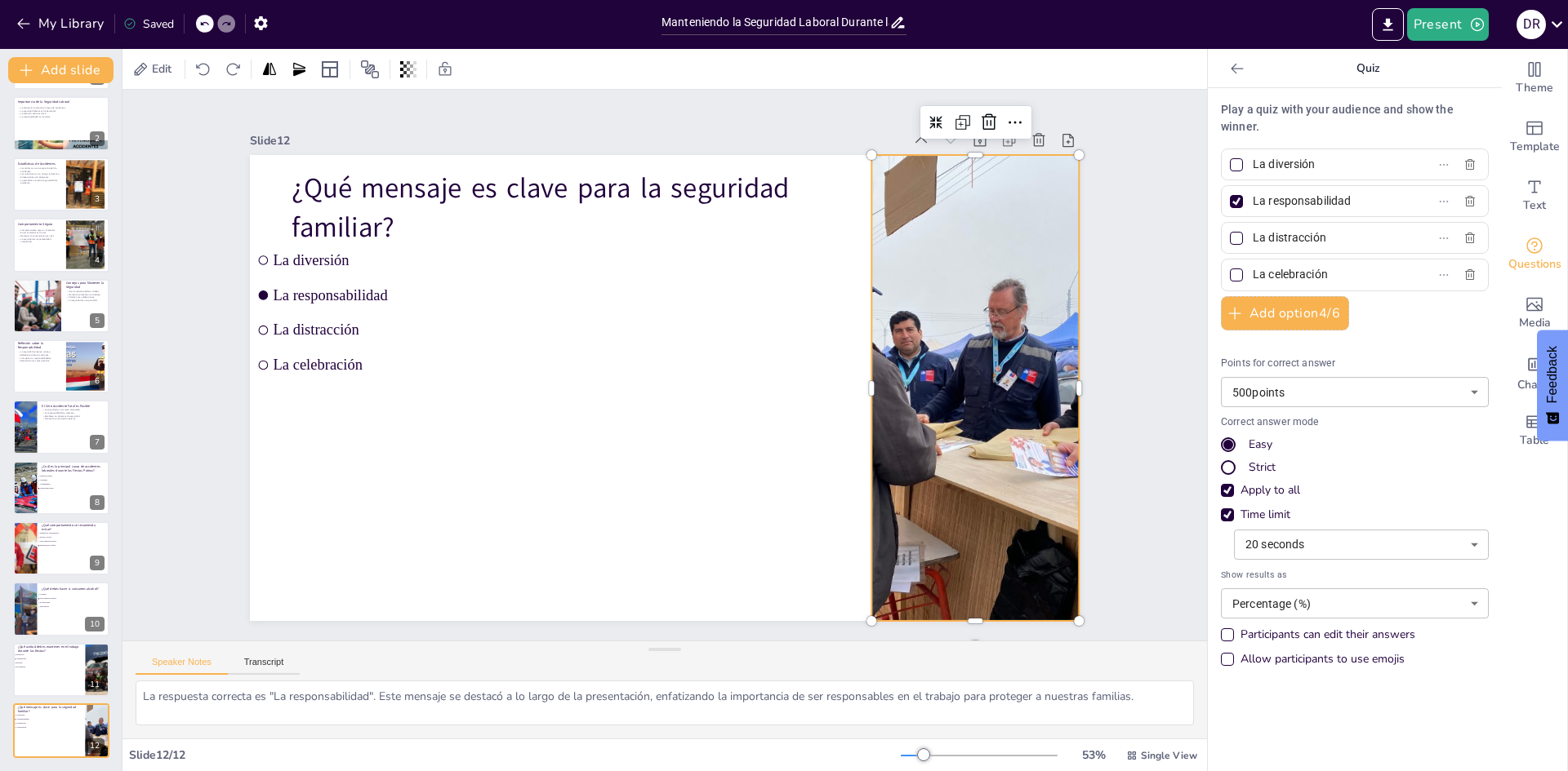
click at [1232, 239] on div at bounding box center [1236, 239] width 8 height 8
click at [1253, 239] on input "La distracción" at bounding box center [1328, 238] width 152 height 24
click at [1232, 239] on div at bounding box center [1236, 239] width 8 height 8
click at [1253, 239] on input "La distracción" at bounding box center [1328, 238] width 152 height 24
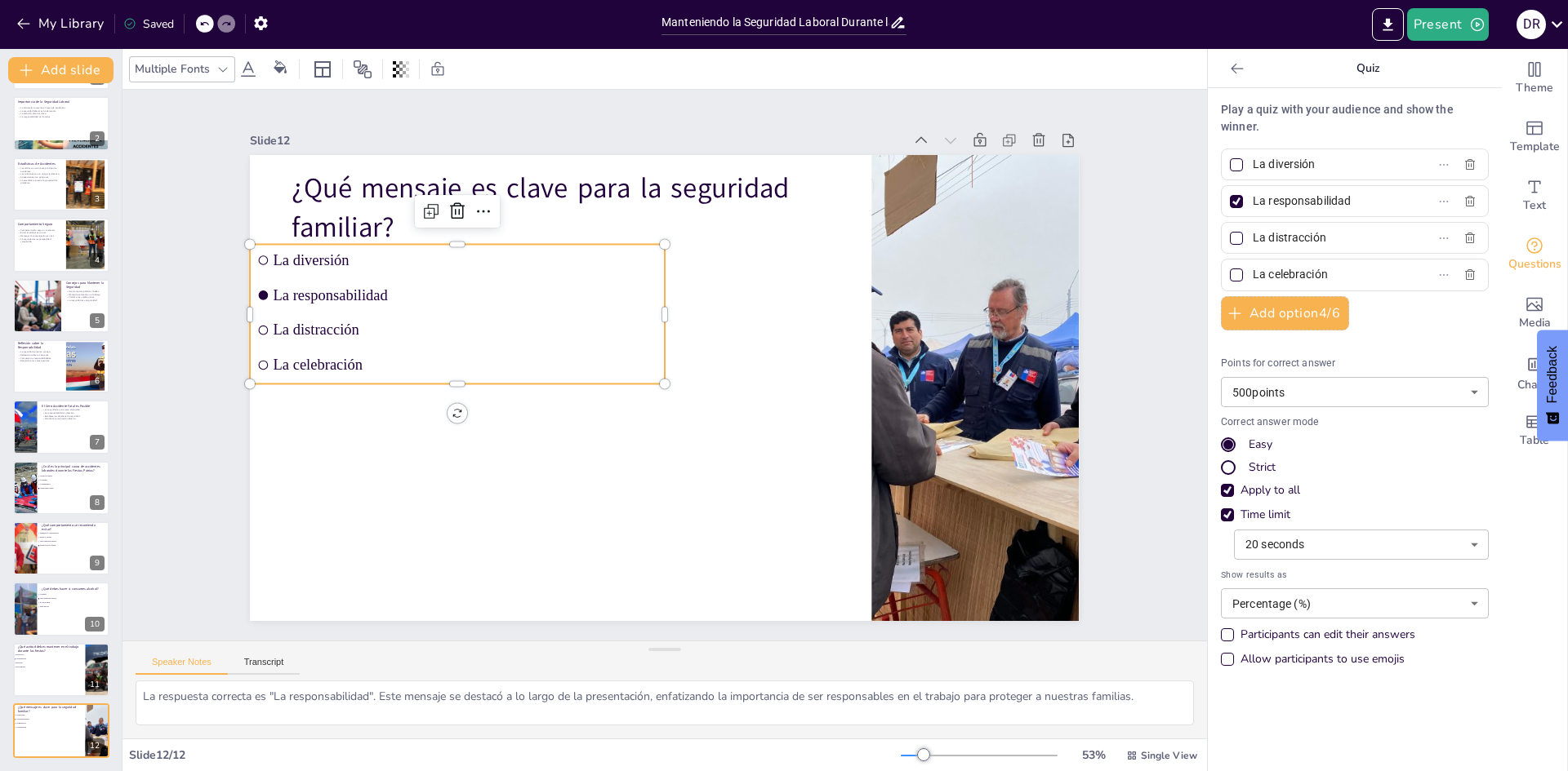
click at [727, 262] on span "La diversión" at bounding box center [887, 334] width 321 height 240
click at [677, 442] on div at bounding box center [883, 469] width 414 height 56
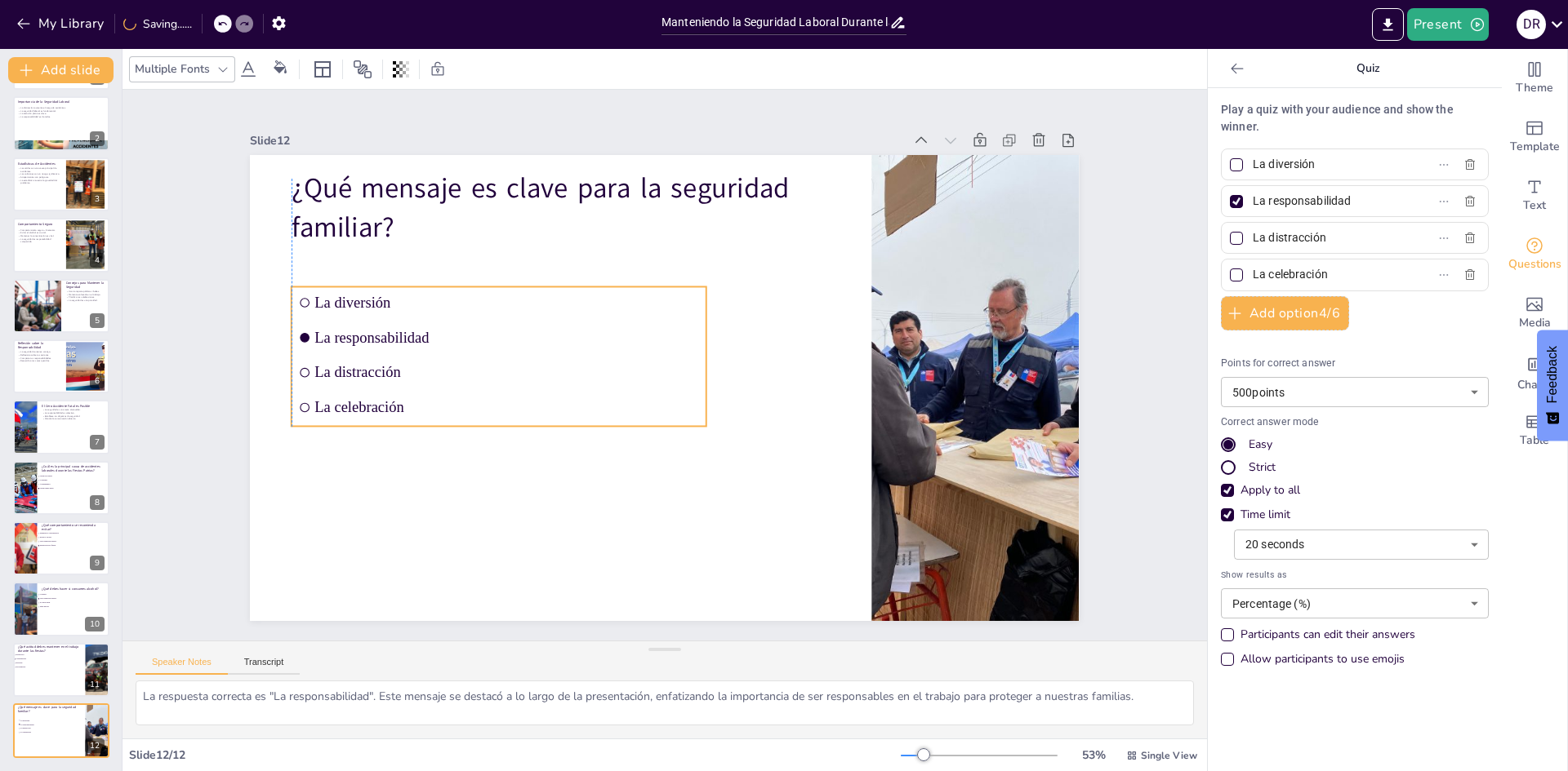
drag, startPoint x: 463, startPoint y: 261, endPoint x: 503, endPoint y: 303, distance: 58.0
click at [503, 304] on span "La diversión" at bounding box center [542, 483] width 172 height 358
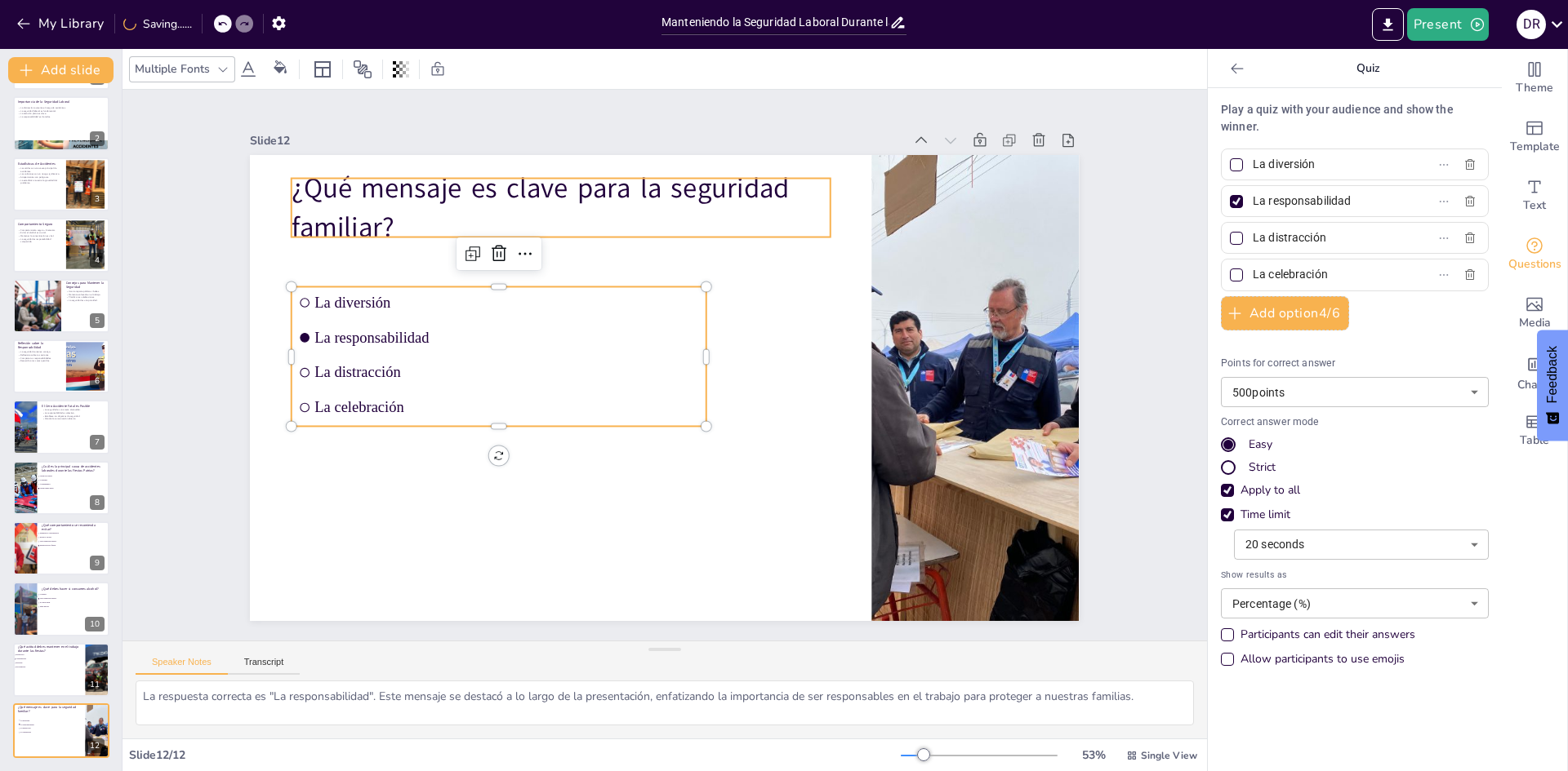
click at [703, 213] on p "¿Qué mensaje es clave para la seguridad familiar?" at bounding box center [797, 231] width 188 height 543
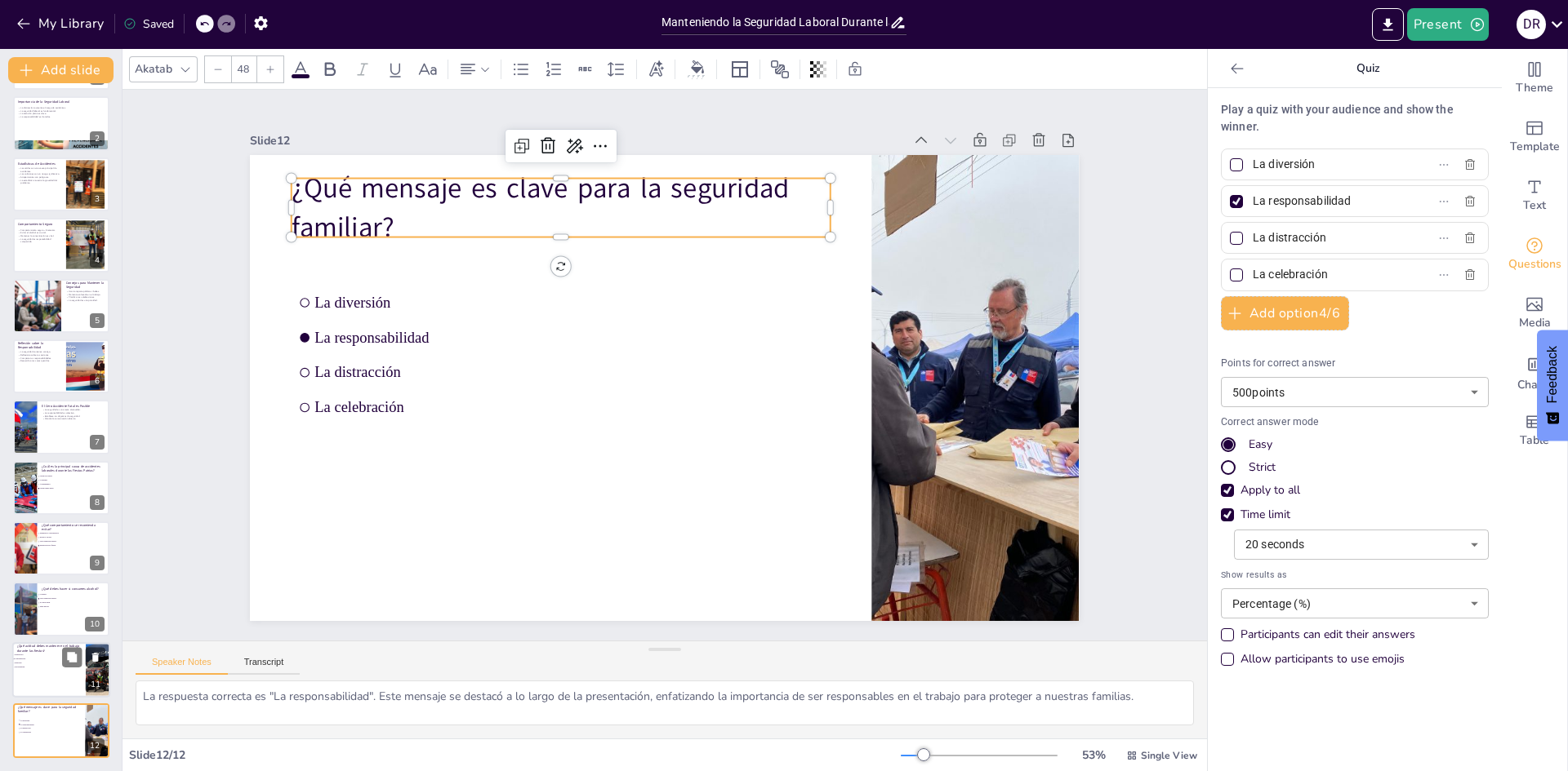
click at [56, 676] on div at bounding box center [61, 670] width 98 height 56
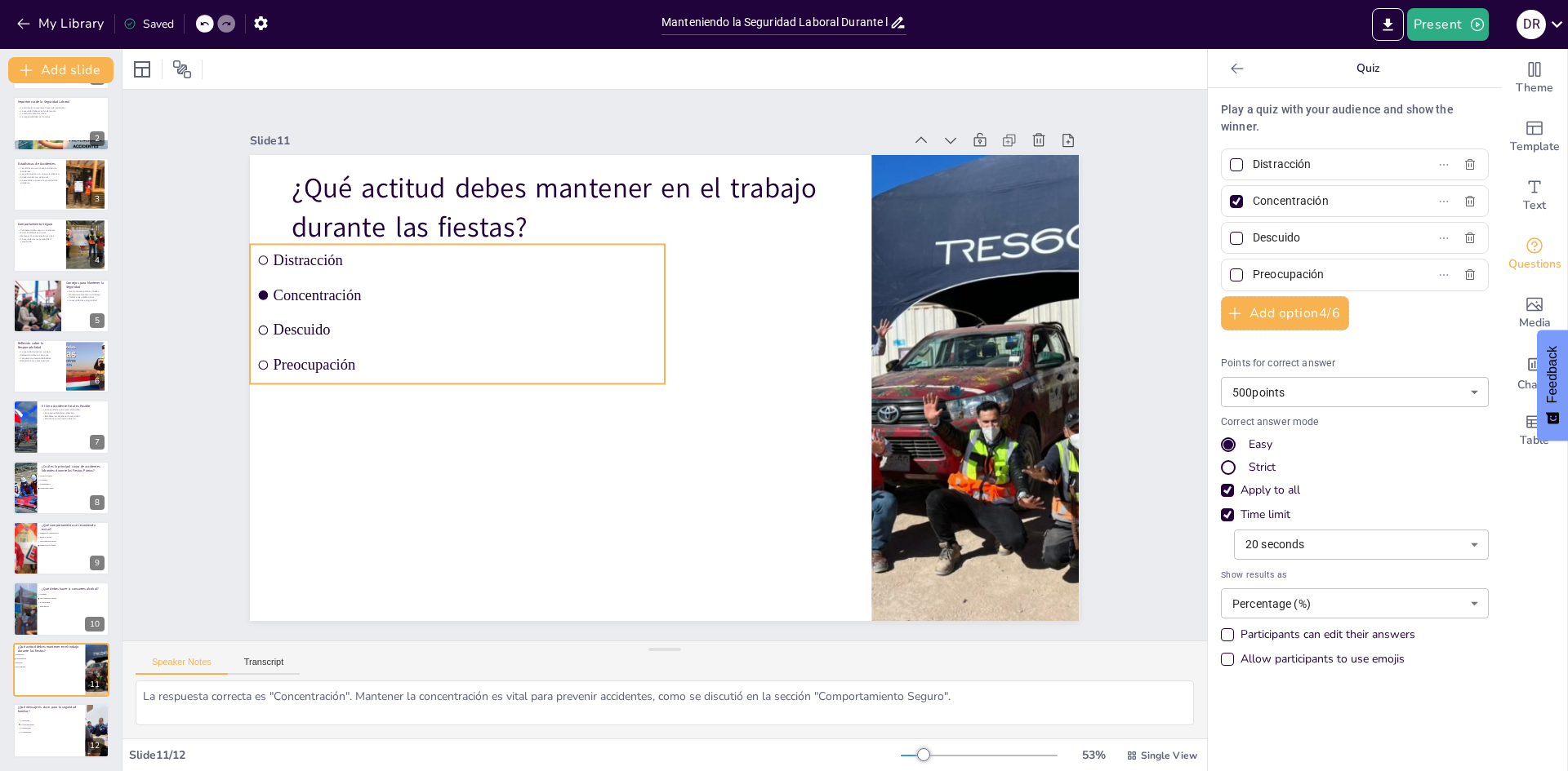
click at [719, 256] on span "Distracción" at bounding box center [748, 156] width 57 height 384
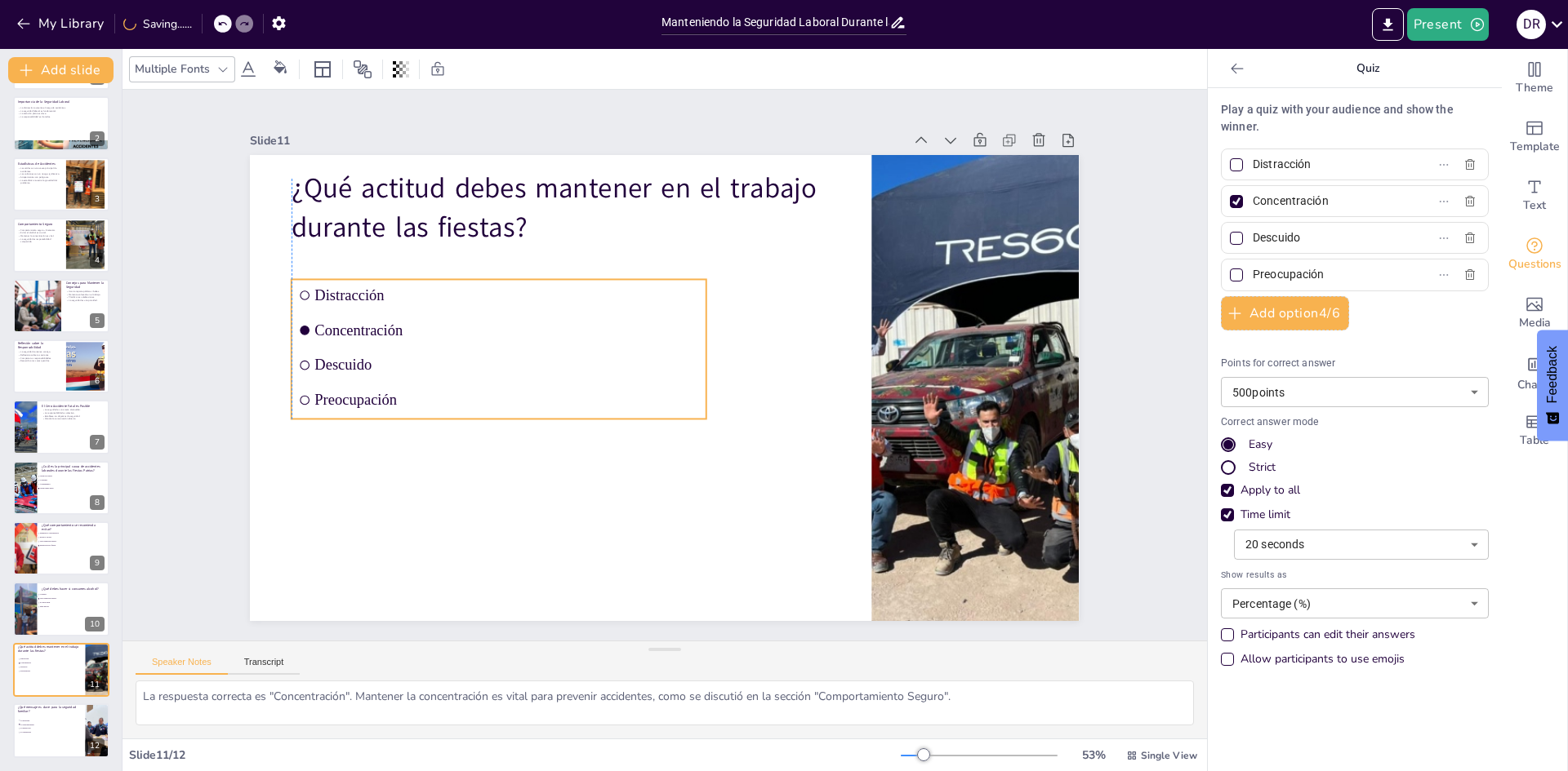
drag, startPoint x: 490, startPoint y: 256, endPoint x: 533, endPoint y: 292, distance: 56.1
click at [680, 292] on span "Distracción" at bounding box center [828, 311] width 297 height 269
click at [36, 621] on div at bounding box center [25, 610] width 74 height 56
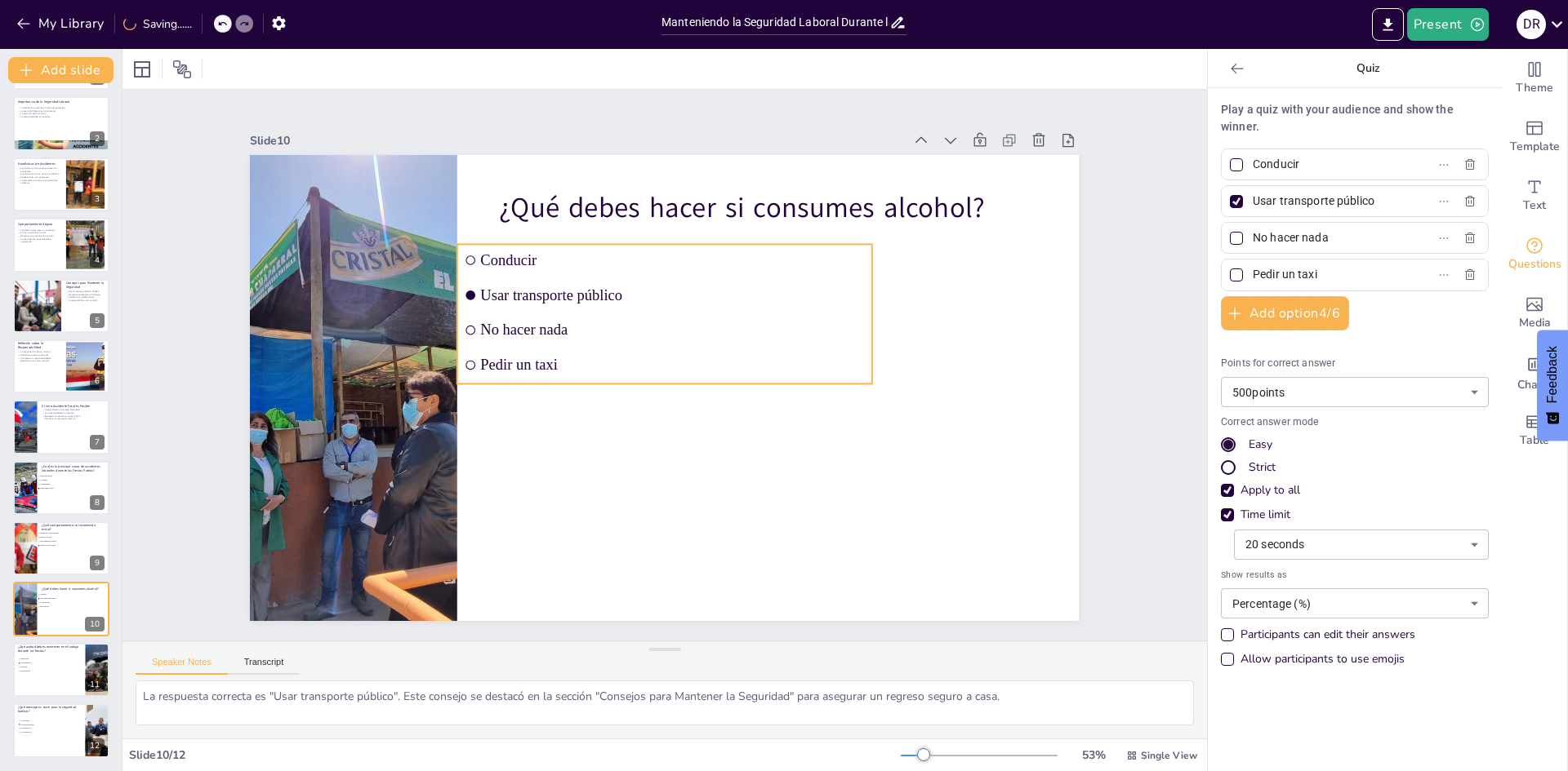
click at [559, 306] on ul "Conducir Usar transporte público No hacer nada Pedir un taxi" at bounding box center [708, 340] width 328 height 428
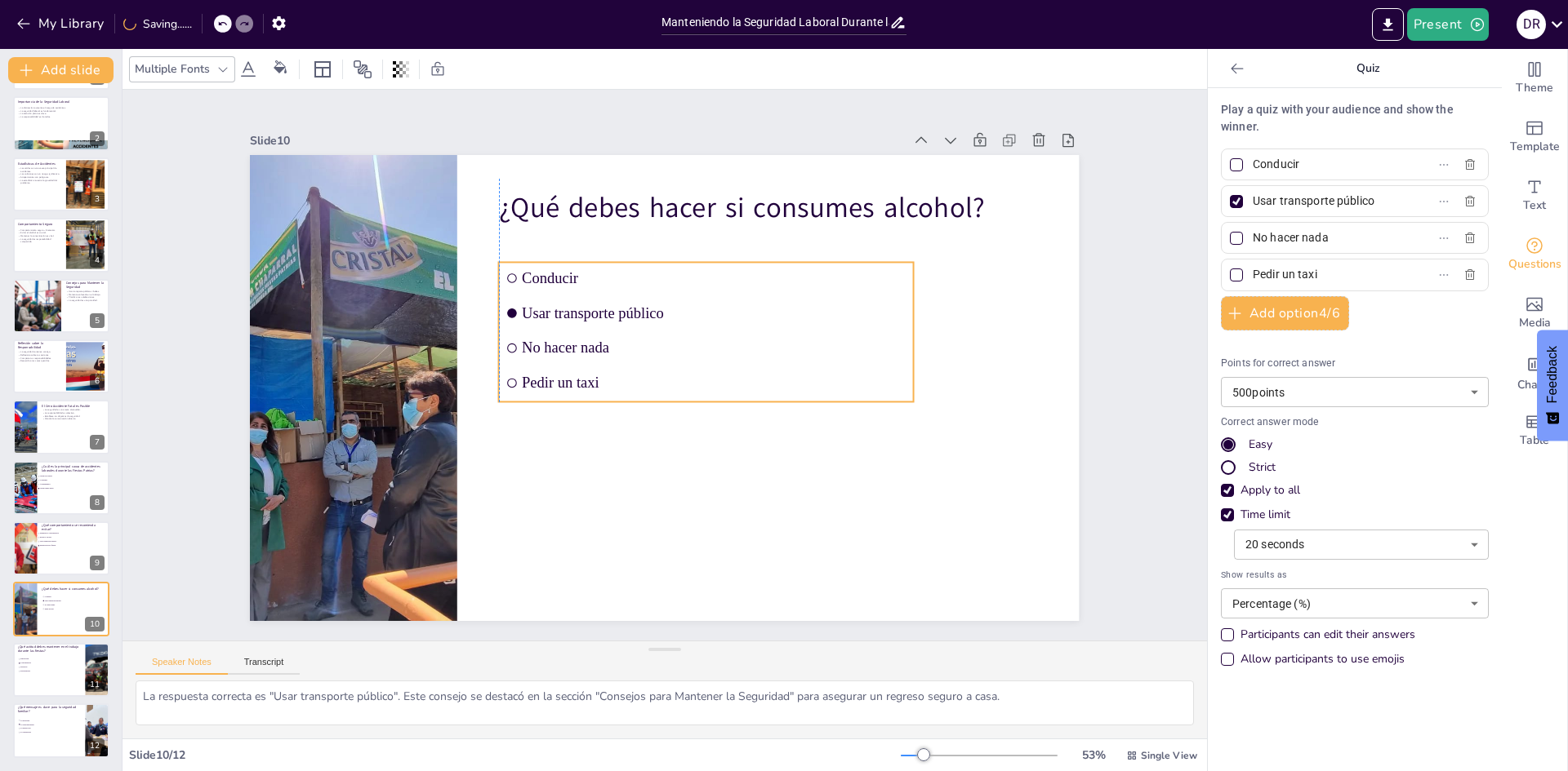
drag, startPoint x: 597, startPoint y: 252, endPoint x: 642, endPoint y: 270, distance: 48.5
click at [642, 413] on span "Conducir" at bounding box center [634, 461] width 379 height 96
click at [41, 554] on div at bounding box center [61, 548] width 98 height 56
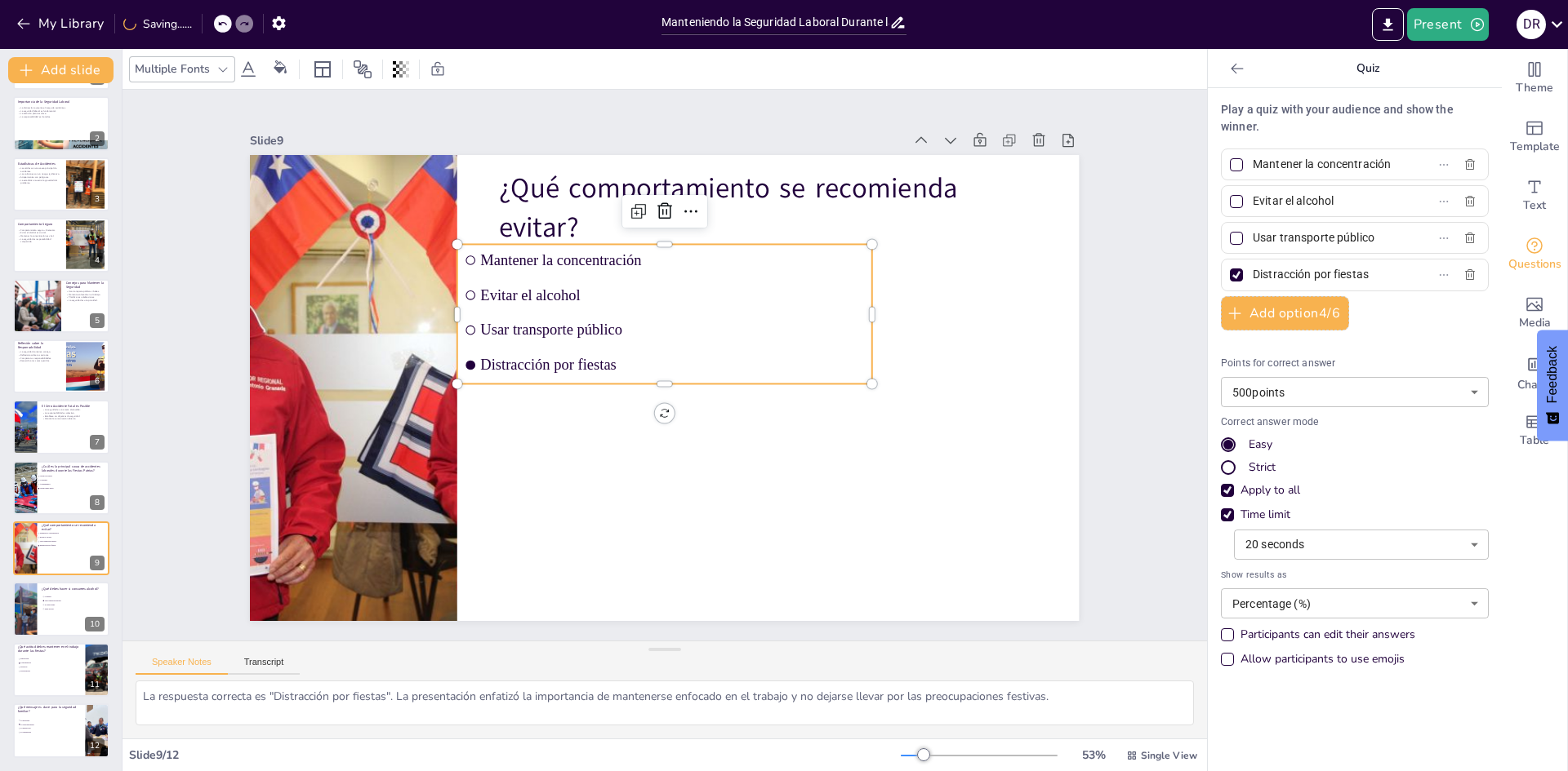
click at [689, 297] on span "Evitar el alcohol" at bounding box center [617, 415] width 321 height 239
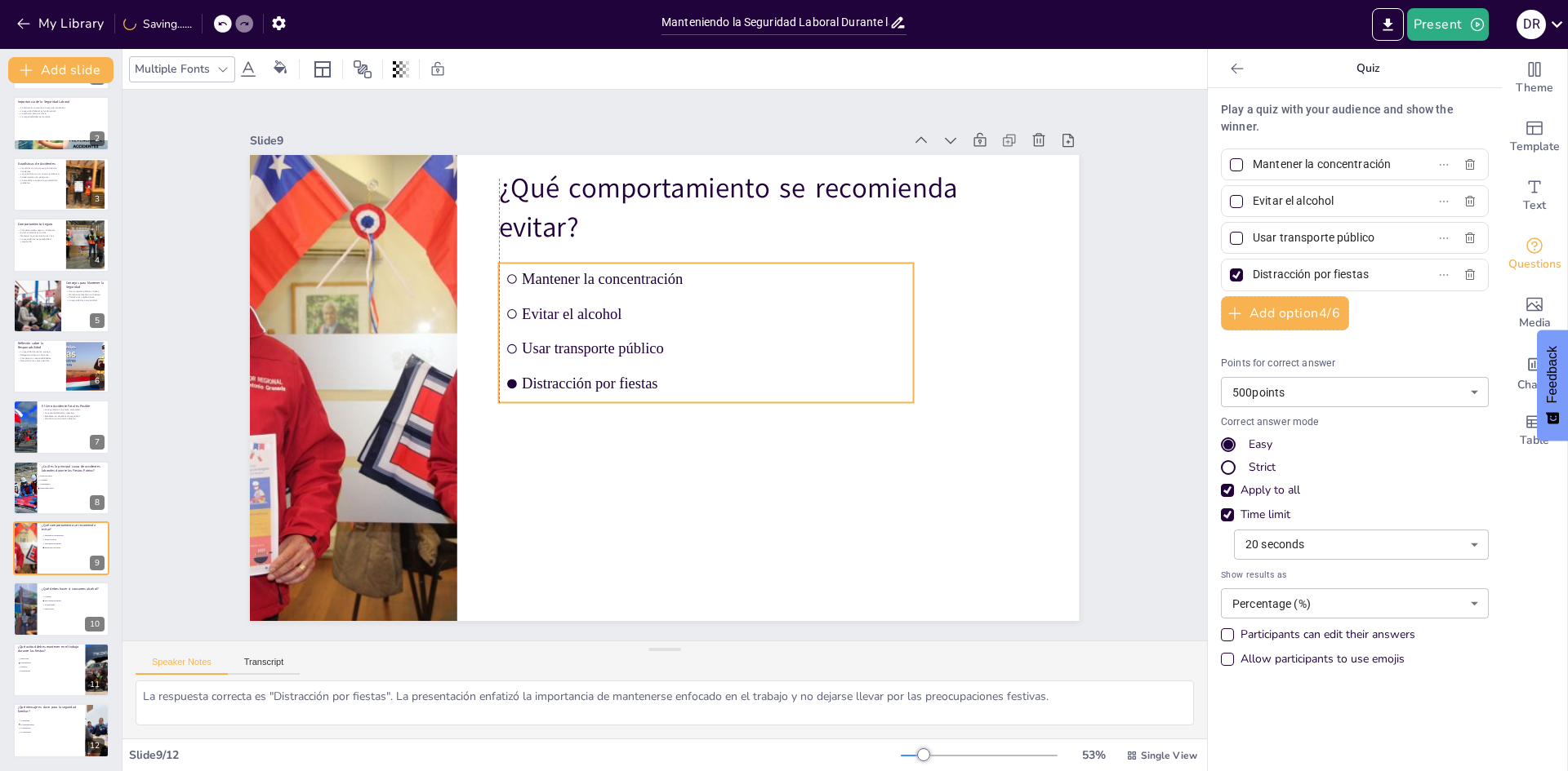
drag, startPoint x: 681, startPoint y: 268, endPoint x: 720, endPoint y: 287, distance: 43.4
click at [720, 287] on li "Mantener la concentración" at bounding box center [756, 338] width 301 height 329
click at [59, 485] on ul "Caídas de objetos Colisiones Atrapamientos Caídas desde altura" at bounding box center [61, 482] width 49 height 17
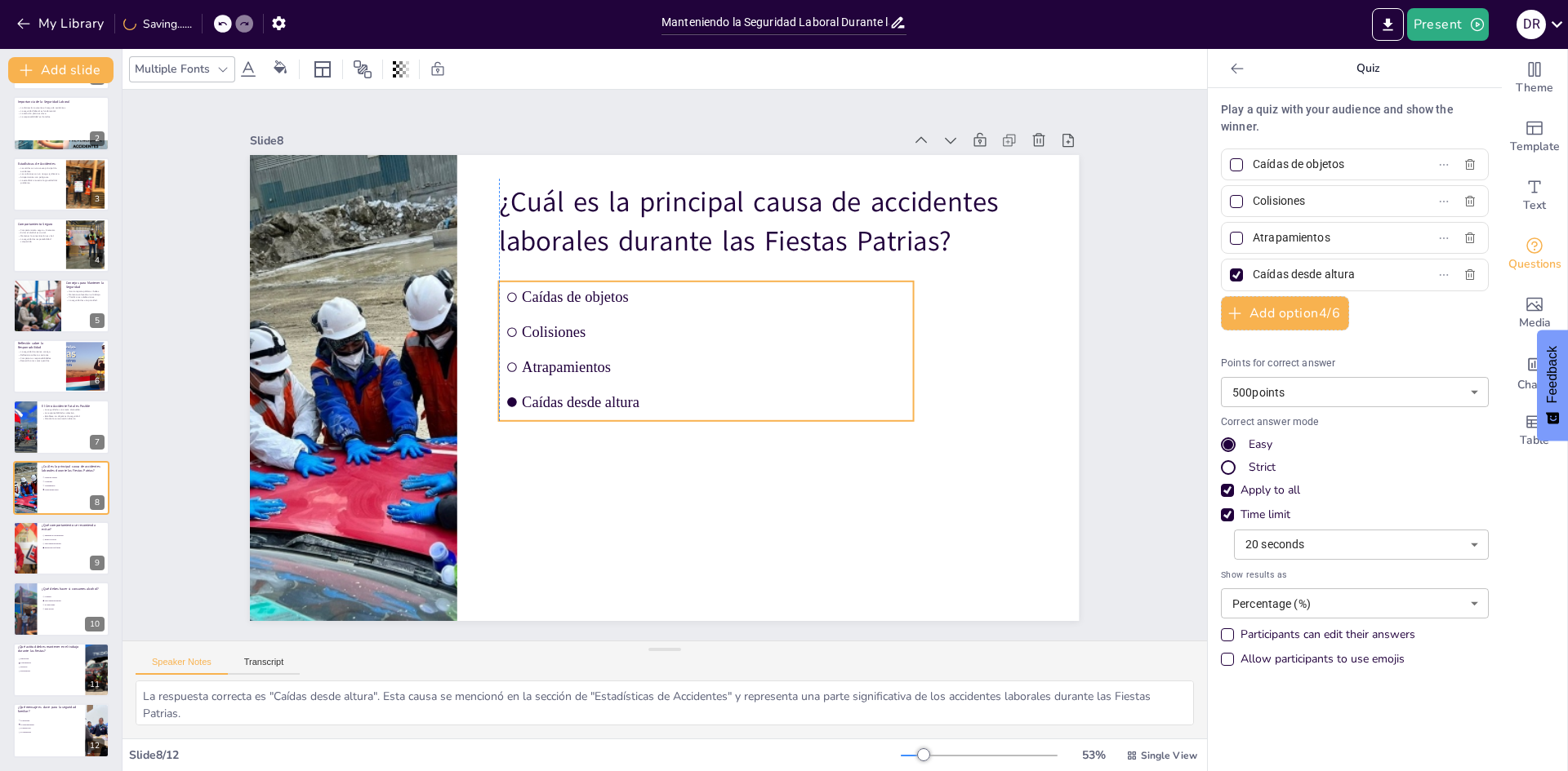
drag, startPoint x: 637, startPoint y: 318, endPoint x: 673, endPoint y: 327, distance: 37.1
click at [673, 327] on span "Colisiones" at bounding box center [607, 381] width 370 height 135
click at [61, 427] on div at bounding box center [61, 427] width 98 height 56
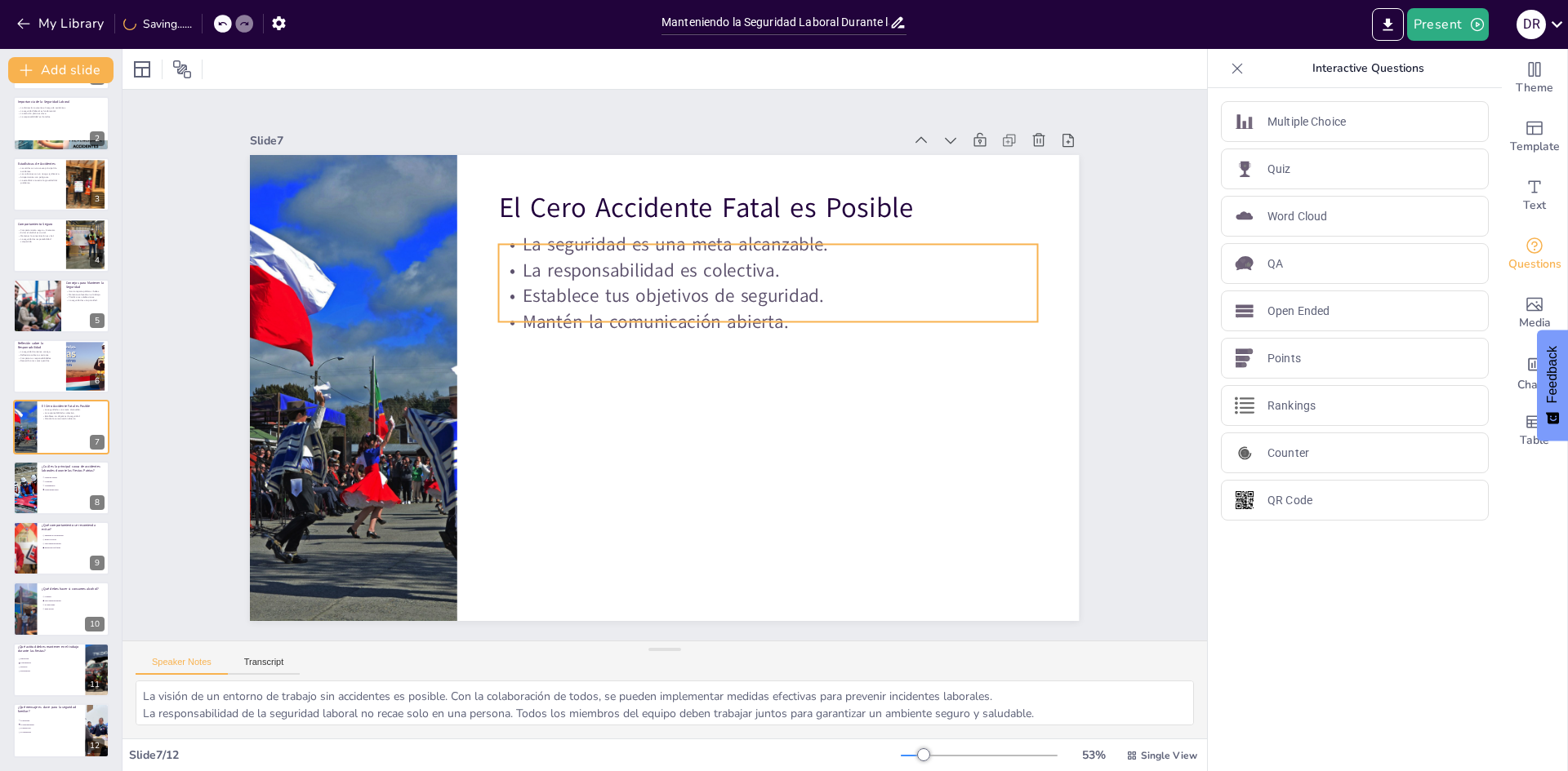
click at [642, 289] on p "La responsabilidad es colectiva." at bounding box center [532, 410] width 503 height 243
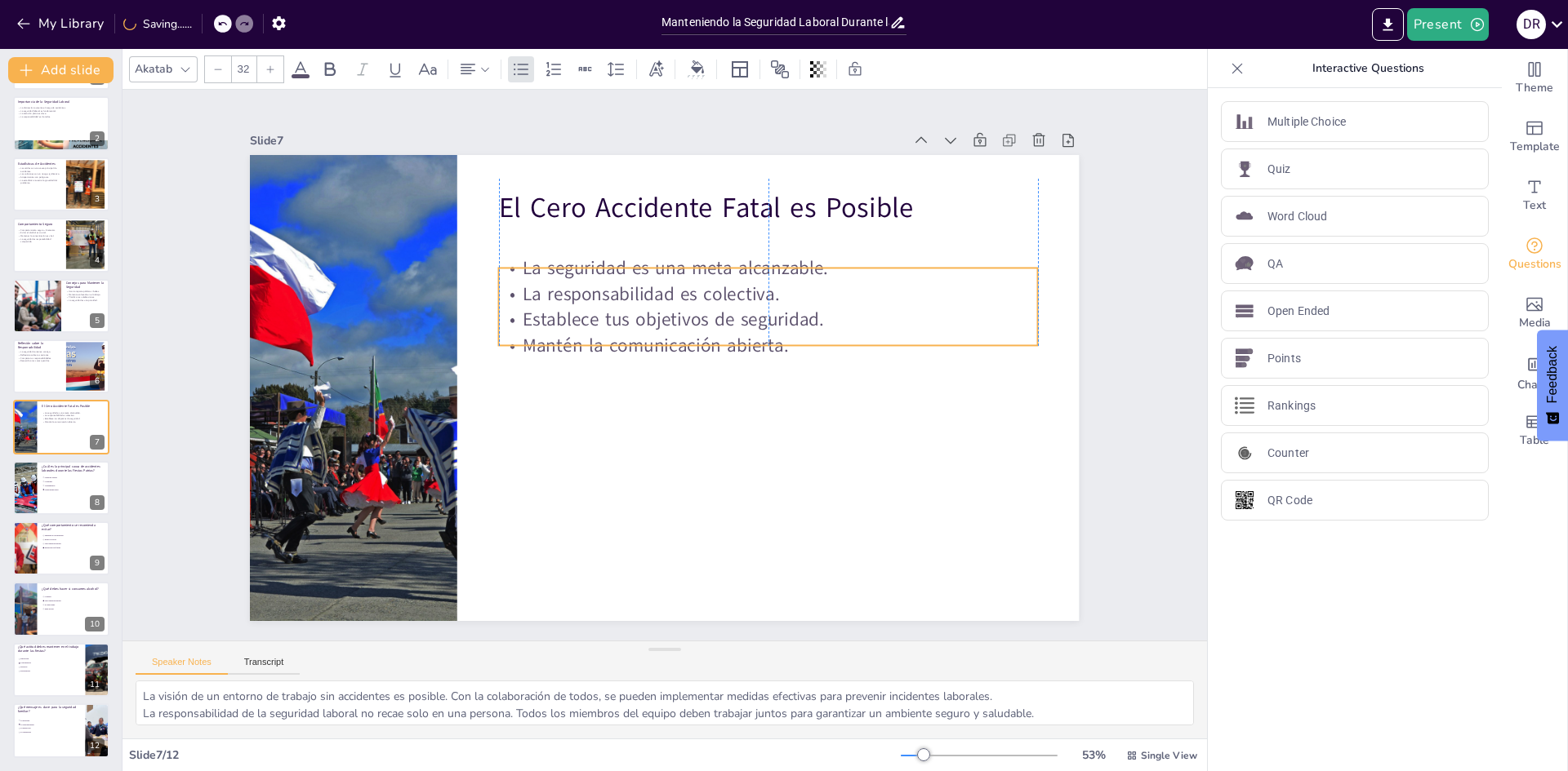
drag, startPoint x: 668, startPoint y: 265, endPoint x: 674, endPoint y: 289, distance: 24.7
click at [674, 289] on p "La responsabilidad es colectiva." at bounding box center [675, 490] width 292 height 479
click at [41, 475] on li "Caídas de objetos" at bounding box center [66, 477] width 49 height 4
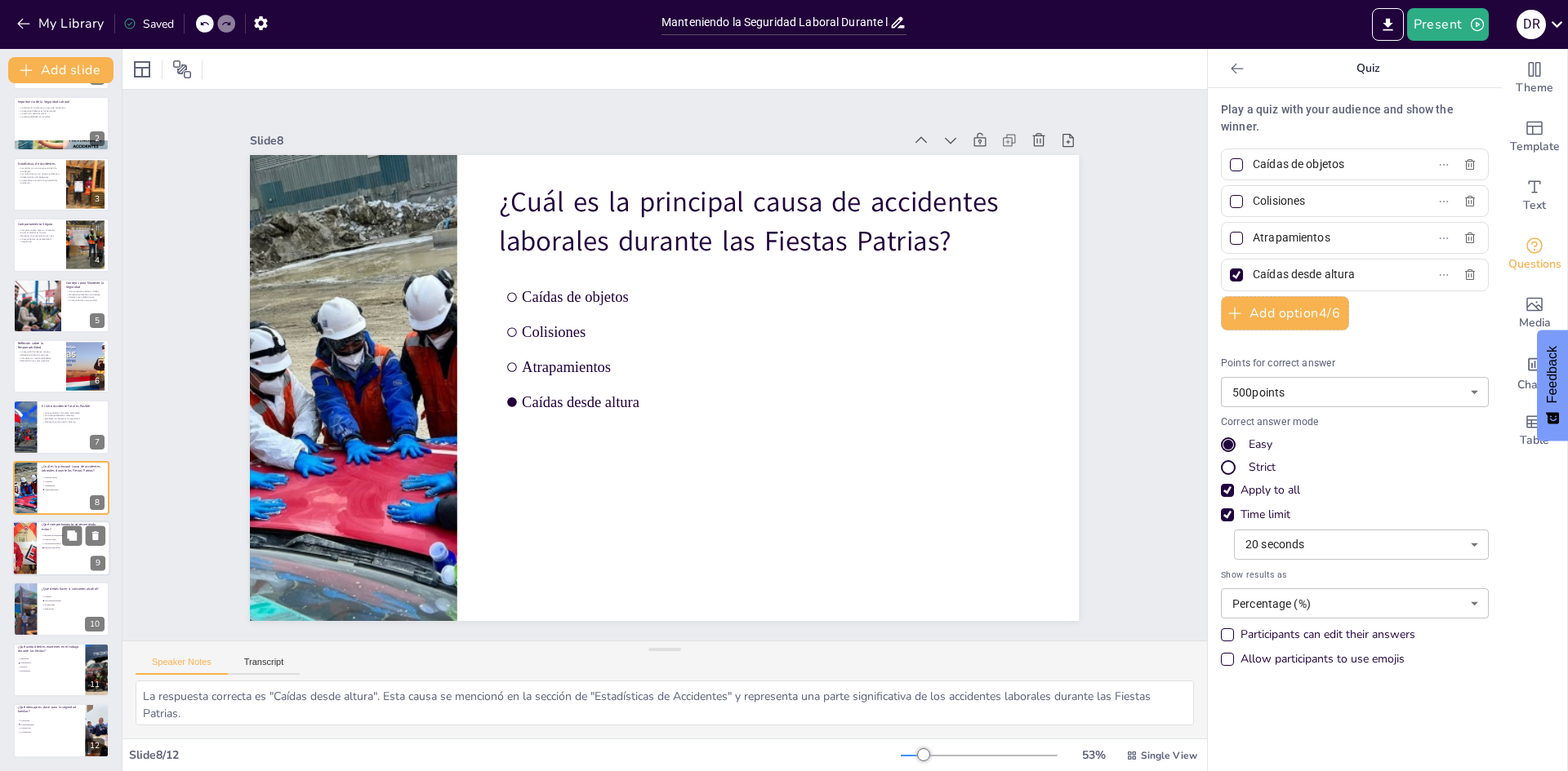
click at [47, 547] on span "Distracción por fiestas" at bounding box center [67, 548] width 46 height 2
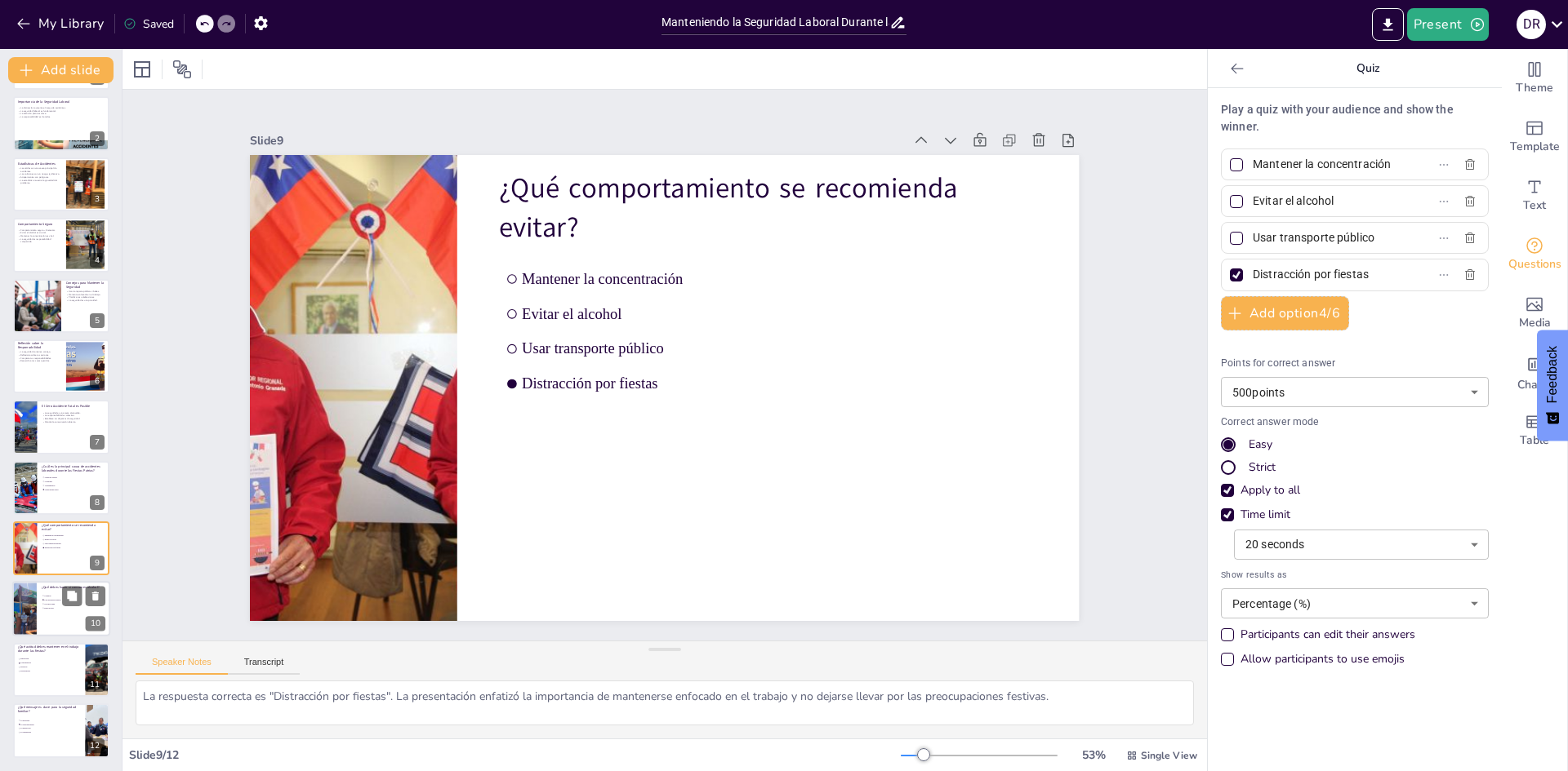
click at [43, 613] on div at bounding box center [61, 610] width 98 height 56
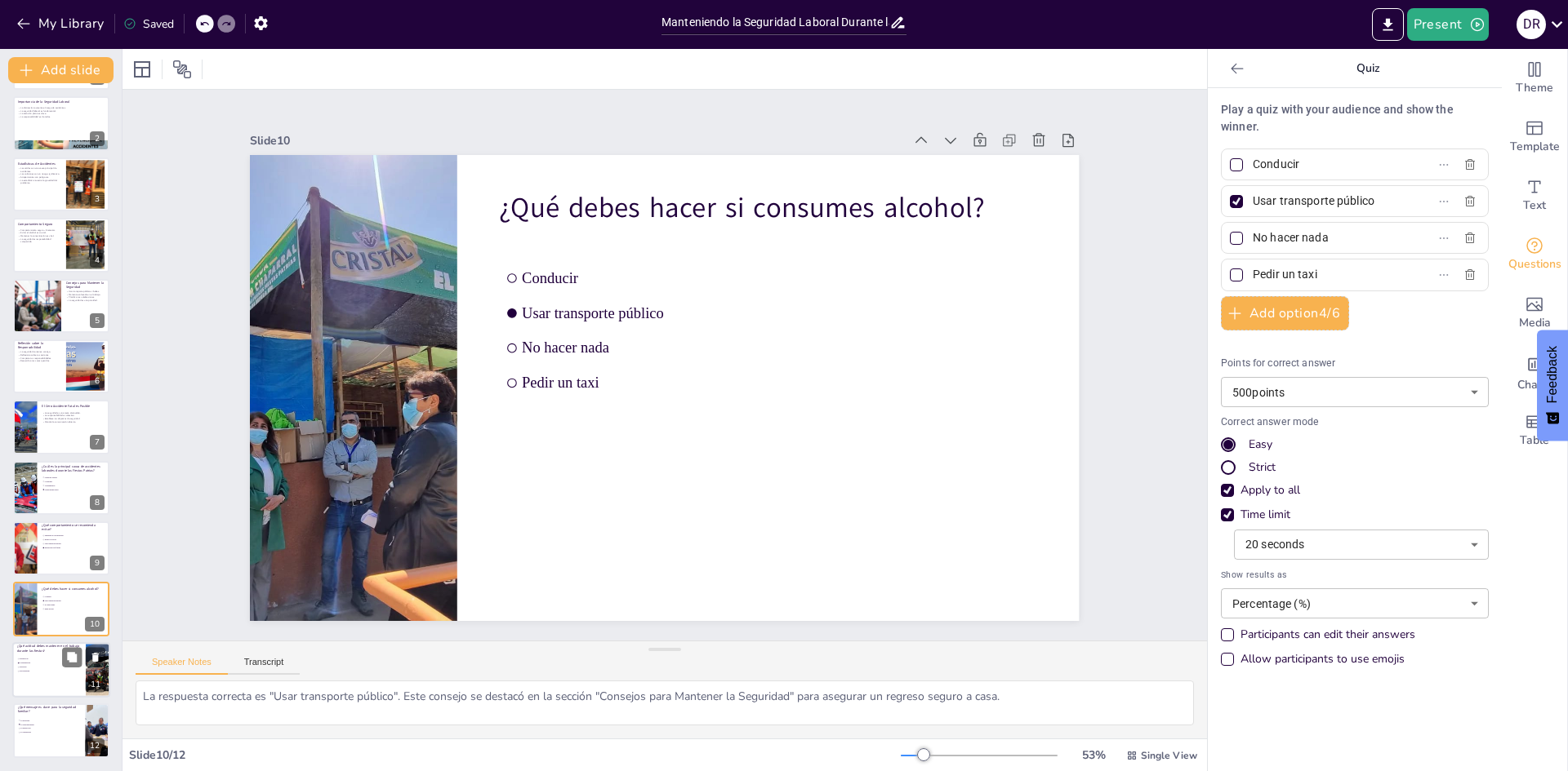
click at [37, 660] on li "Distracción" at bounding box center [41, 659] width 49 height 4
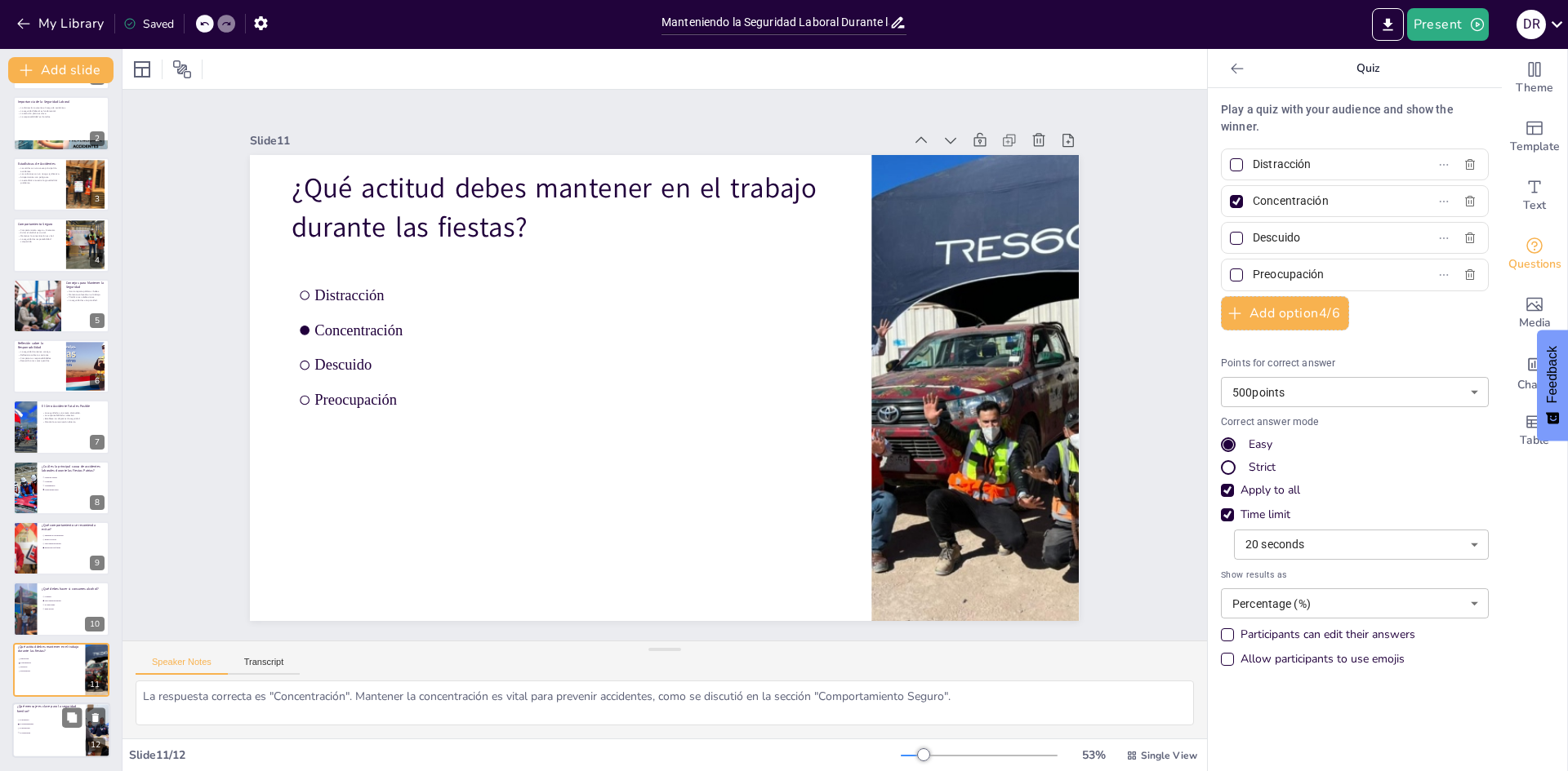
click at [34, 729] on span "La distracción" at bounding box center [42, 729] width 46 height 2
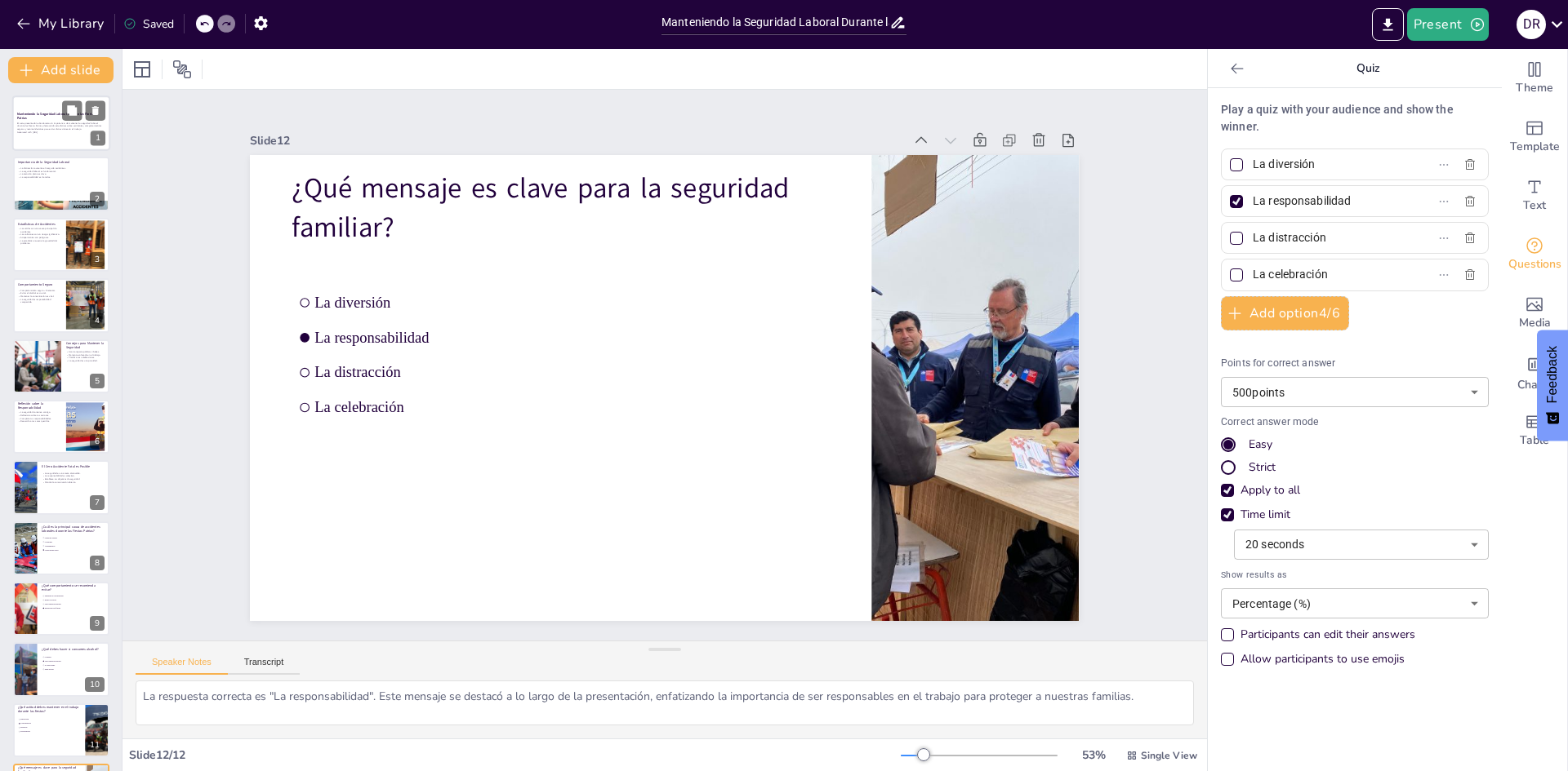
click at [44, 114] on strong "Manteniendo la Seguridad Laboral Durante las Fiestas Patrias" at bounding box center [56, 116] width 79 height 9
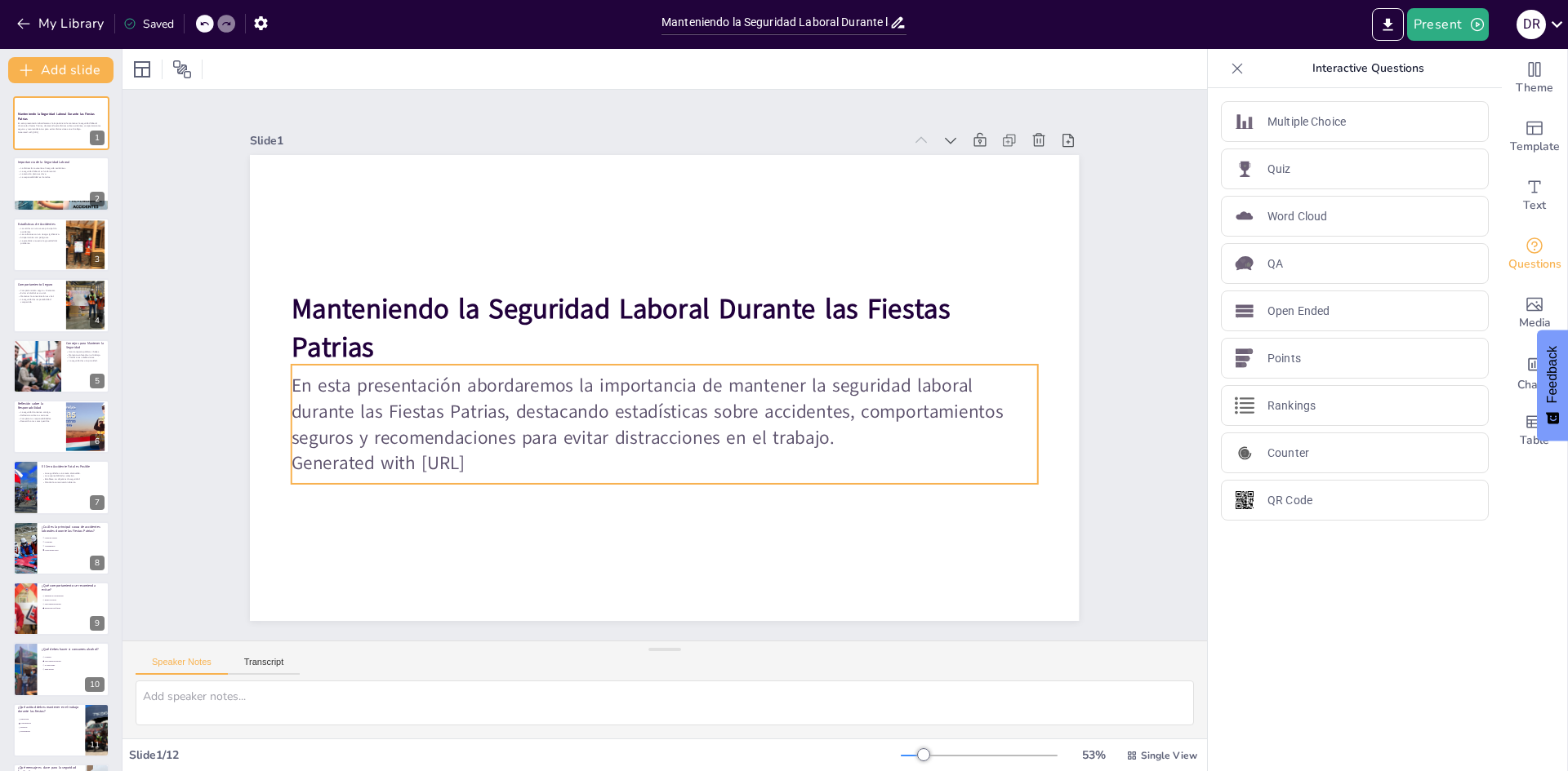
click at [515, 468] on p "Generated with Sendsteps.ai" at bounding box center [567, 356] width 104 height 744
click at [479, 455] on p "Generated with Sendsteps.ai" at bounding box center [591, 431] width 519 height 572
click at [479, 455] on p "Generated with Sendsteps.ai" at bounding box center [655, 463] width 745 height 104
drag, startPoint x: 511, startPoint y: 460, endPoint x: 284, endPoint y: 461, distance: 227.0
click at [515, 461] on p "Generated with Sendsteps.ai" at bounding box center [567, 375] width 104 height 744
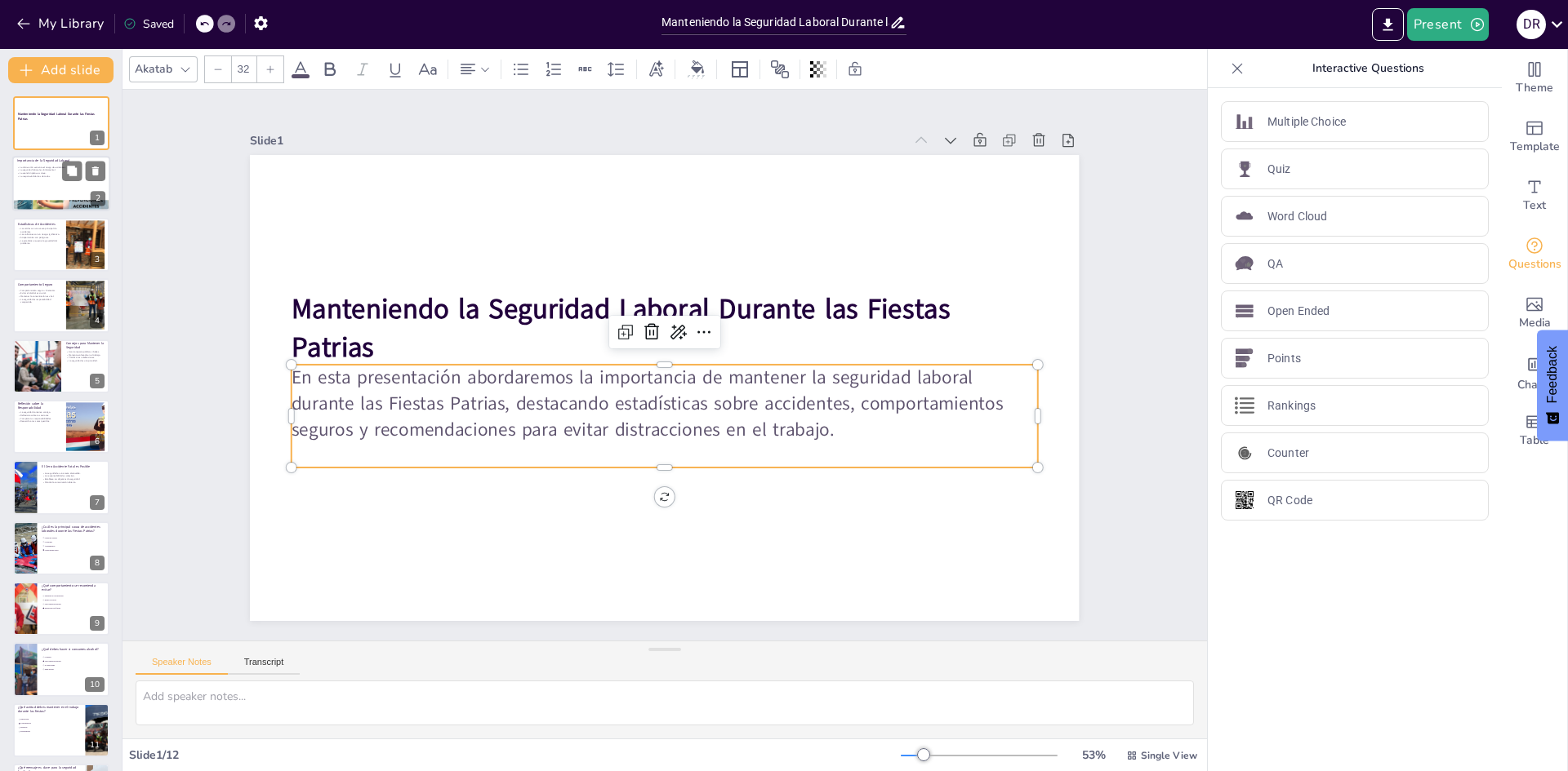
click at [15, 163] on div at bounding box center [61, 185] width 98 height 56
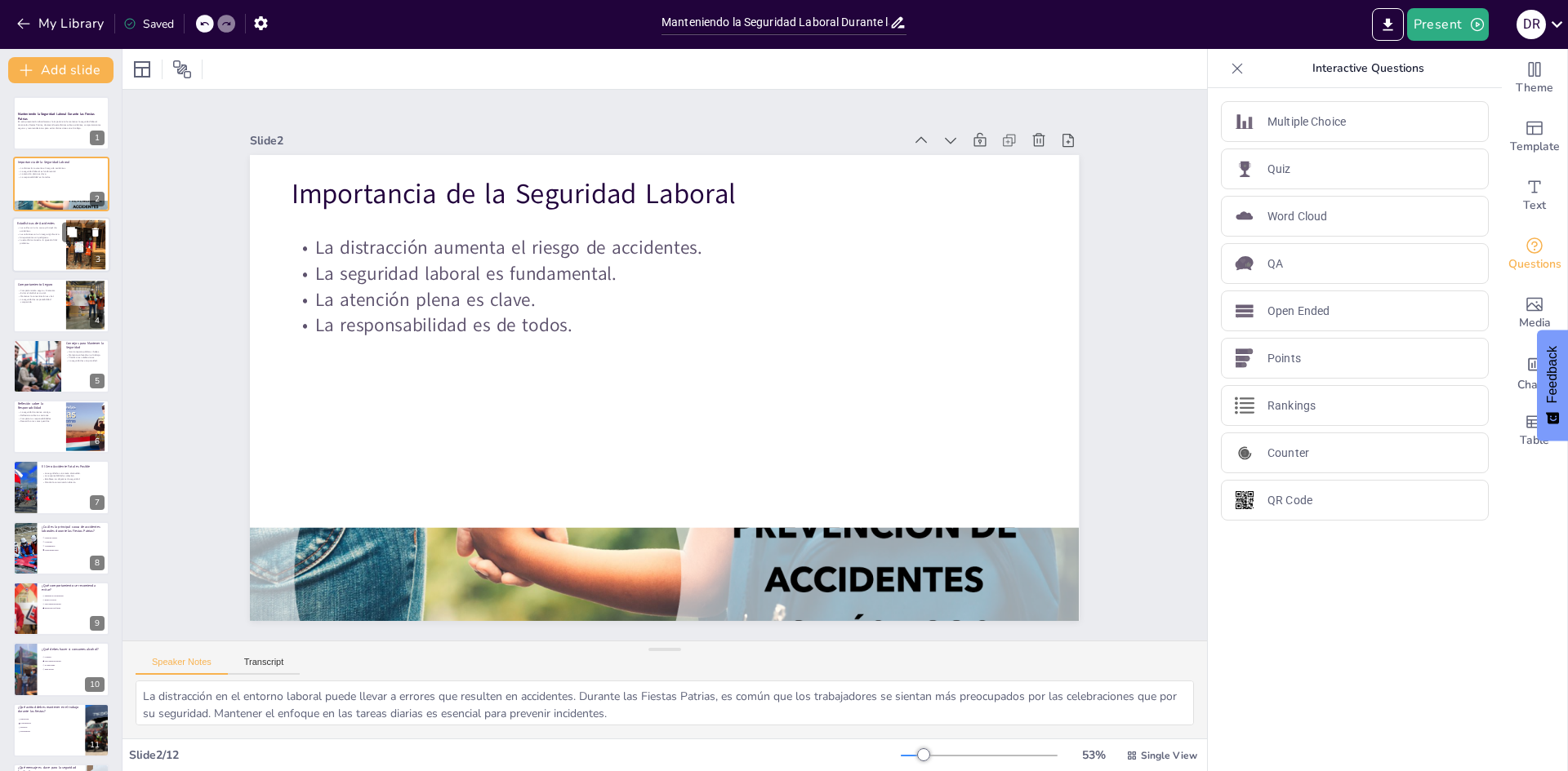
click at [20, 236] on p "Atrapamientos son peligrosos." at bounding box center [38, 237] width 44 height 3
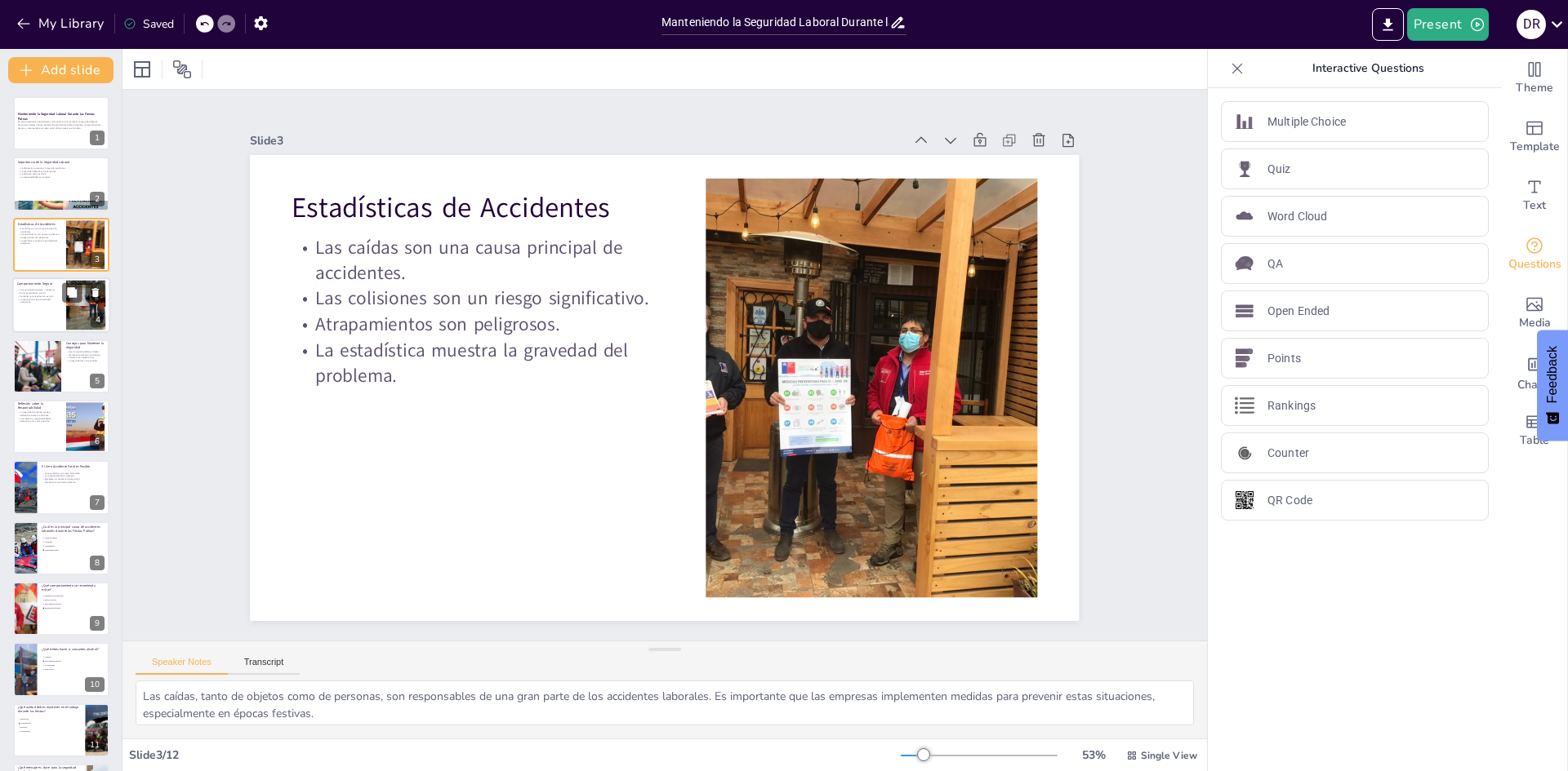
click at [50, 304] on div at bounding box center [61, 305] width 98 height 56
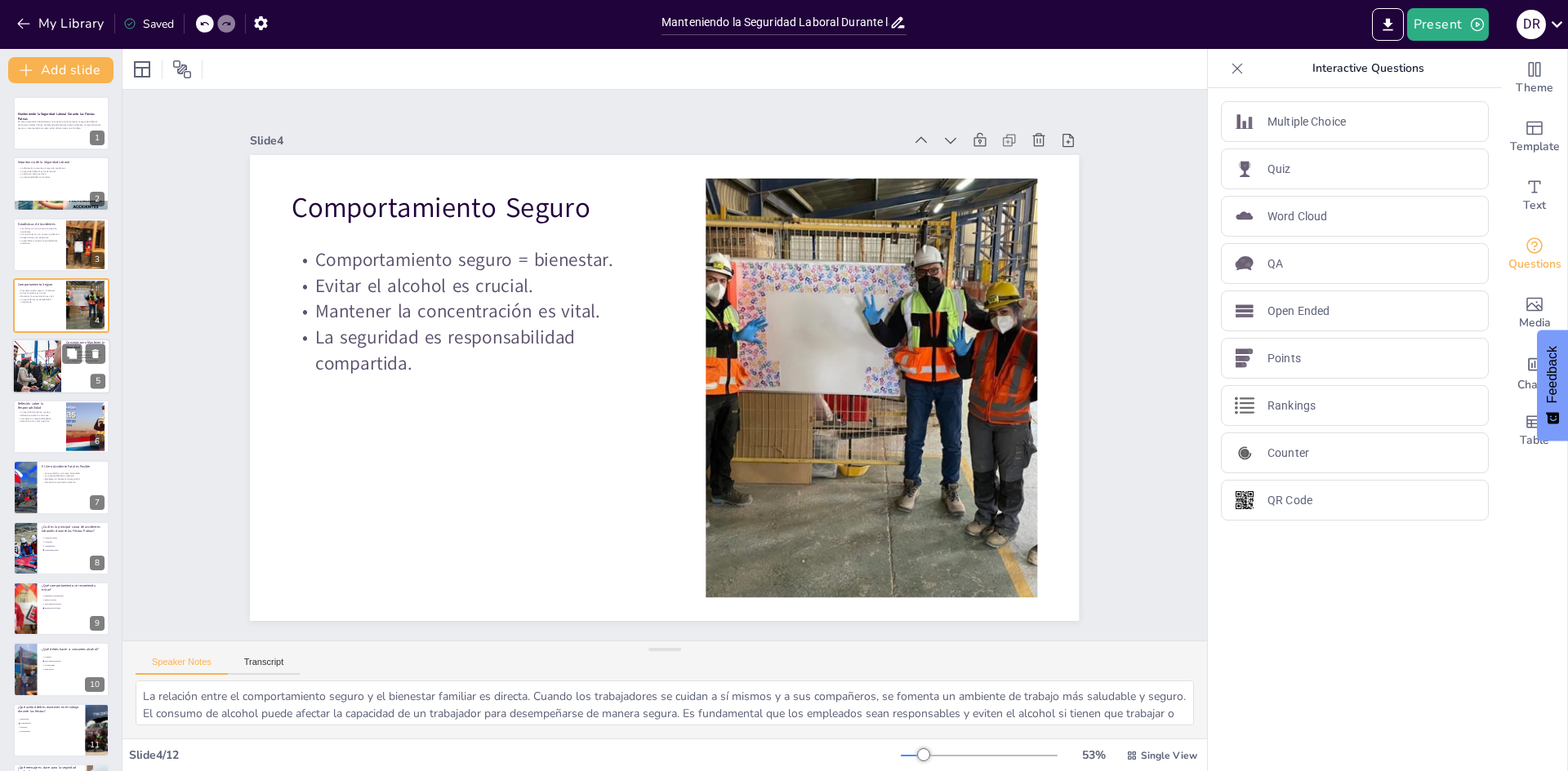
click at [42, 364] on div at bounding box center [36, 366] width 84 height 56
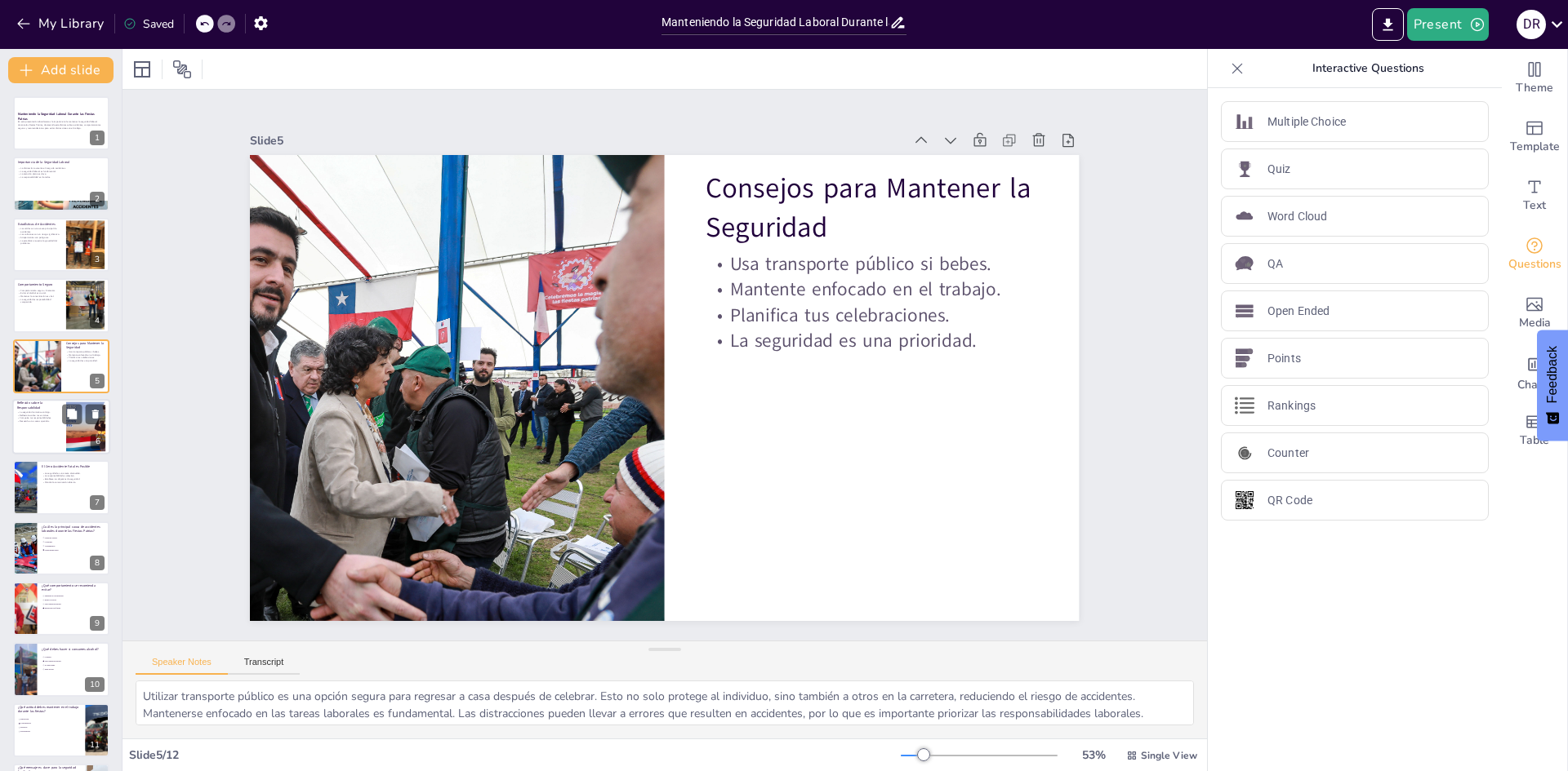
click at [51, 437] on div at bounding box center [61, 426] width 98 height 56
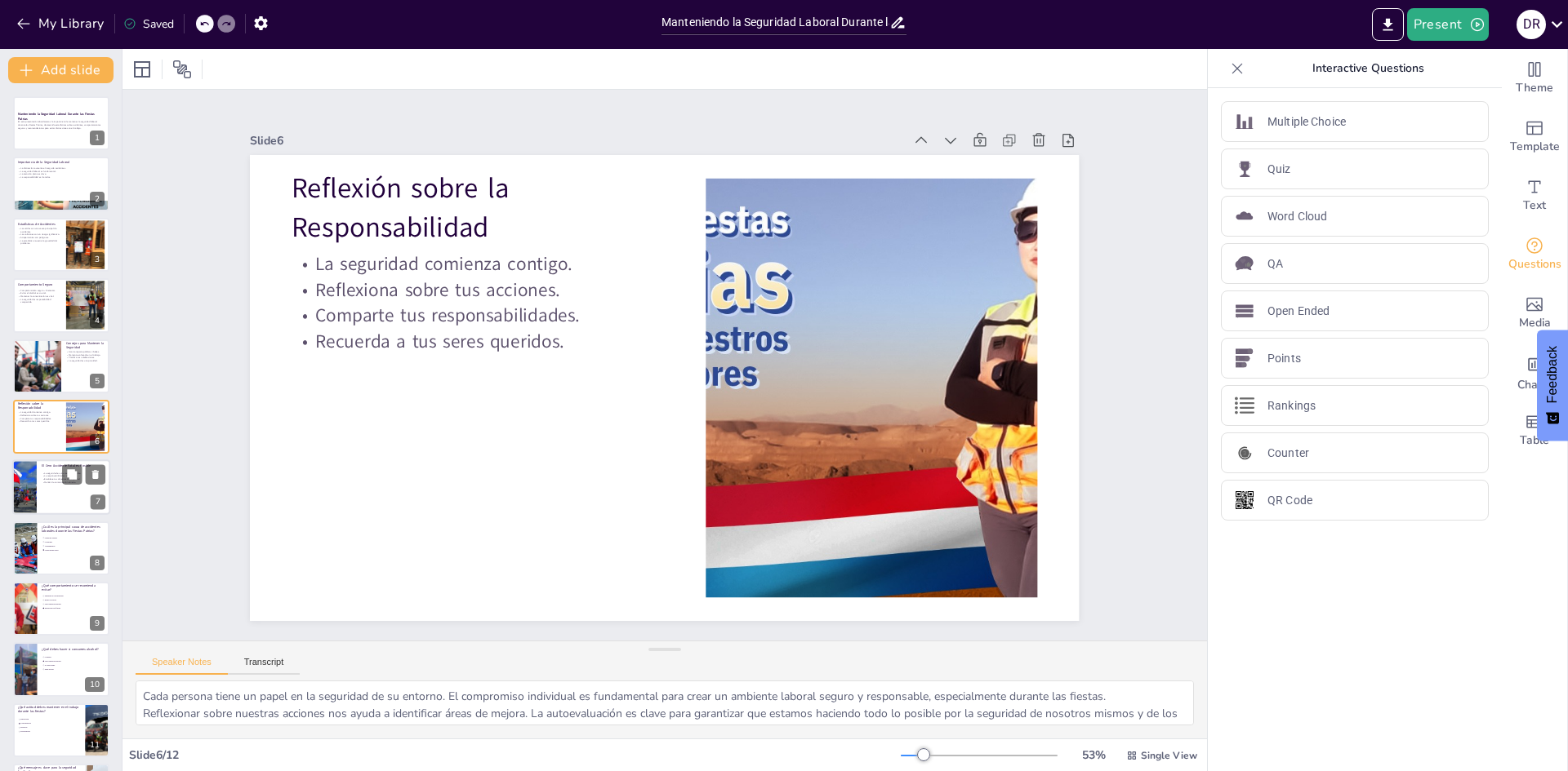
click at [33, 495] on div at bounding box center [25, 488] width 84 height 56
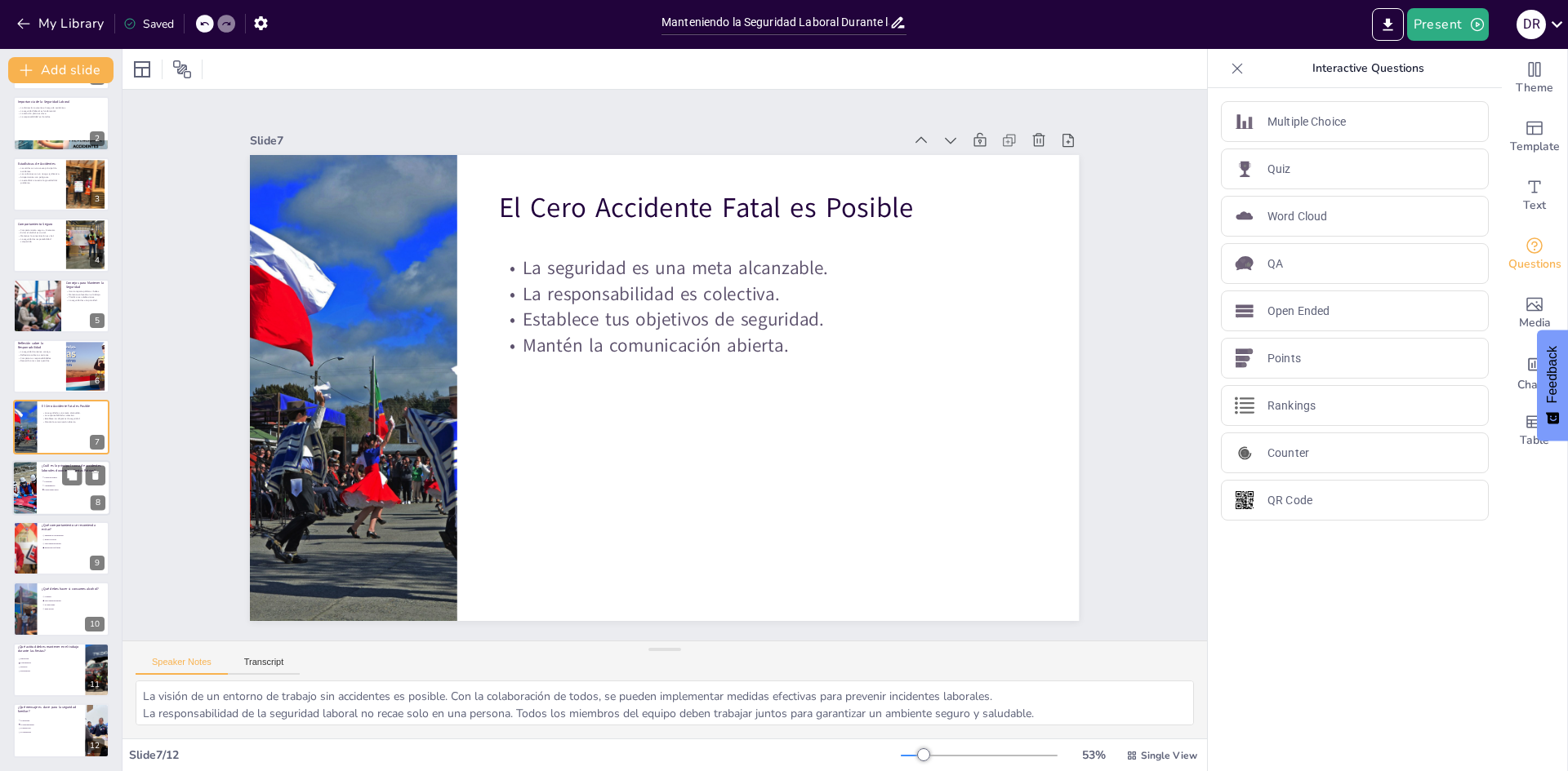
click at [36, 499] on div at bounding box center [25, 488] width 94 height 56
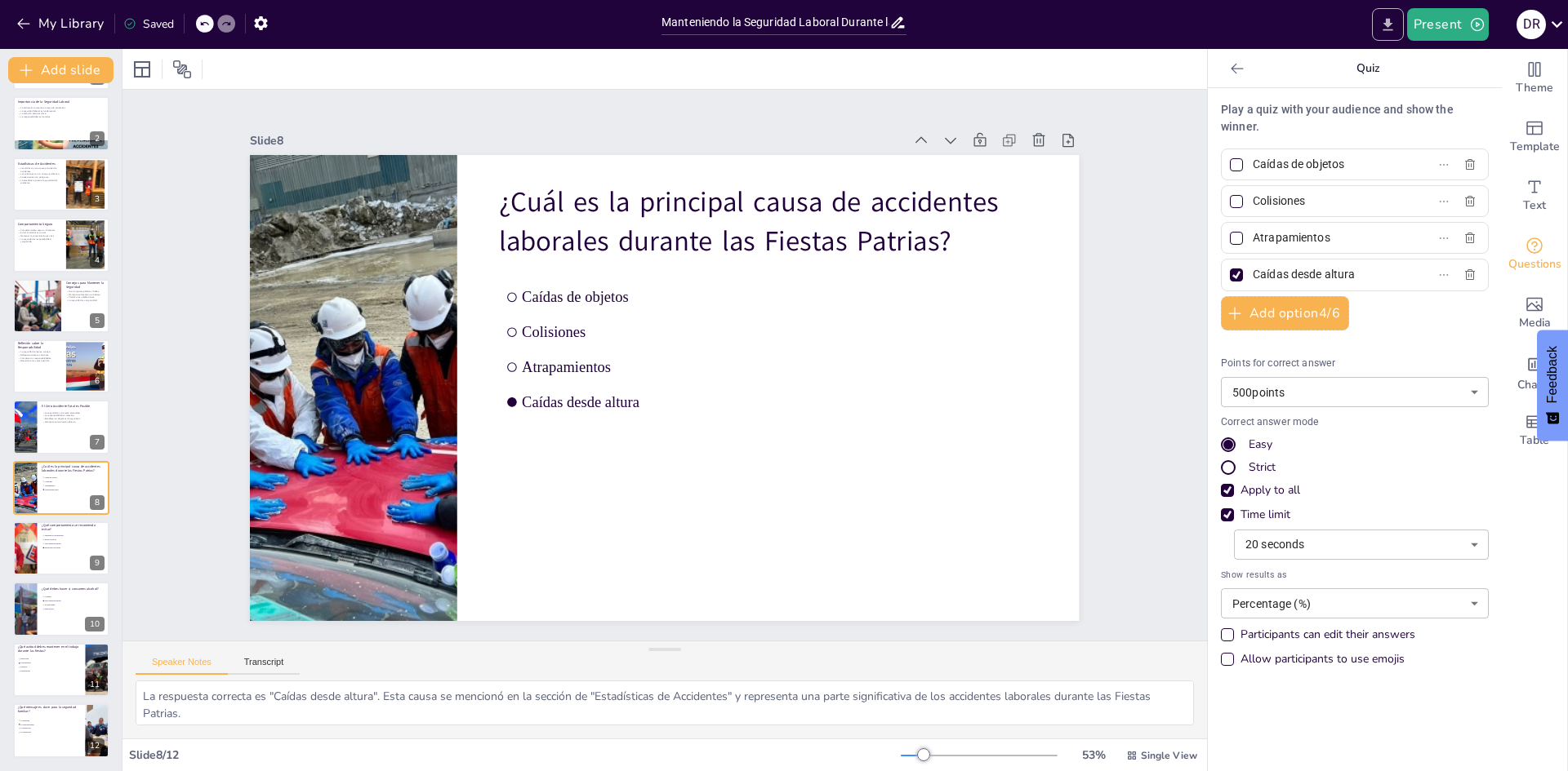
click at [1386, 31] on icon "Export to PowerPoint" at bounding box center [1387, 25] width 17 height 17
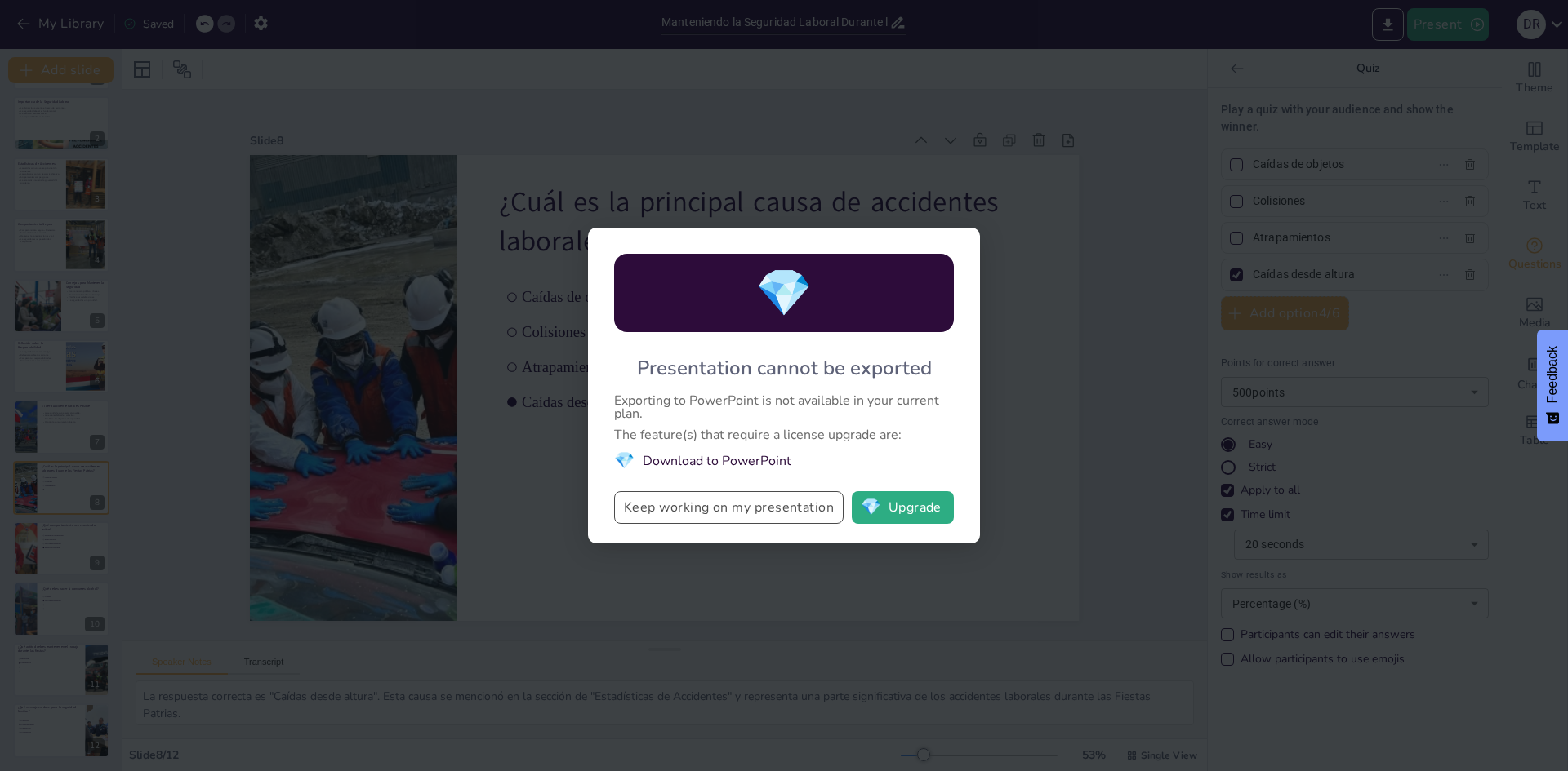
click at [754, 505] on button "Keep working on my presentation" at bounding box center [729, 507] width 230 height 32
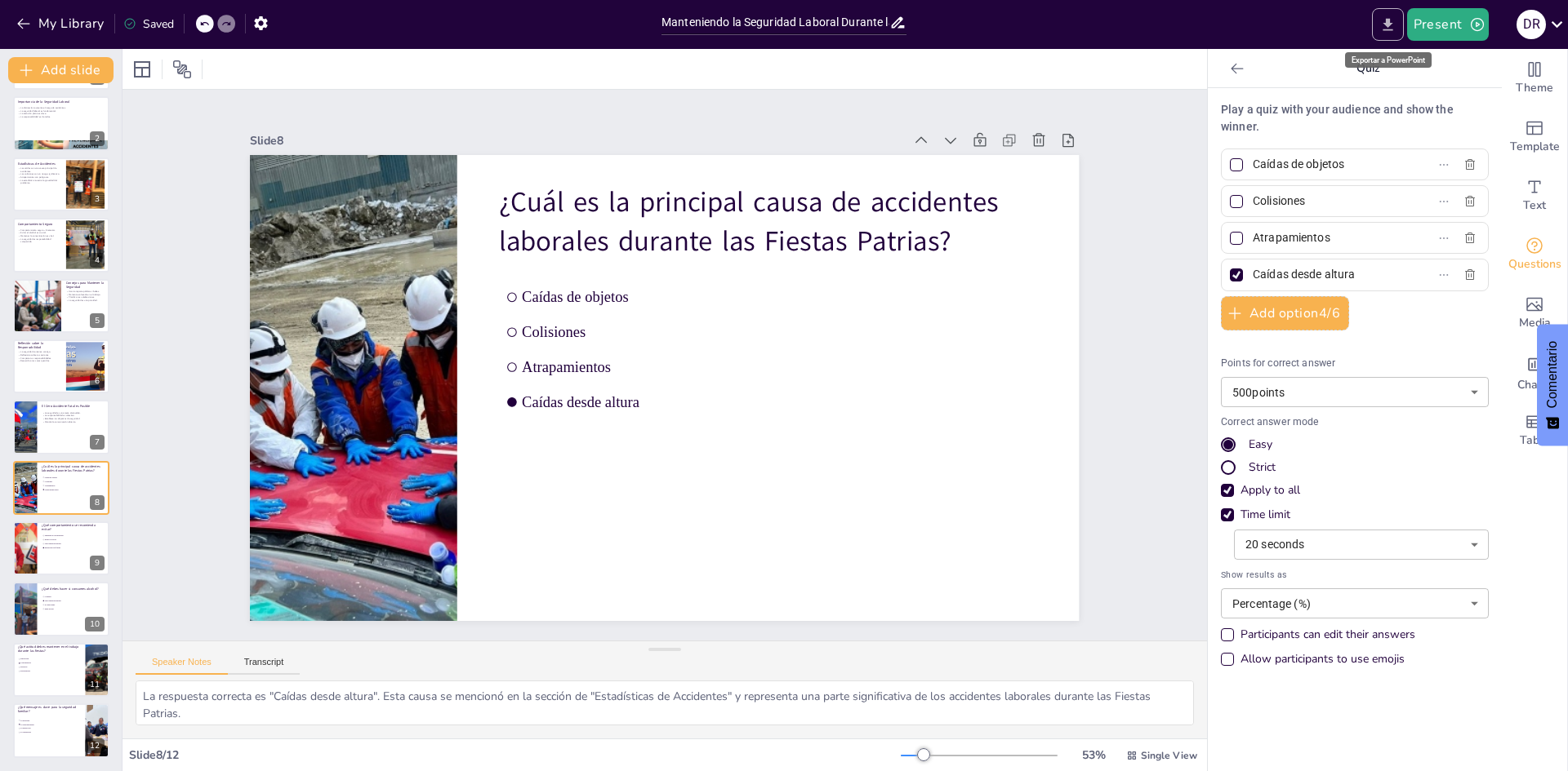
click at [1401, 33] on button "Export to PowerPoint" at bounding box center [1387, 24] width 31 height 32
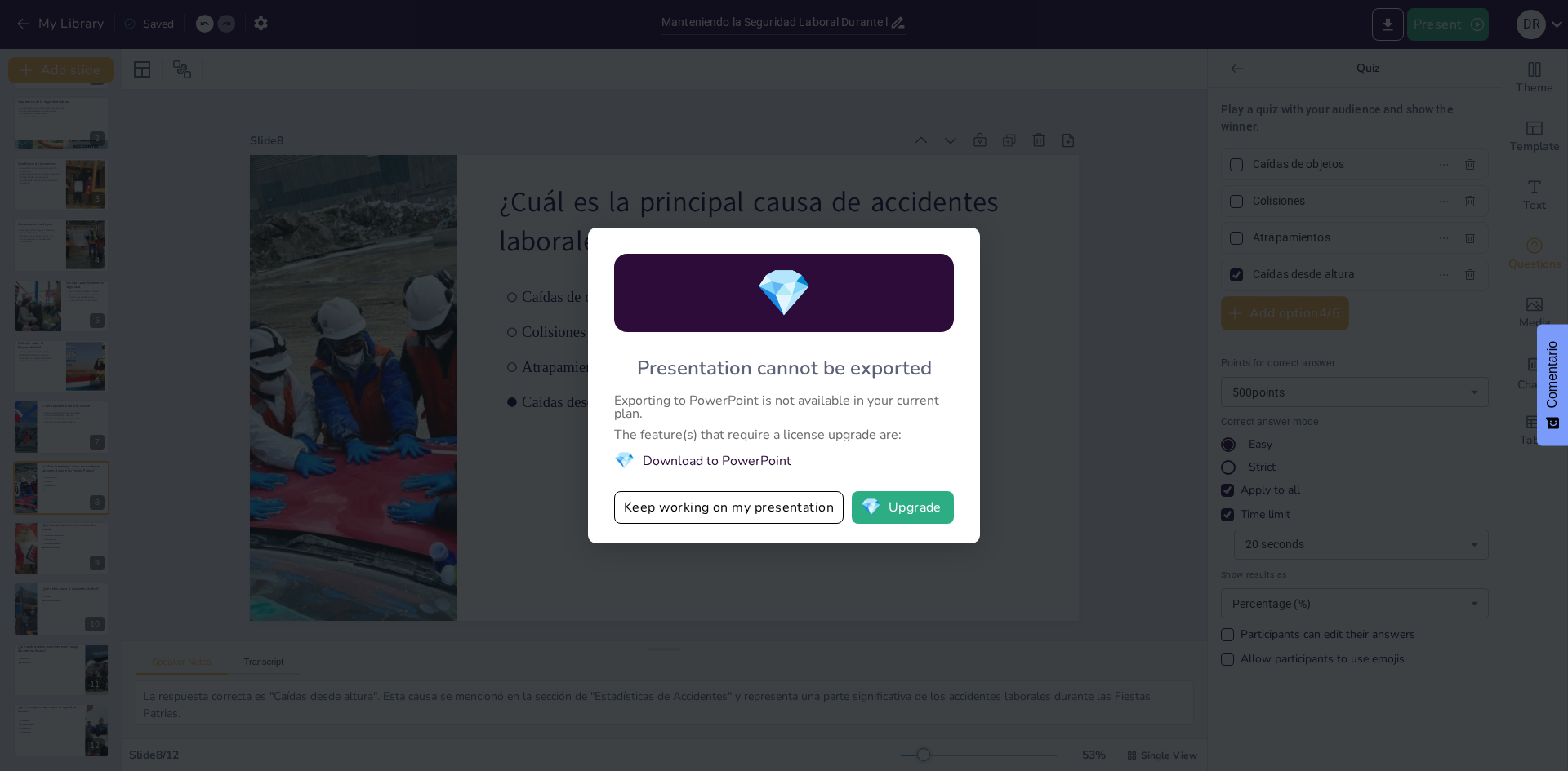
click at [739, 460] on li "💎 Download to PowerPoint" at bounding box center [784, 461] width 340 height 22
click at [803, 506] on button "Keep working on my presentation" at bounding box center [729, 507] width 230 height 32
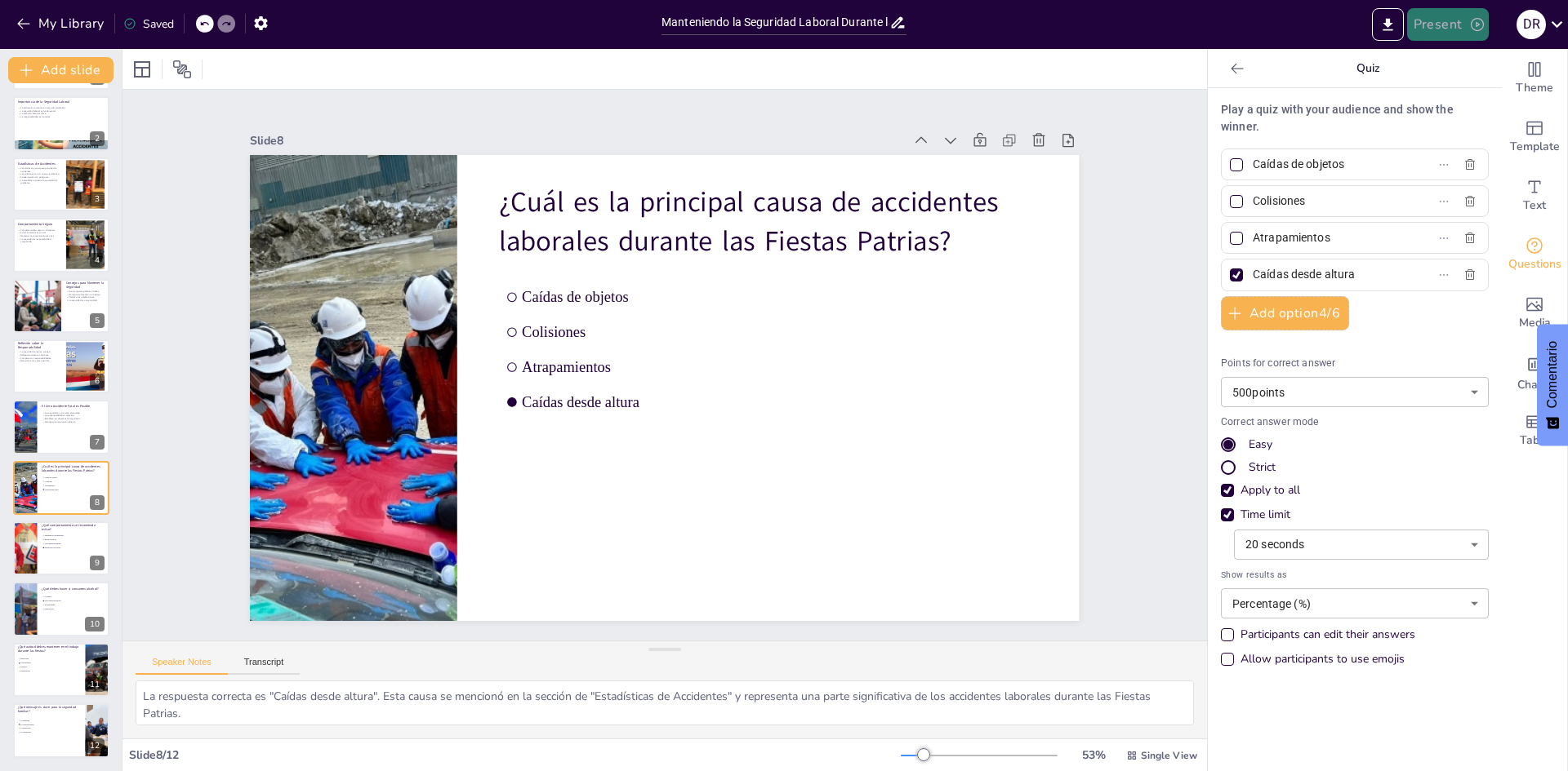
click at [1425, 22] on button "Present" at bounding box center [1447, 24] width 82 height 32
click at [1489, 69] on font "Presentación de vista previa" at bounding box center [1490, 60] width 139 height 17
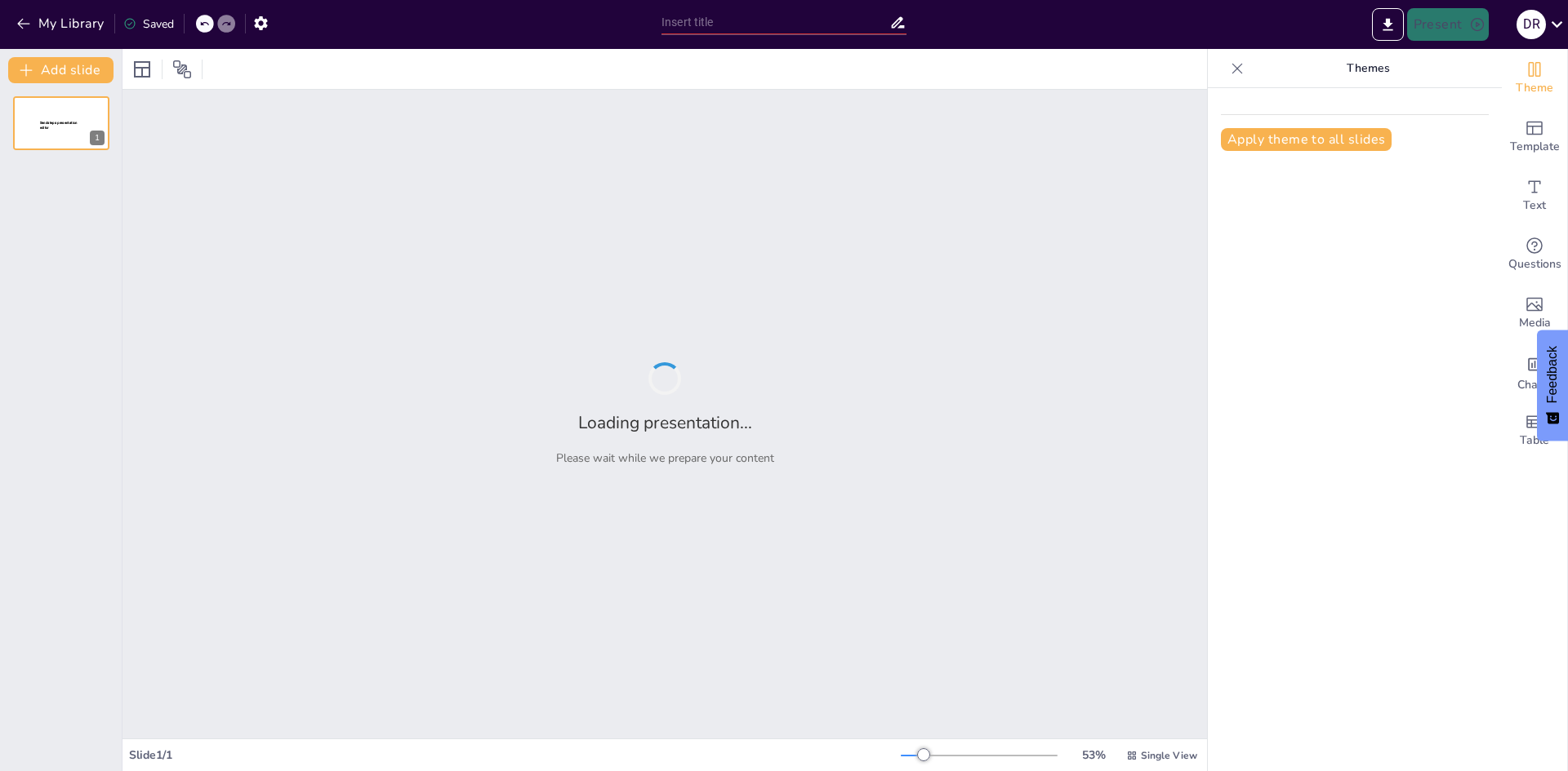
type input "Manteniendo la Seguridad Laboral Durante las Fiestas Patrias"
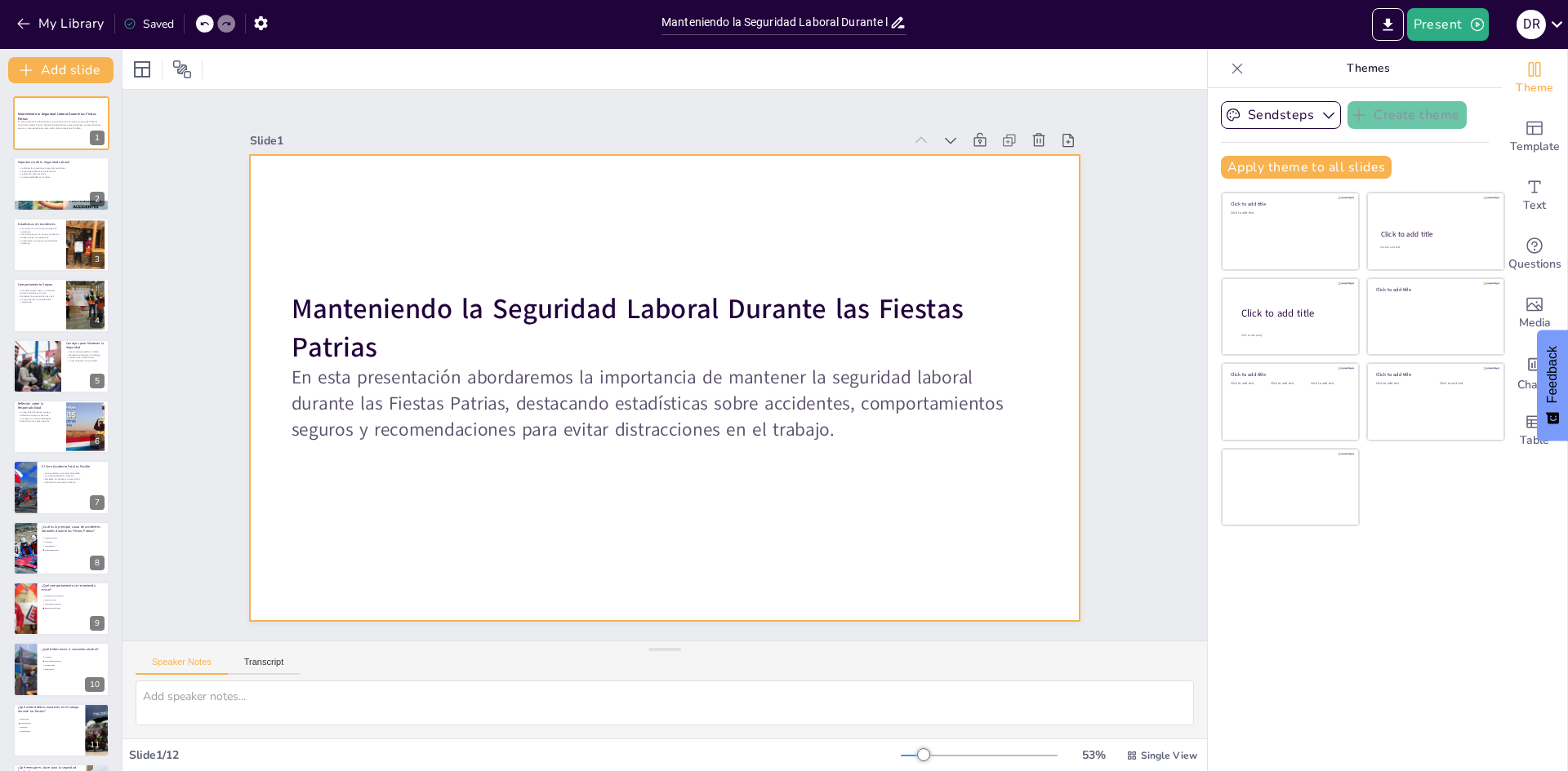
checkbox input "true"
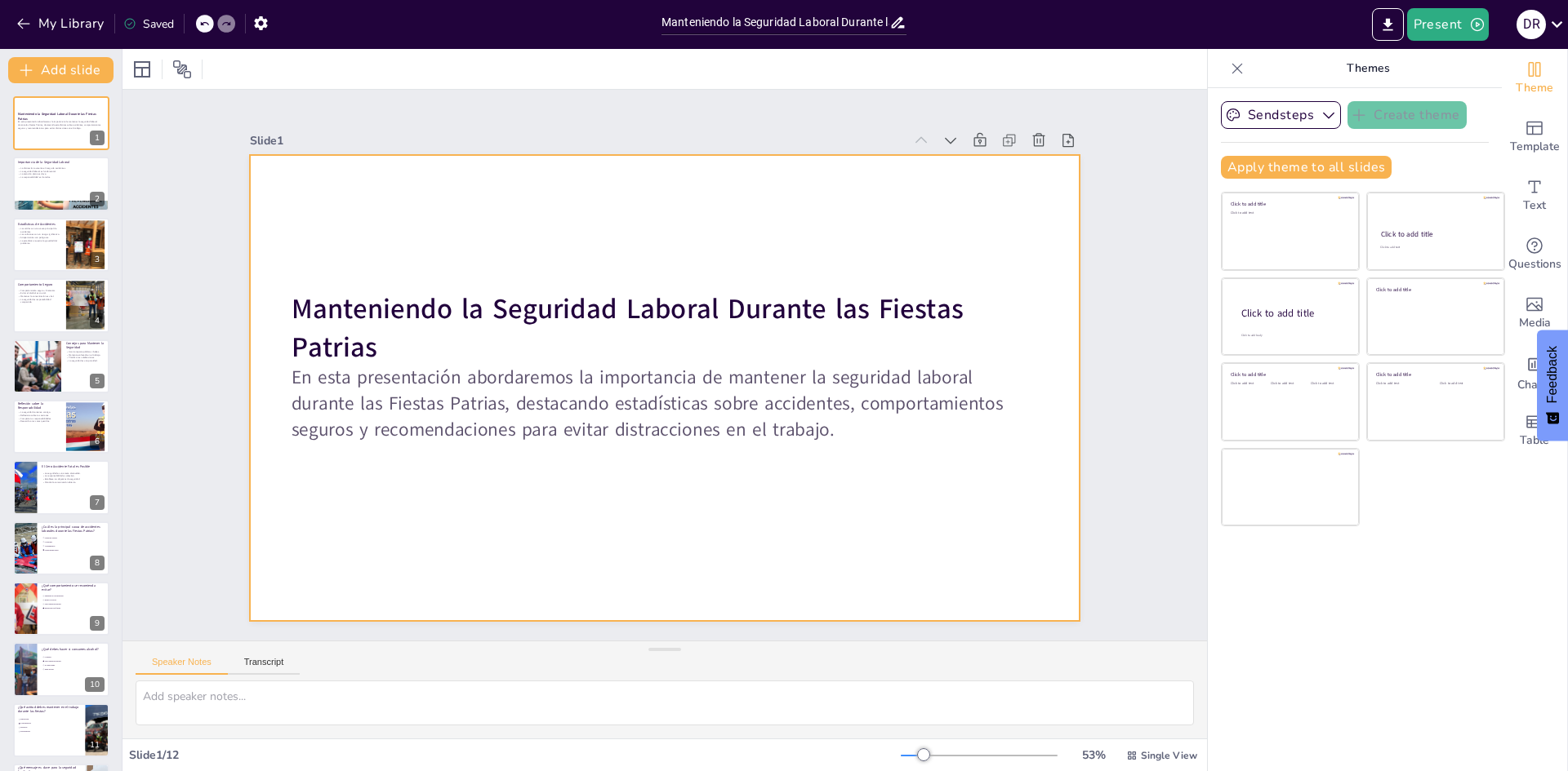
checkbox input "true"
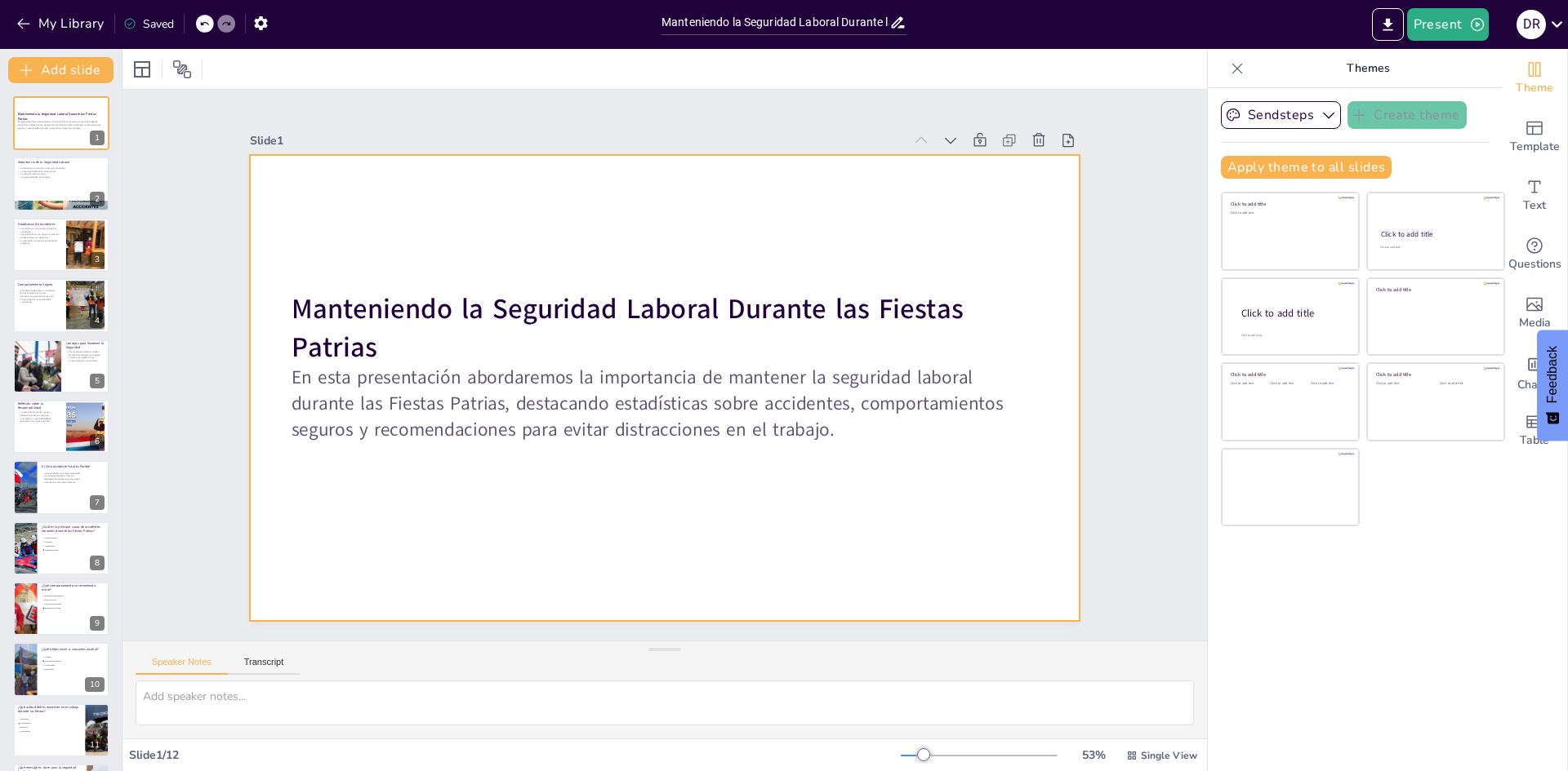
checkbox input "true"
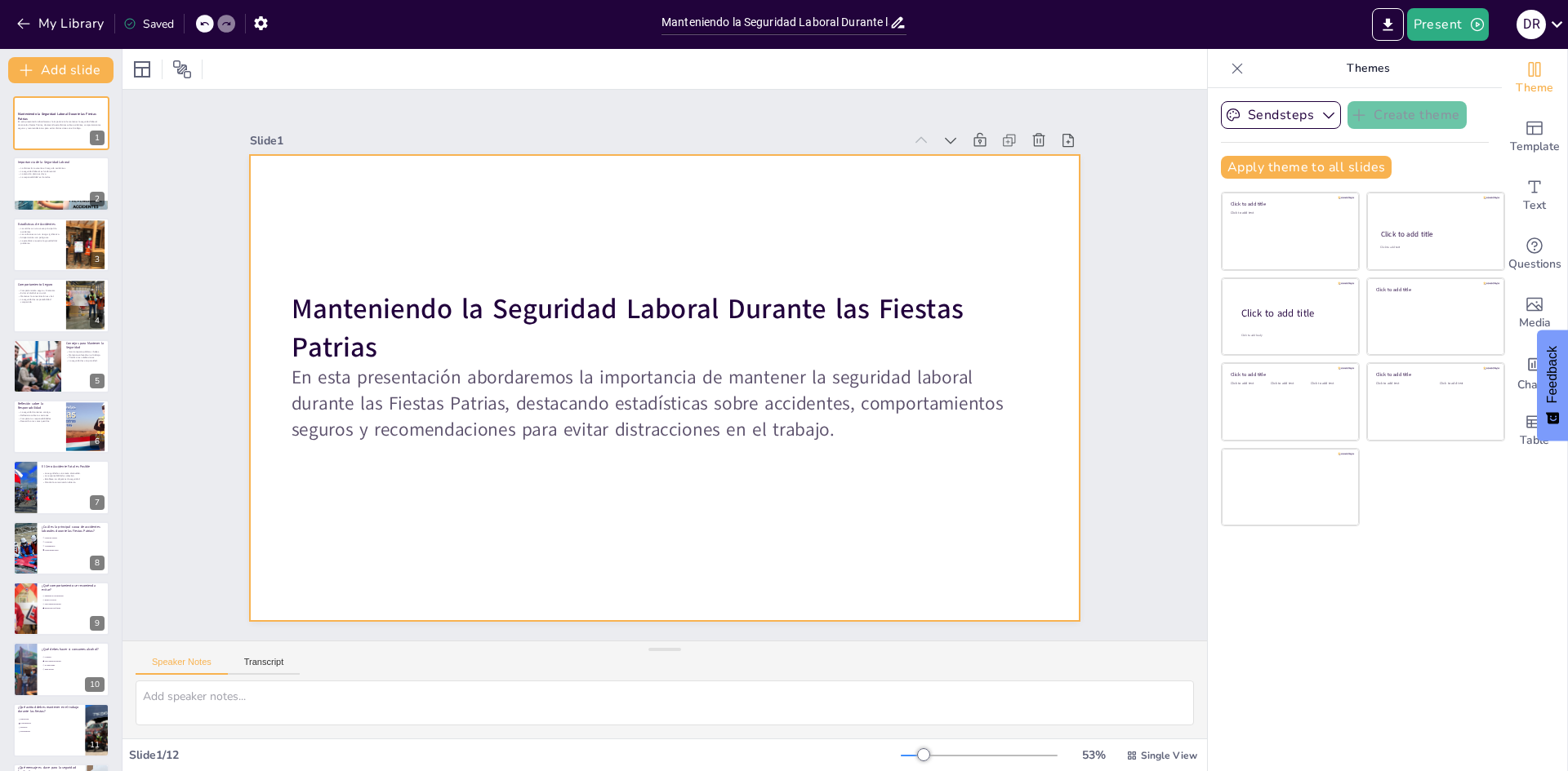
checkbox input "true"
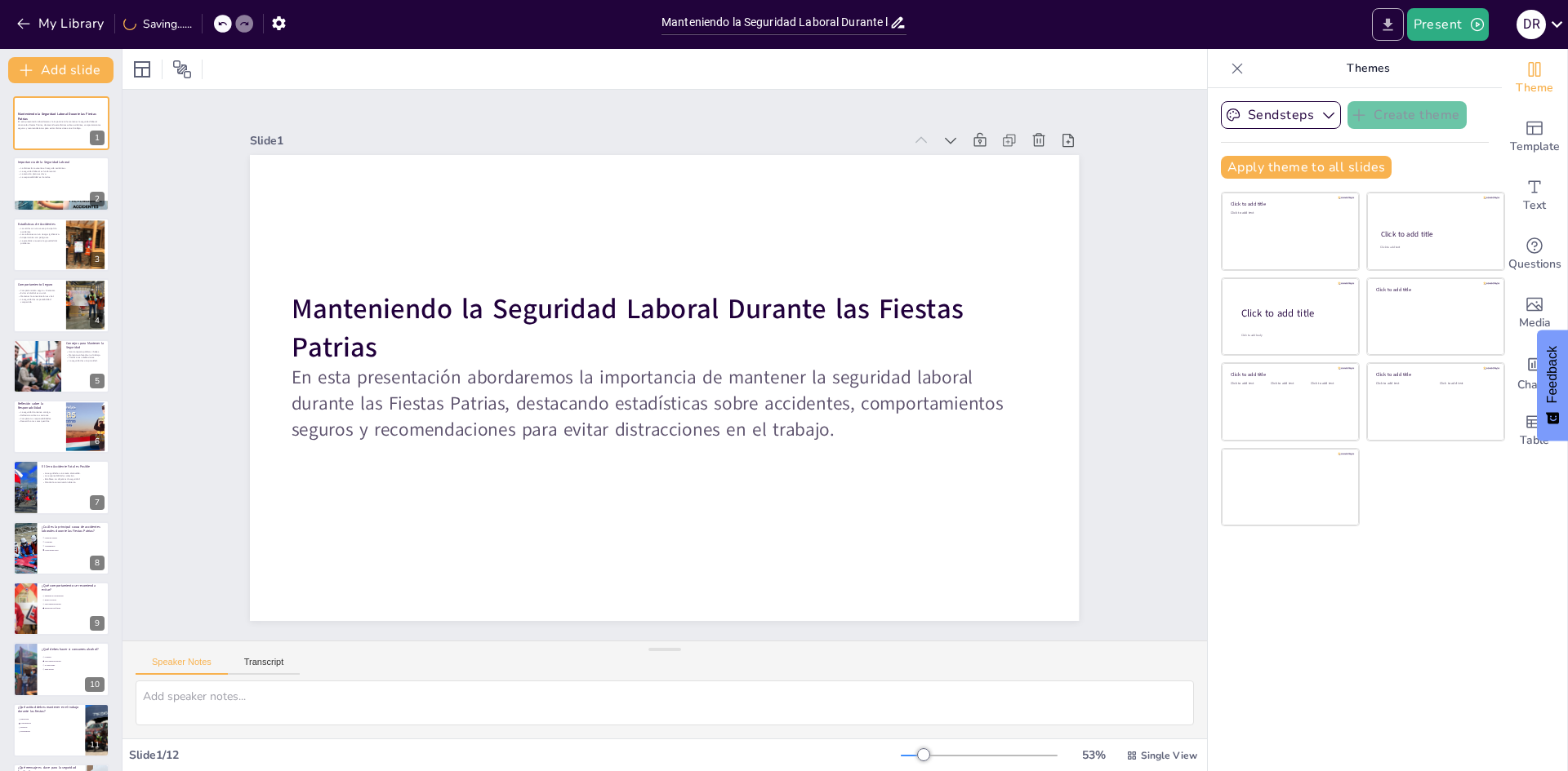
checkbox input "true"
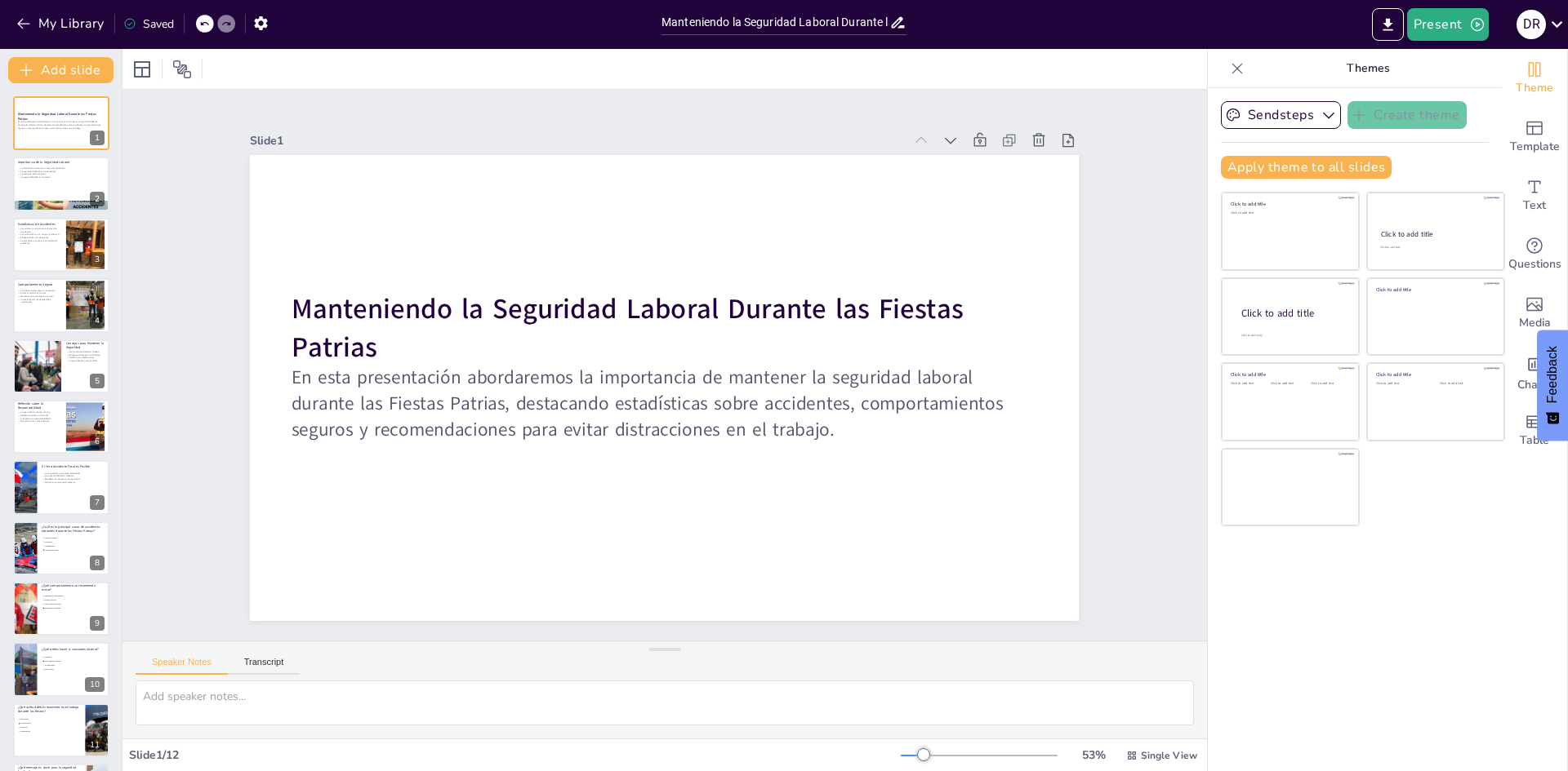
click at [1550, 24] on icon at bounding box center [1556, 24] width 22 height 22
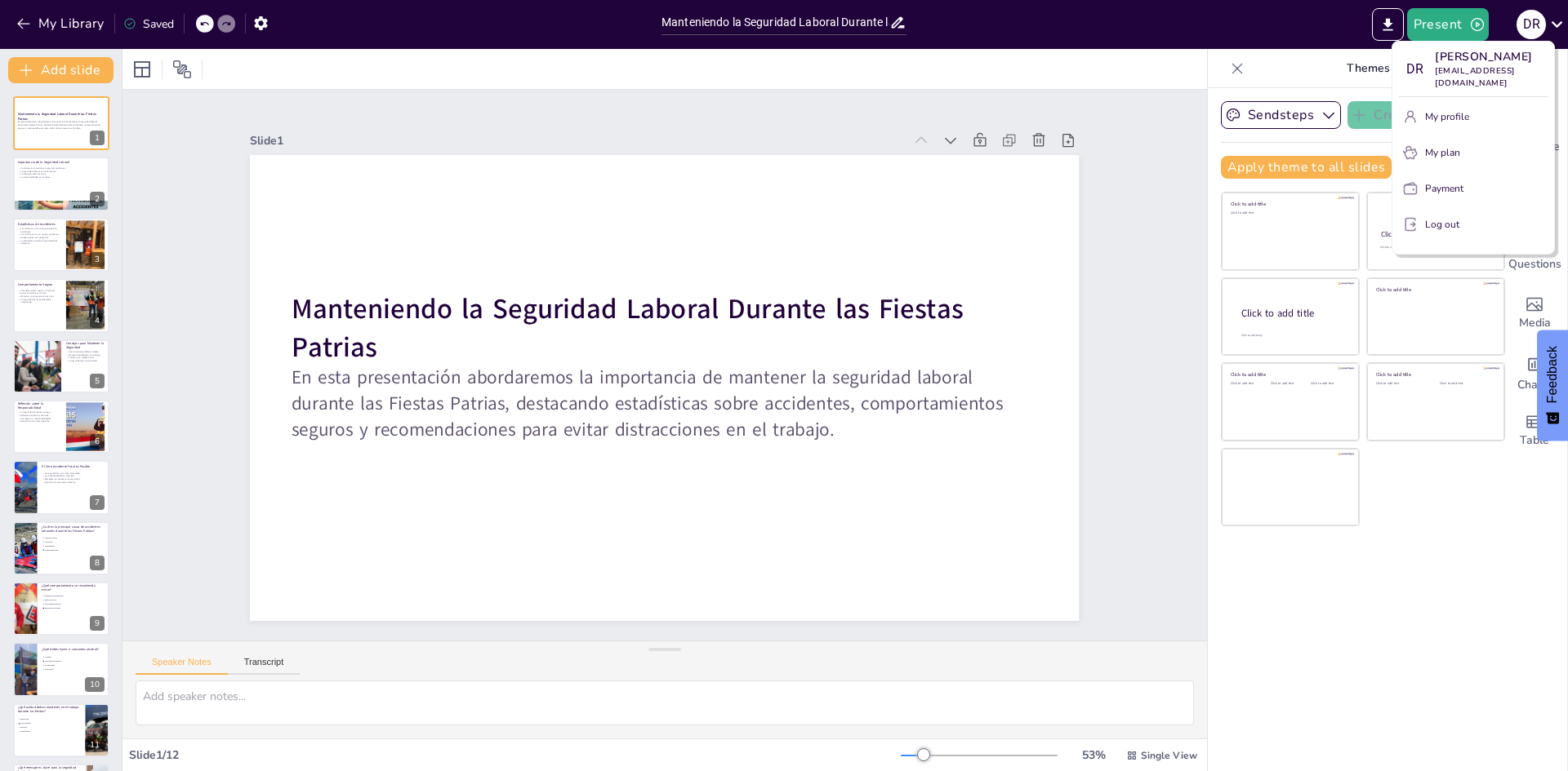
click at [1376, 24] on div at bounding box center [784, 385] width 1568 height 771
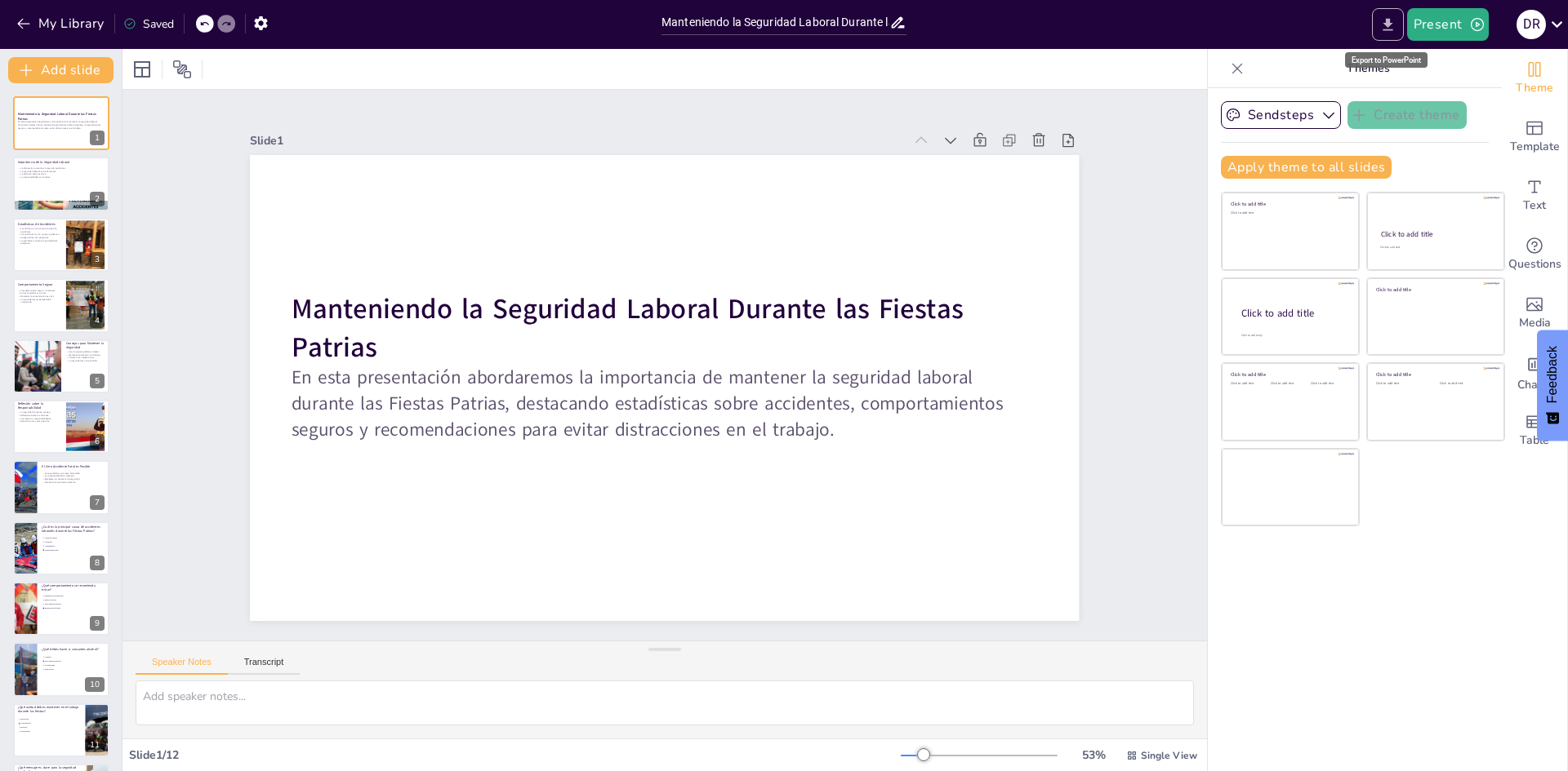
click at [1384, 29] on icon "Export to PowerPoint" at bounding box center [1387, 24] width 10 height 12
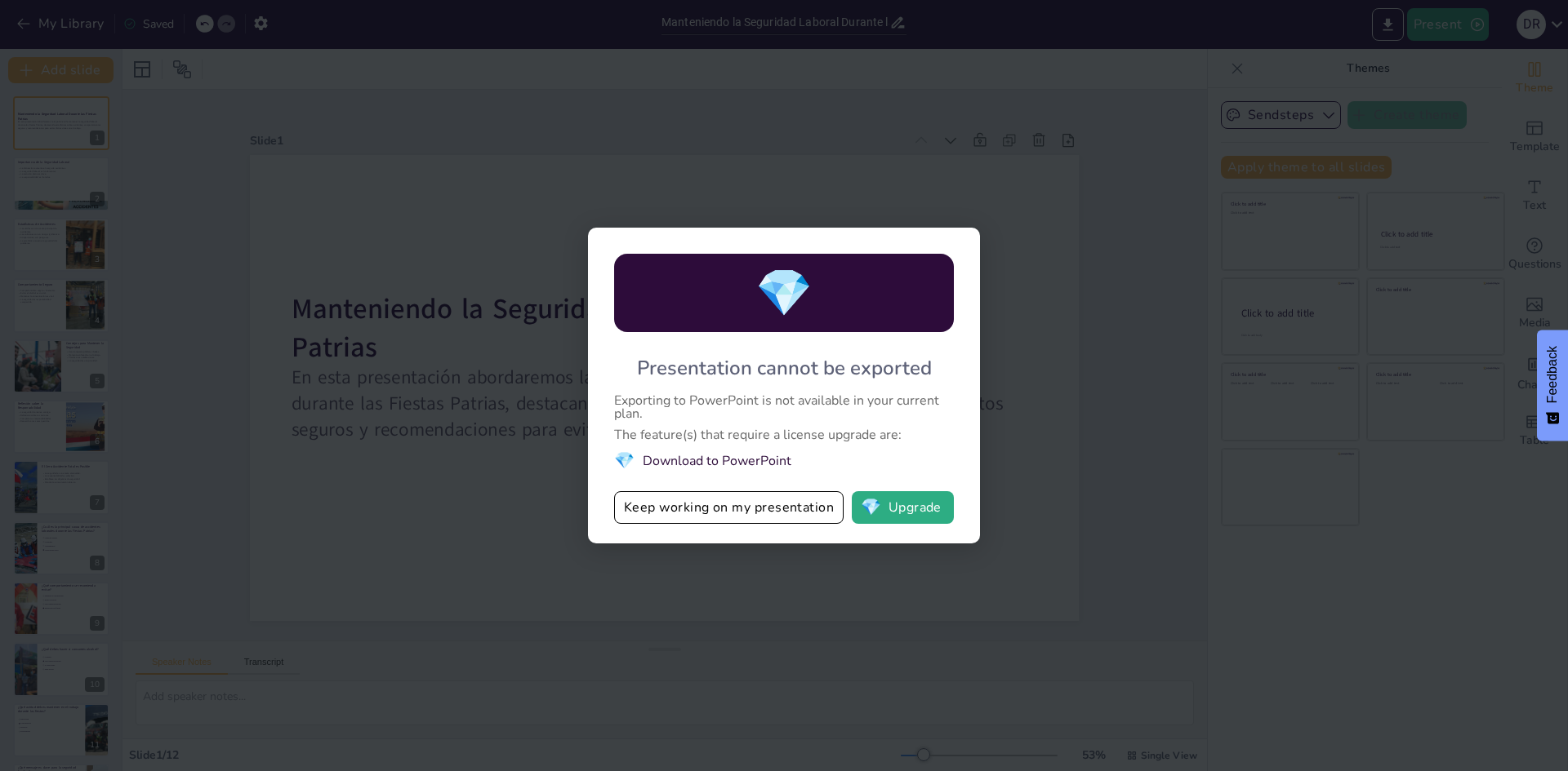
click at [779, 302] on span "💎" at bounding box center [784, 294] width 57 height 63
click at [790, 501] on button "Keep working on my presentation" at bounding box center [729, 507] width 230 height 32
checkbox input "true"
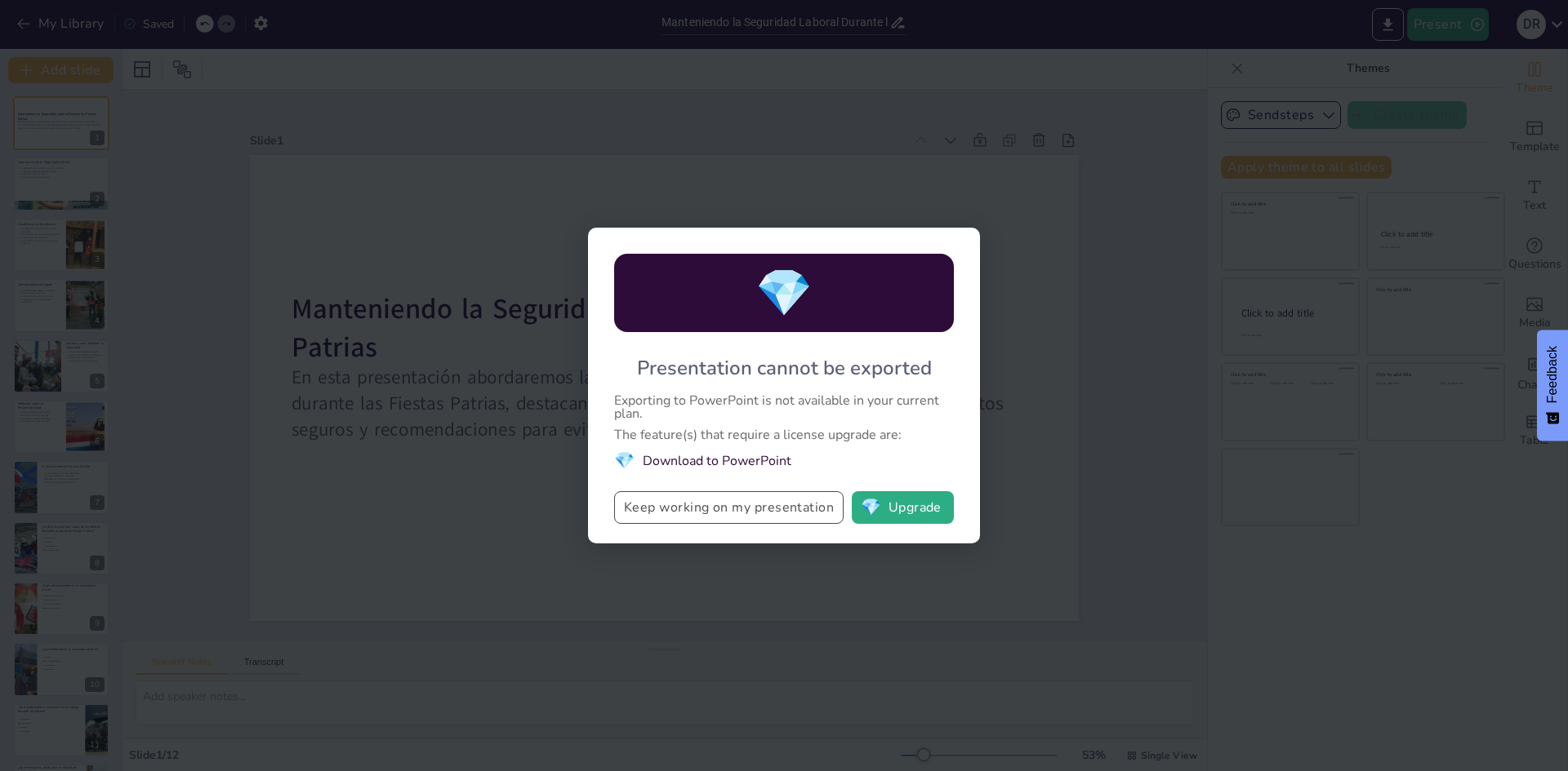
checkbox input "true"
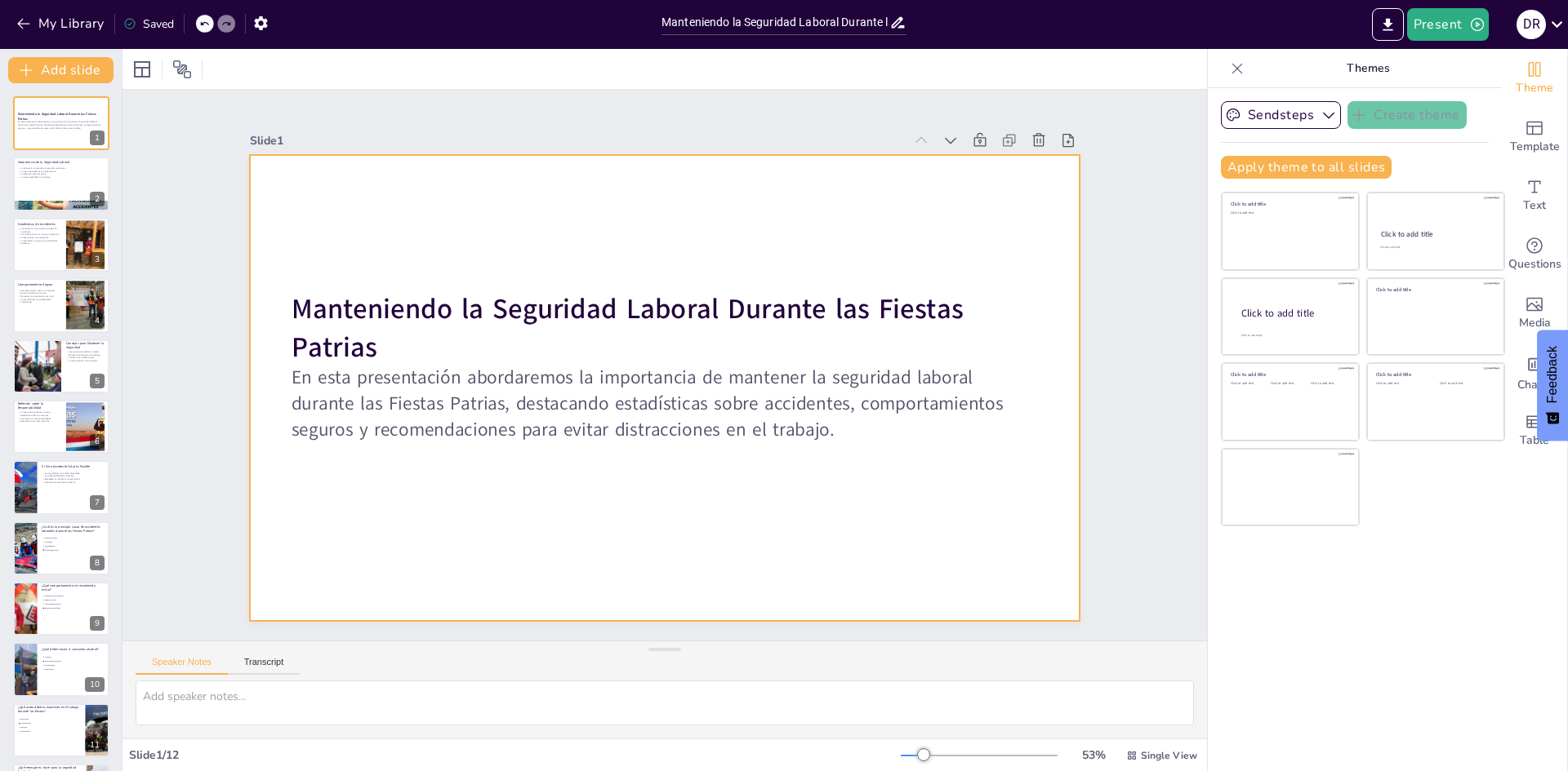
checkbox input "true"
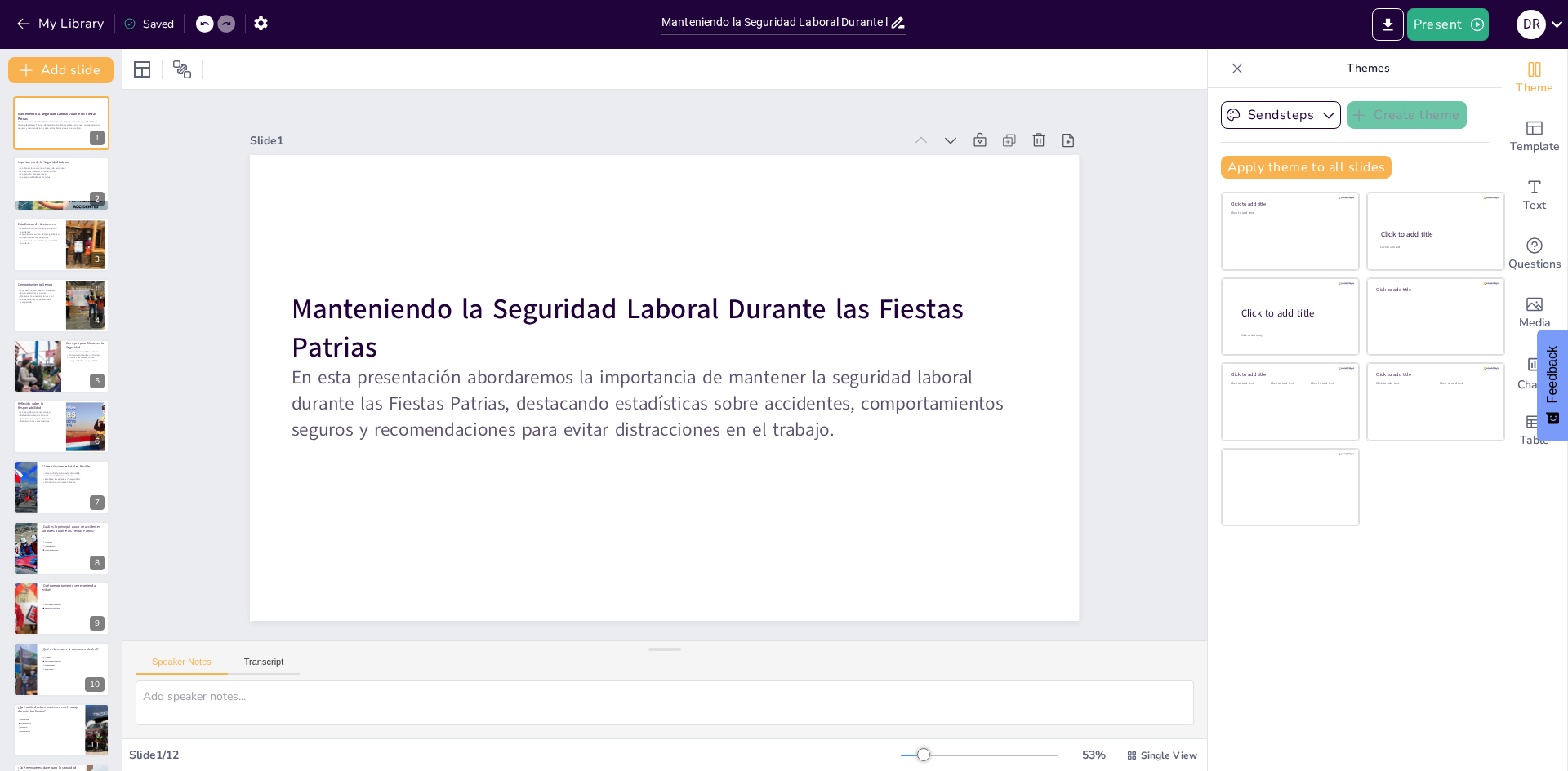
checkbox input "true"
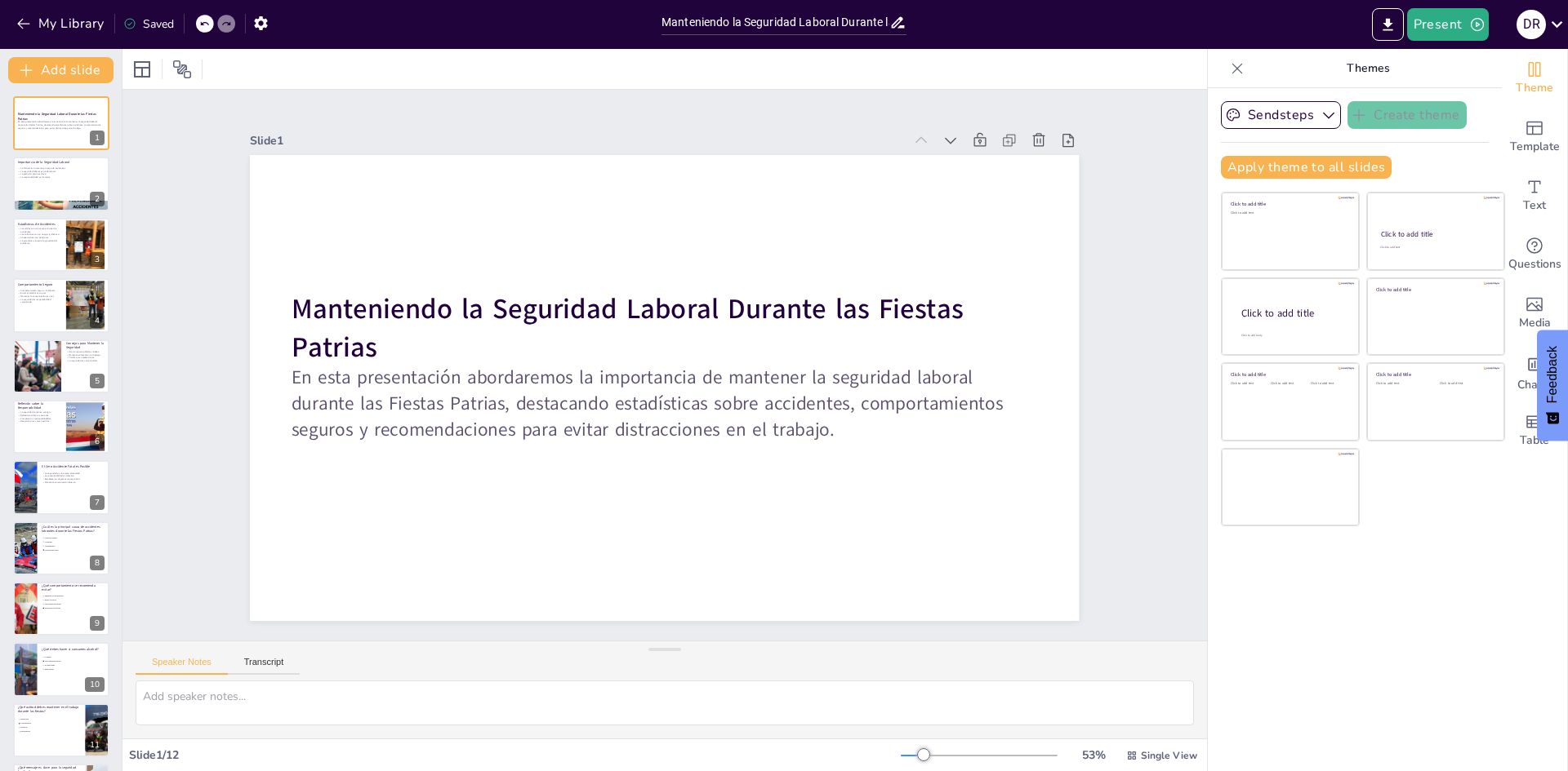
checkbox input "true"
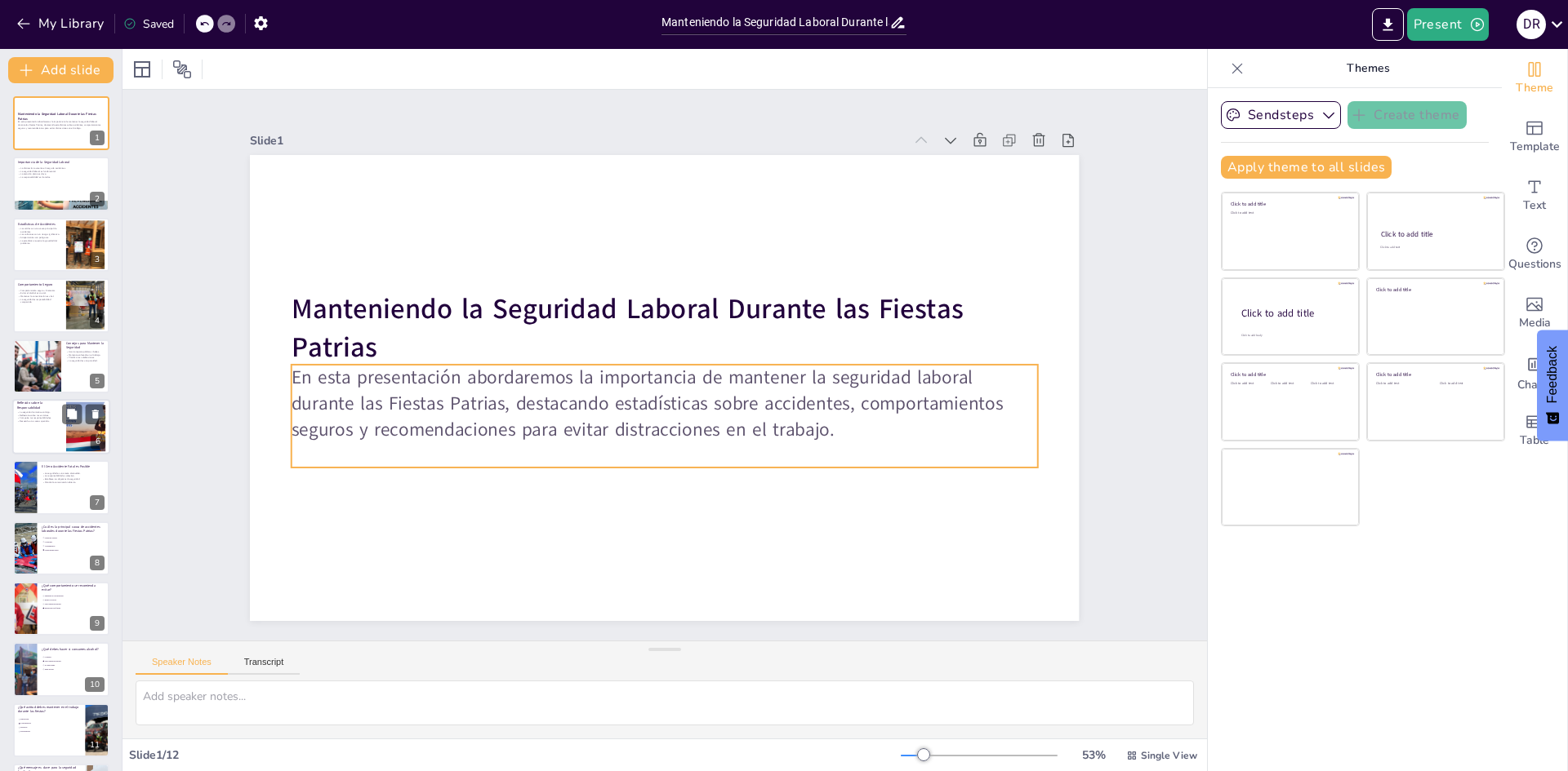
checkbox input "true"
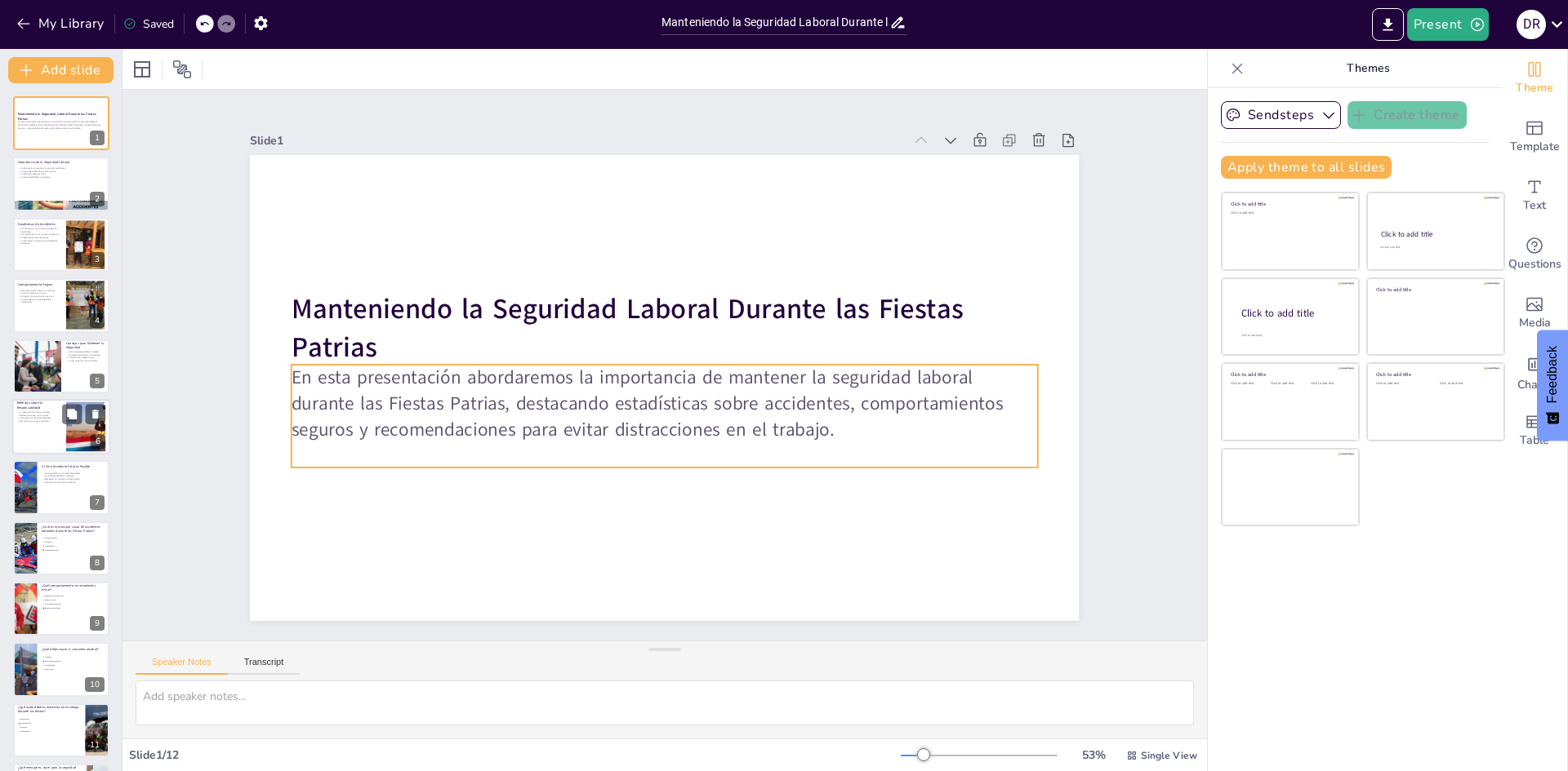
checkbox input "true"
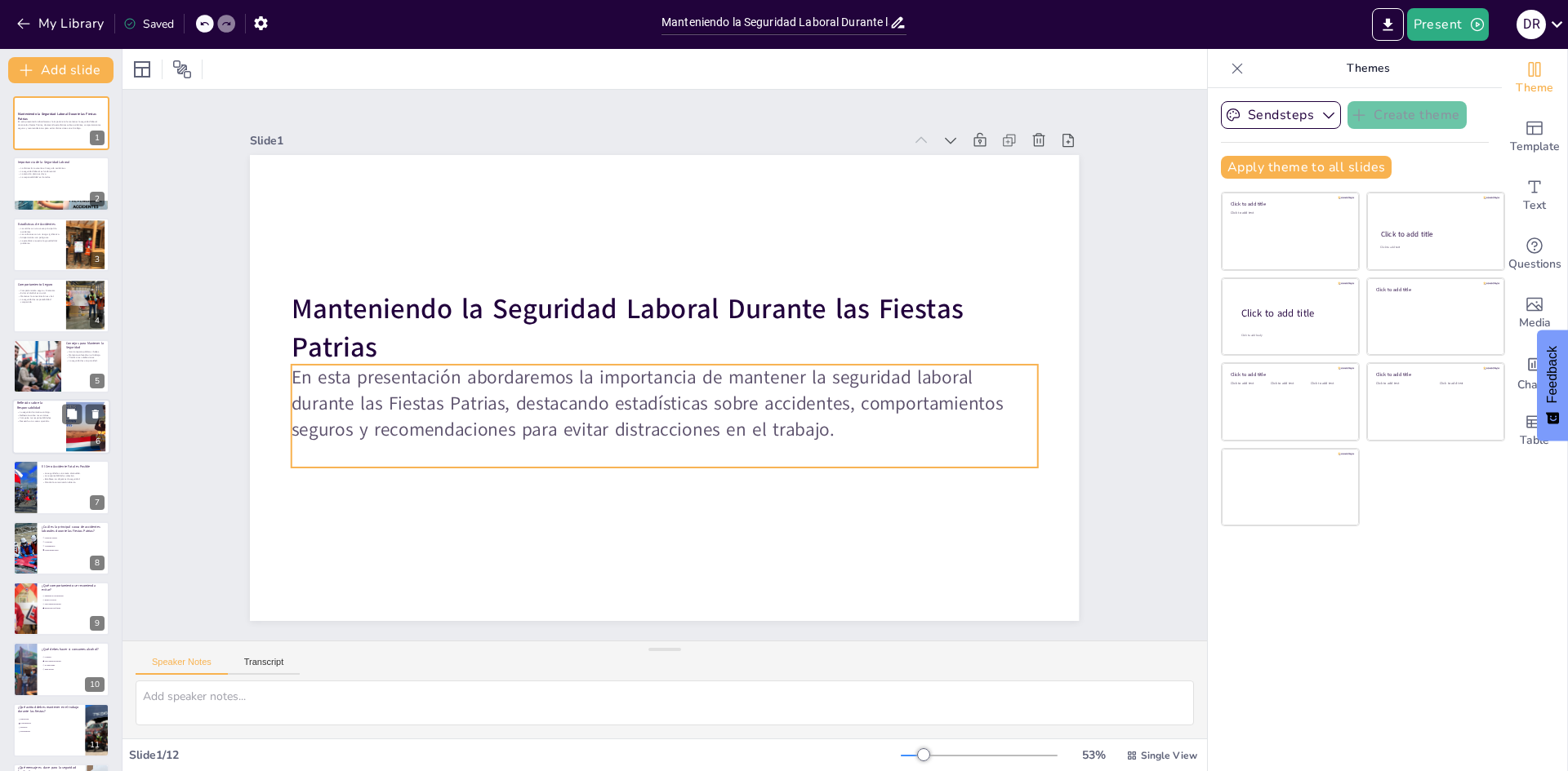
checkbox input "true"
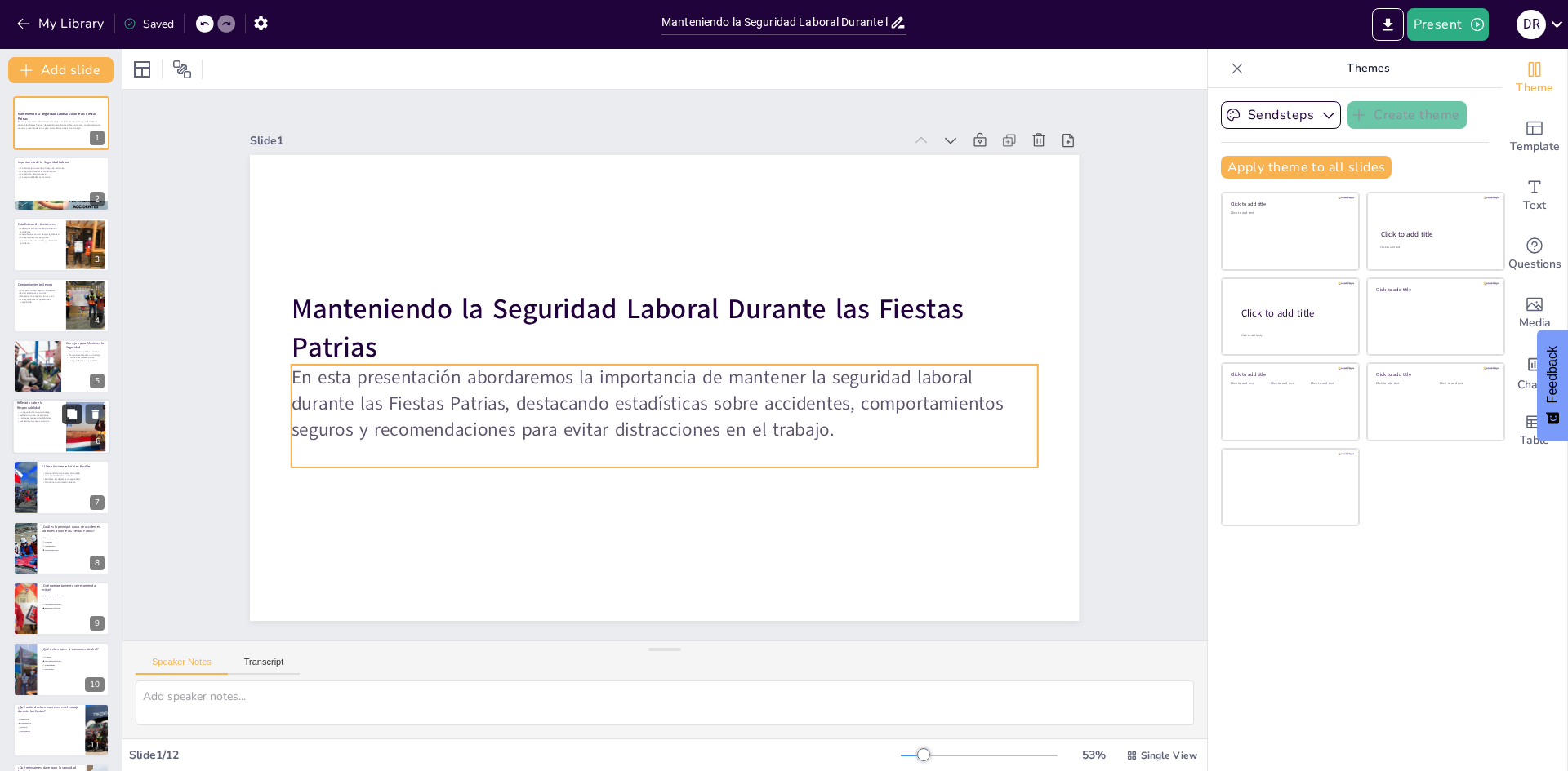
checkbox input "true"
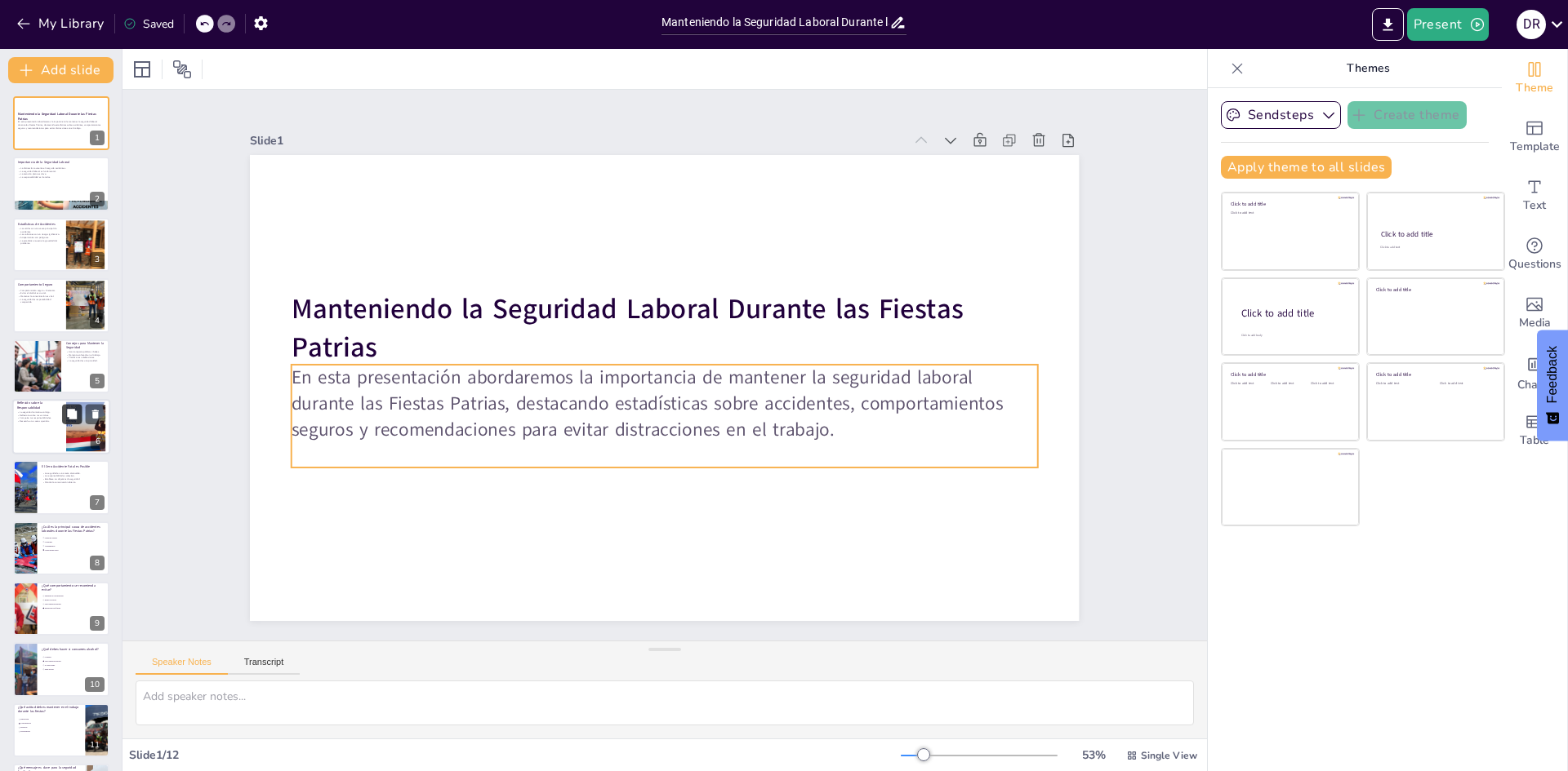
checkbox input "true"
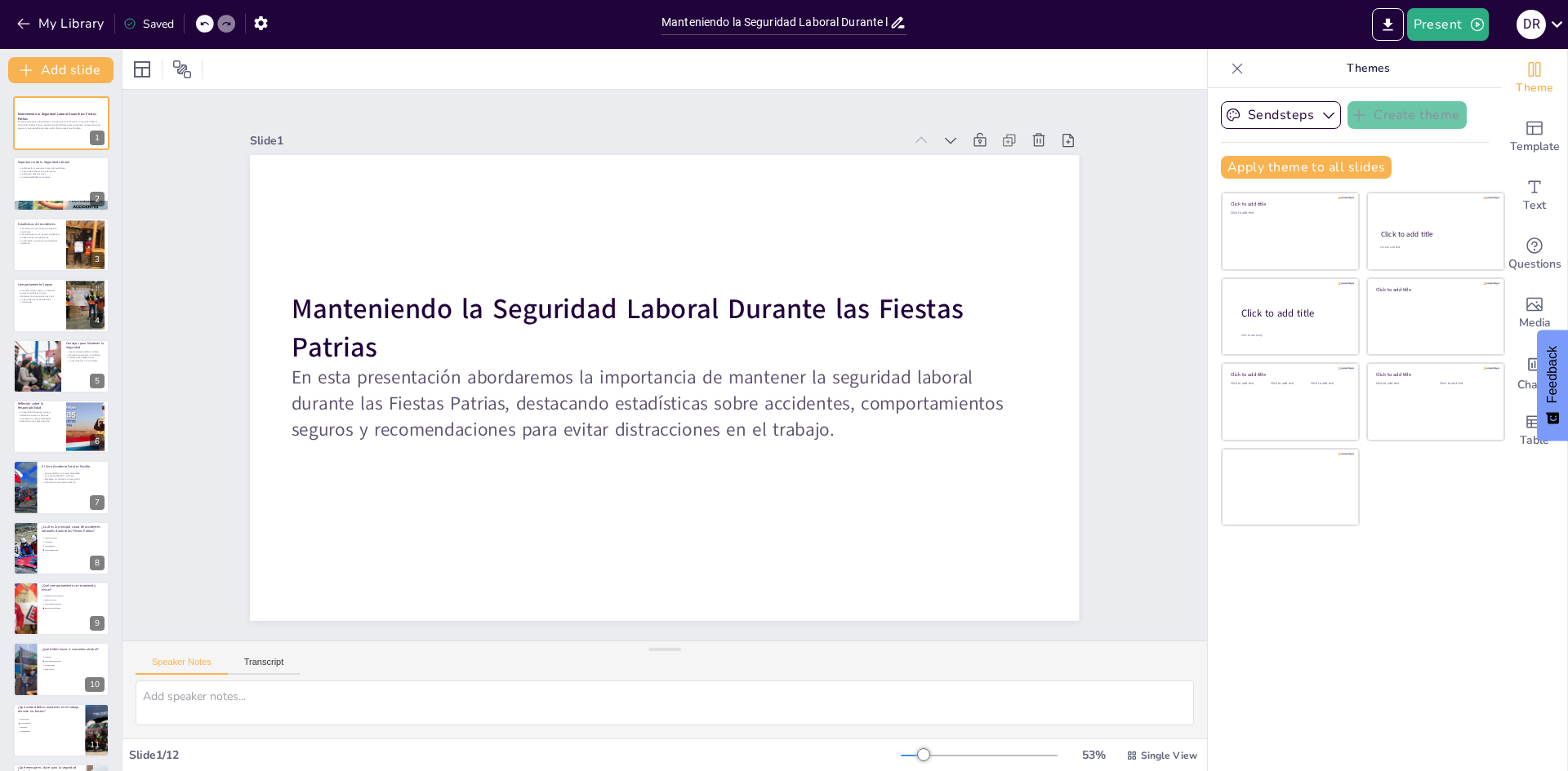
checkbox input "true"
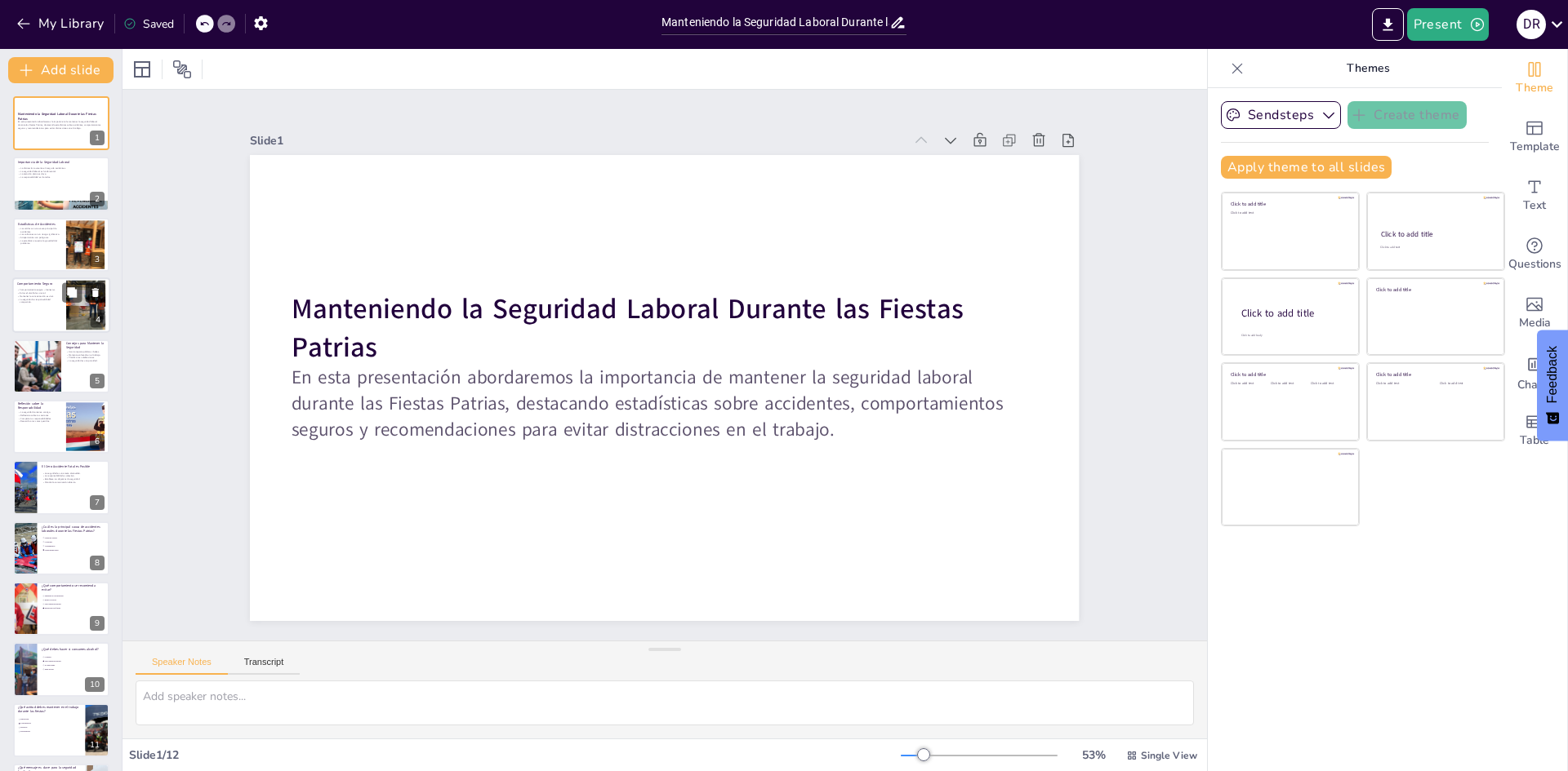
checkbox input "true"
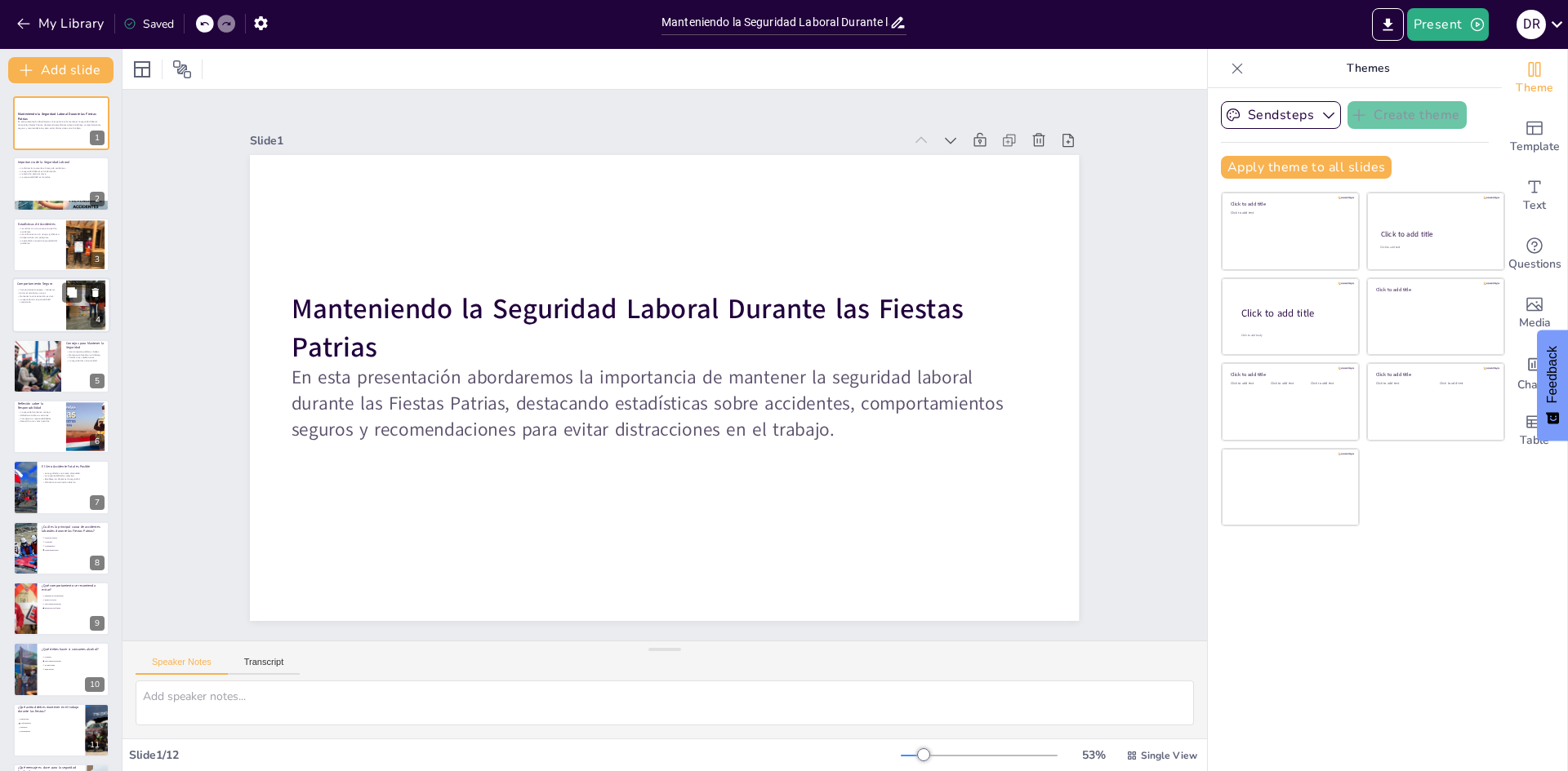
checkbox input "true"
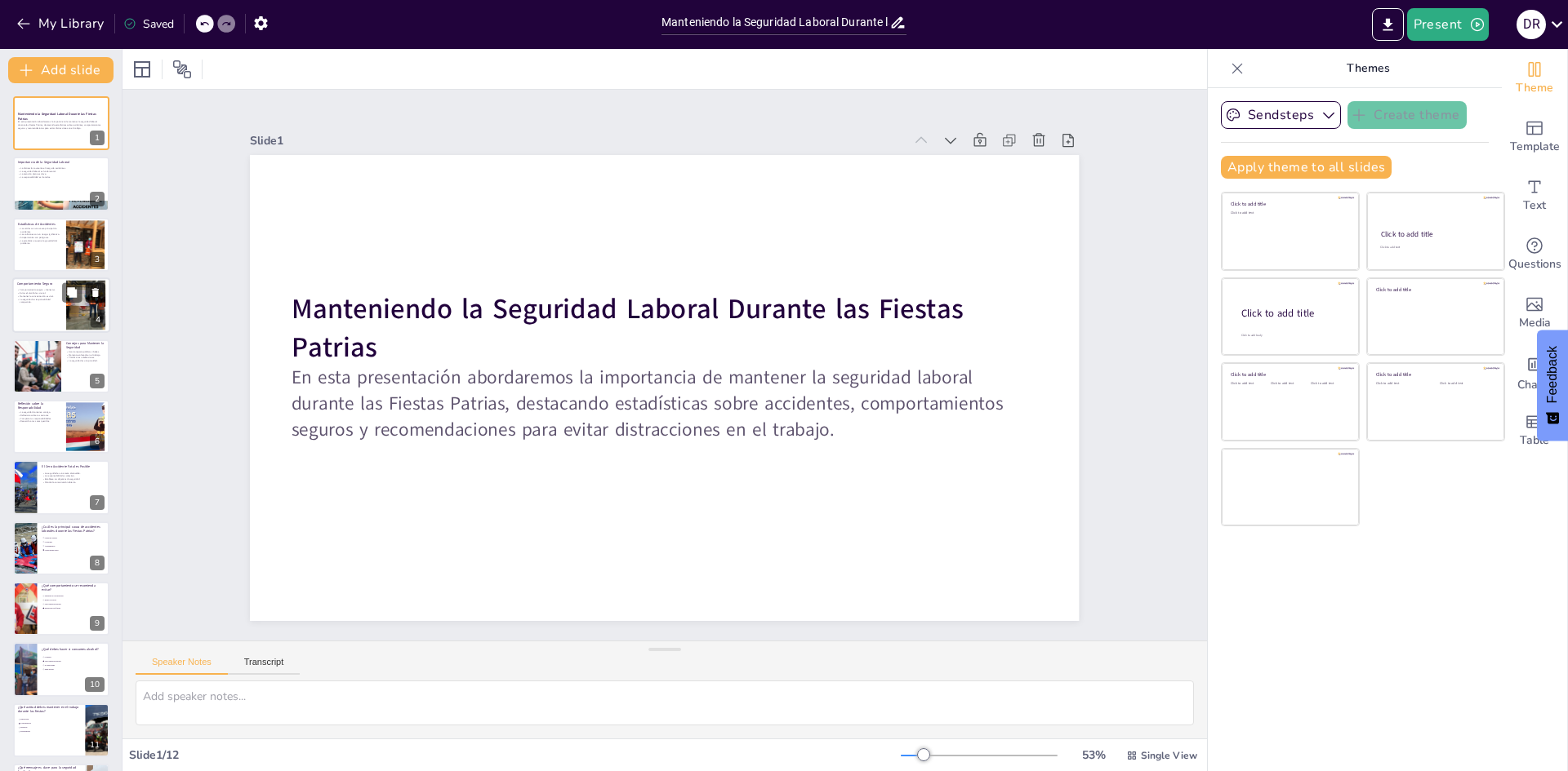
checkbox input "true"
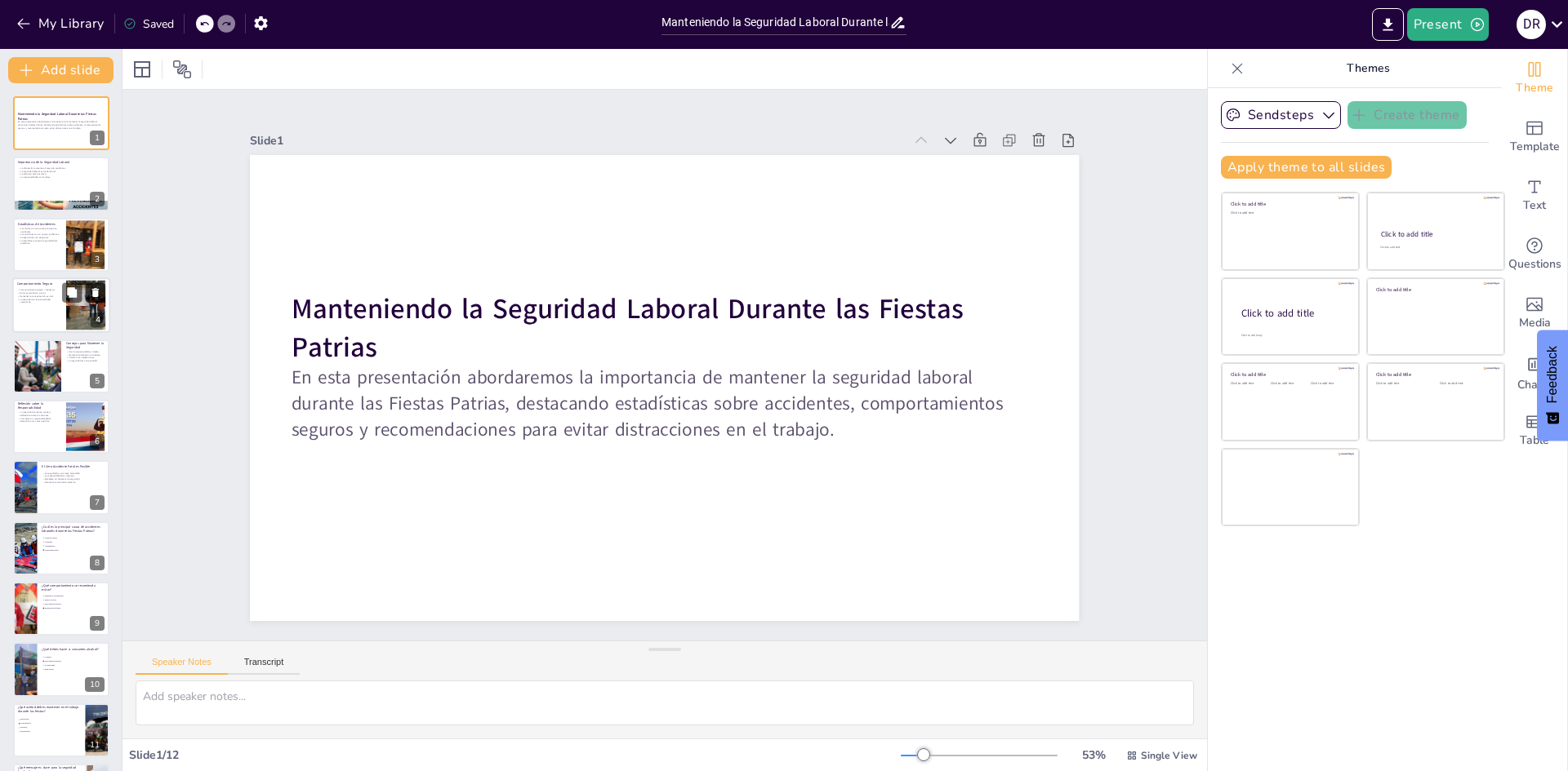
checkbox input "true"
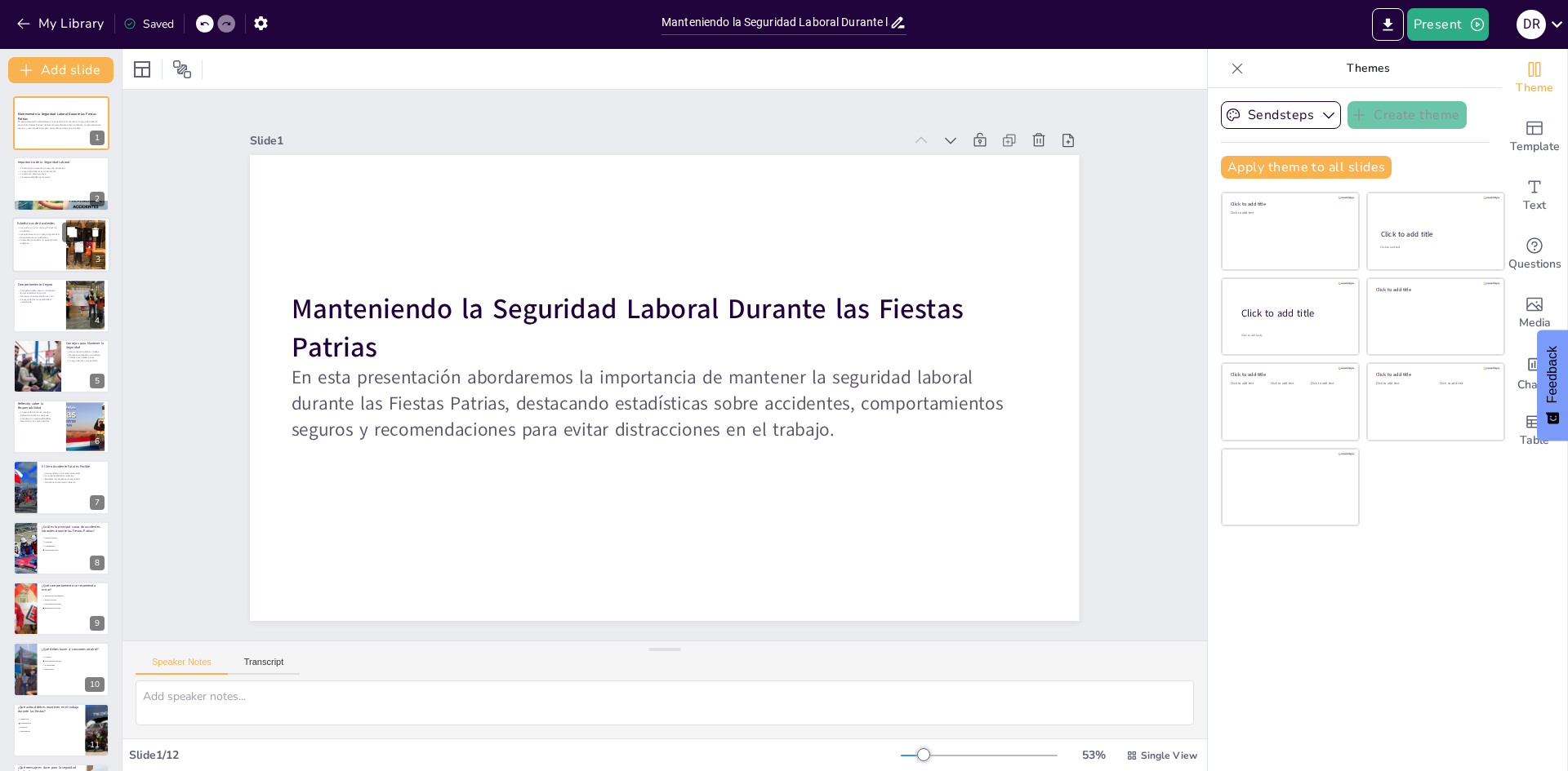
checkbox input "true"
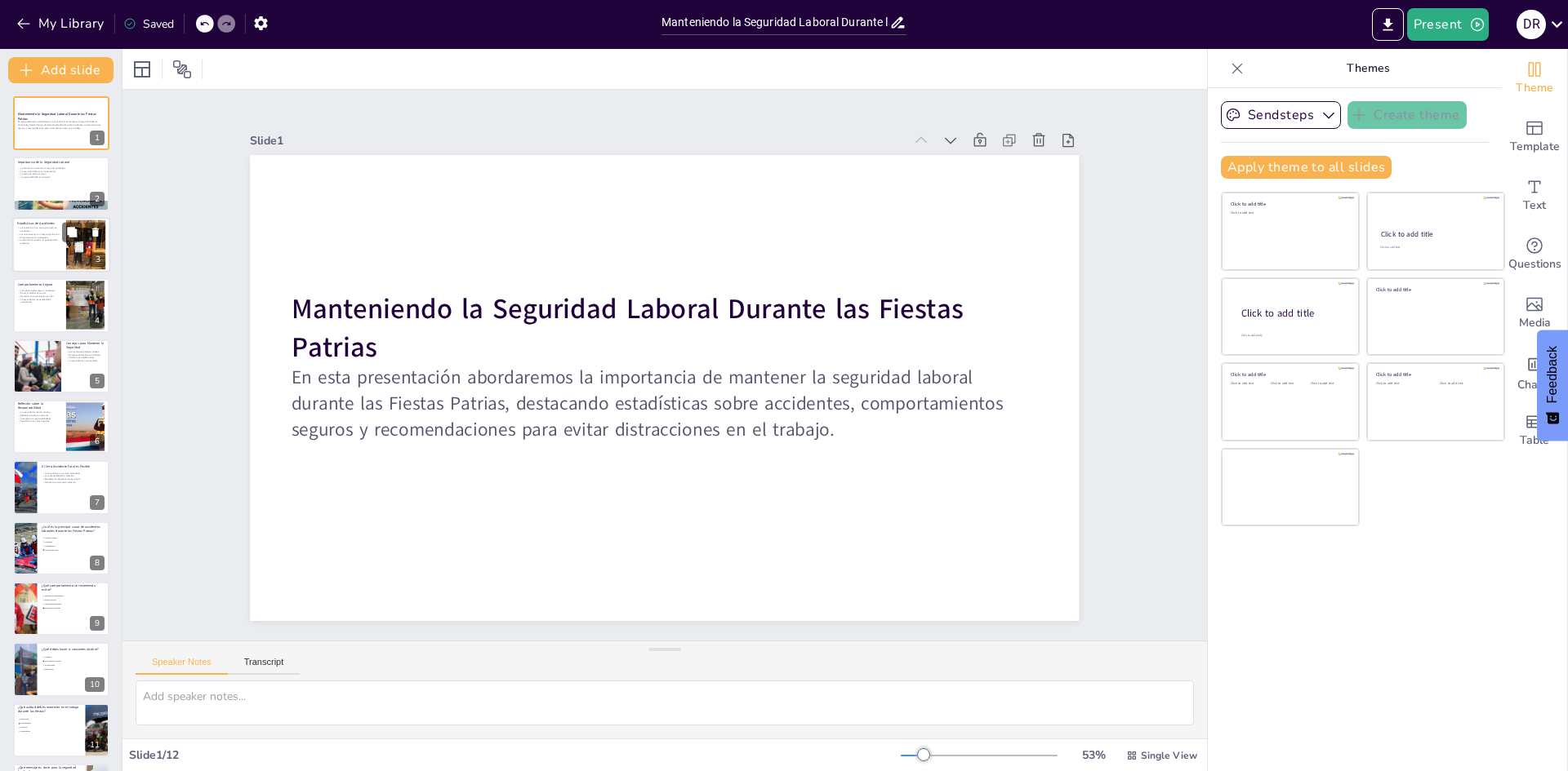
checkbox input "true"
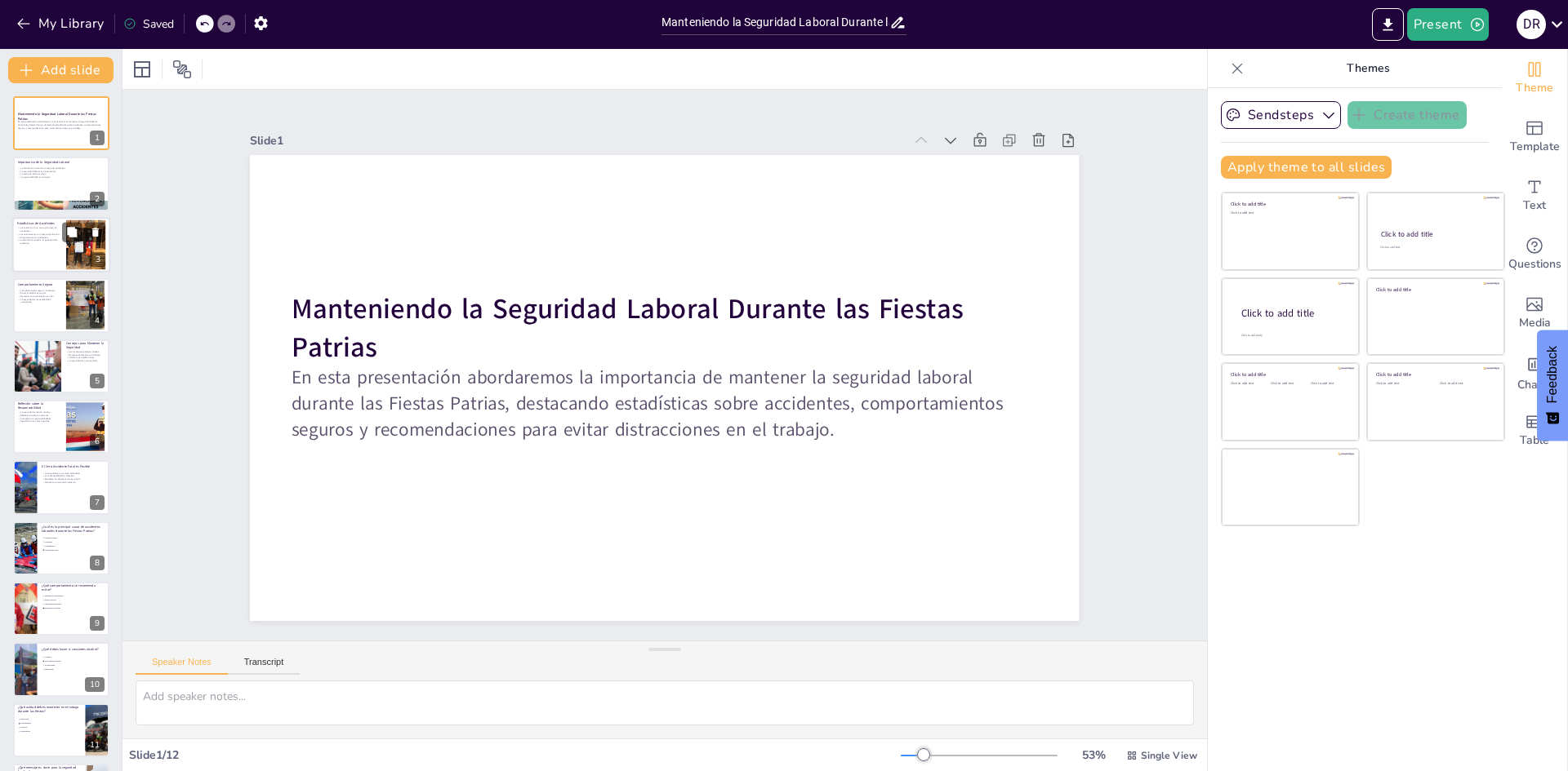
checkbox input "true"
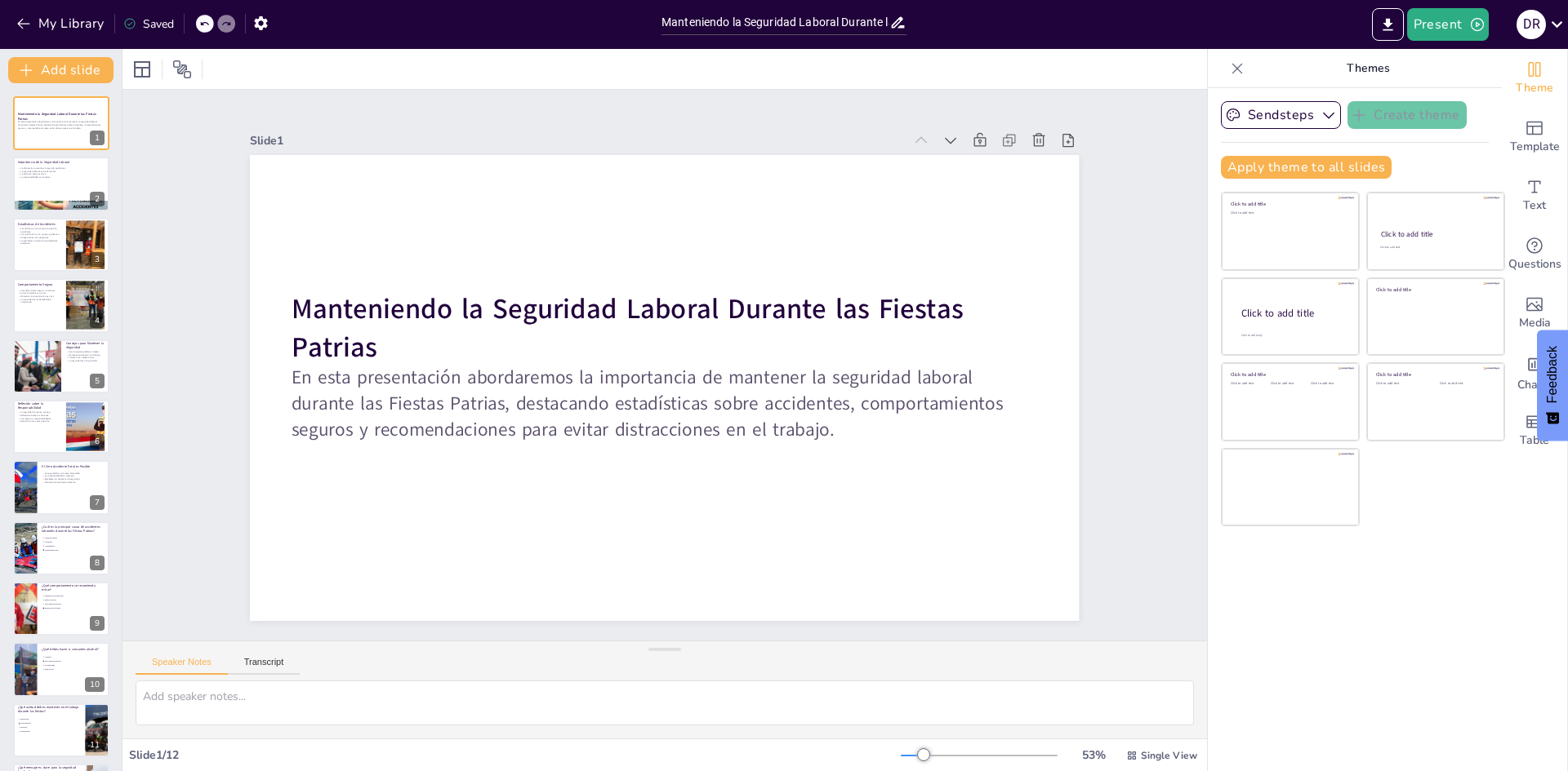
checkbox input "true"
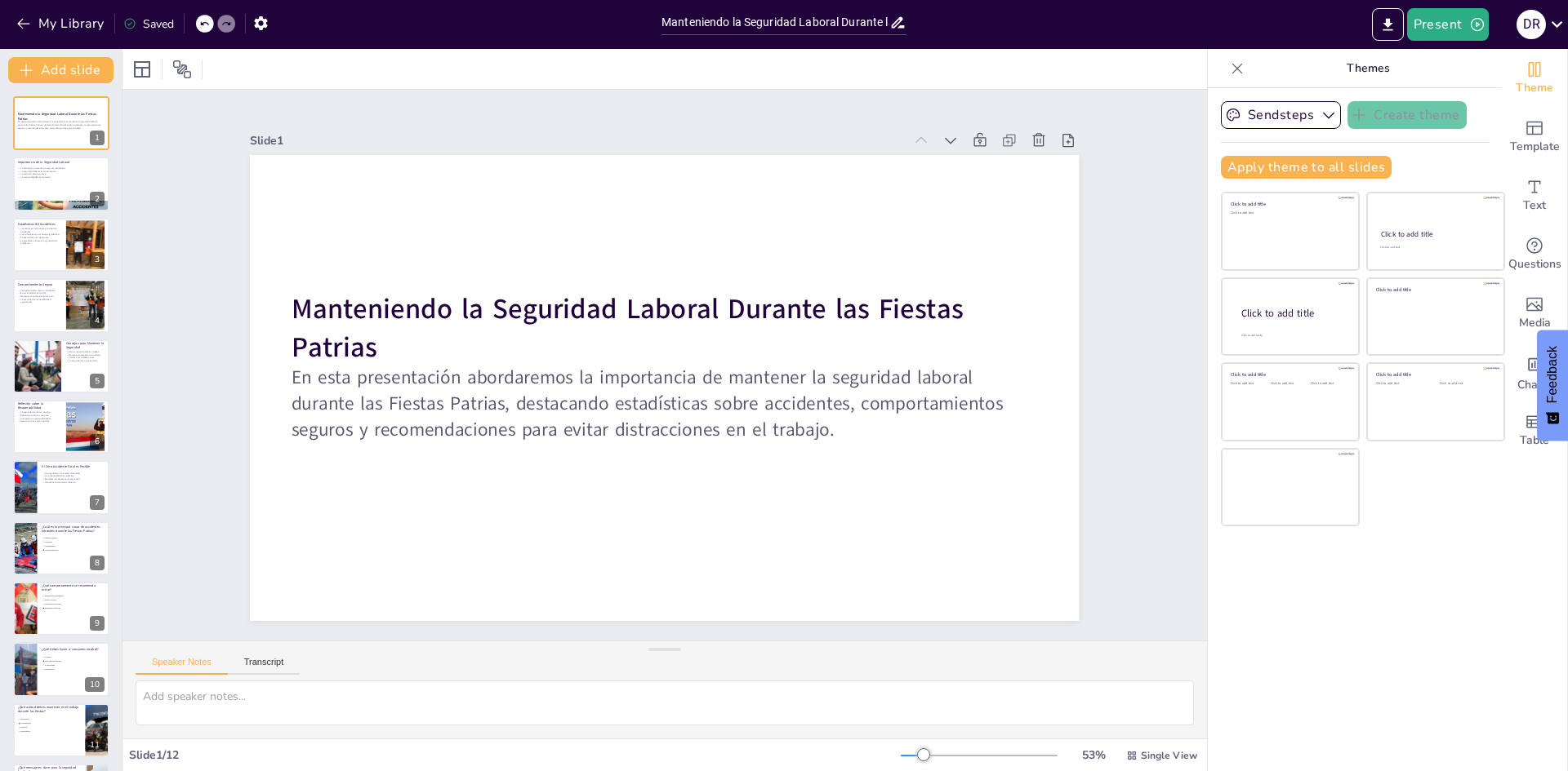
checkbox input "true"
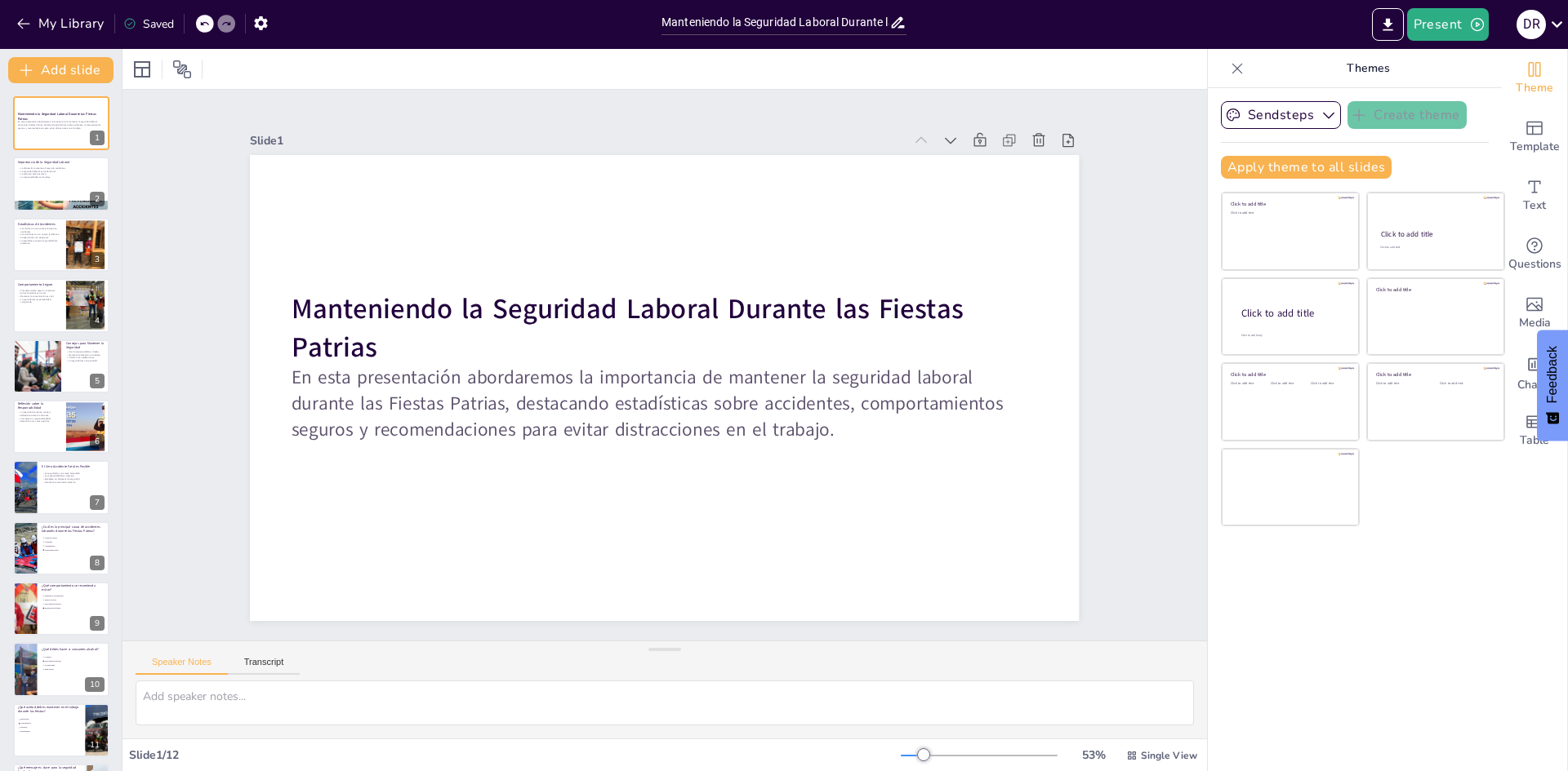
checkbox input "true"
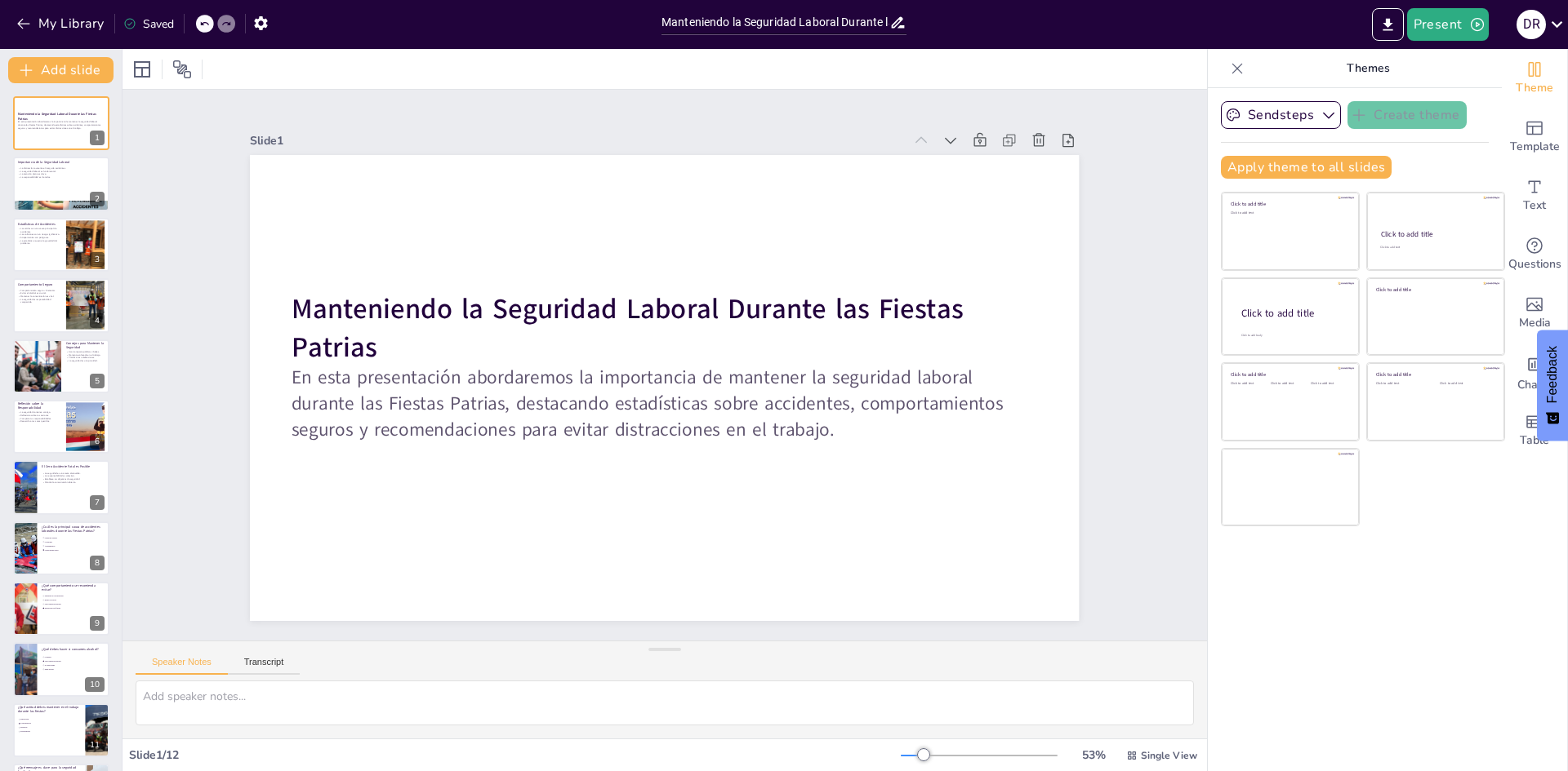
checkbox input "true"
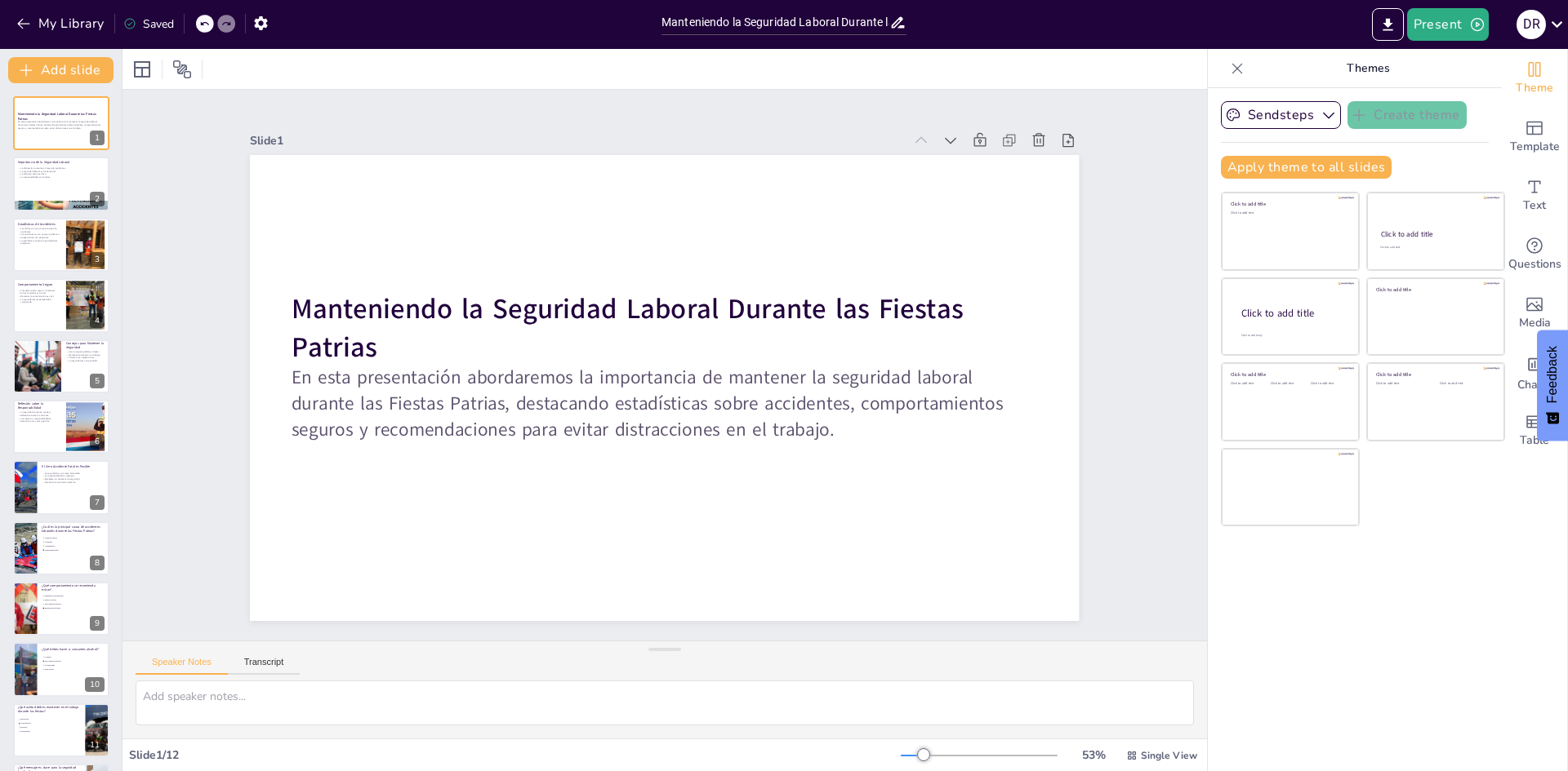
checkbox input "true"
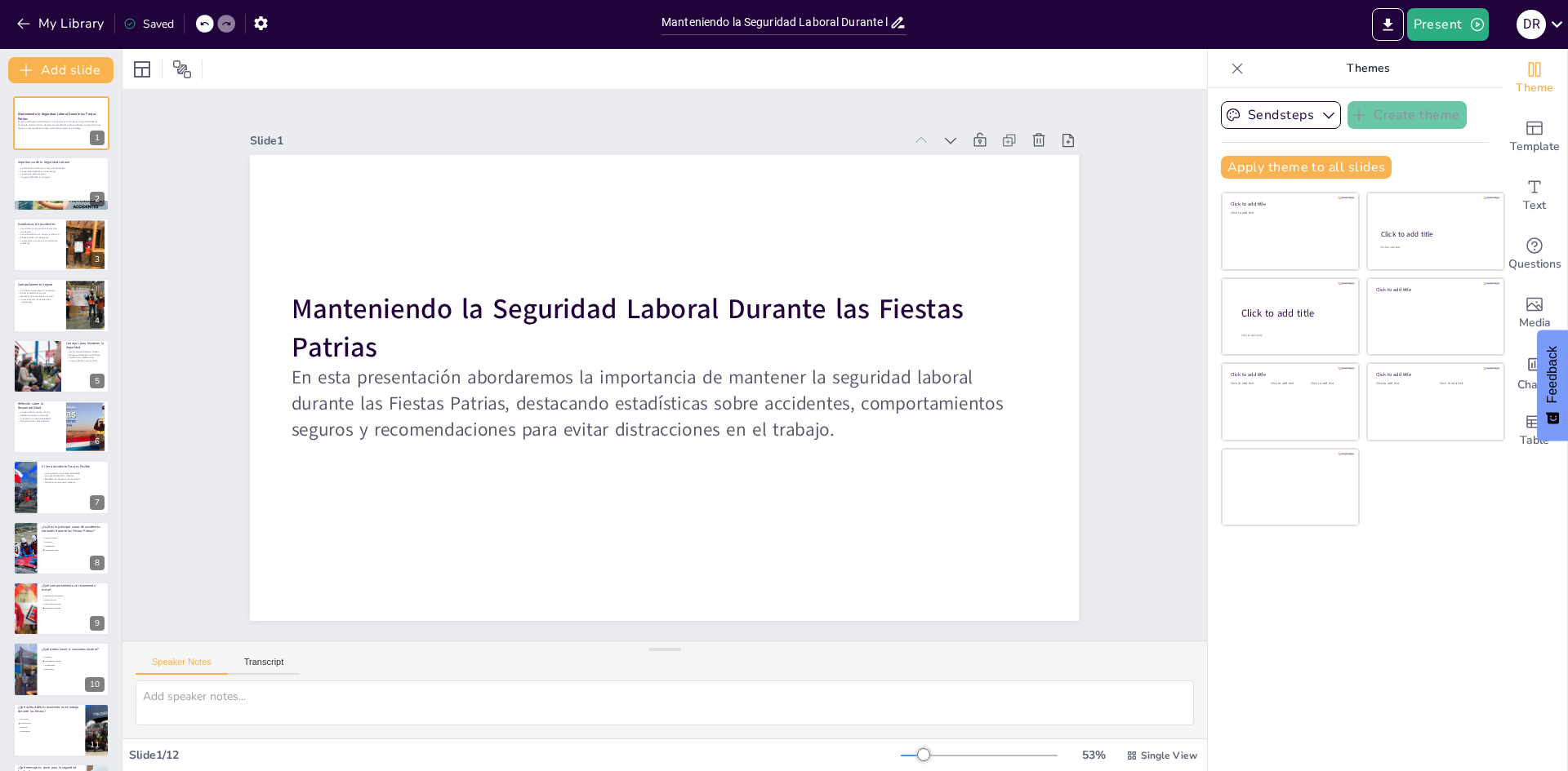
checkbox input "true"
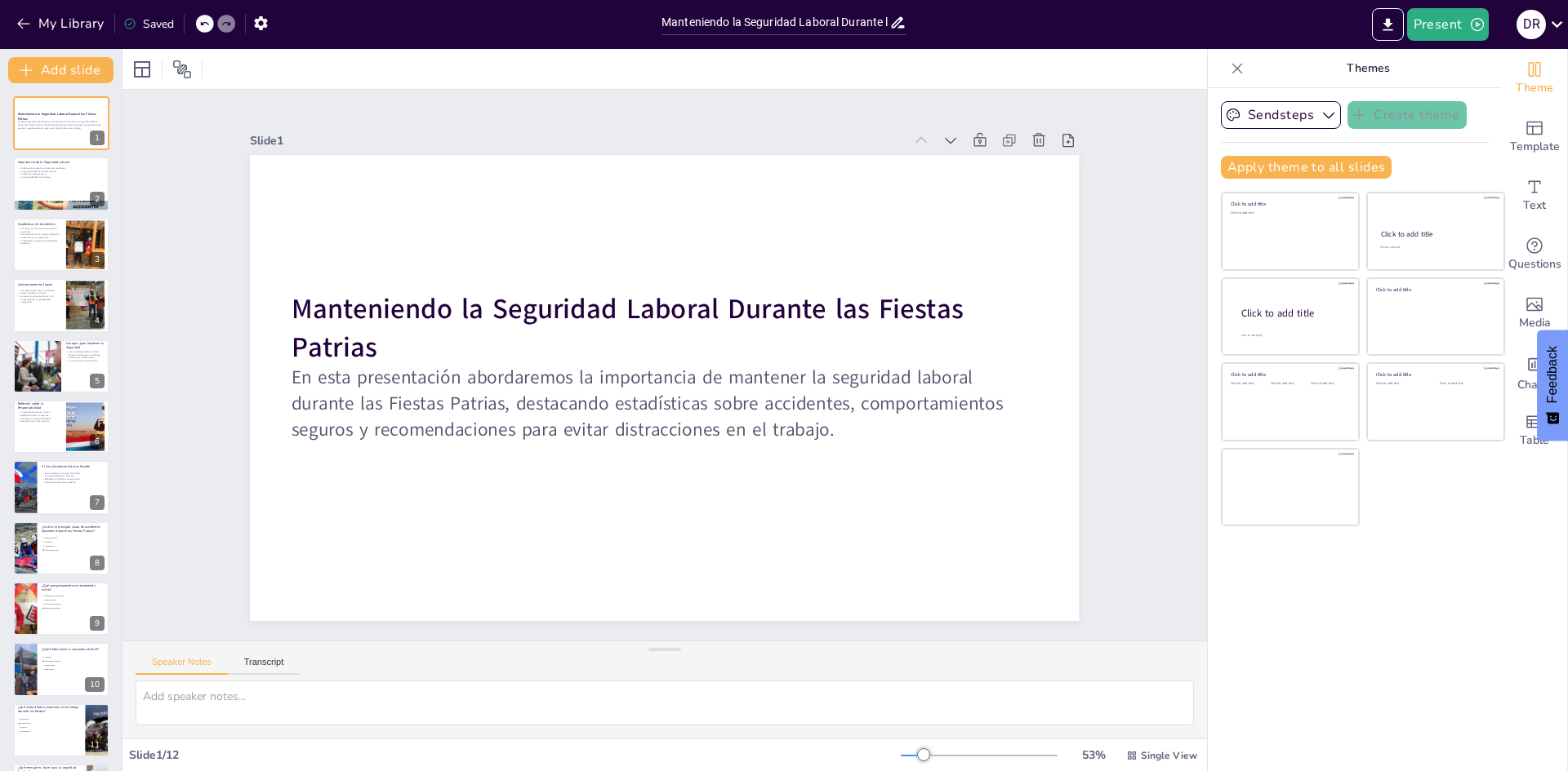
checkbox input "true"
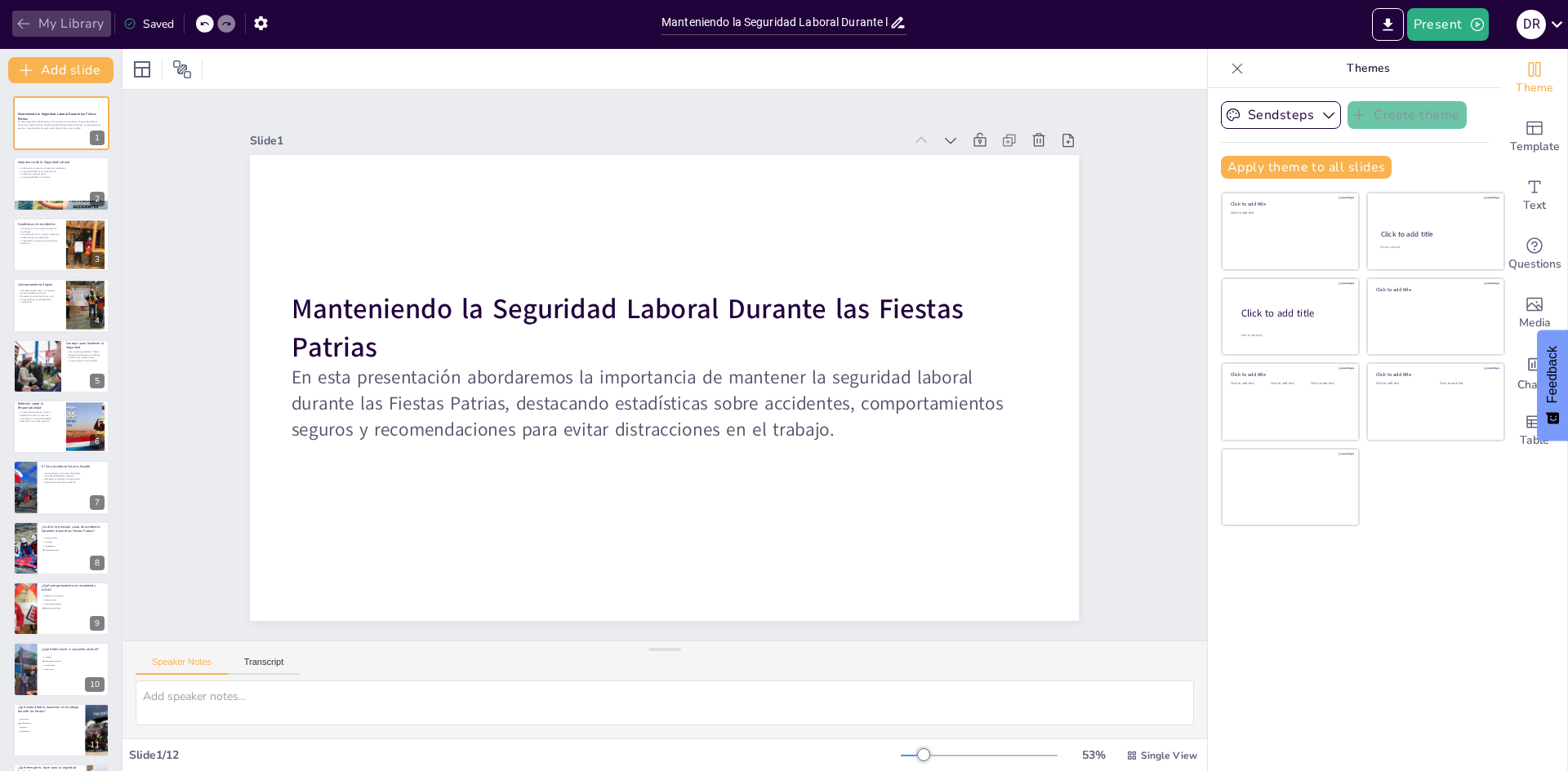
click at [29, 18] on icon "button" at bounding box center [24, 24] width 17 height 17
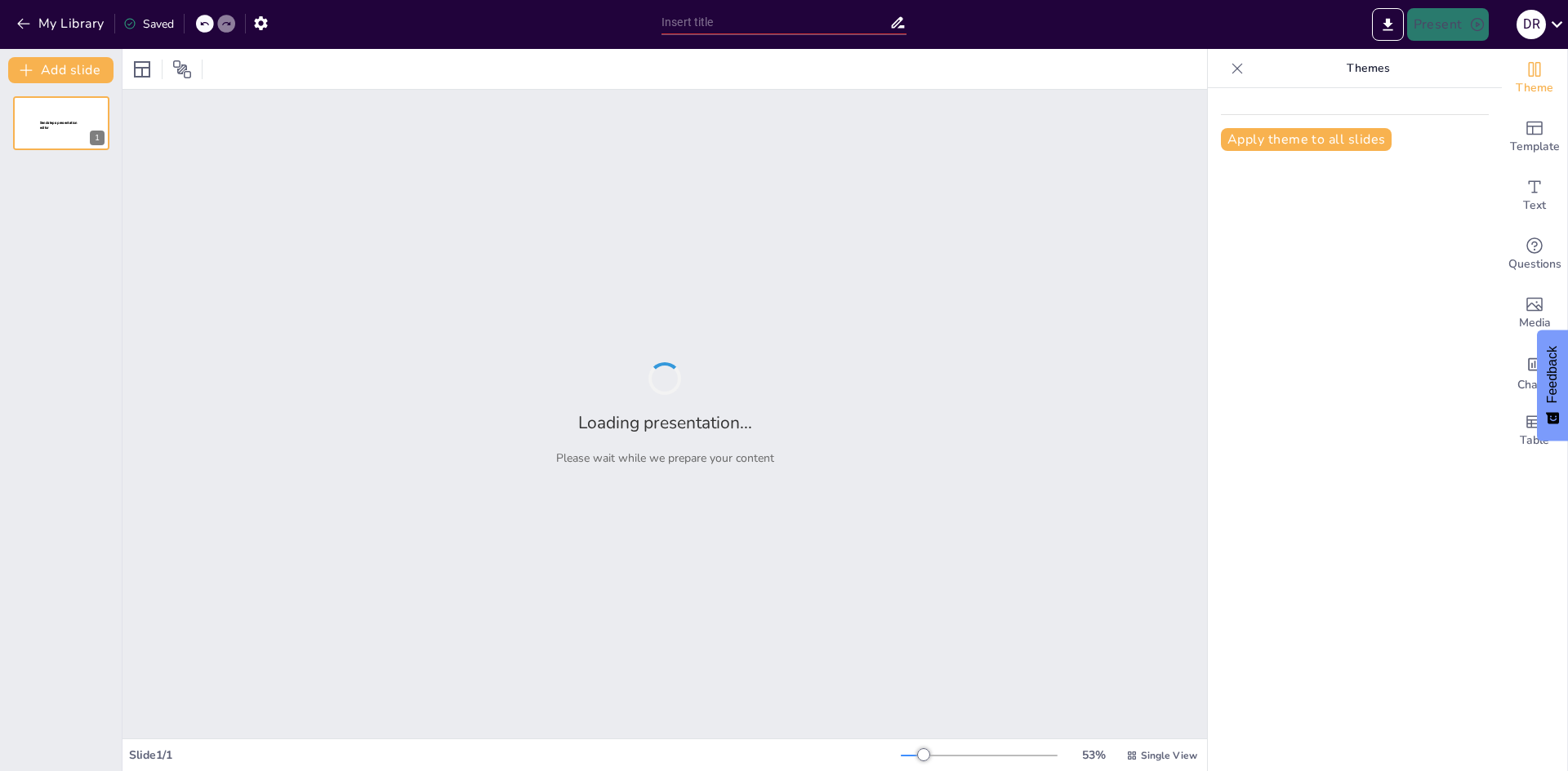
type input "Manteniendo la Seguridad Laboral Durante las Fiestas Patrias"
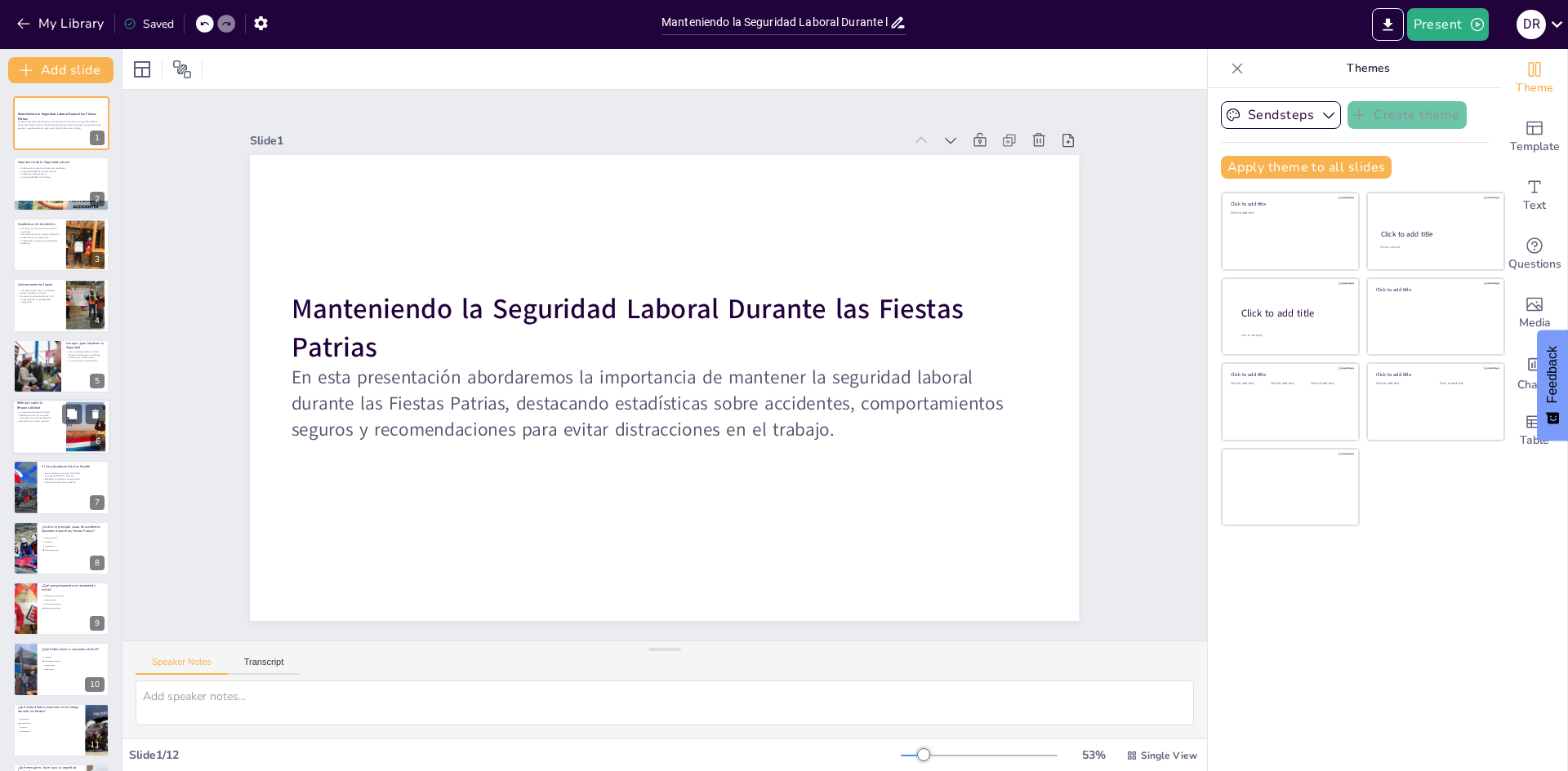
checkbox input "true"
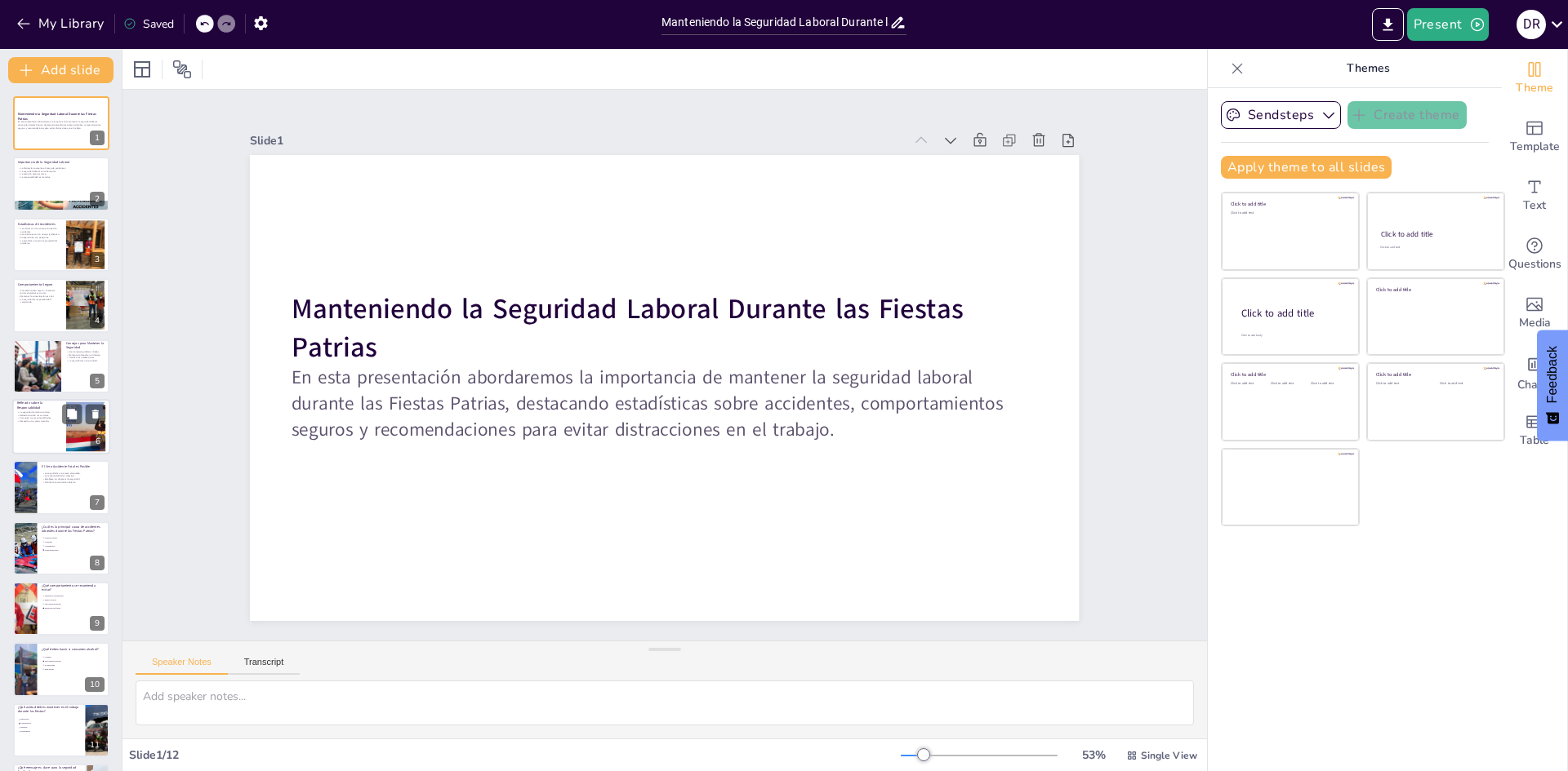
checkbox input "true"
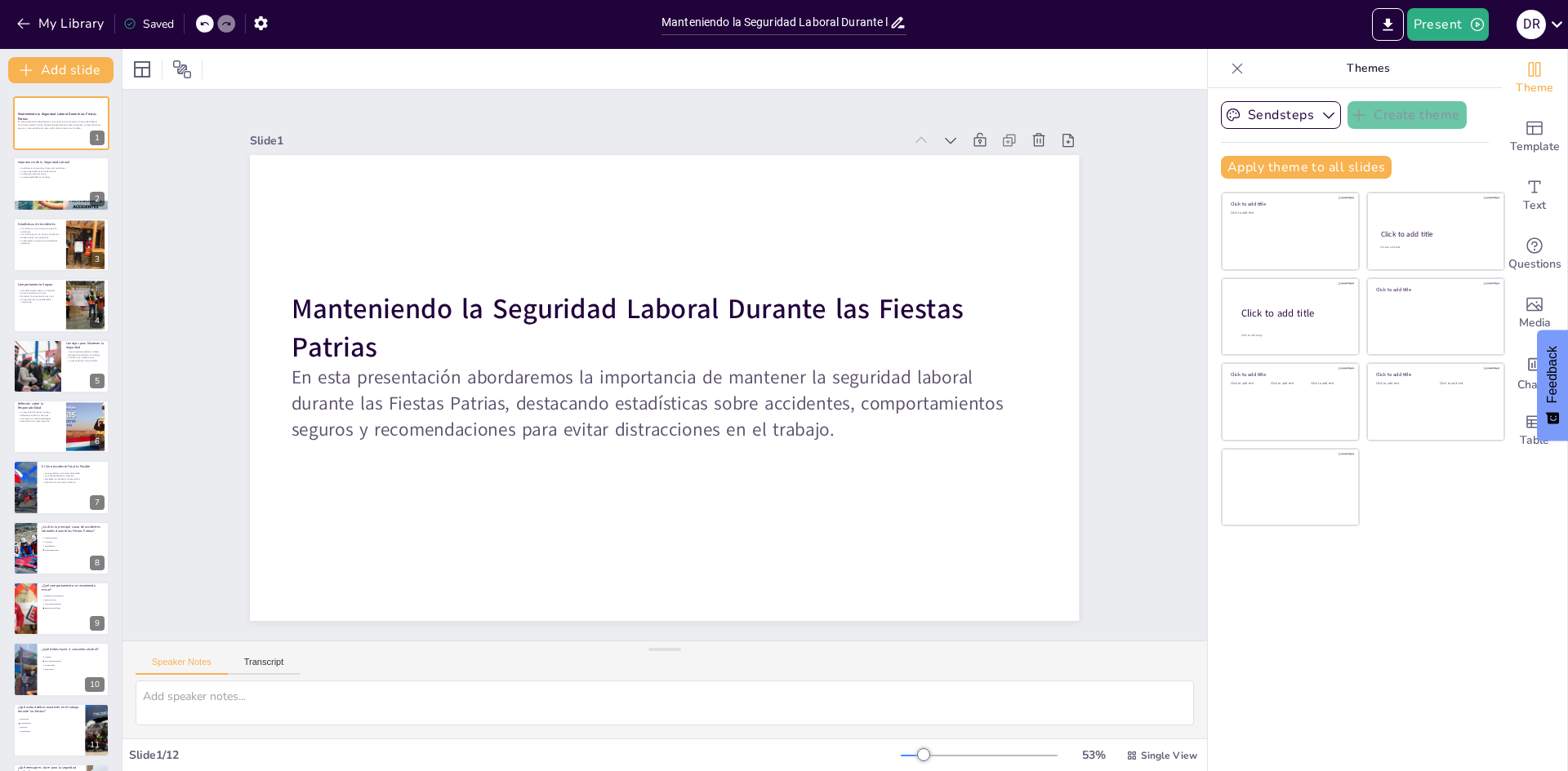
checkbox input "true"
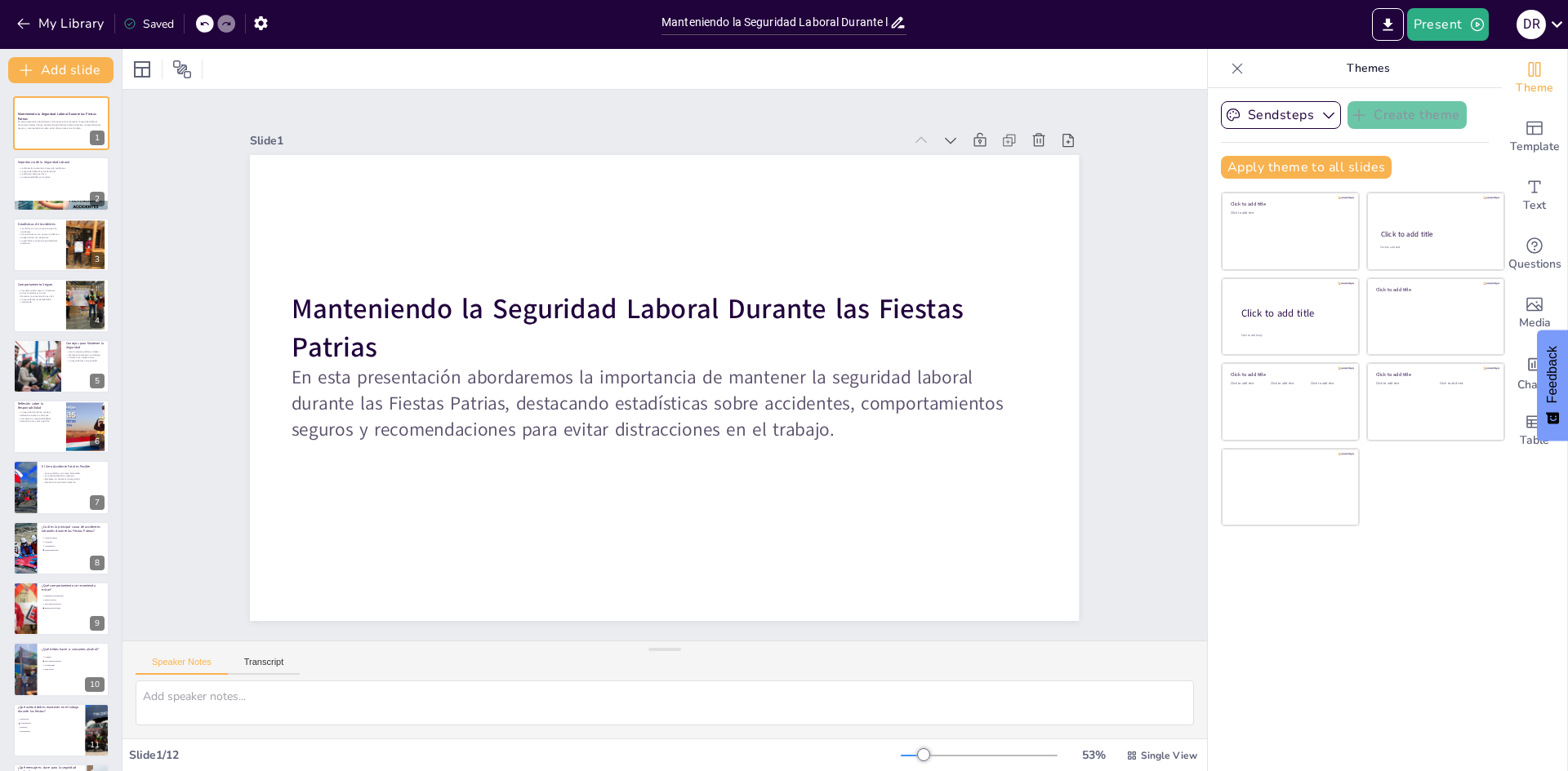
checkbox input "true"
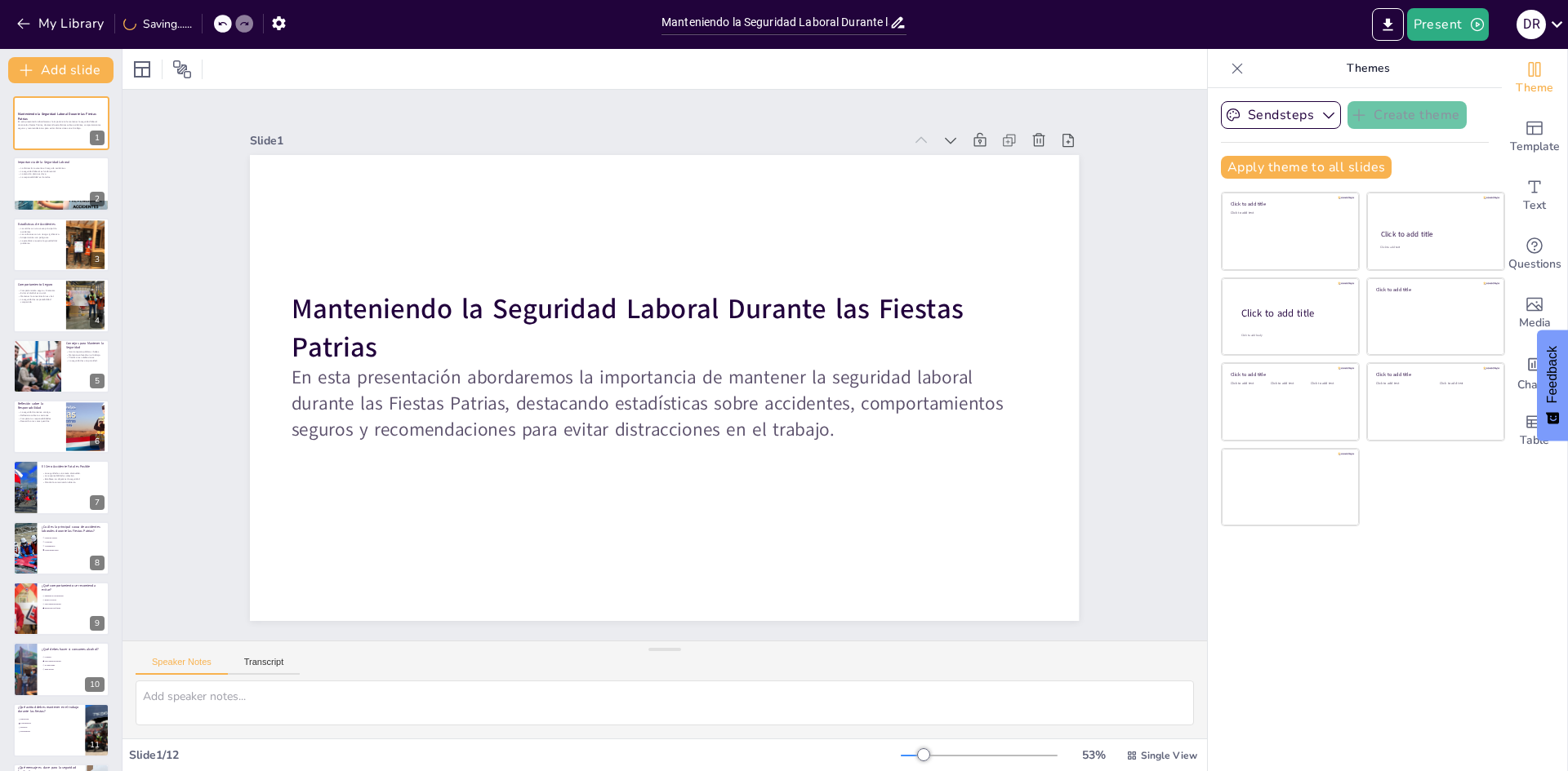
checkbox input "true"
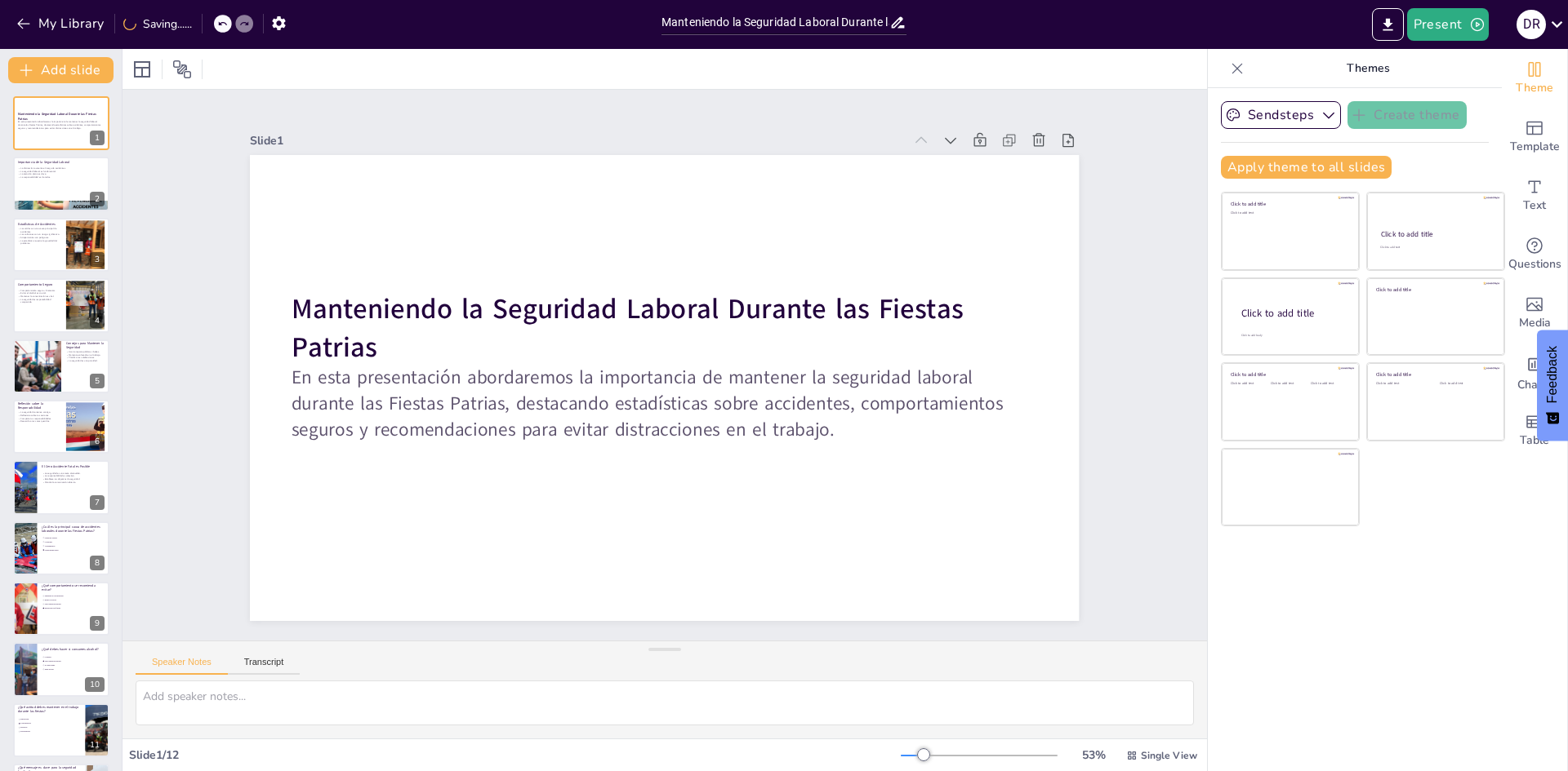
checkbox input "true"
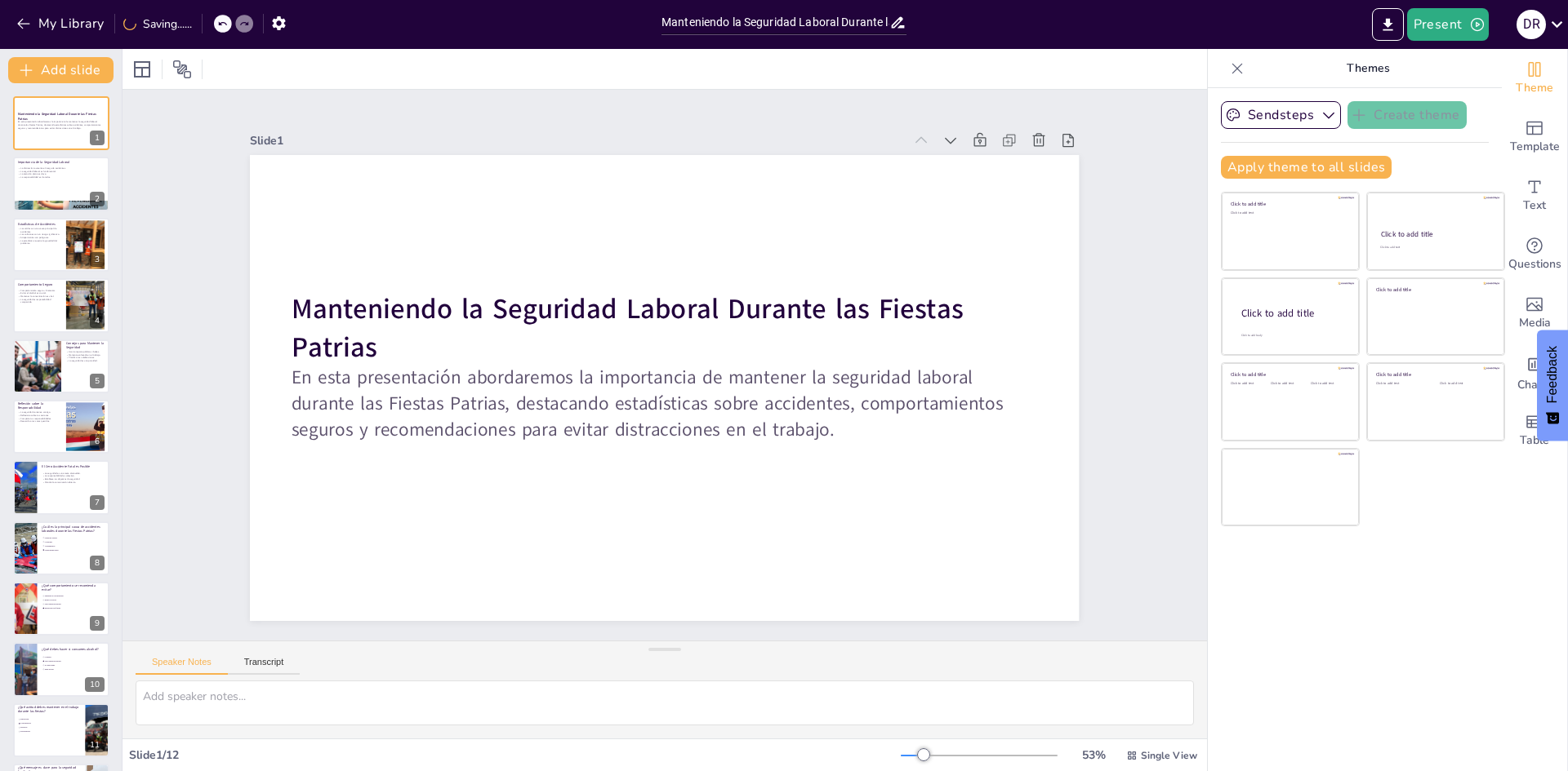
checkbox input "true"
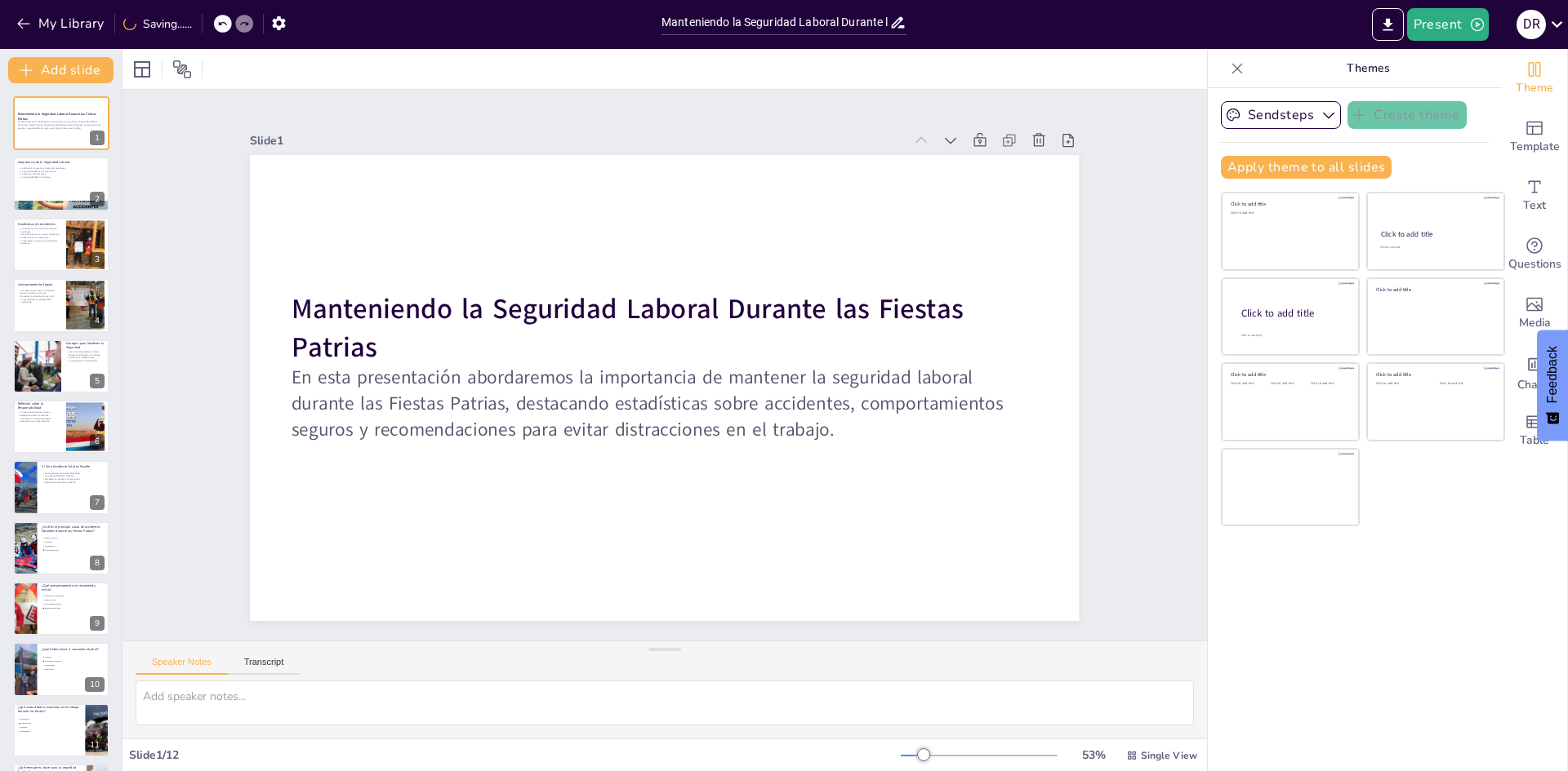
checkbox input "true"
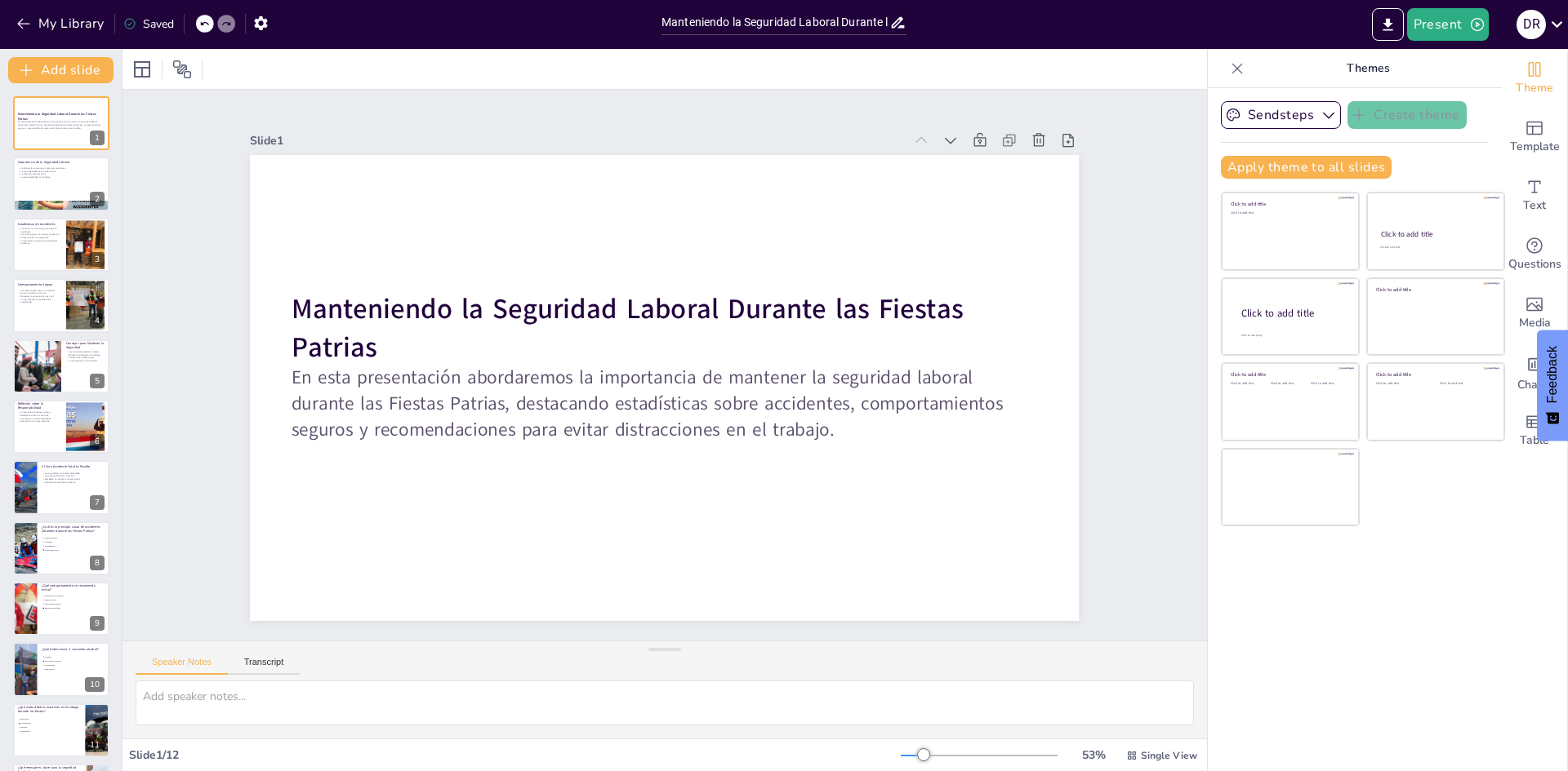
checkbox input "true"
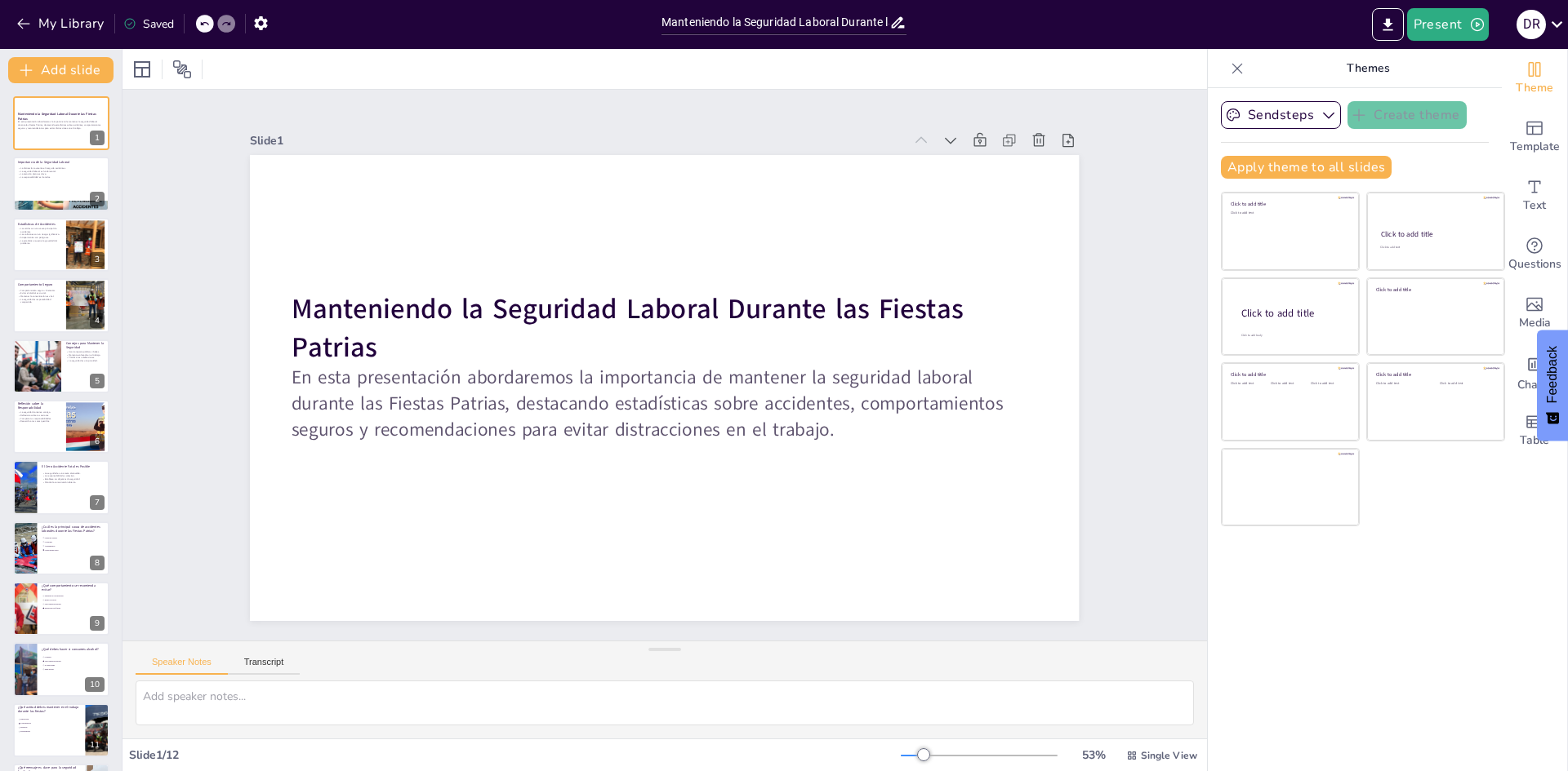
checkbox input "true"
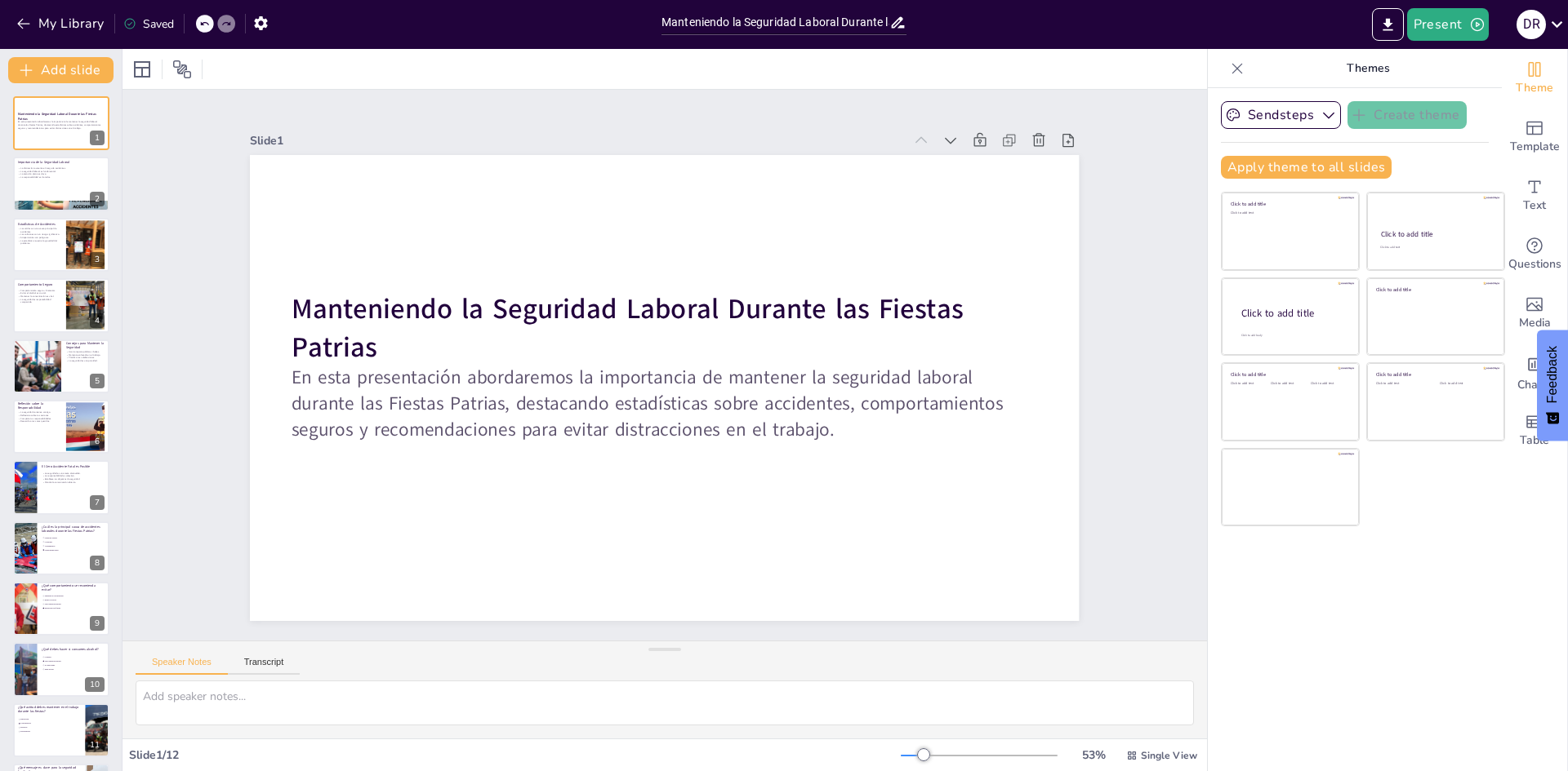
checkbox input "true"
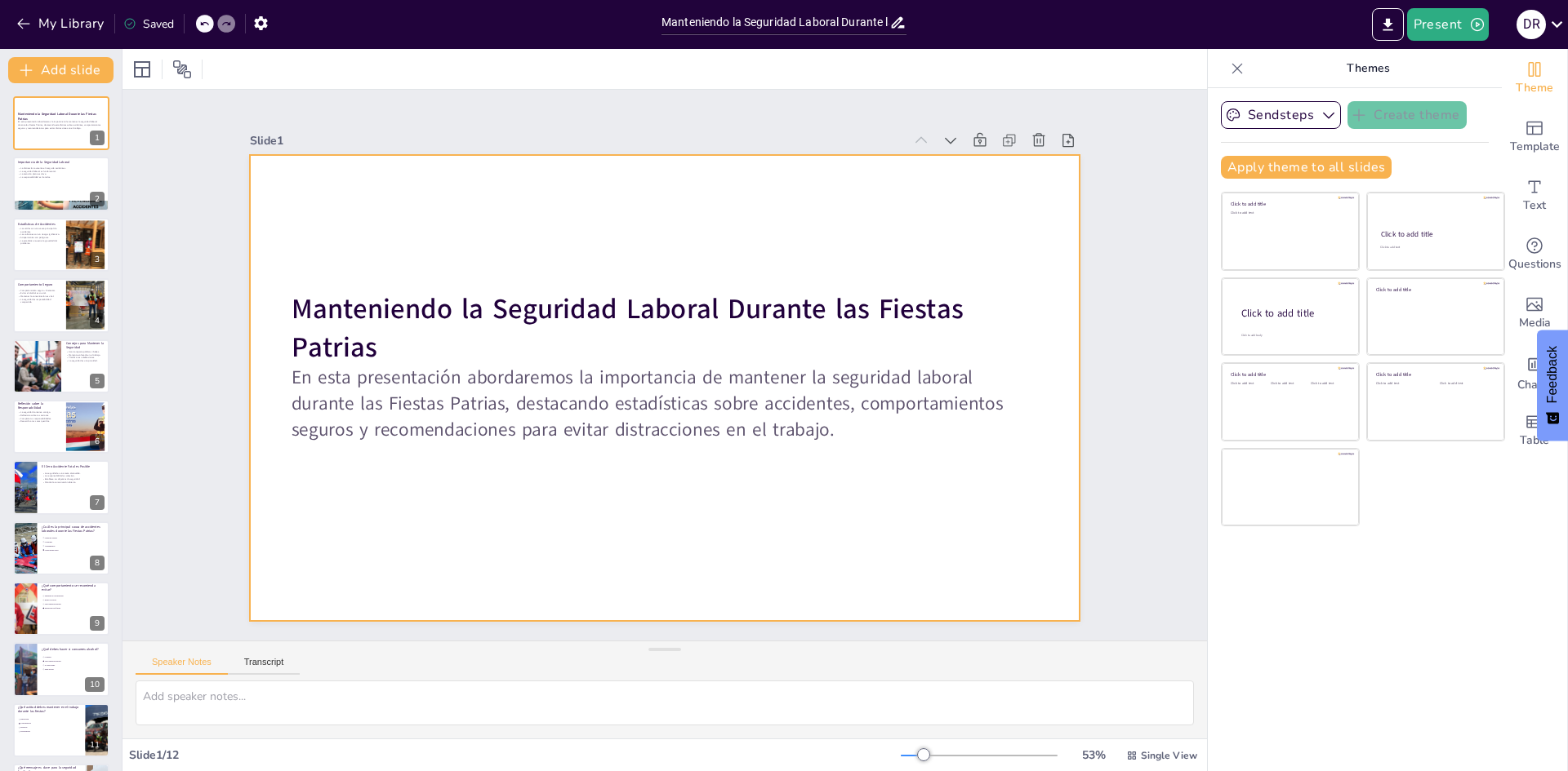
checkbox input "true"
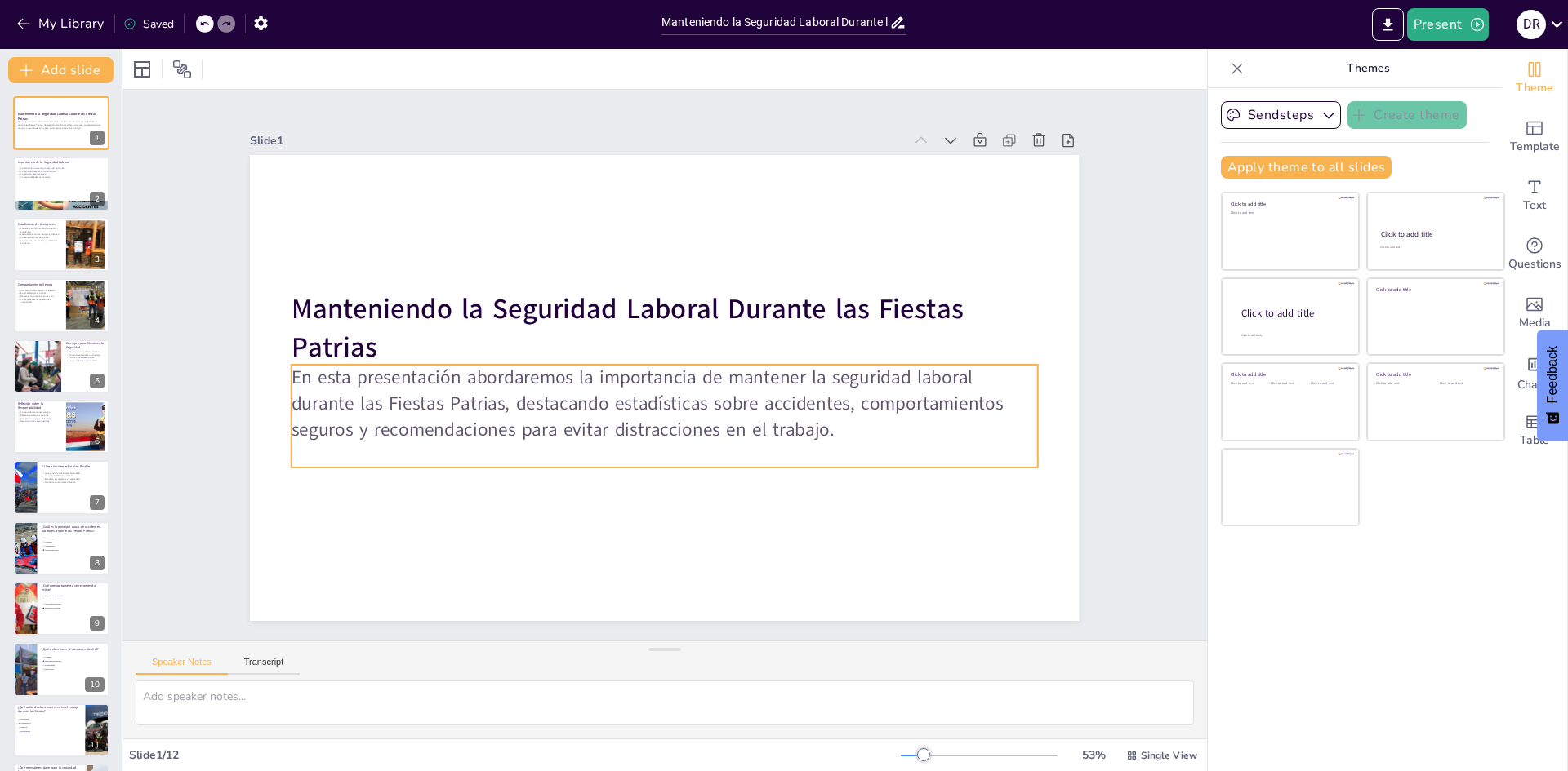
checkbox input "true"
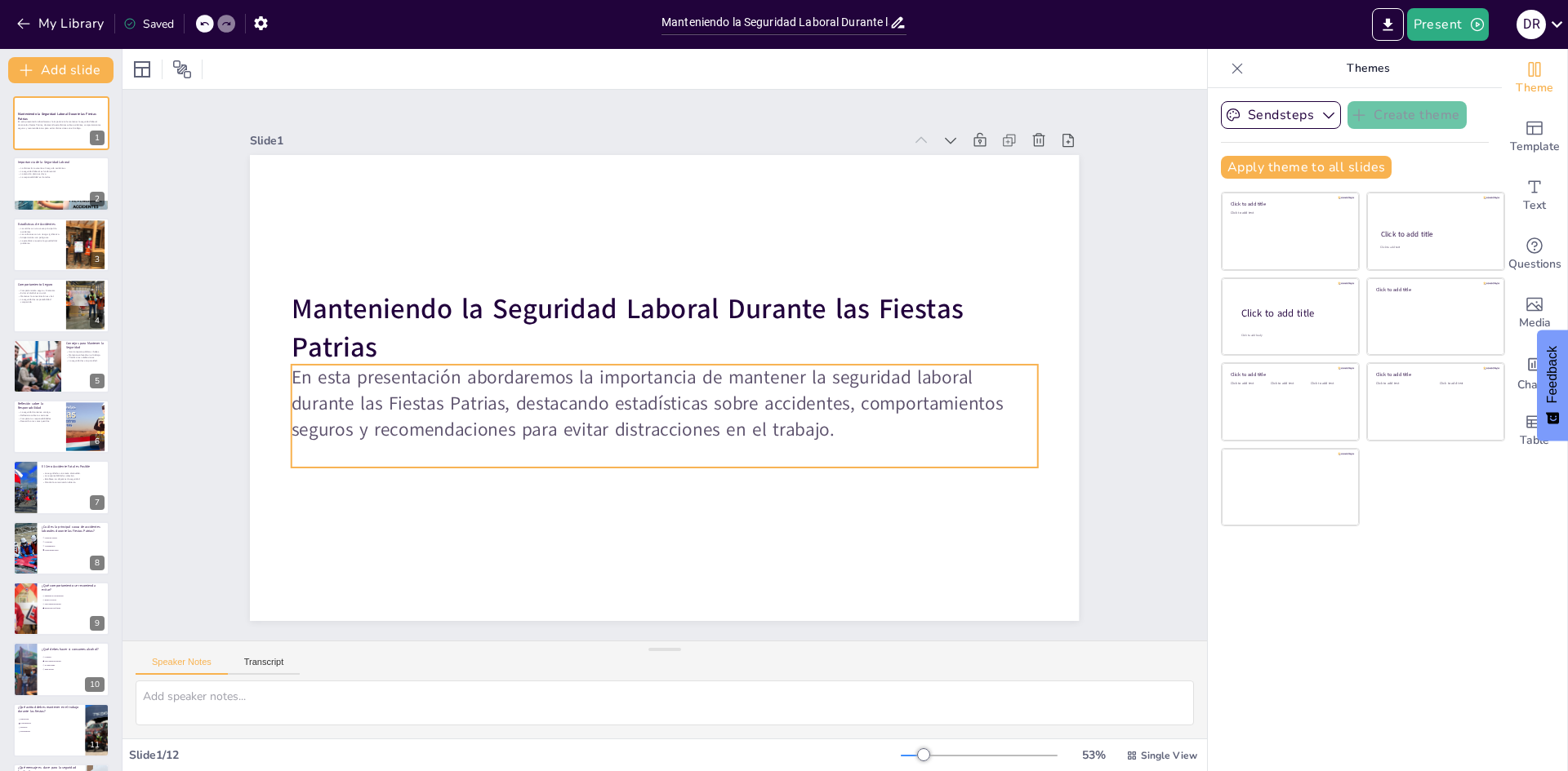
checkbox input "true"
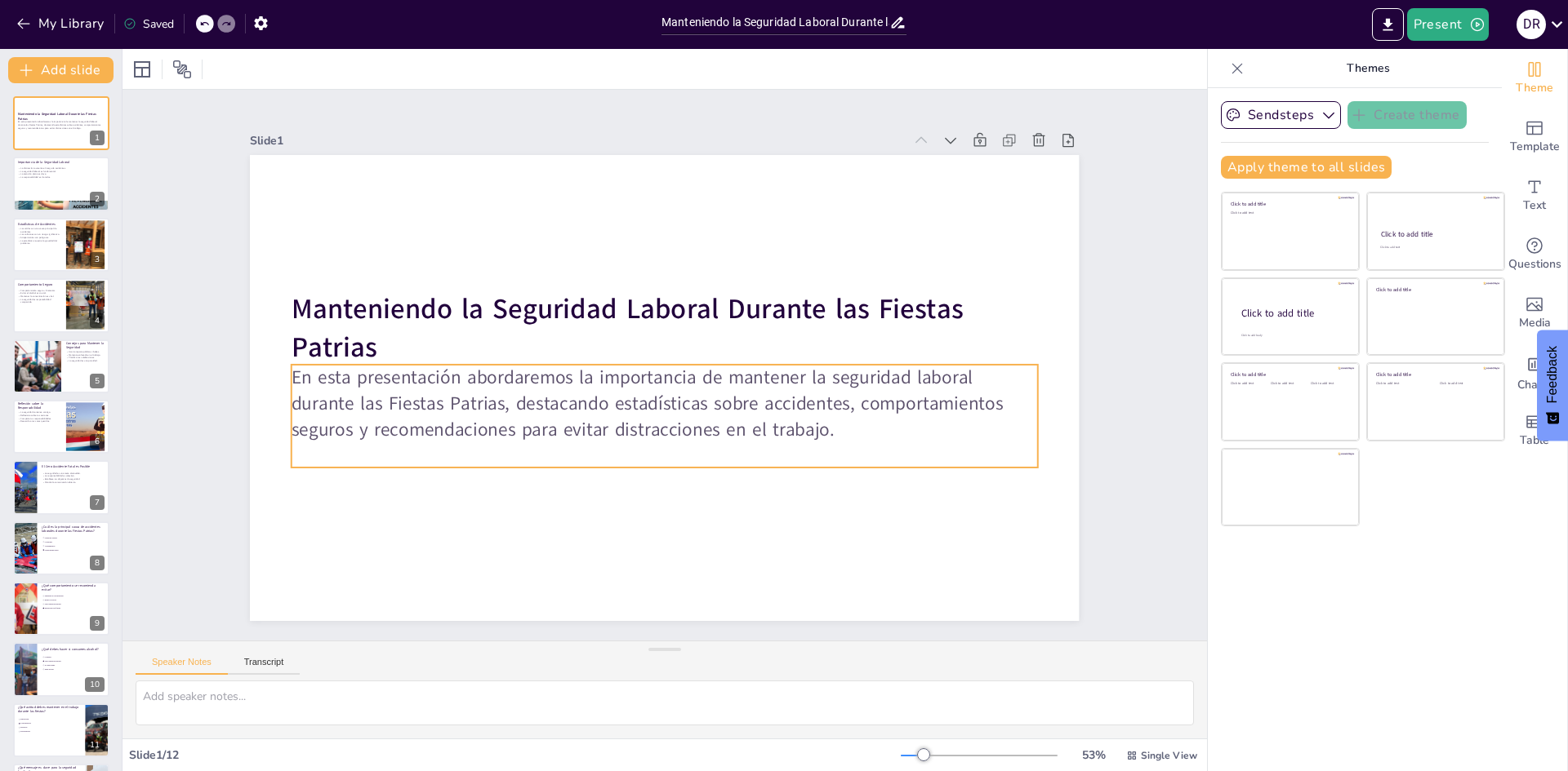
checkbox input "true"
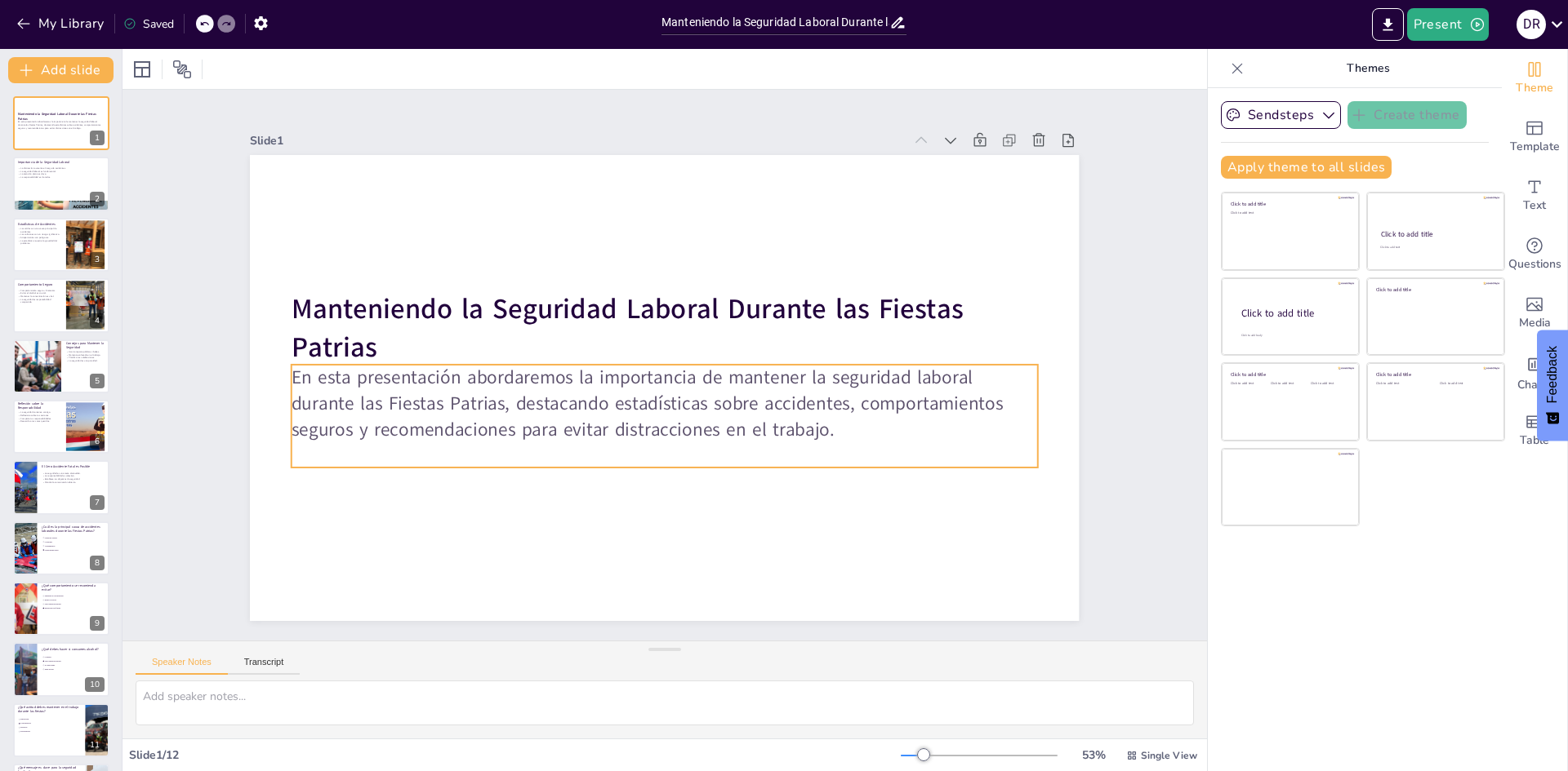
checkbox input "true"
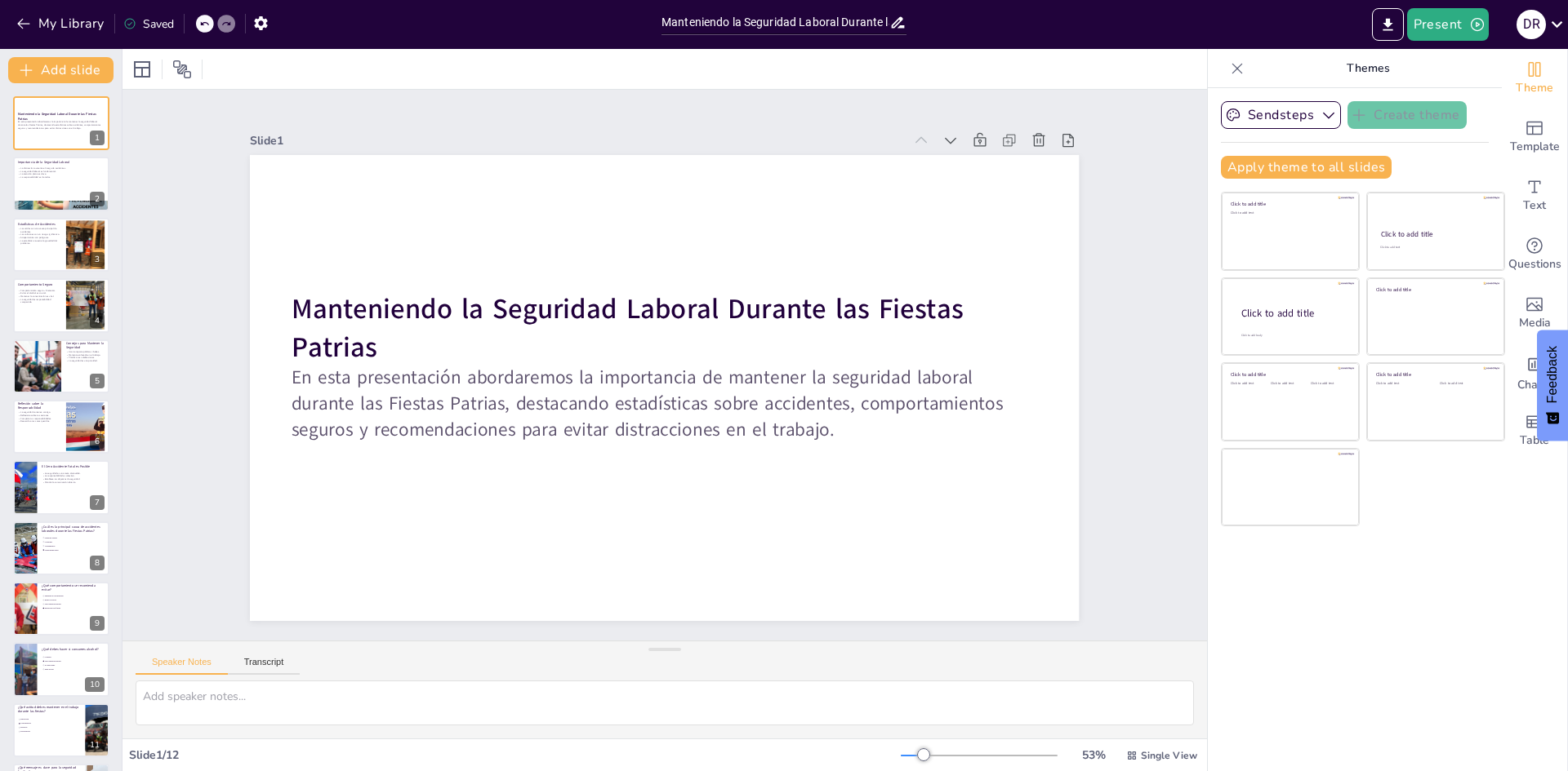
checkbox input "true"
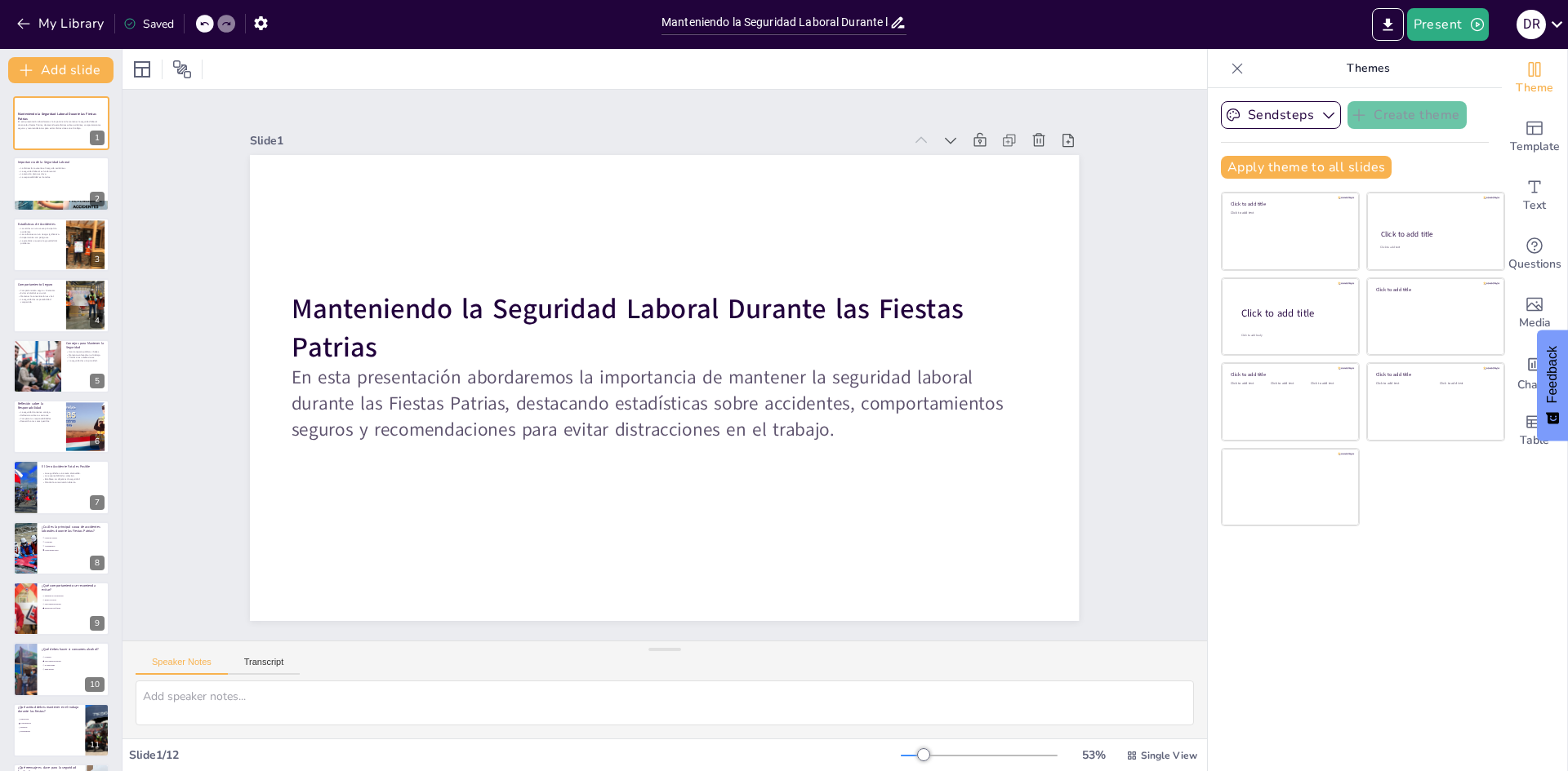
checkbox input "true"
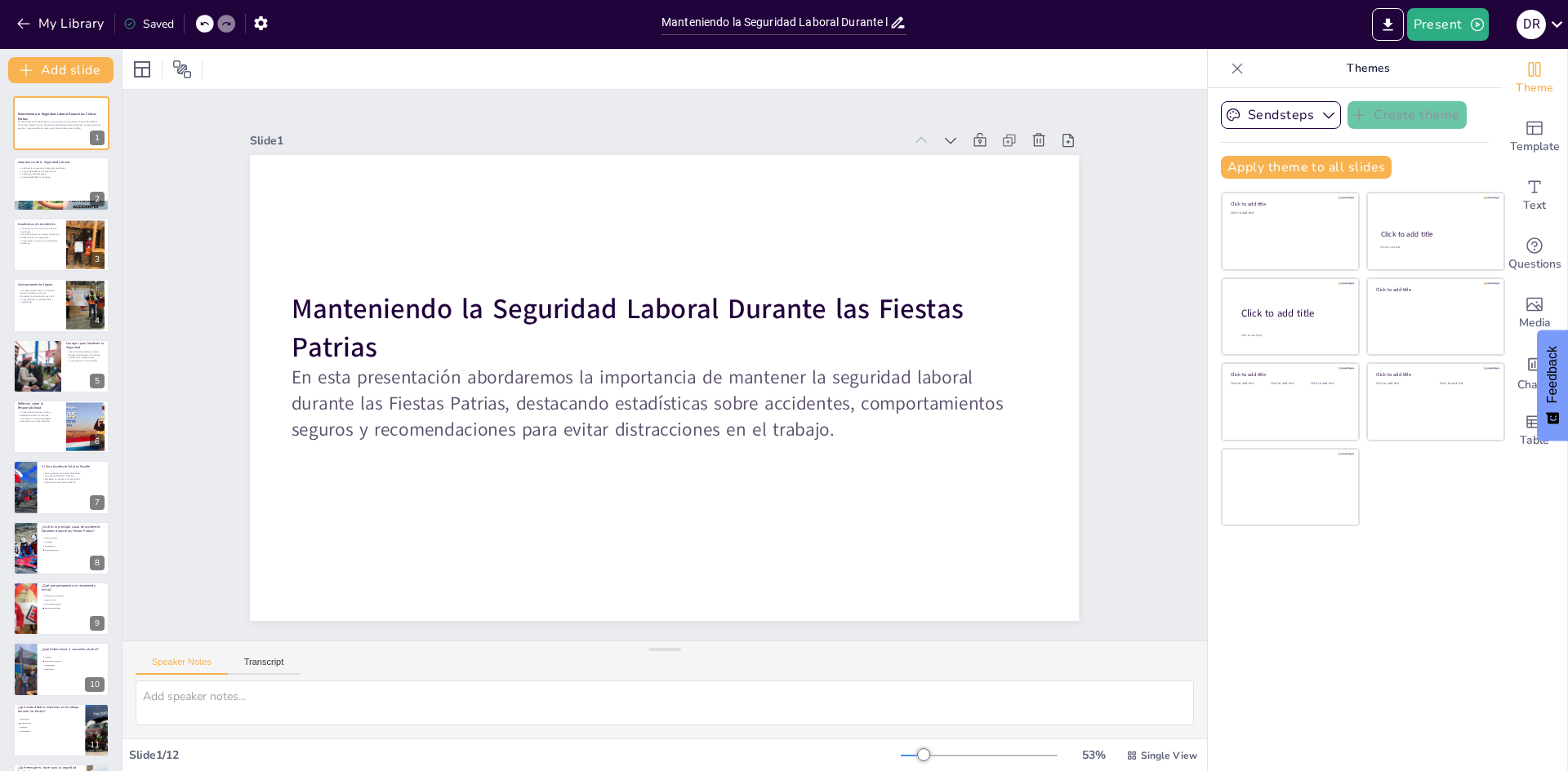
checkbox input "true"
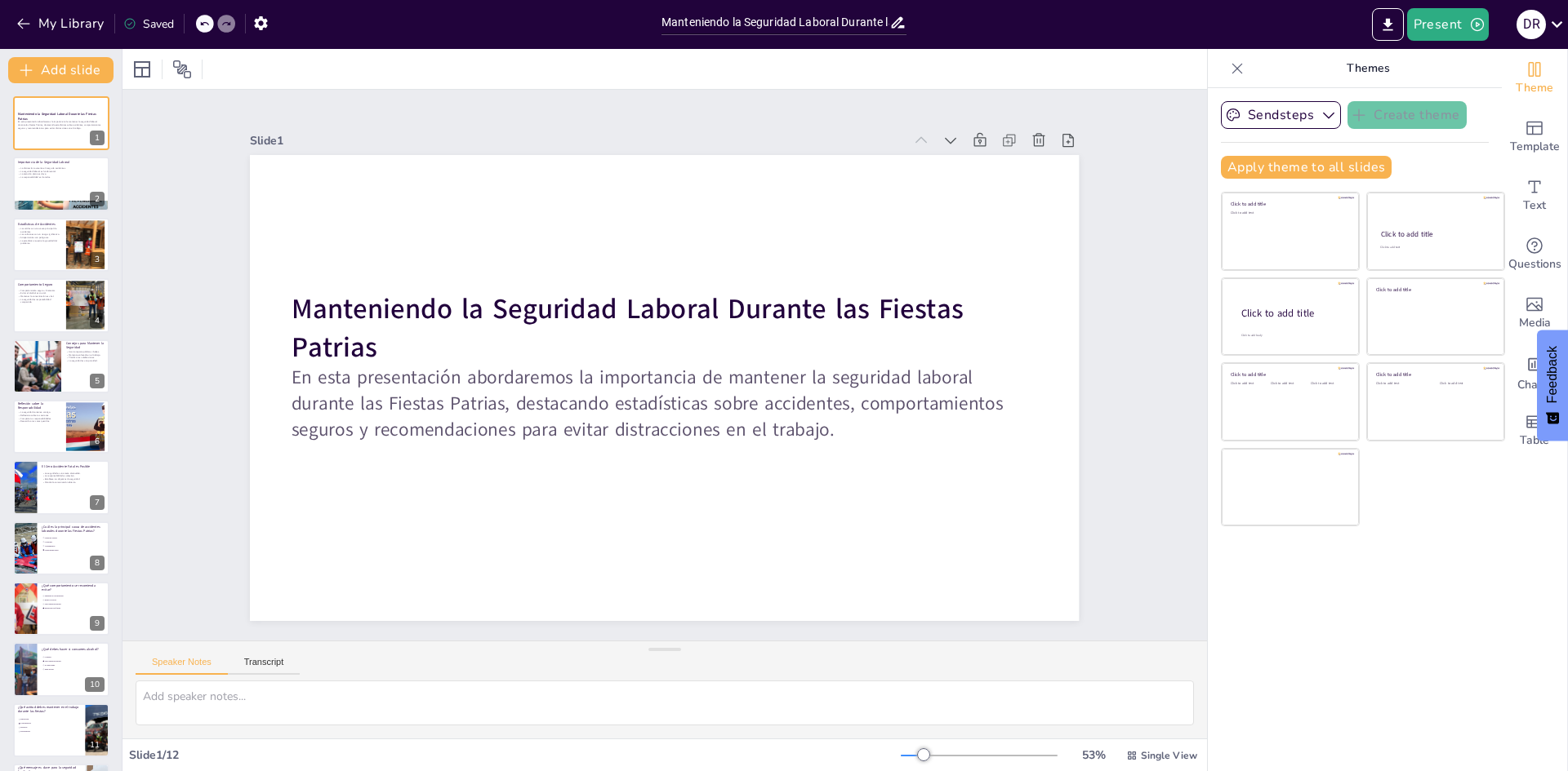
checkbox input "true"
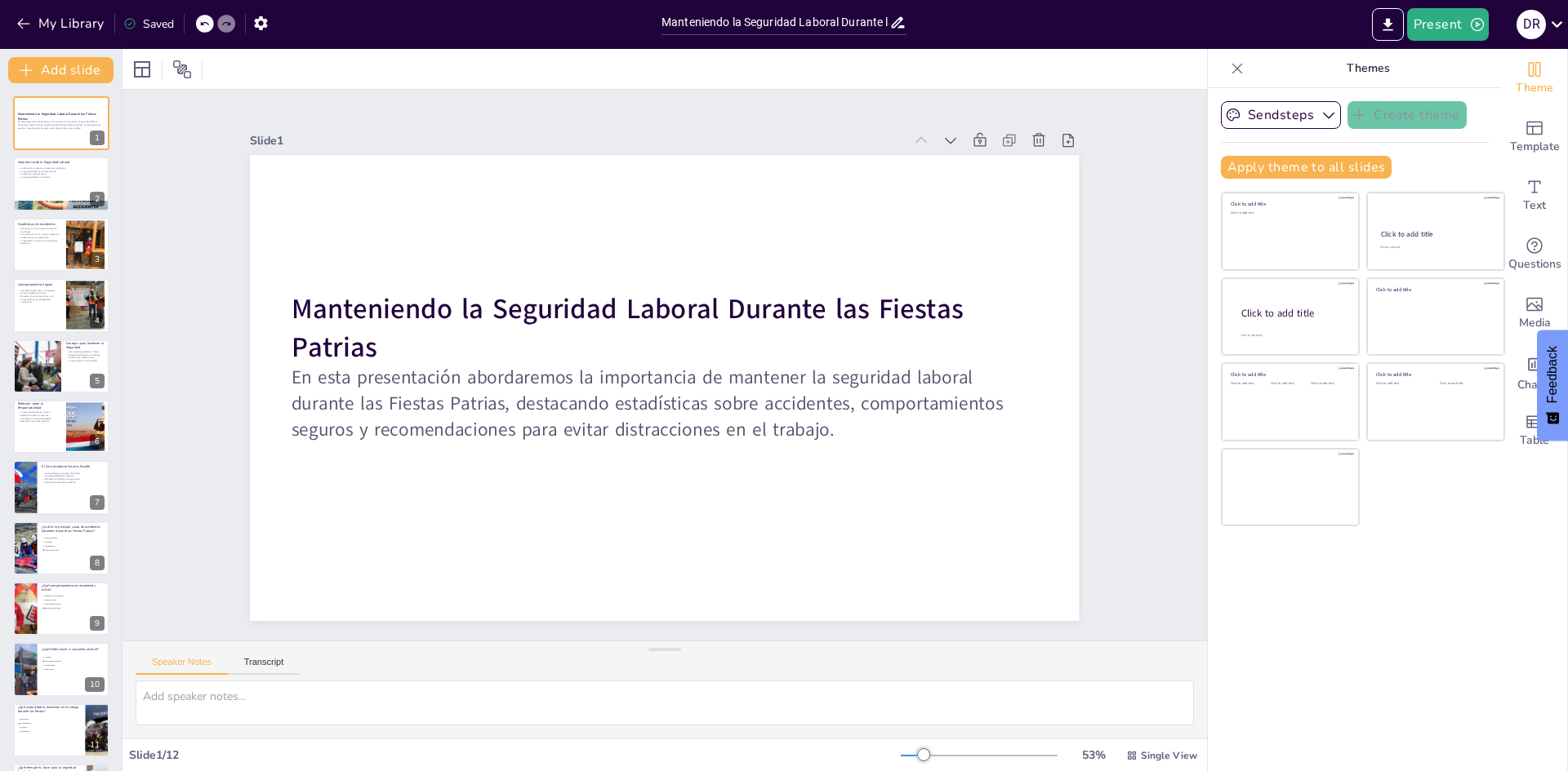
checkbox input "true"
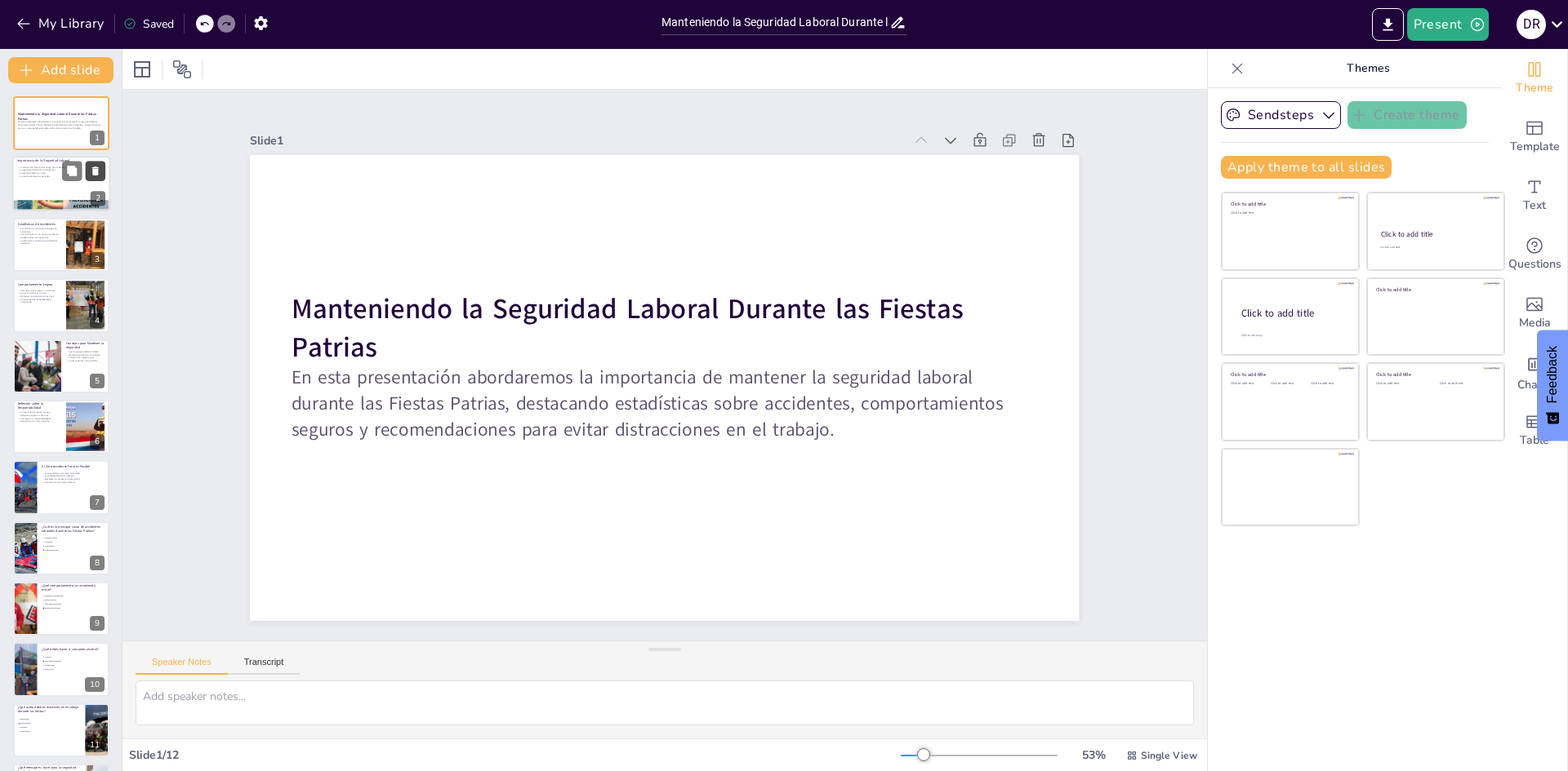
checkbox input "true"
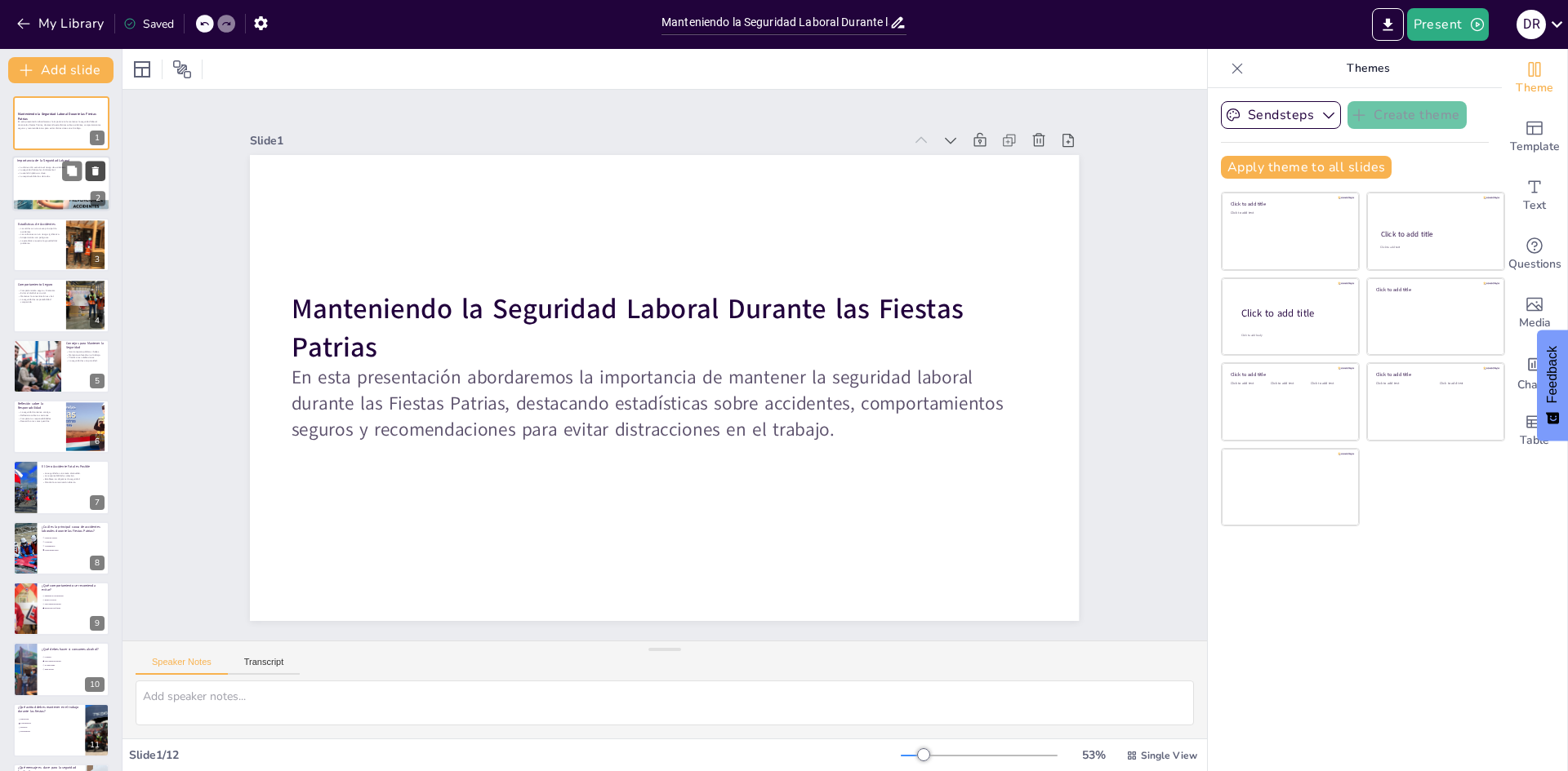
checkbox input "true"
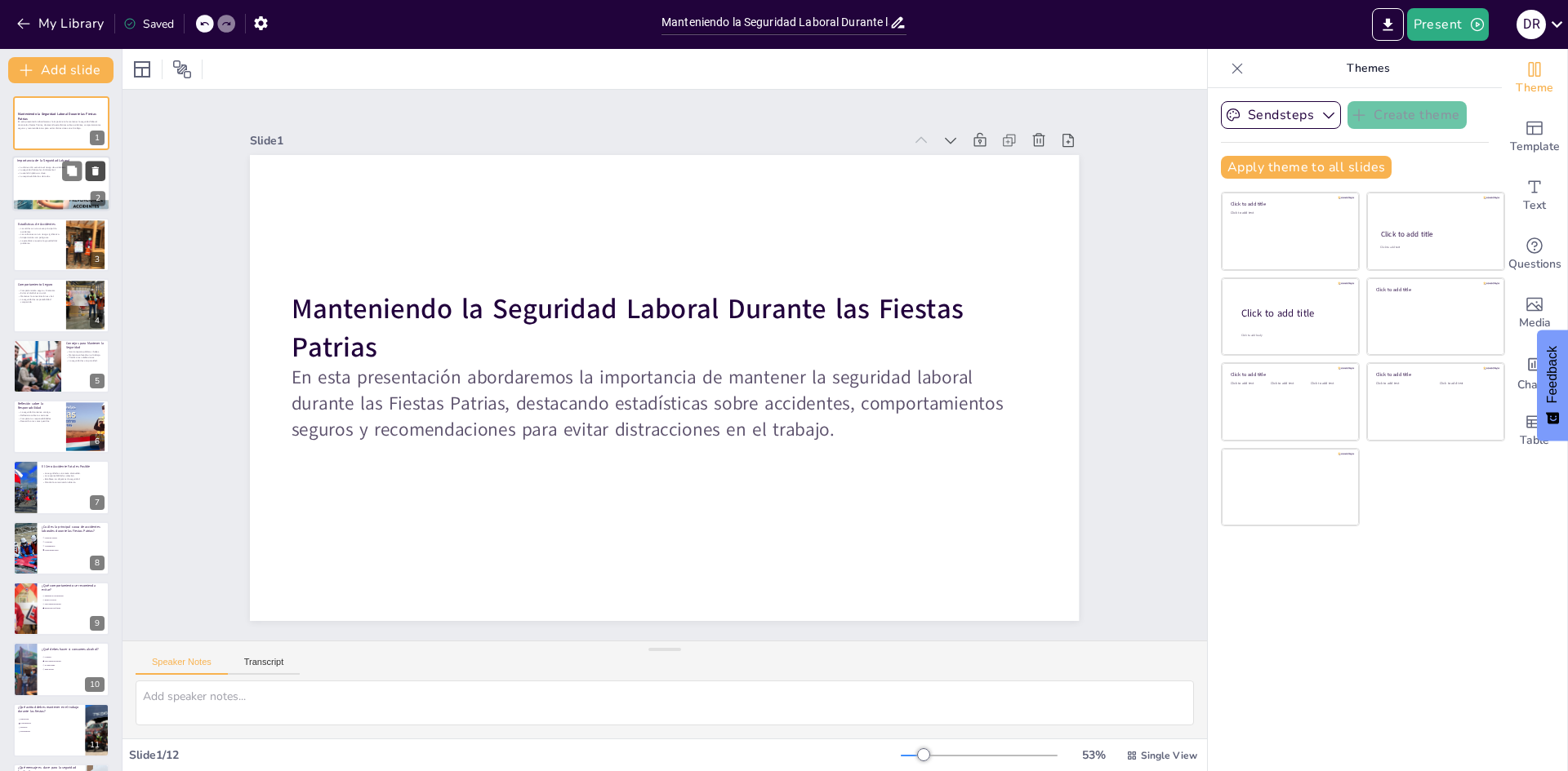
checkbox input "true"
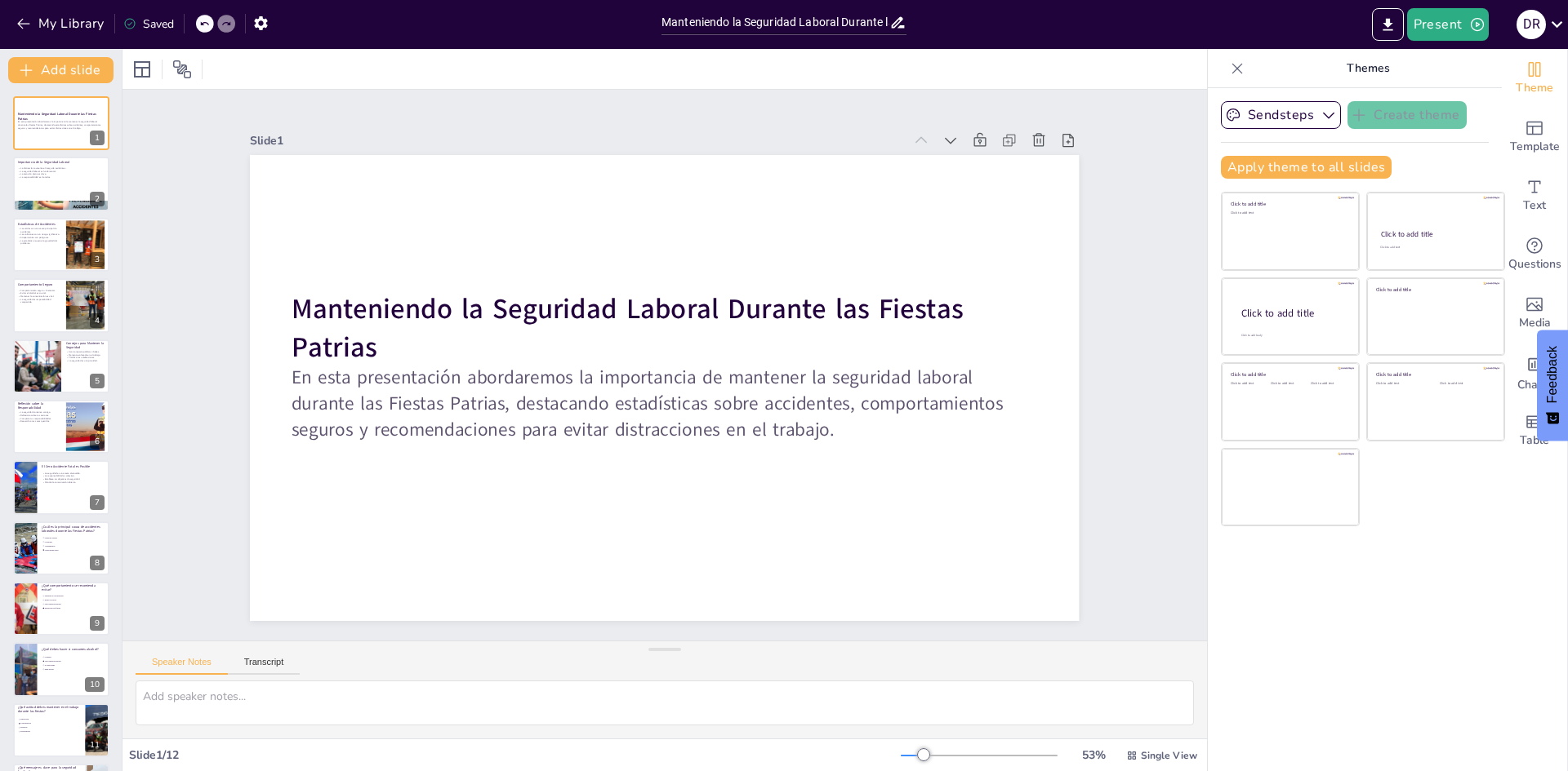
checkbox input "true"
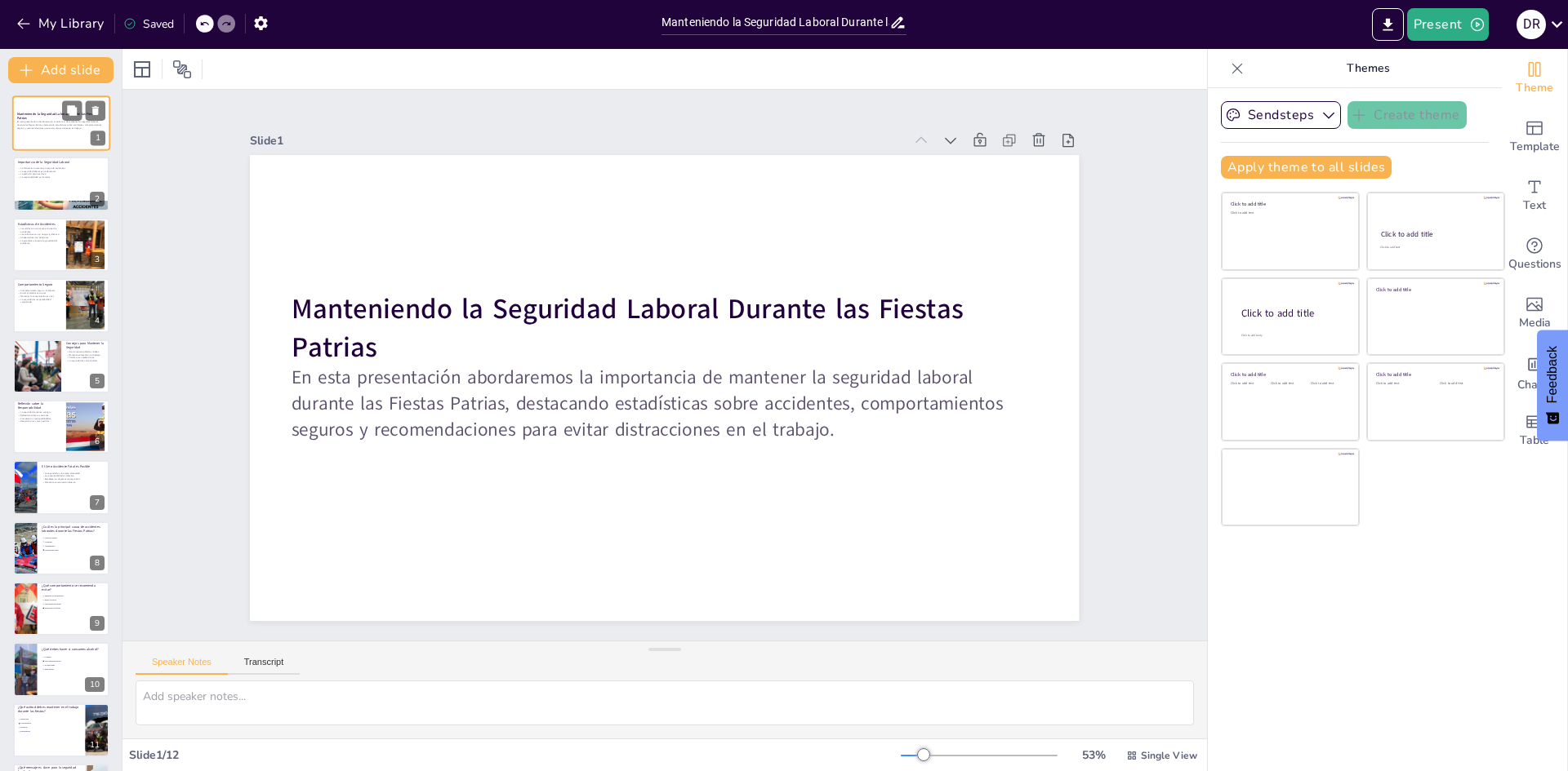
checkbox input "true"
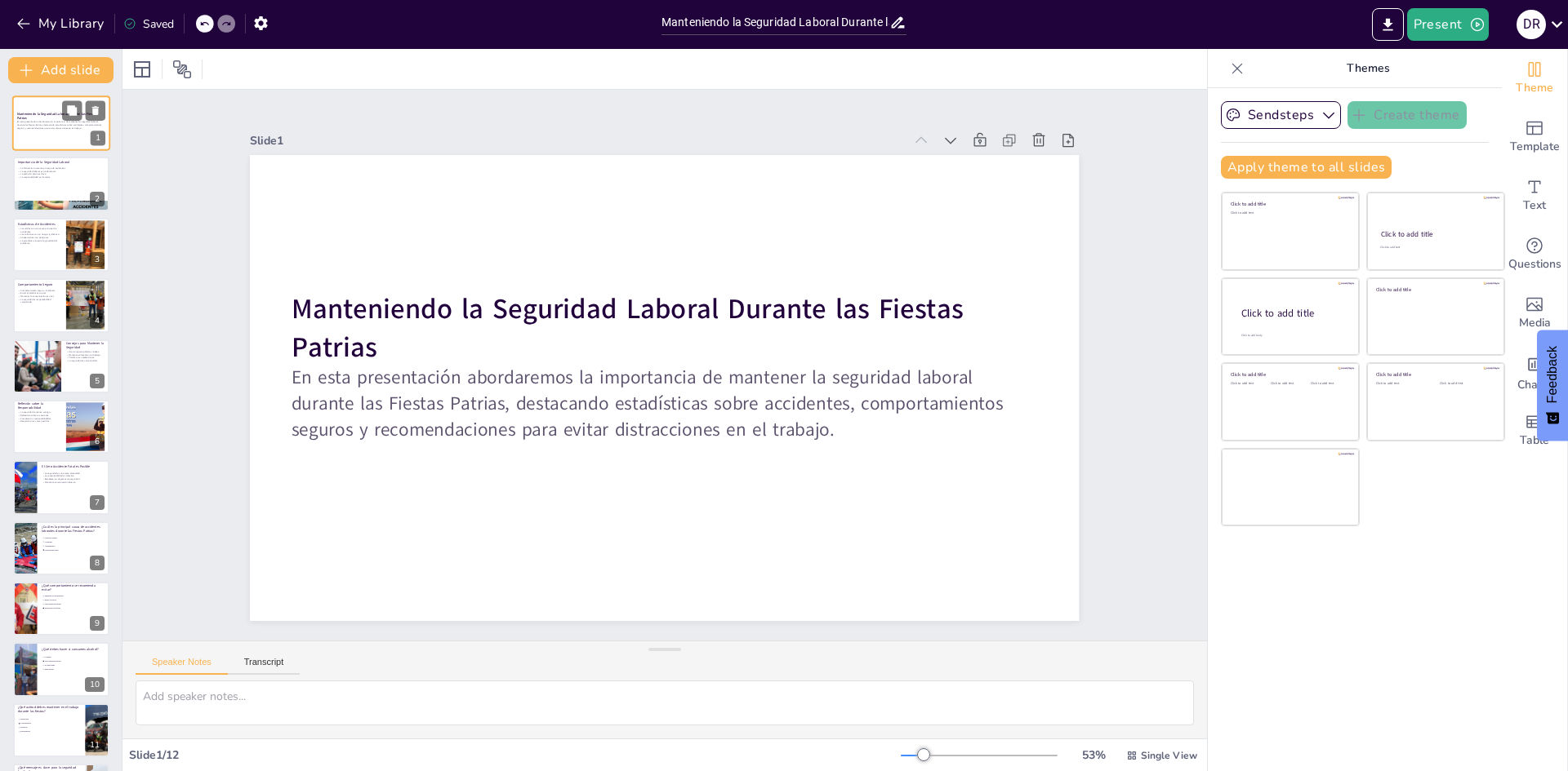
checkbox input "true"
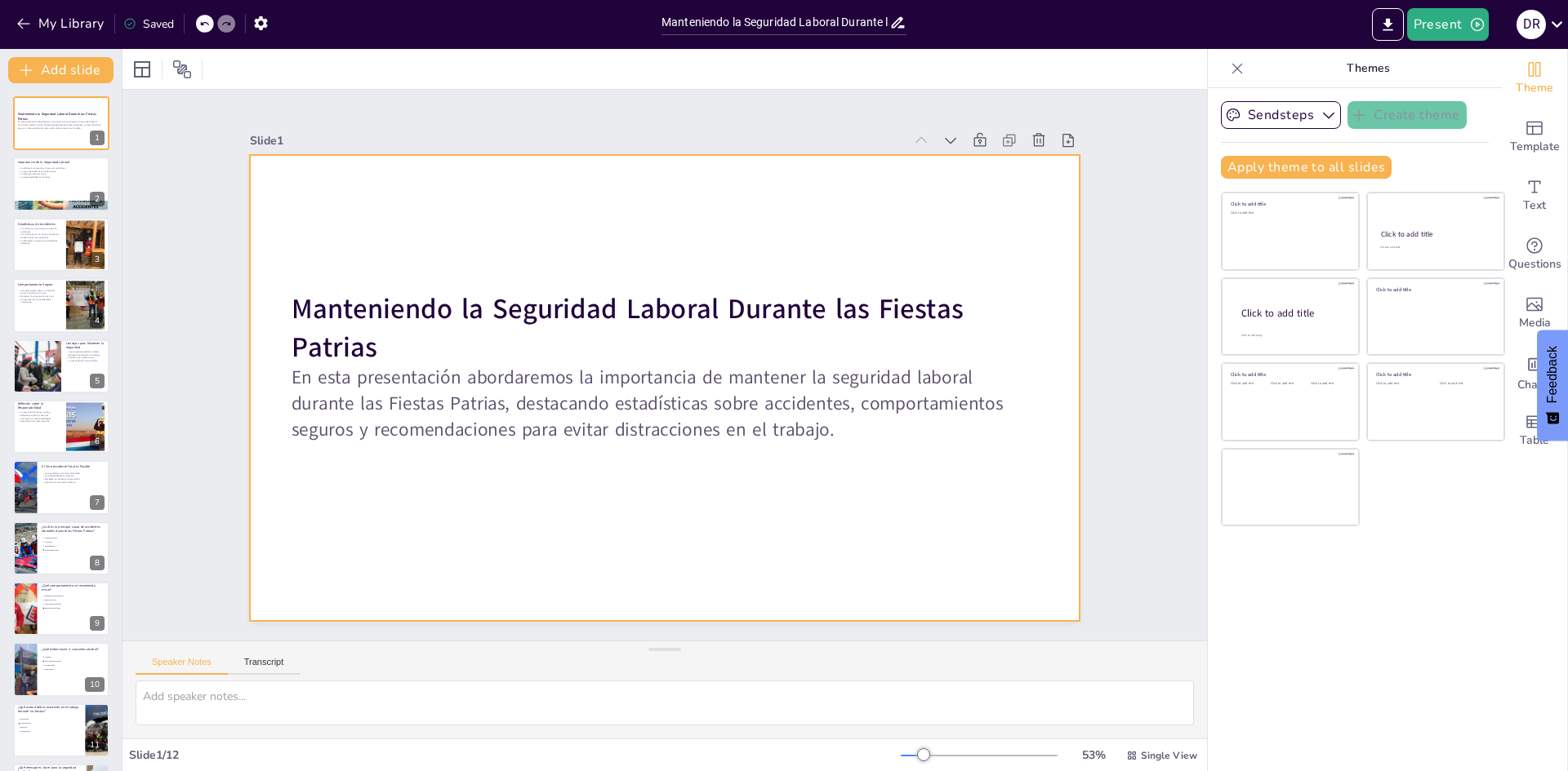
checkbox input "true"
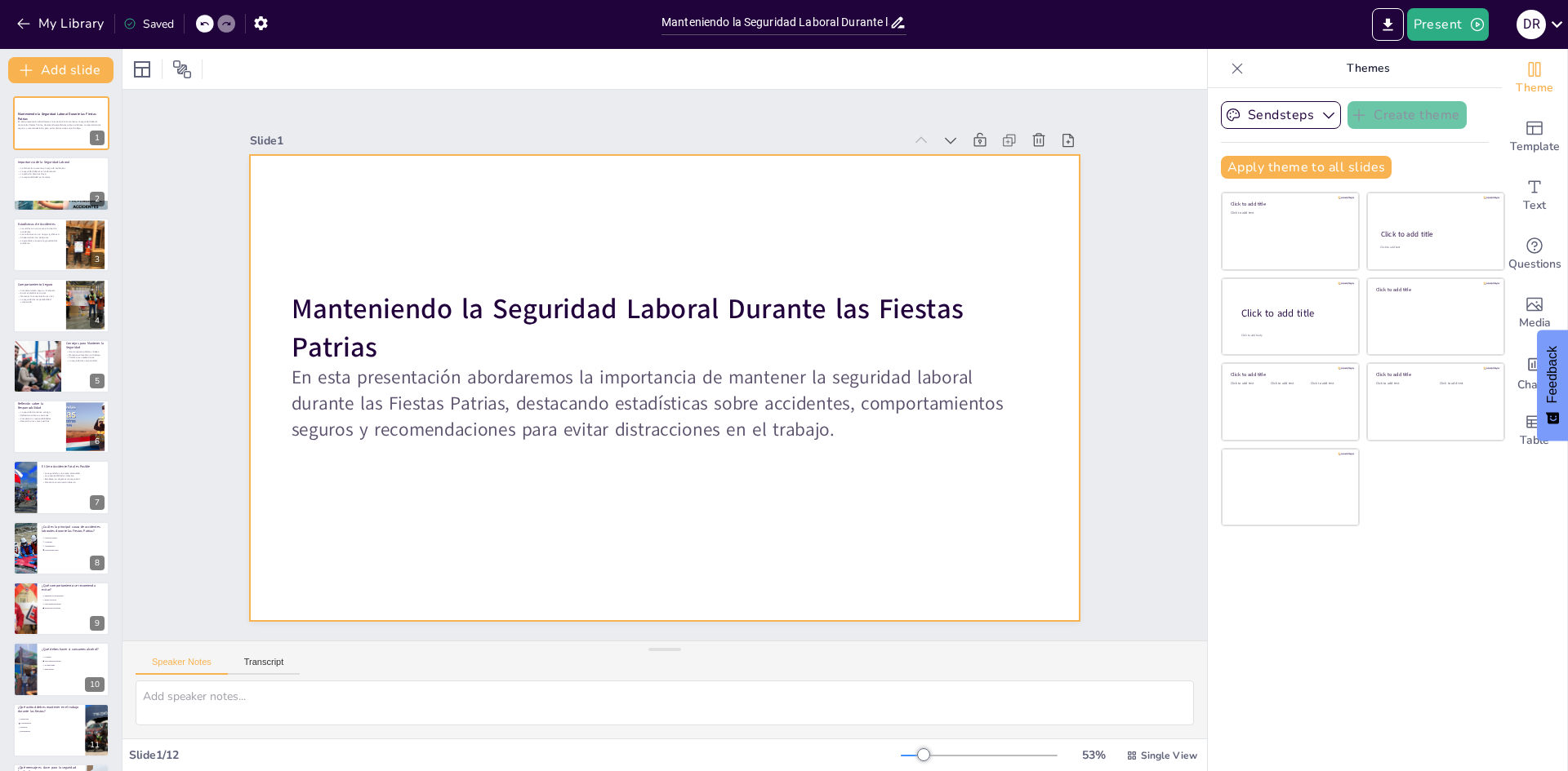
checkbox input "true"
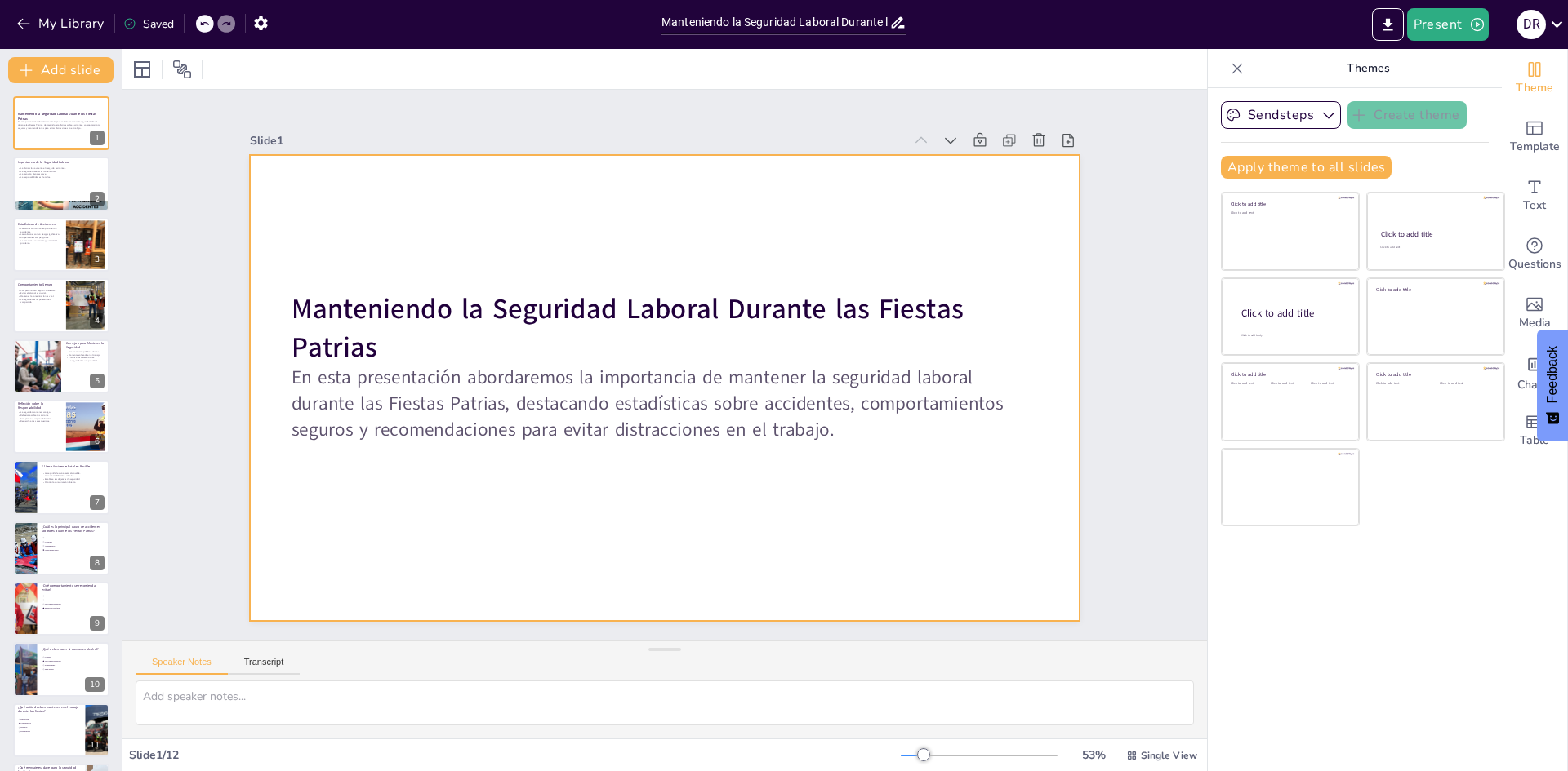
checkbox input "true"
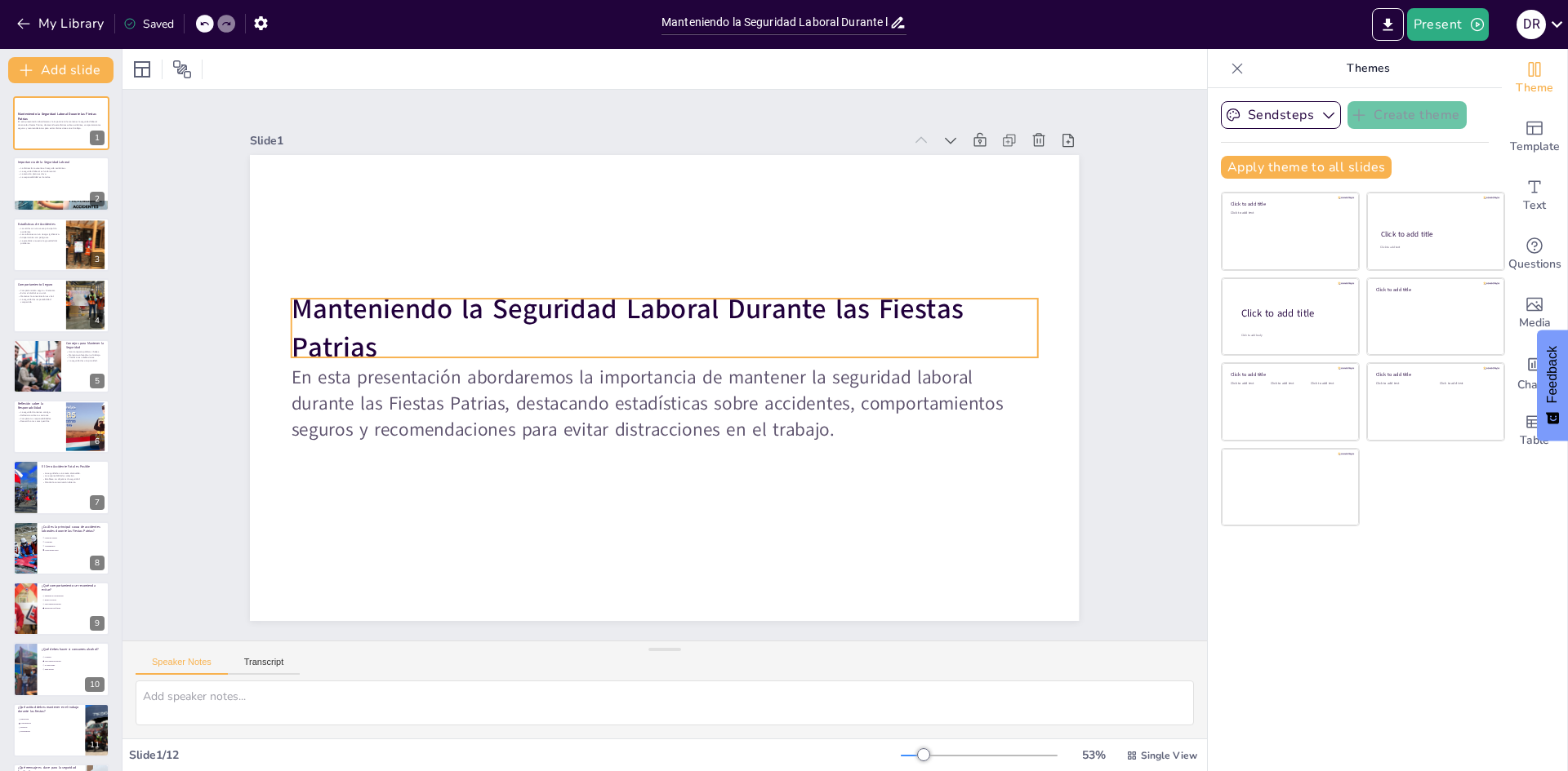
checkbox input "true"
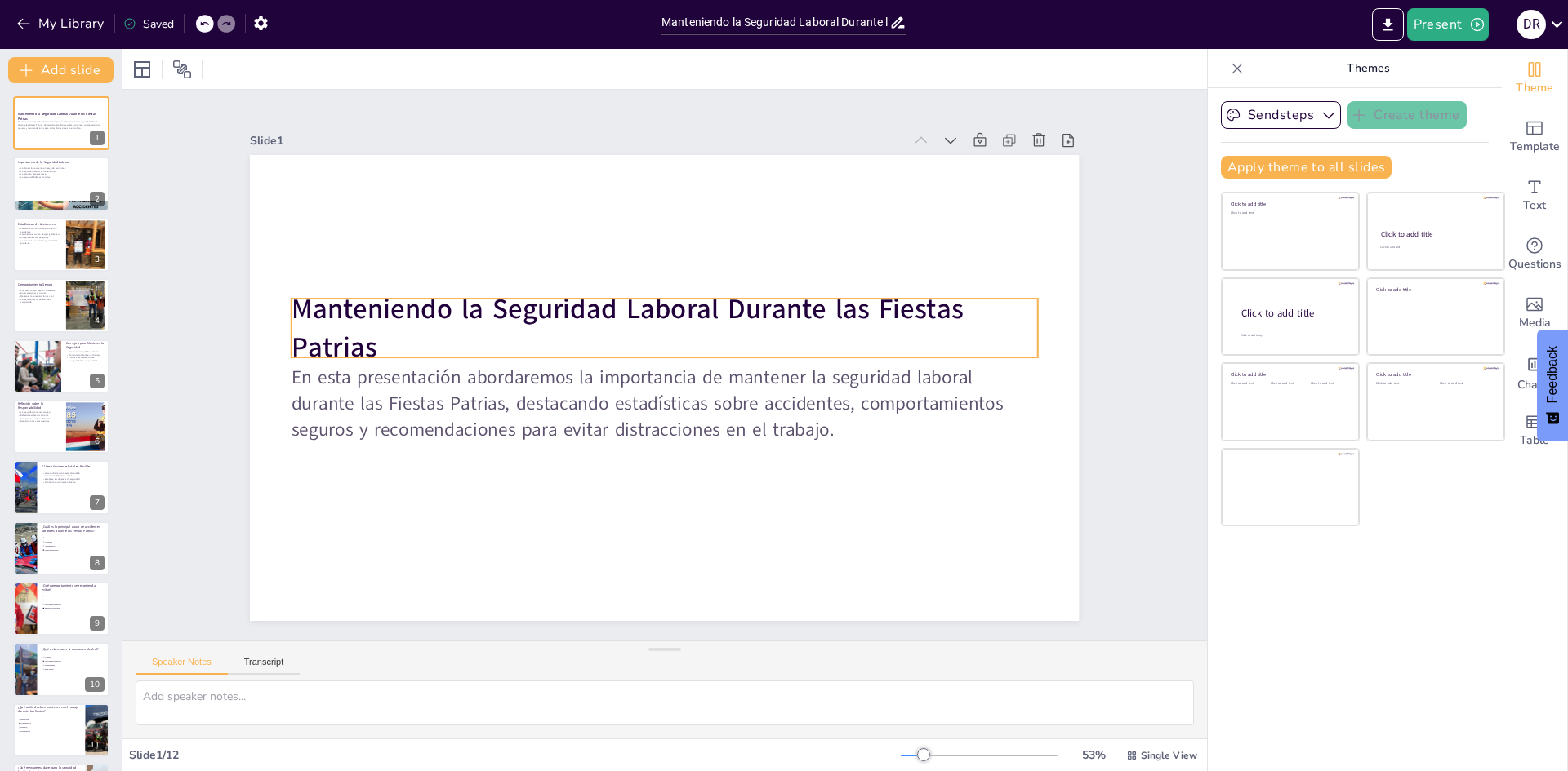
click at [347, 309] on strong "Manteniendo la Seguridad Laboral Durante las Fiestas Patrias" at bounding box center [636, 303] width 673 height 176
checkbox input "true"
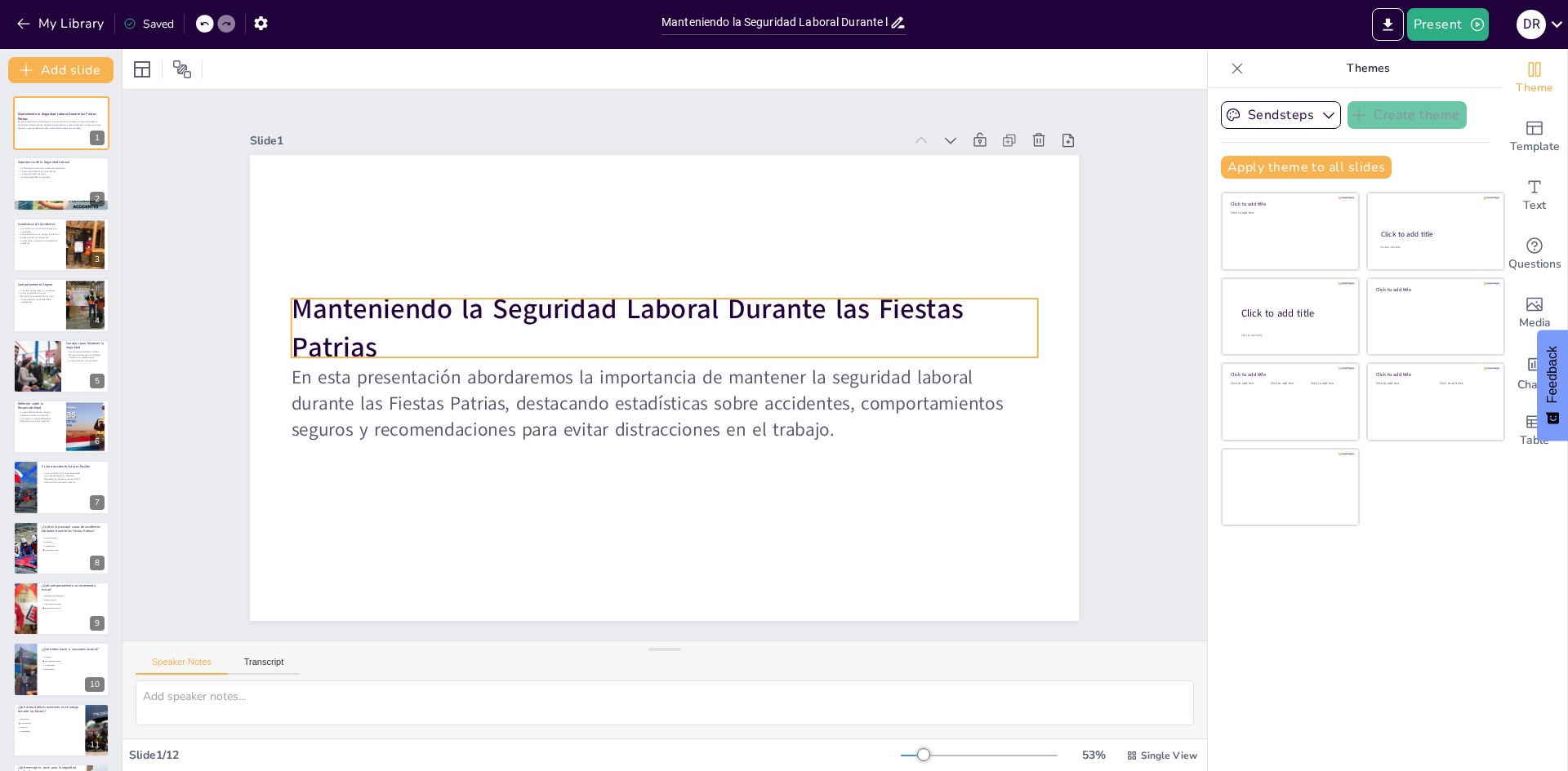
checkbox input "true"
click at [444, 331] on strong "Manteniendo la Seguridad Laboral Durante las Fiestas Patrias" at bounding box center [597, 384] width 307 height 645
checkbox input "true"
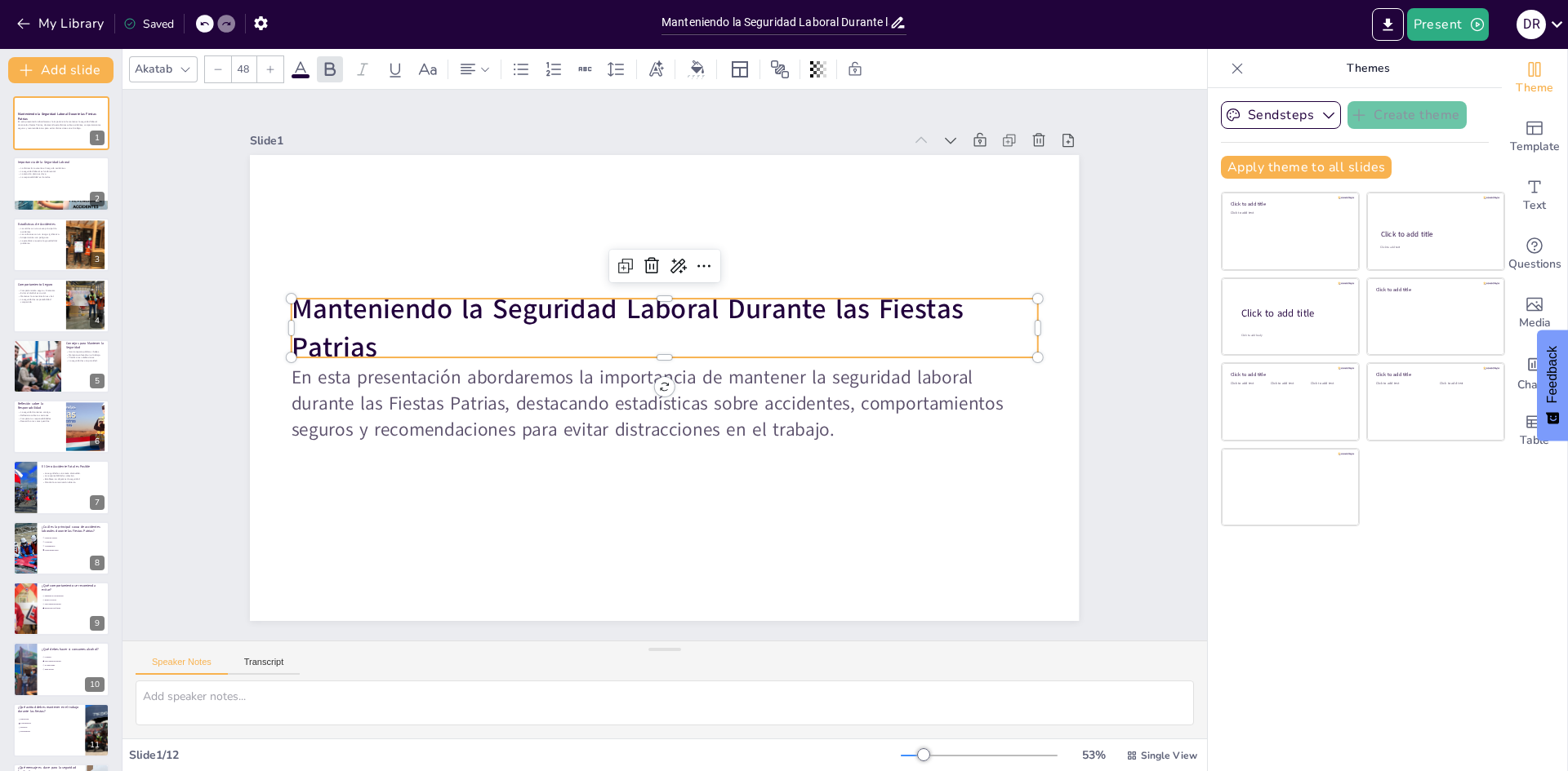
checkbox input "true"
click at [362, 331] on strong "Manteniendo la Seguridad Laboral Durante las Fiestas Patrias" at bounding box center [616, 337] width 664 height 214
checkbox input "true"
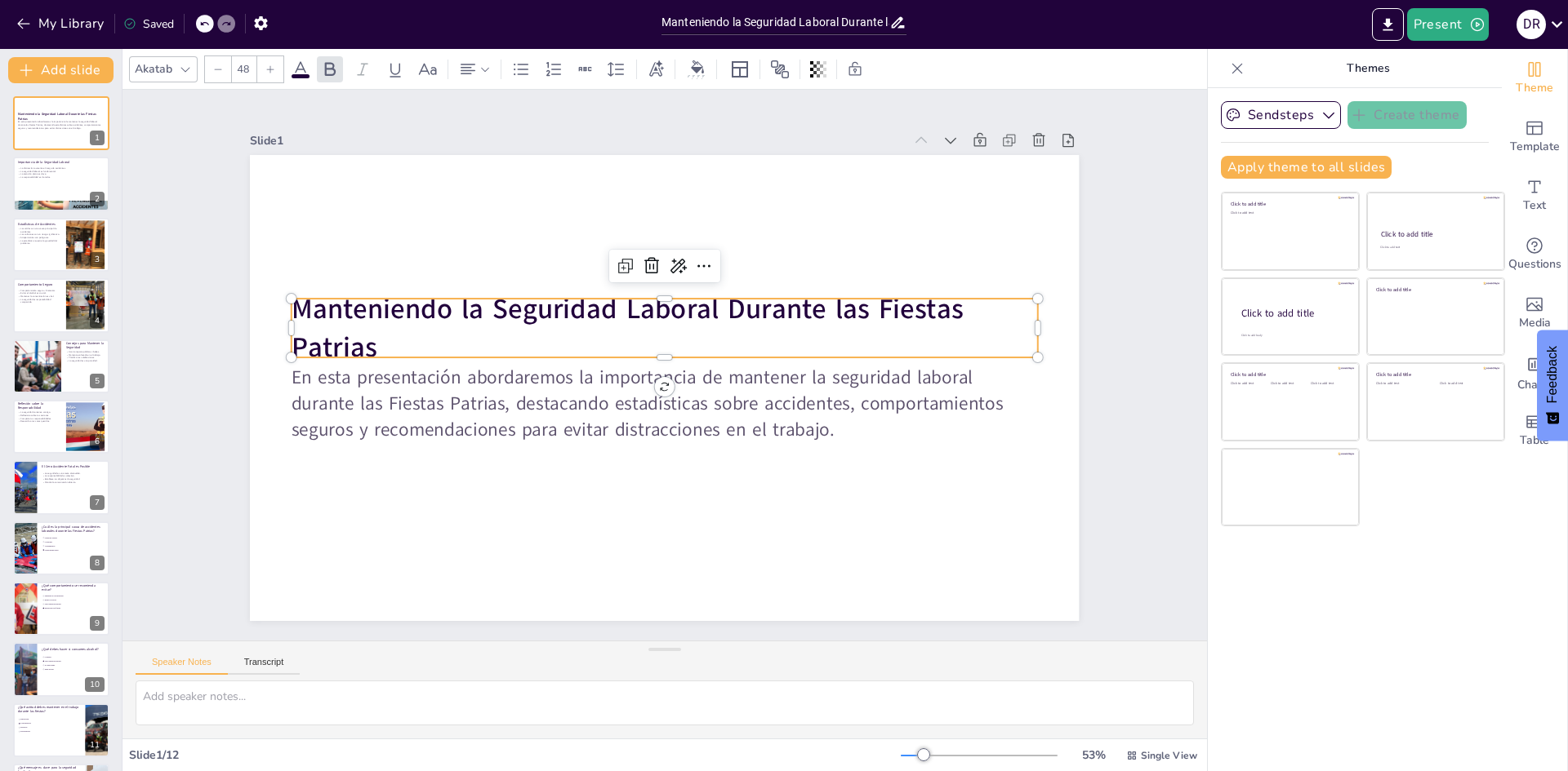
checkbox input "true"
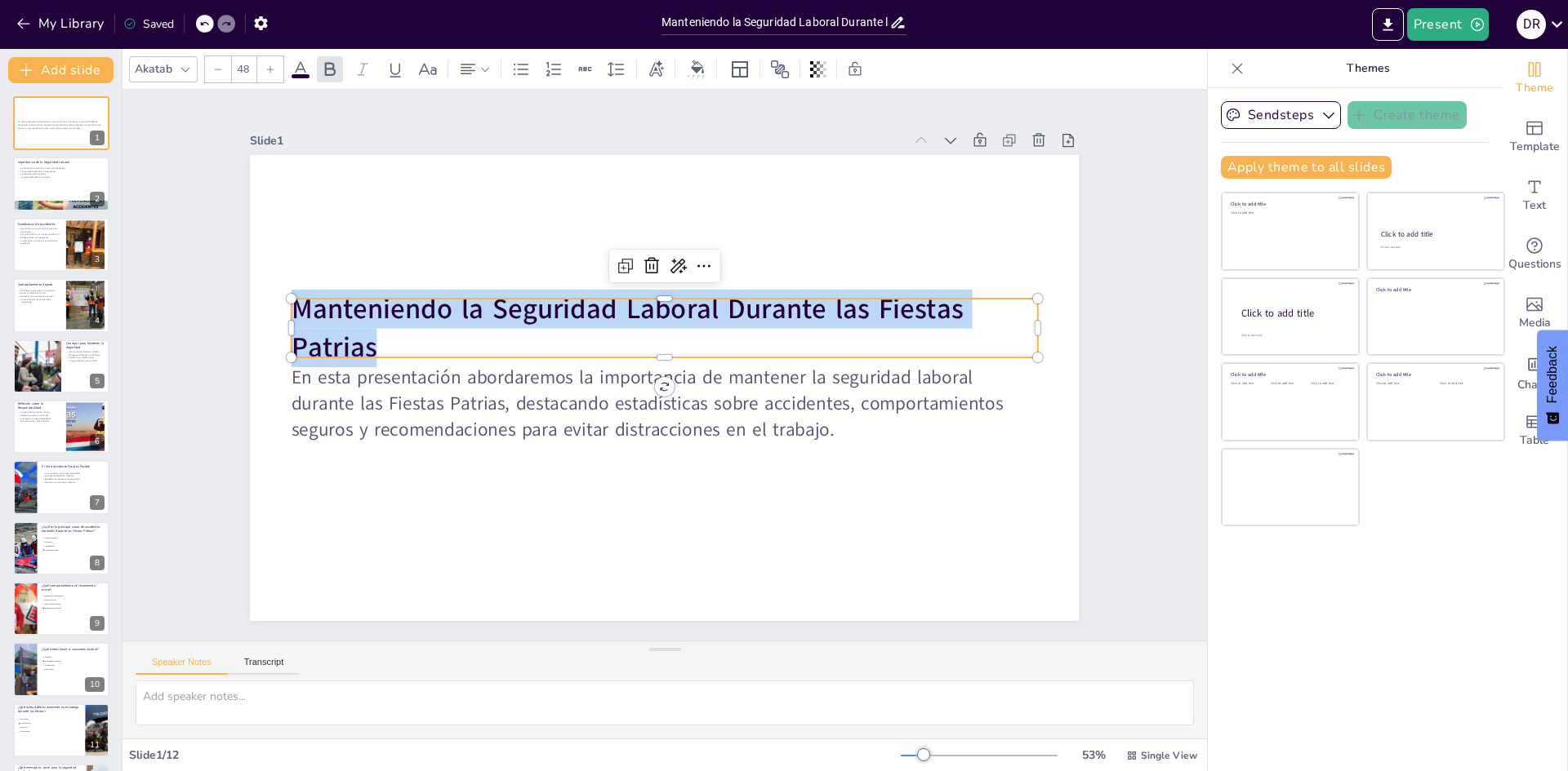
drag, startPoint x: 362, startPoint y: 338, endPoint x: 281, endPoint y: 297, distance: 90.8
click at [281, 297] on div "En esta presentación abordaremos la importancia de mantener la seguridad labora…" at bounding box center [664, 388] width 829 height 467
checkbox input "true"
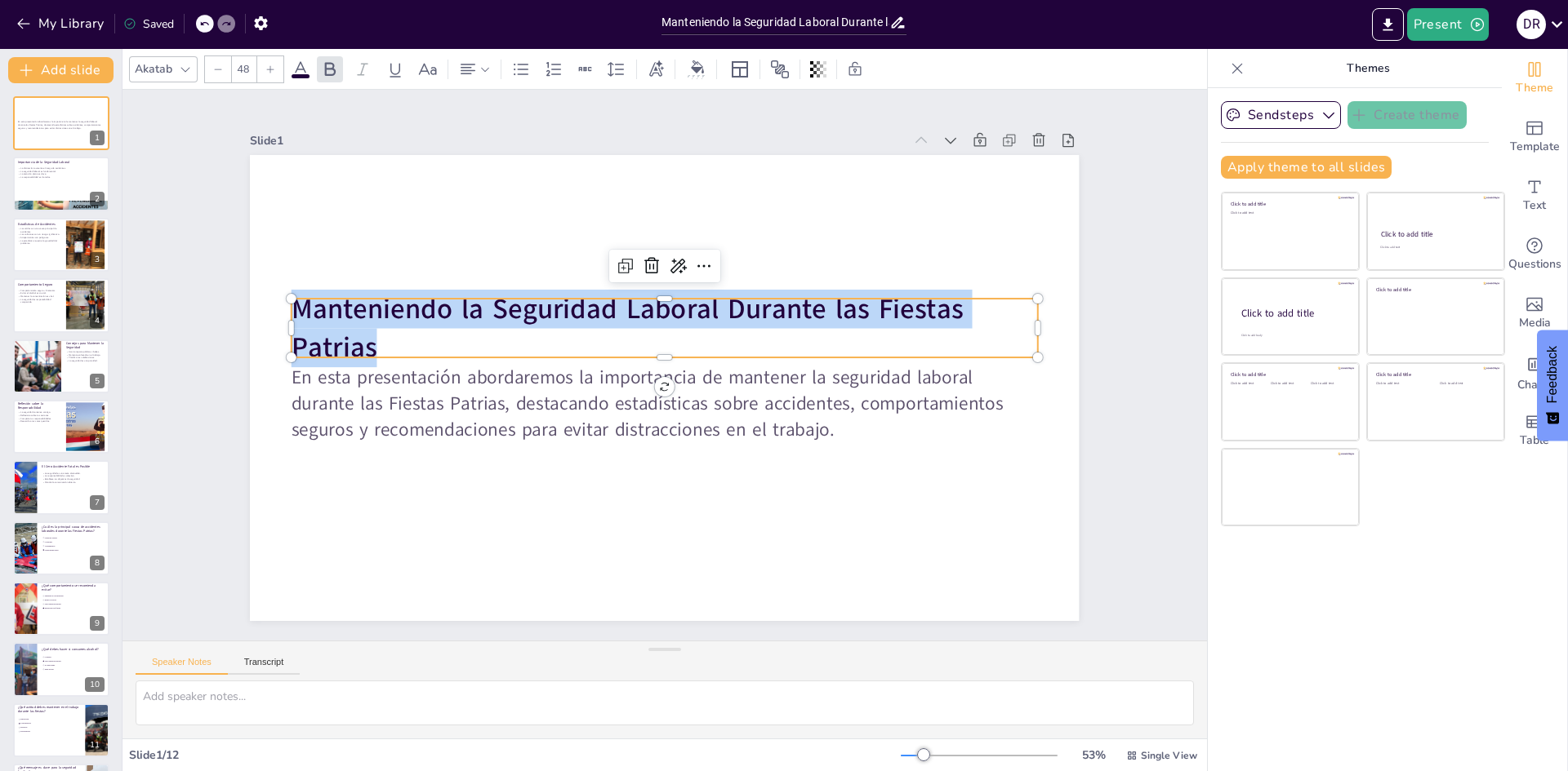
checkbox input "true"
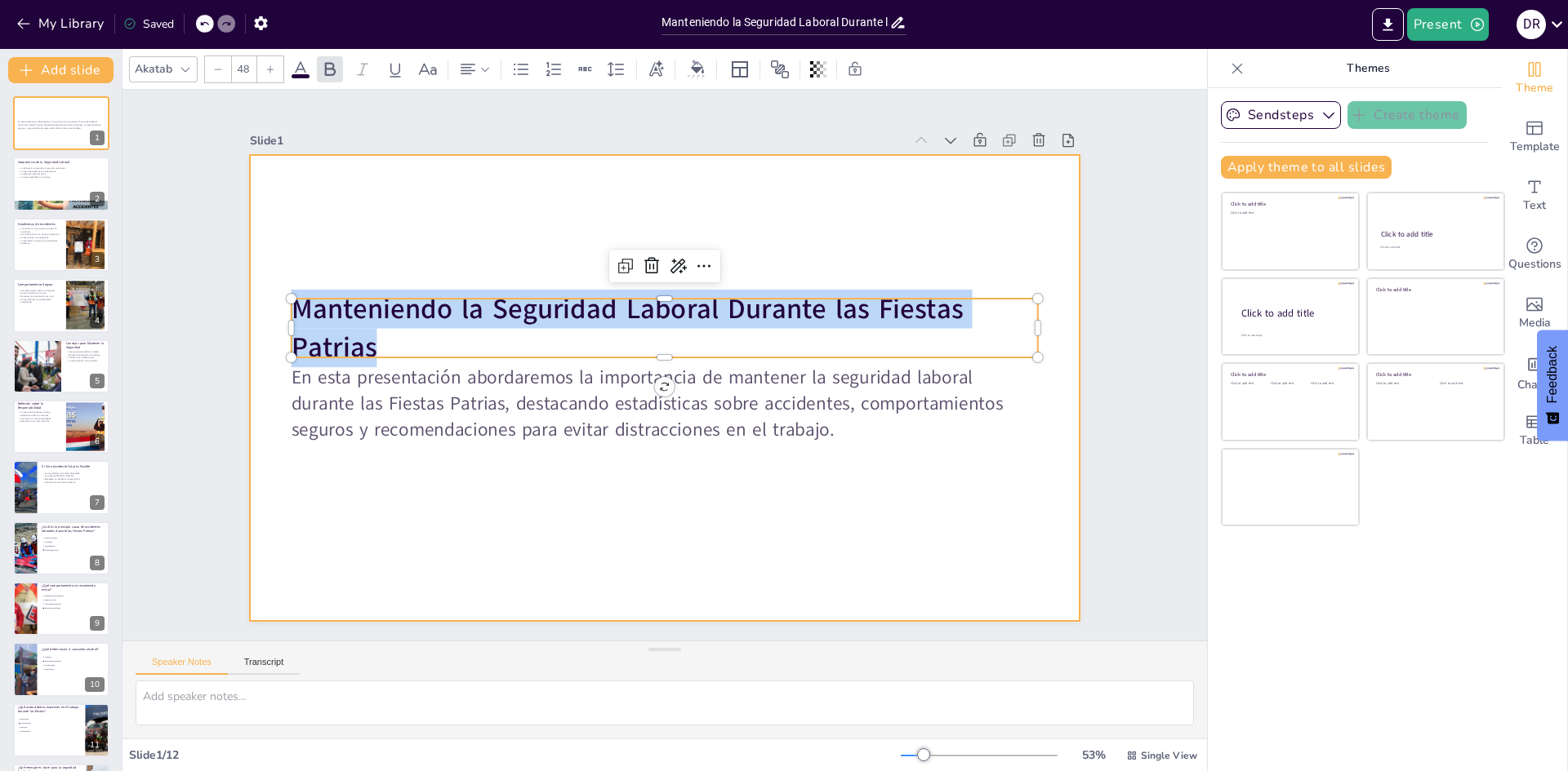
checkbox input "true"
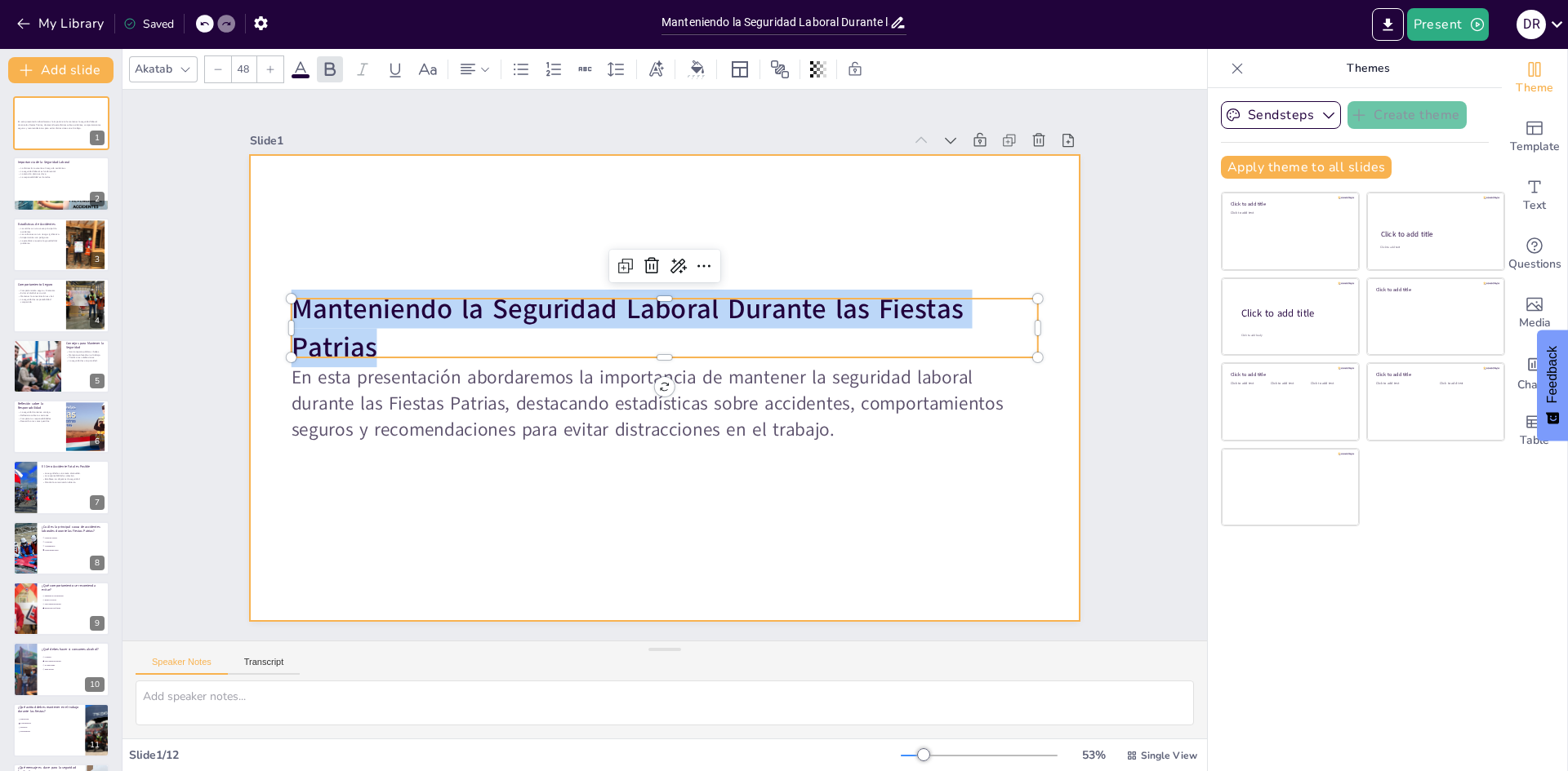
copy strong "Manteniendo la Seguridad Laboral Durante las Fiestas Patrias"
checkbox input "true"
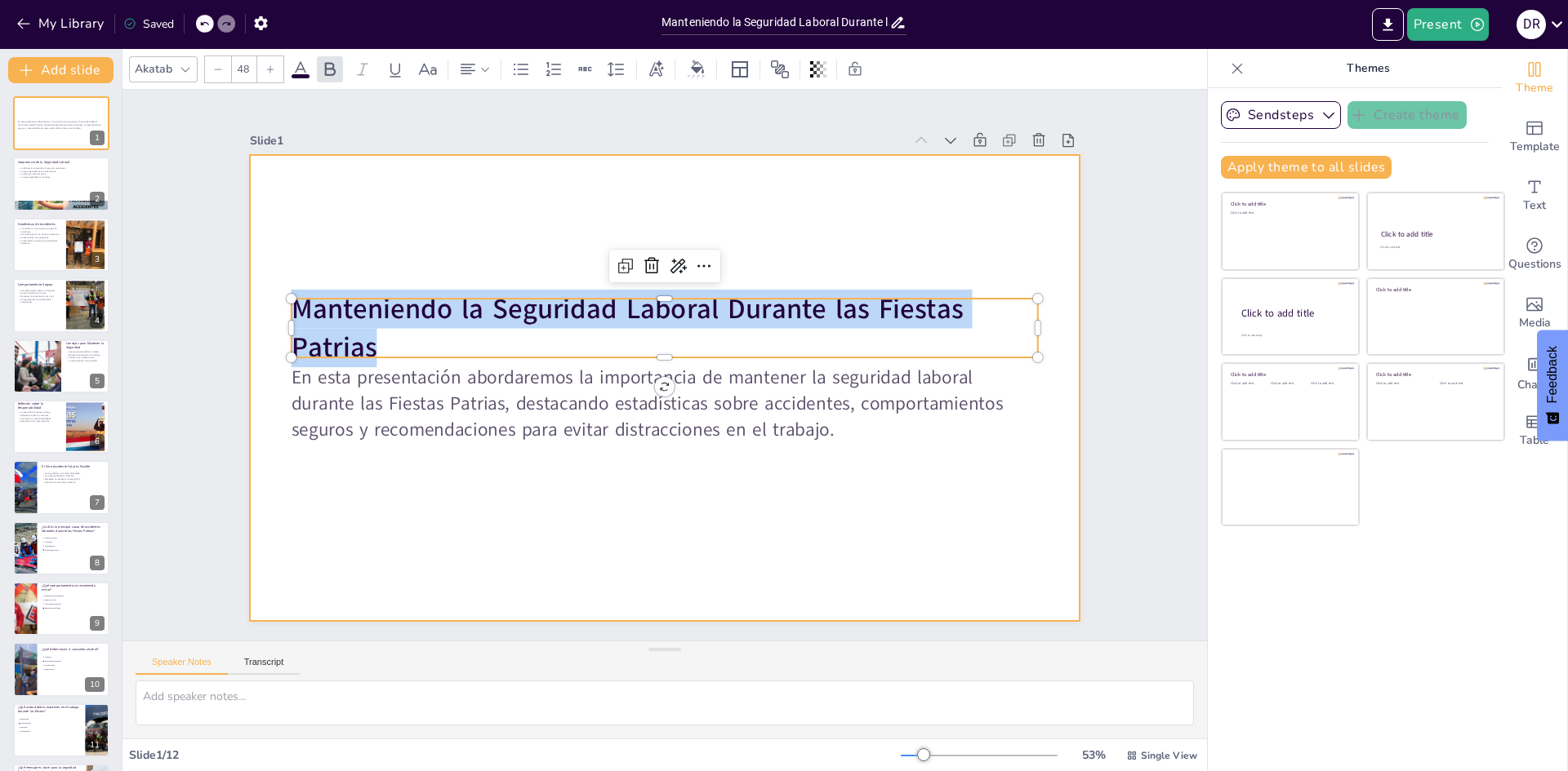
checkbox input "true"
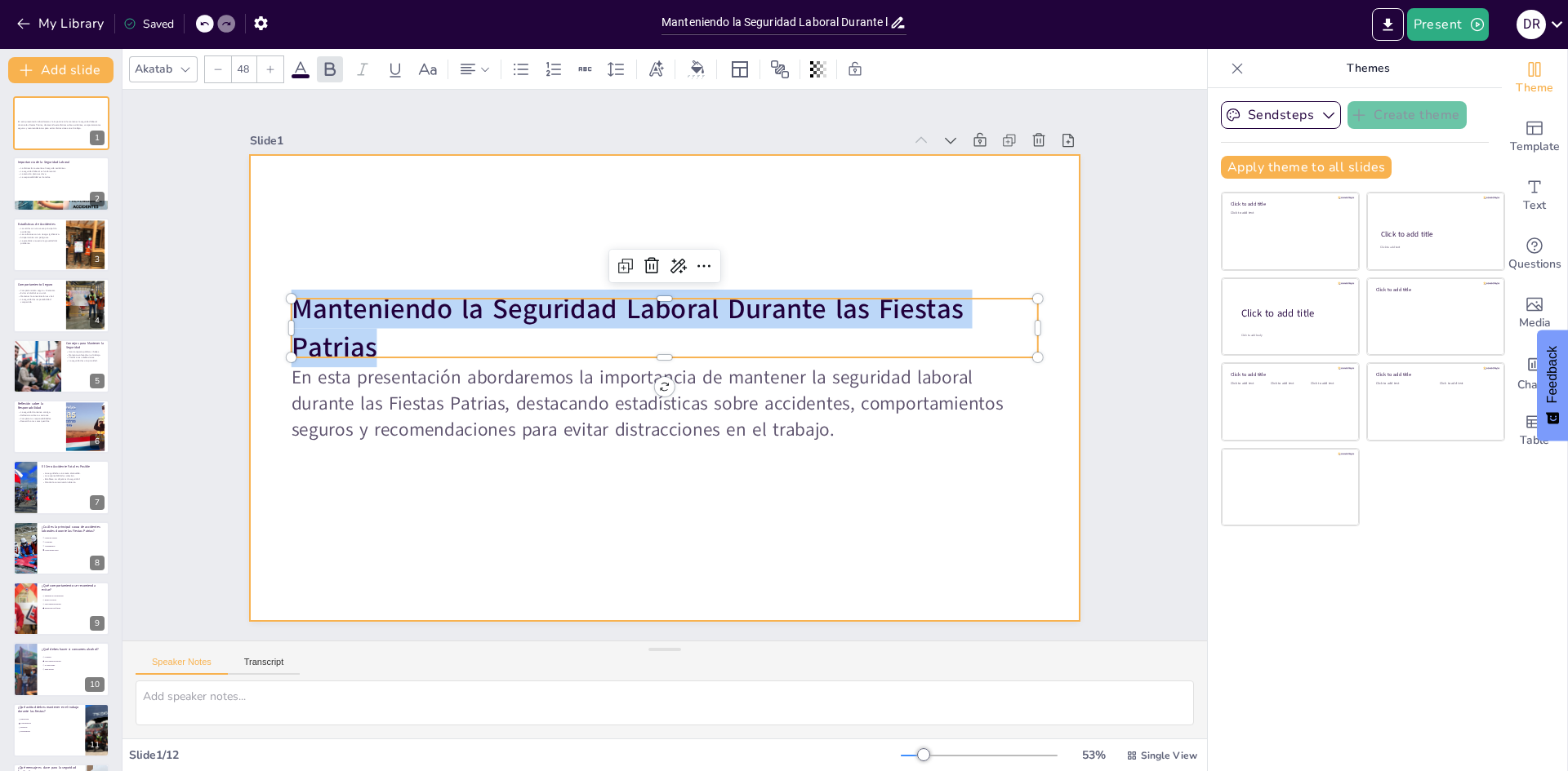
checkbox input "true"
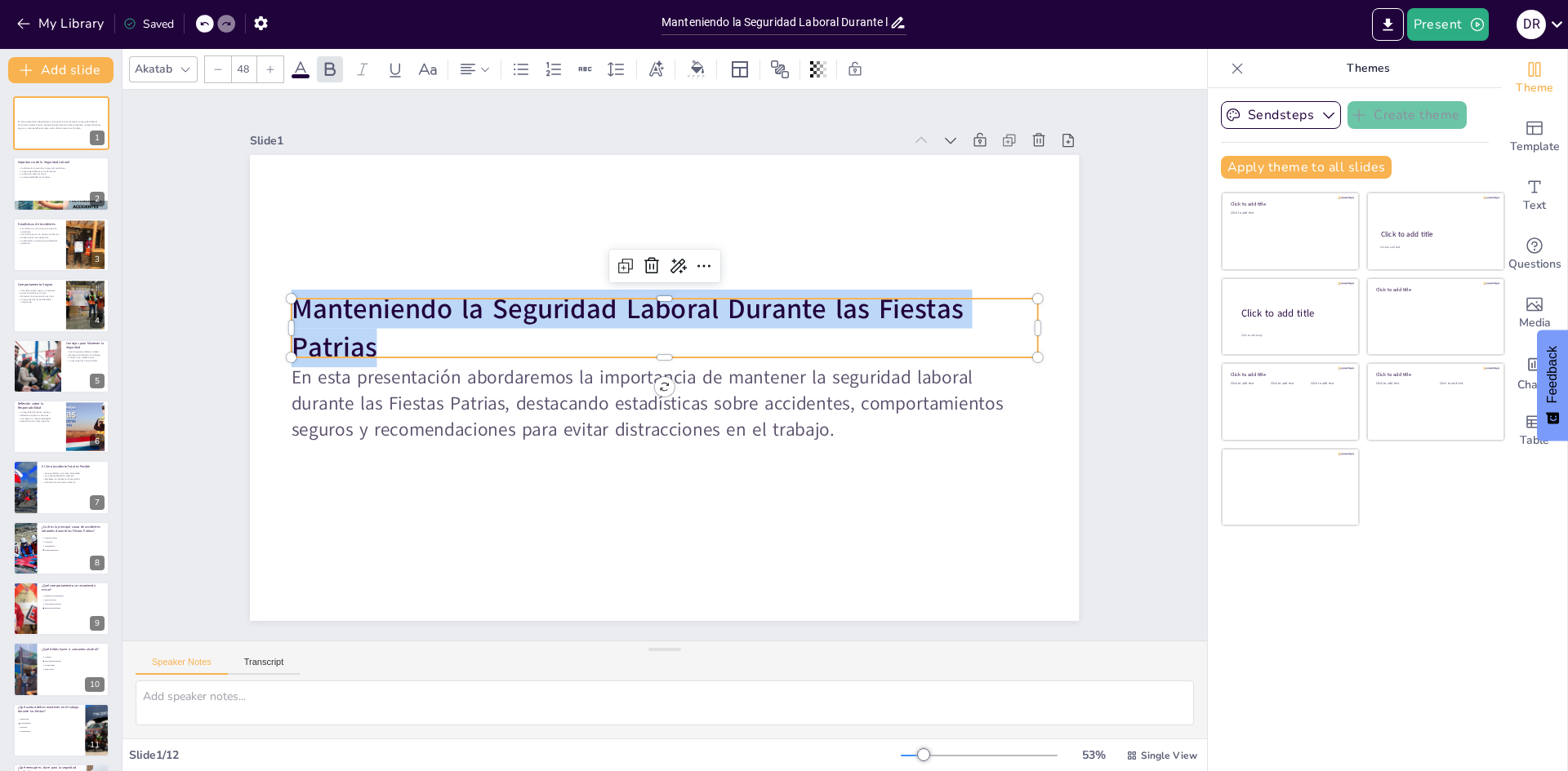
checkbox input "true"
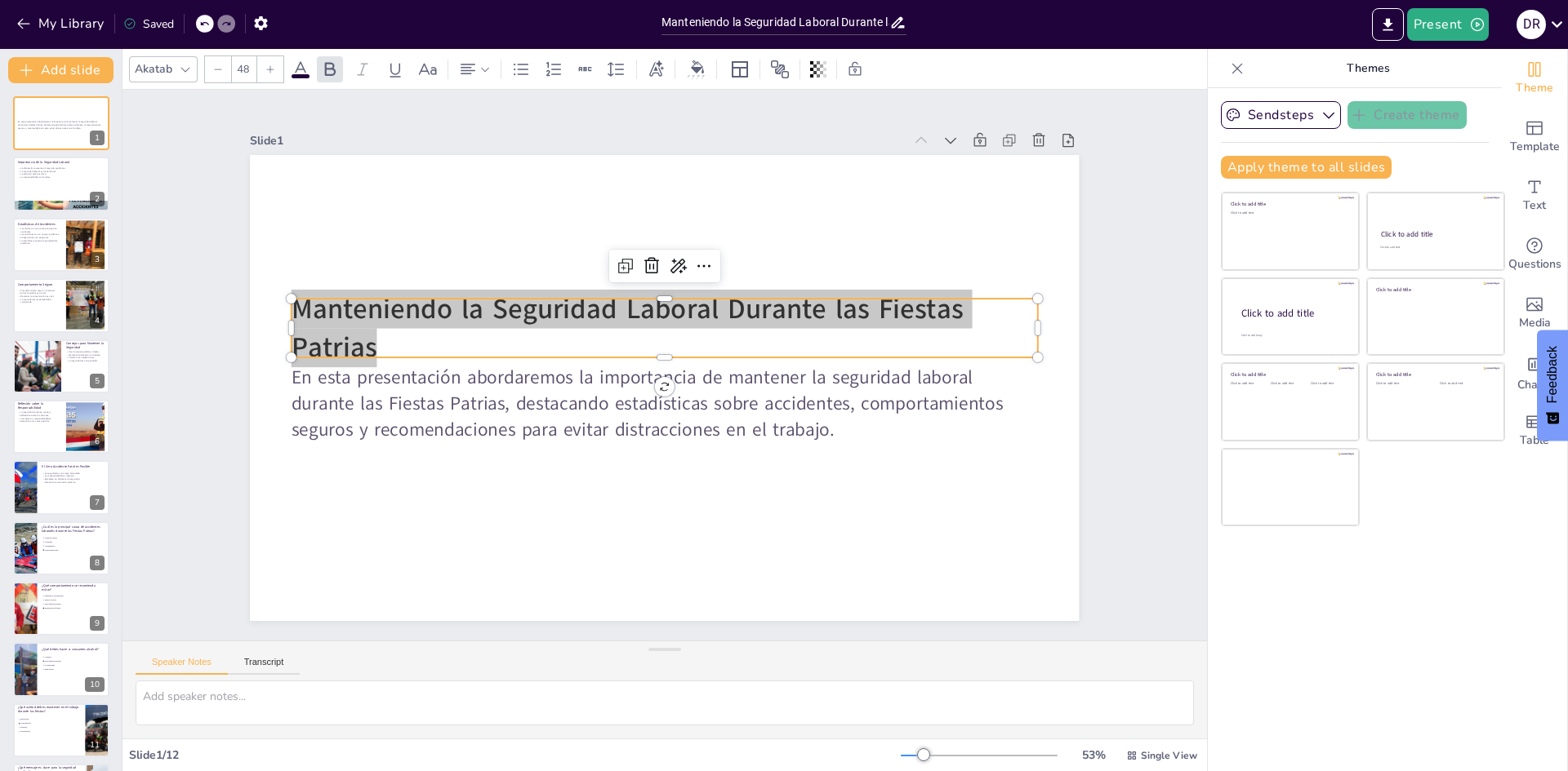
checkbox input "true"
